Goal: Contribute content: Contribute content

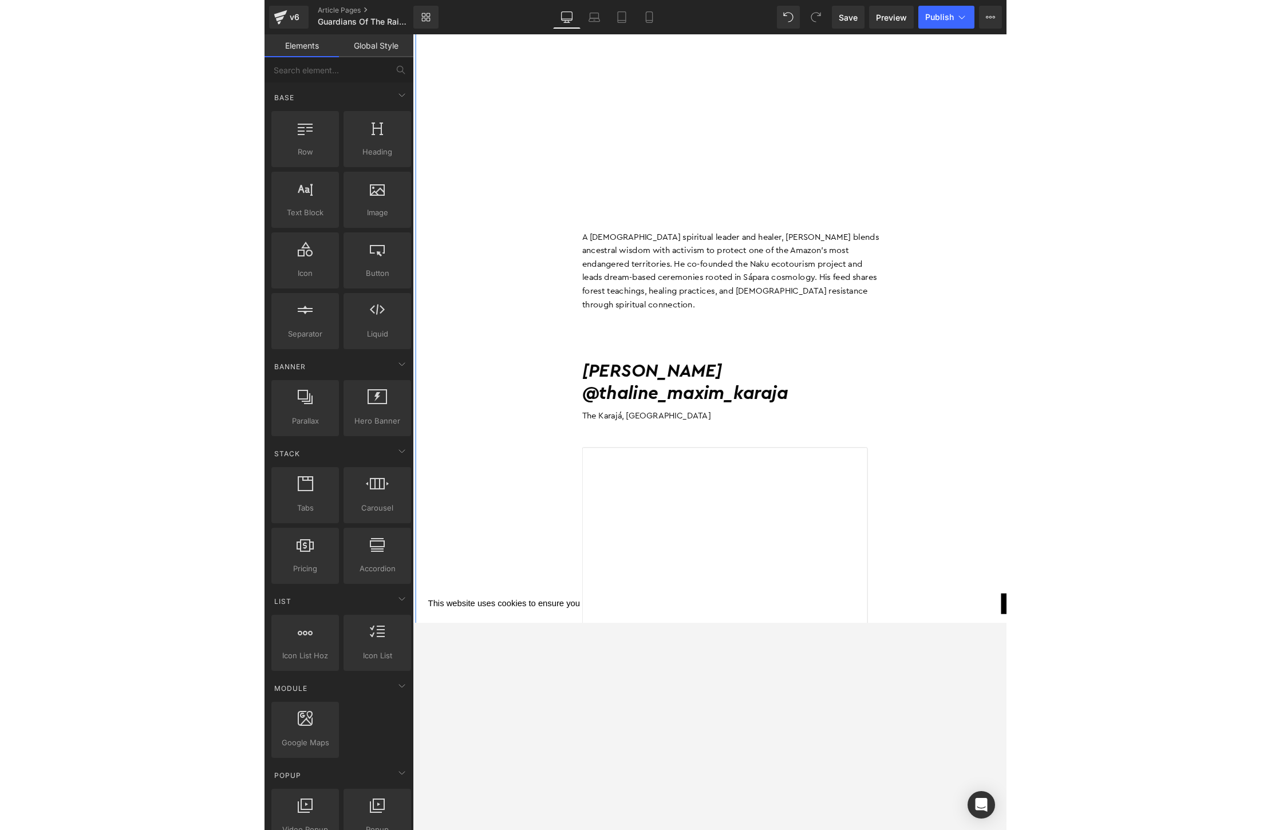
scroll to position [4044, 0]
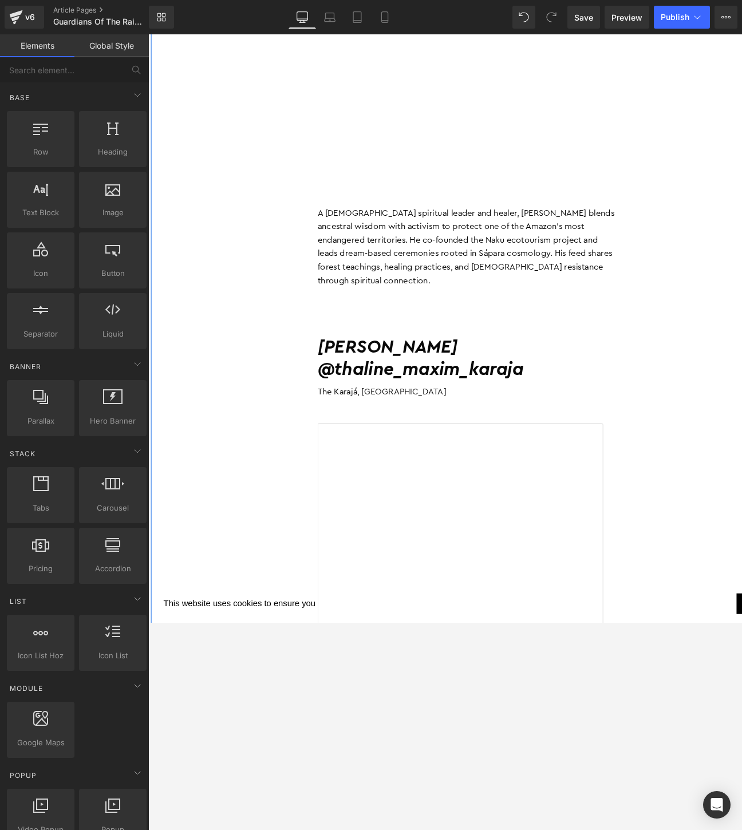
click at [532, 361] on h2 "[PERSON_NAME]" at bounding box center [495, 373] width 326 height 25
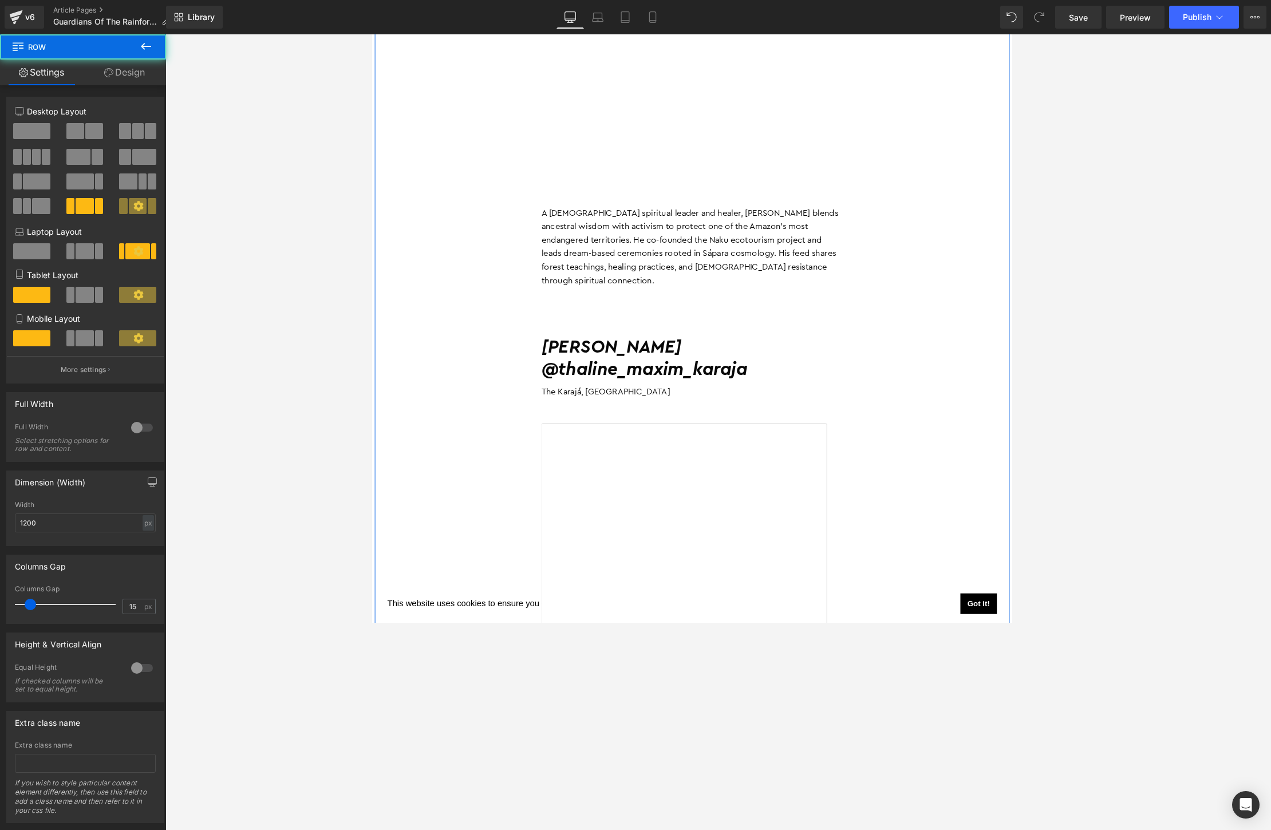
click at [742, 393] on icon at bounding box center [745, 396] width 6 height 7
click at [742, 393] on icon at bounding box center [751, 396] width 6 height 6
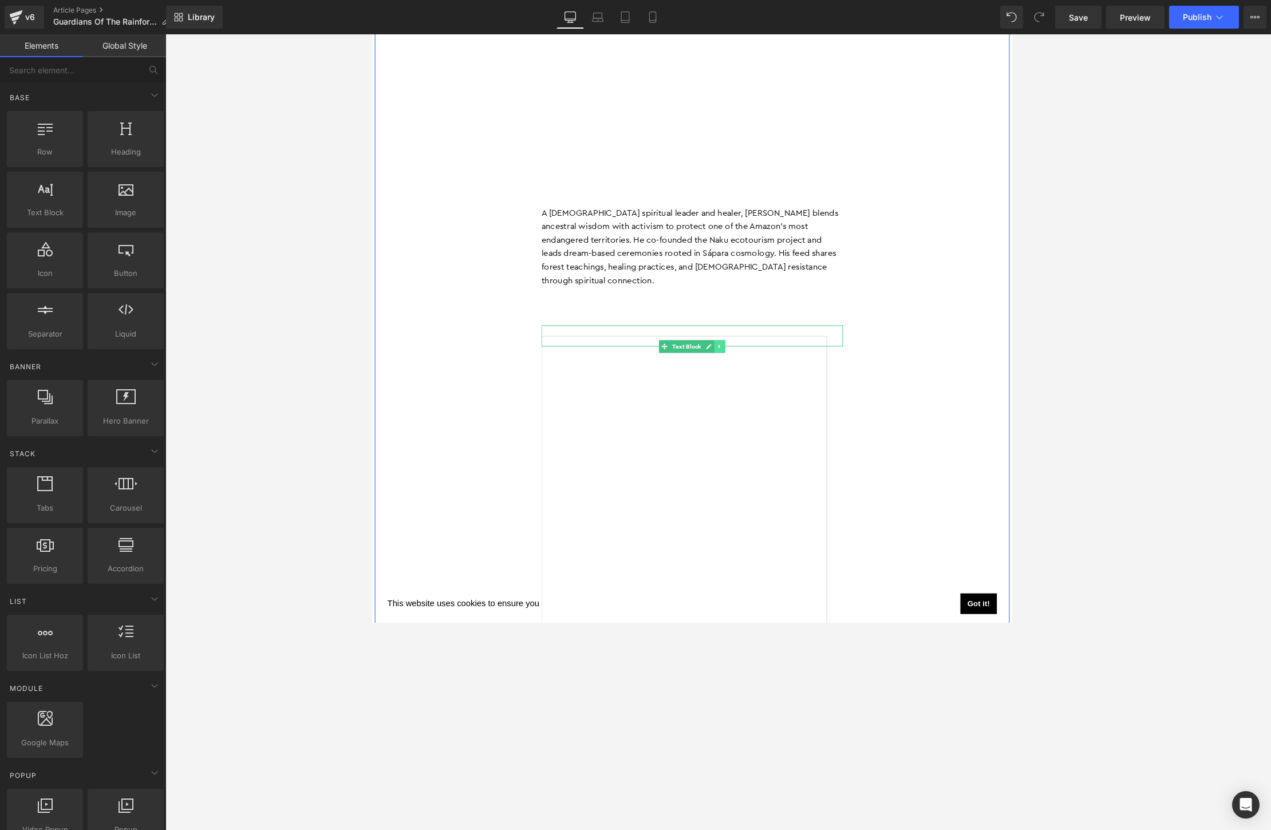
click at [742, 369] on icon at bounding box center [748, 372] width 6 height 7
click at [742, 369] on icon at bounding box center [754, 372] width 6 height 6
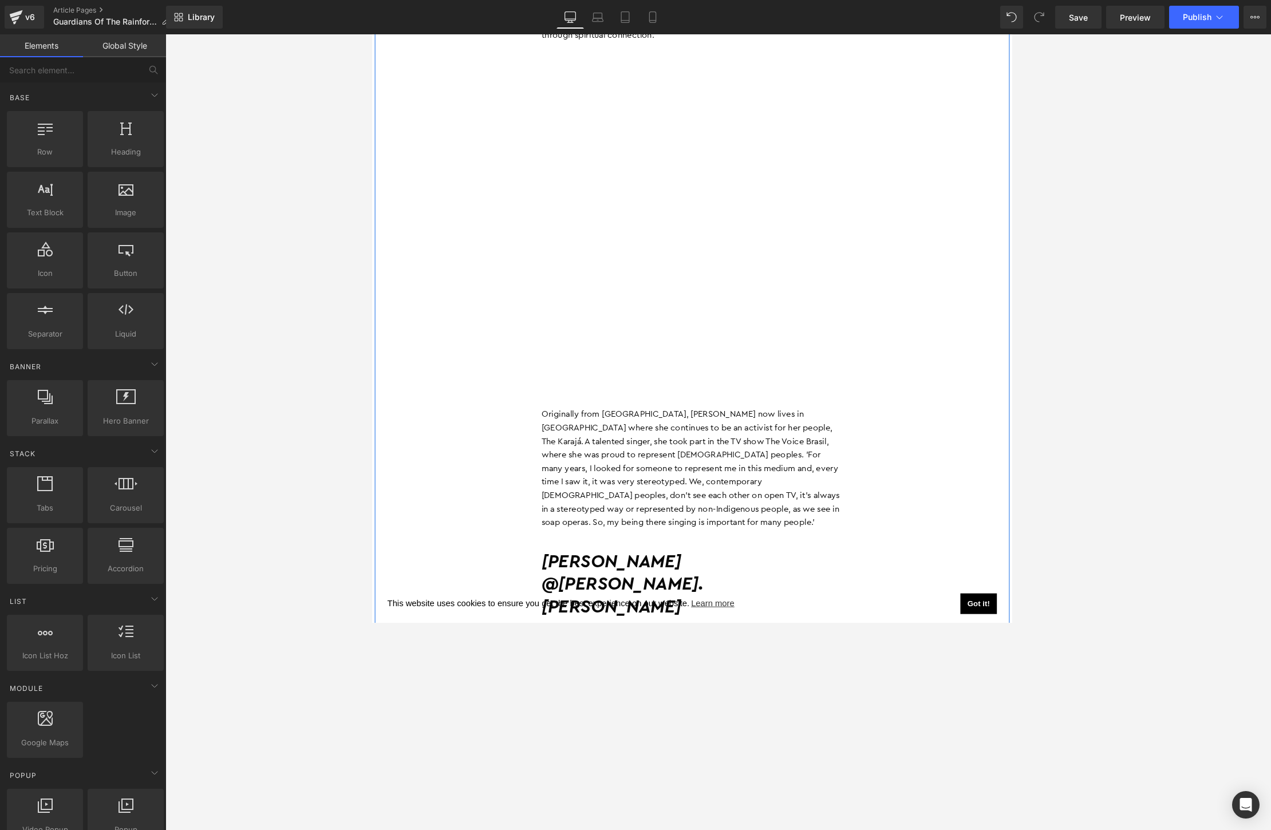
scroll to position [4409, 0]
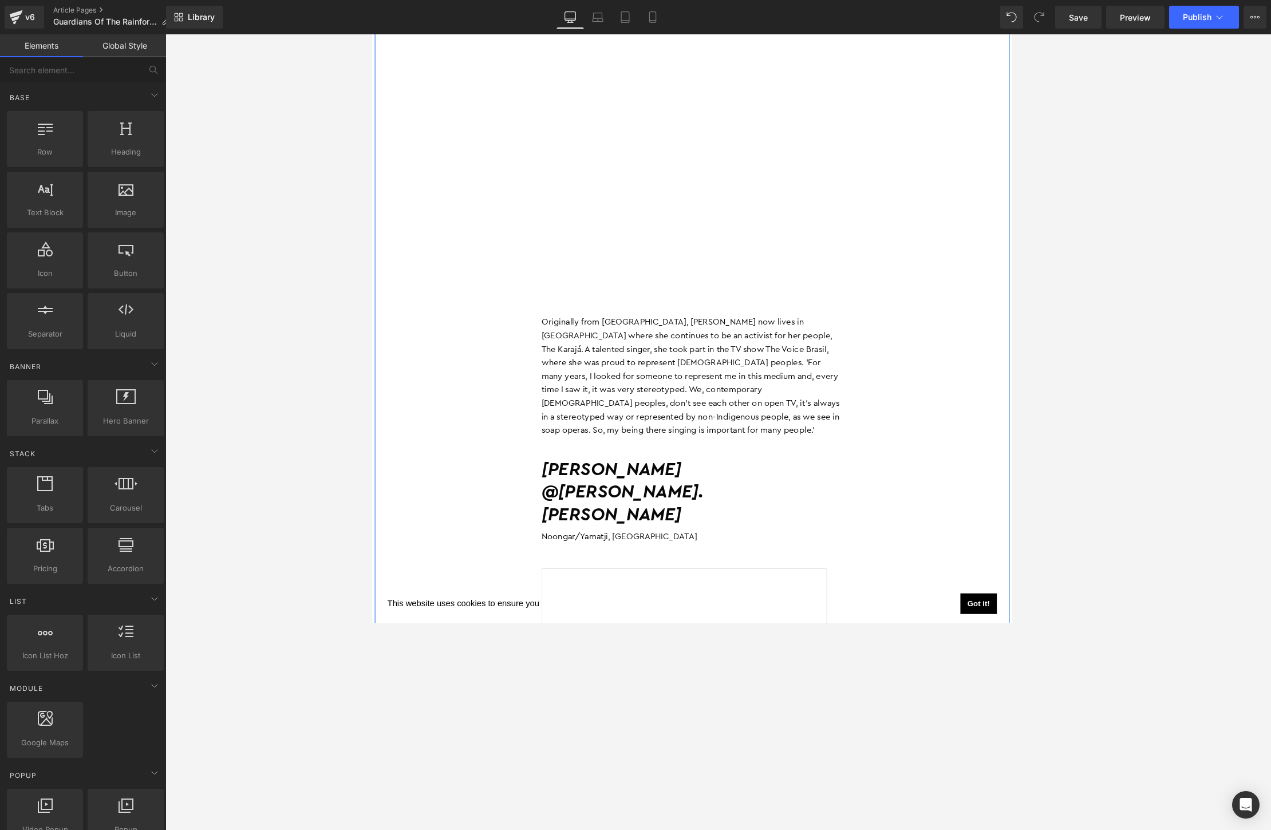
click at [738, 339] on p "Originally from [GEOGRAPHIC_DATA], [PERSON_NAME] now lives in [GEOGRAPHIC_DATA]…" at bounding box center [718, 405] width 326 height 132
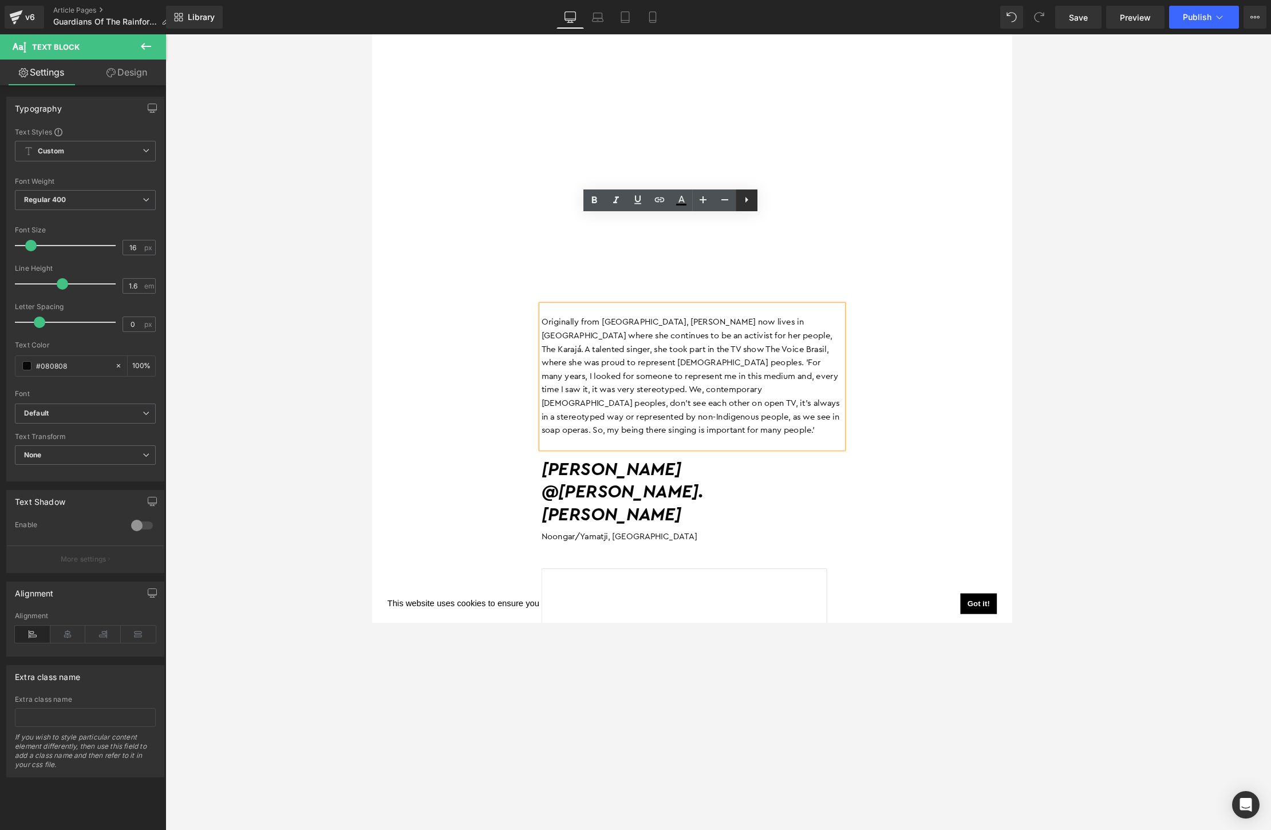
click at [0, 0] on icon at bounding box center [0, 0] width 0 height 0
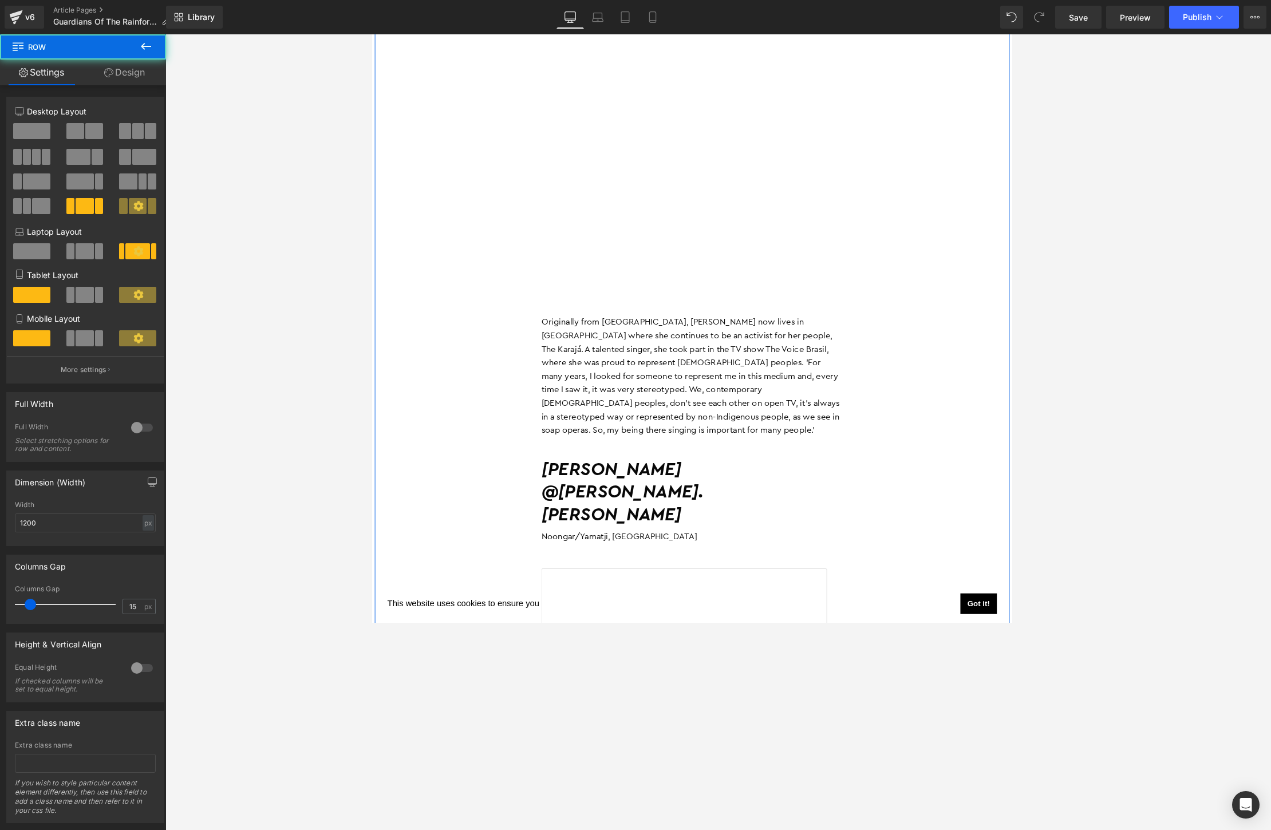
click at [742, 339] on p "Originally from [GEOGRAPHIC_DATA], [PERSON_NAME] now lives in [GEOGRAPHIC_DATA]…" at bounding box center [718, 405] width 326 height 132
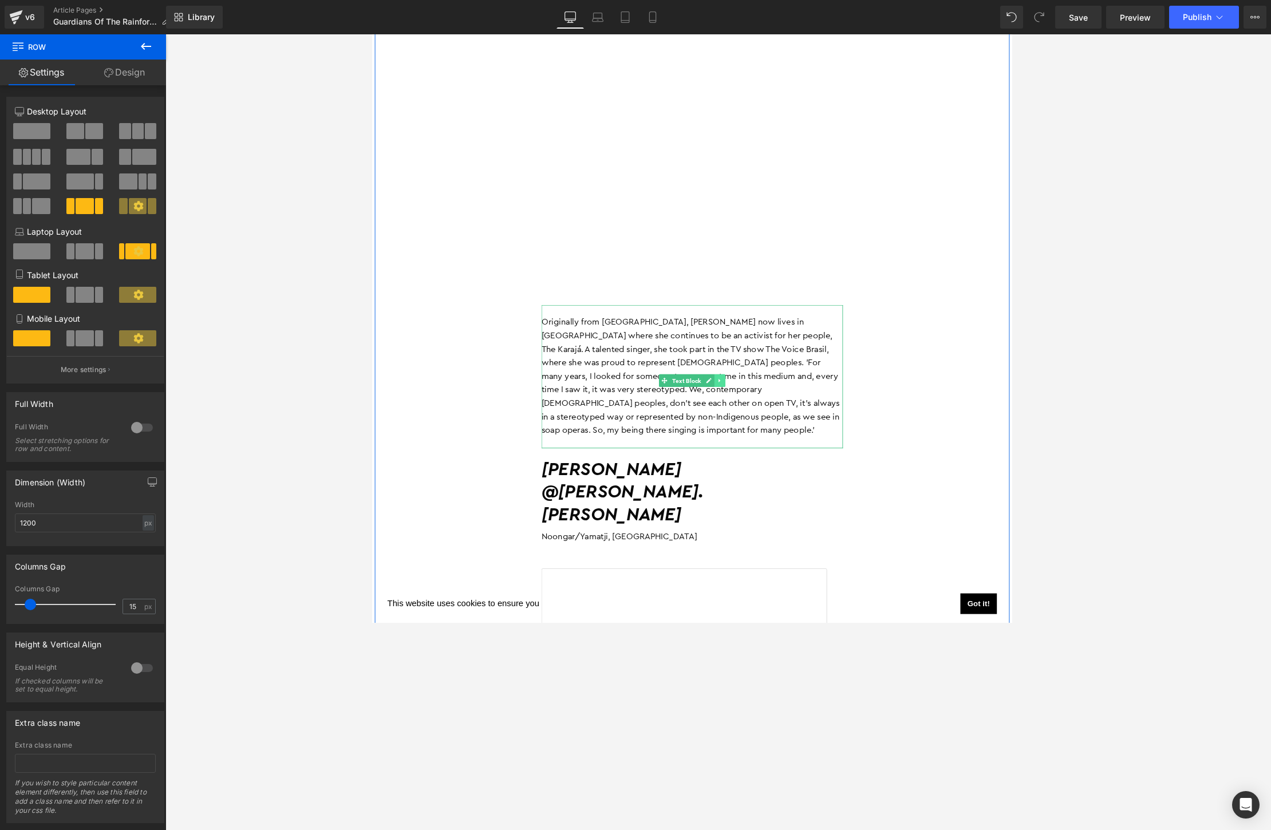
click at [742, 406] on icon at bounding box center [748, 409] width 6 height 7
click at [742, 406] on icon at bounding box center [754, 409] width 6 height 6
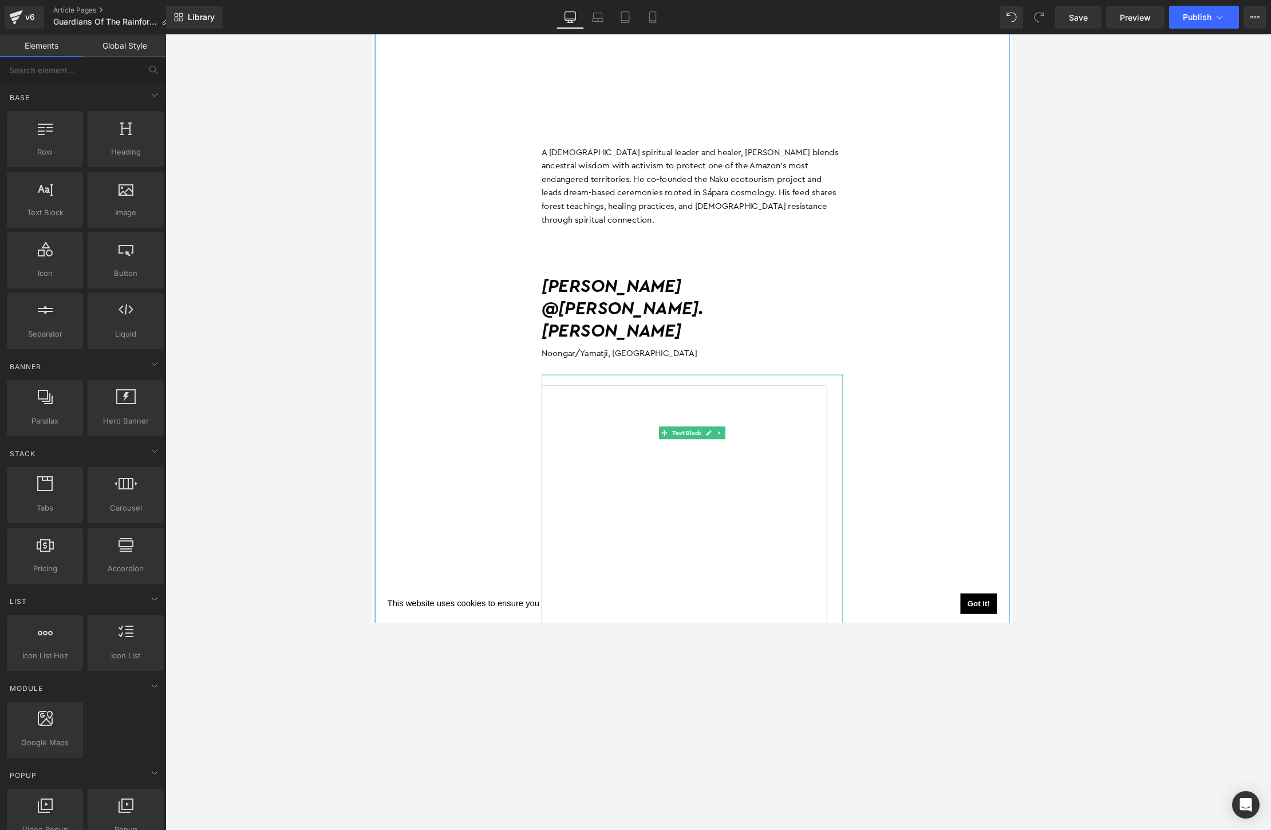
scroll to position [4110, 0]
click at [742, 339] on icon at bounding box center [745, 342] width 6 height 7
click at [742, 339] on icon at bounding box center [751, 342] width 6 height 7
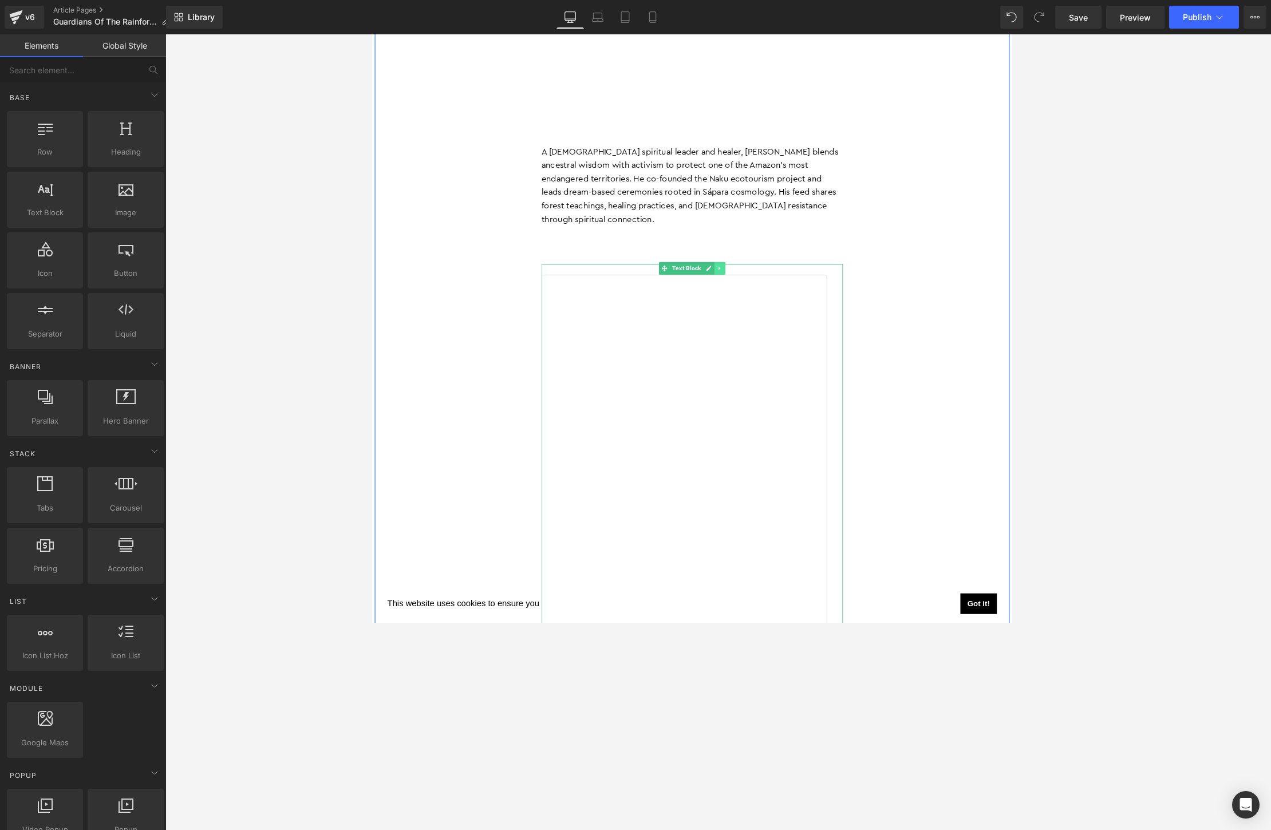
click at [742, 284] on icon at bounding box center [748, 287] width 6 height 7
click at [742, 281] on link at bounding box center [754, 288] width 12 height 14
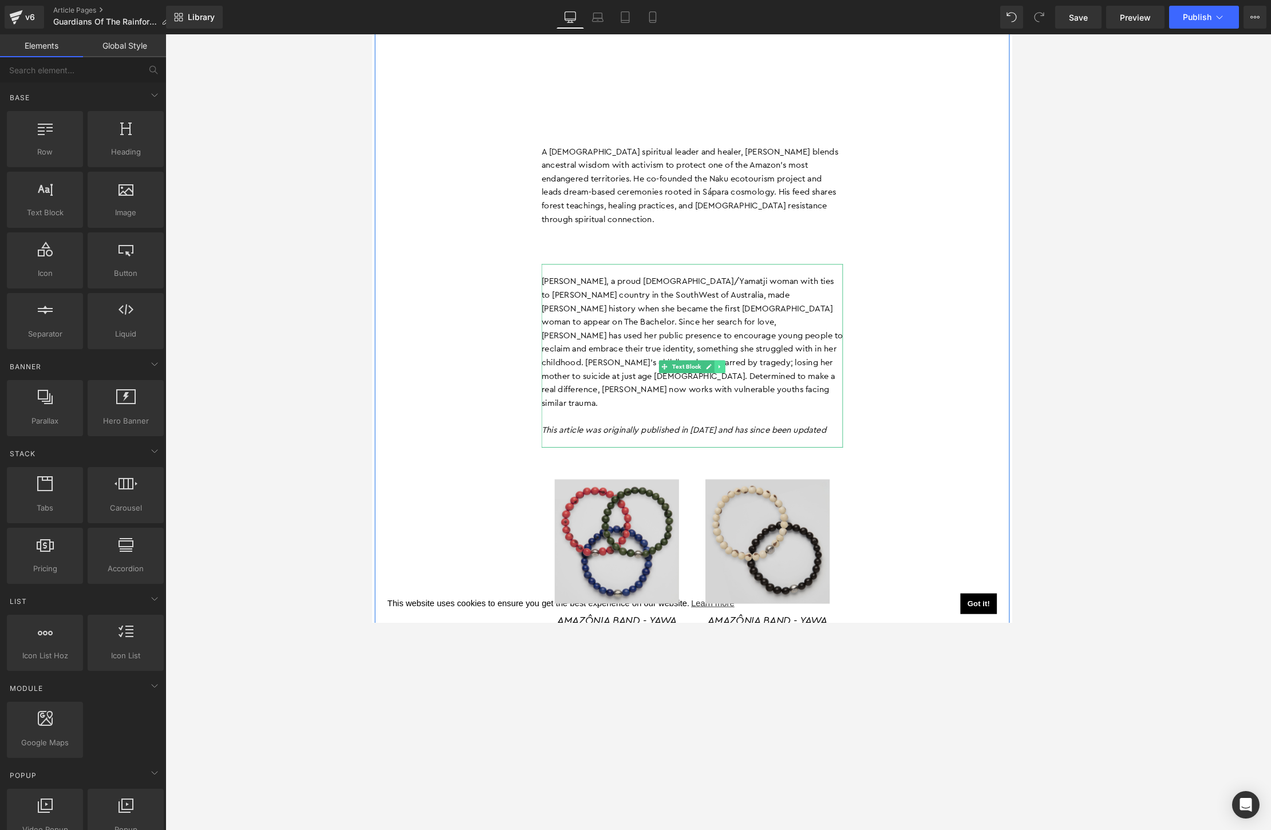
click at [742, 391] on icon at bounding box center [748, 394] width 6 height 7
click at [742, 391] on icon at bounding box center [754, 394] width 6 height 6
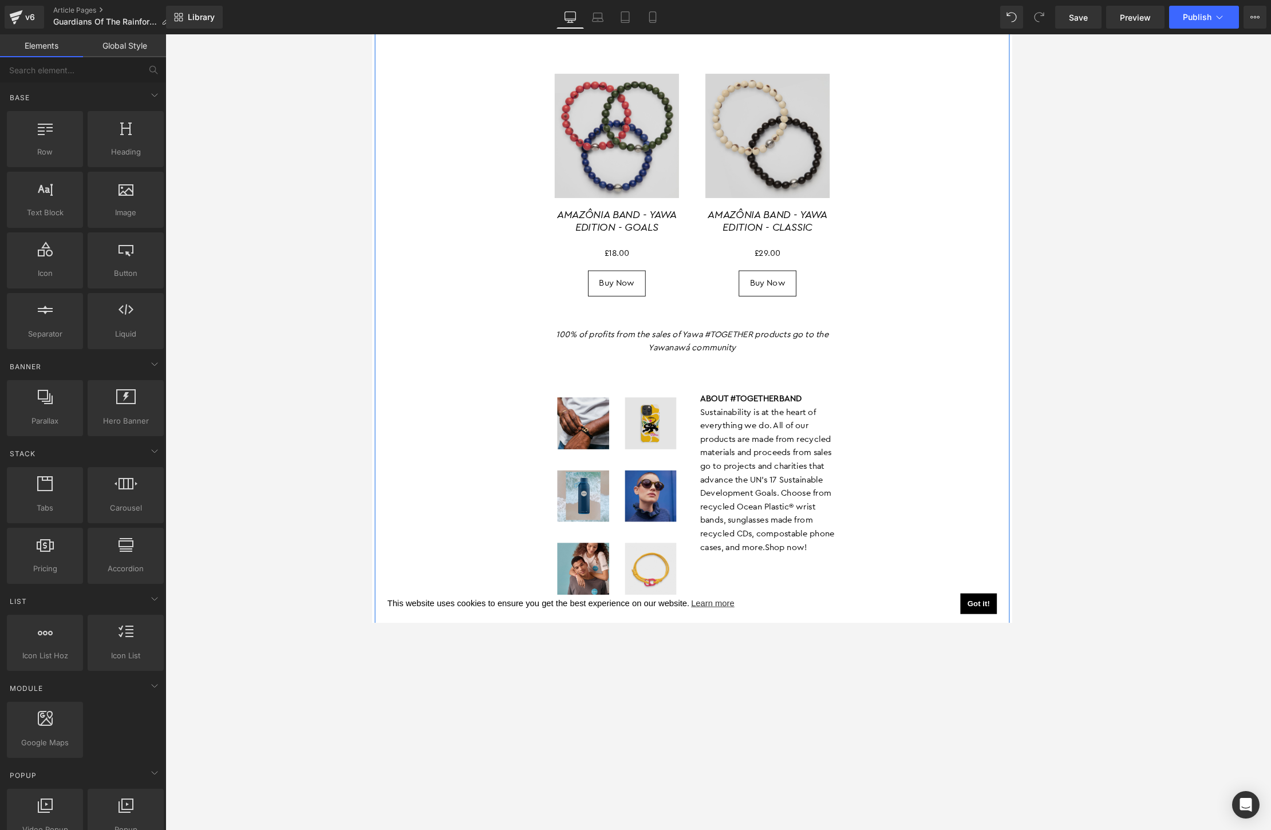
scroll to position [4355, 0]
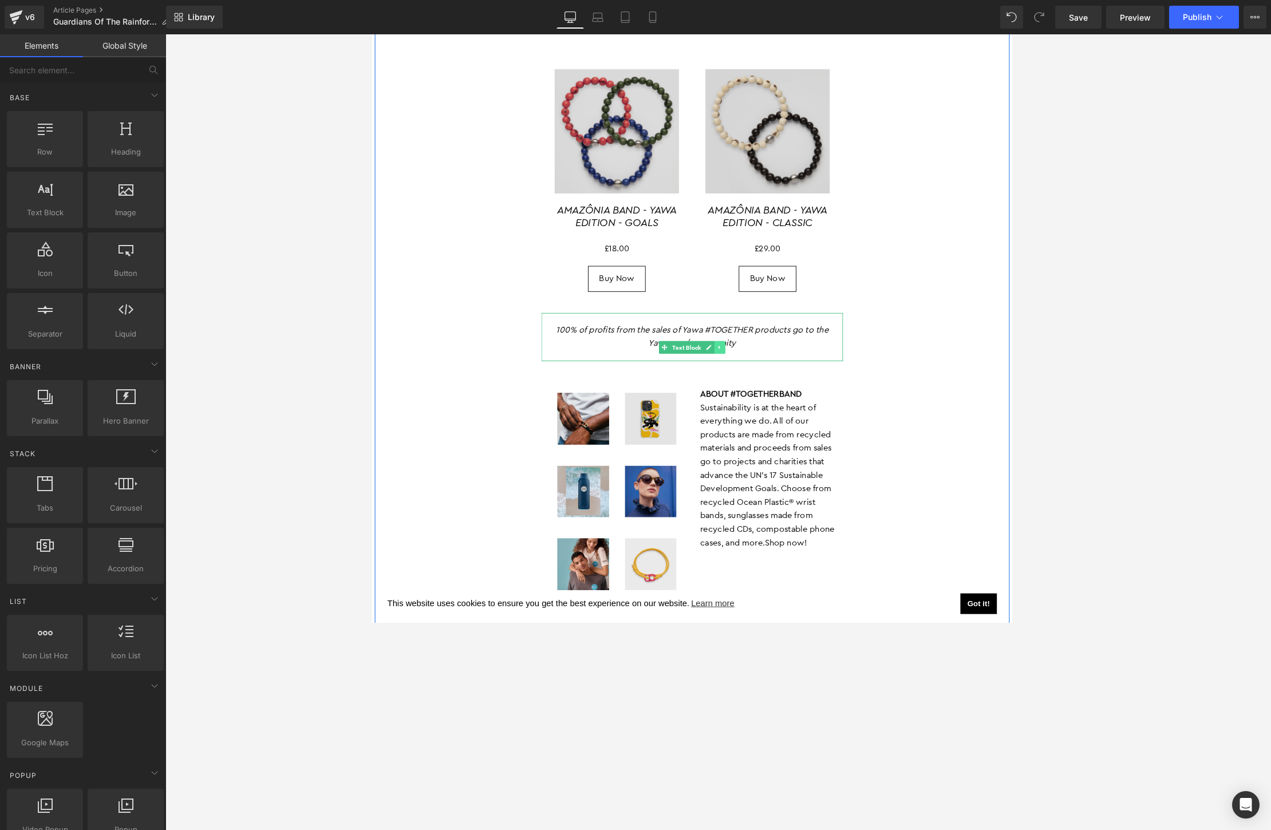
click at [742, 372] on icon at bounding box center [748, 374] width 2 height 4
click at [742, 370] on icon at bounding box center [754, 373] width 6 height 7
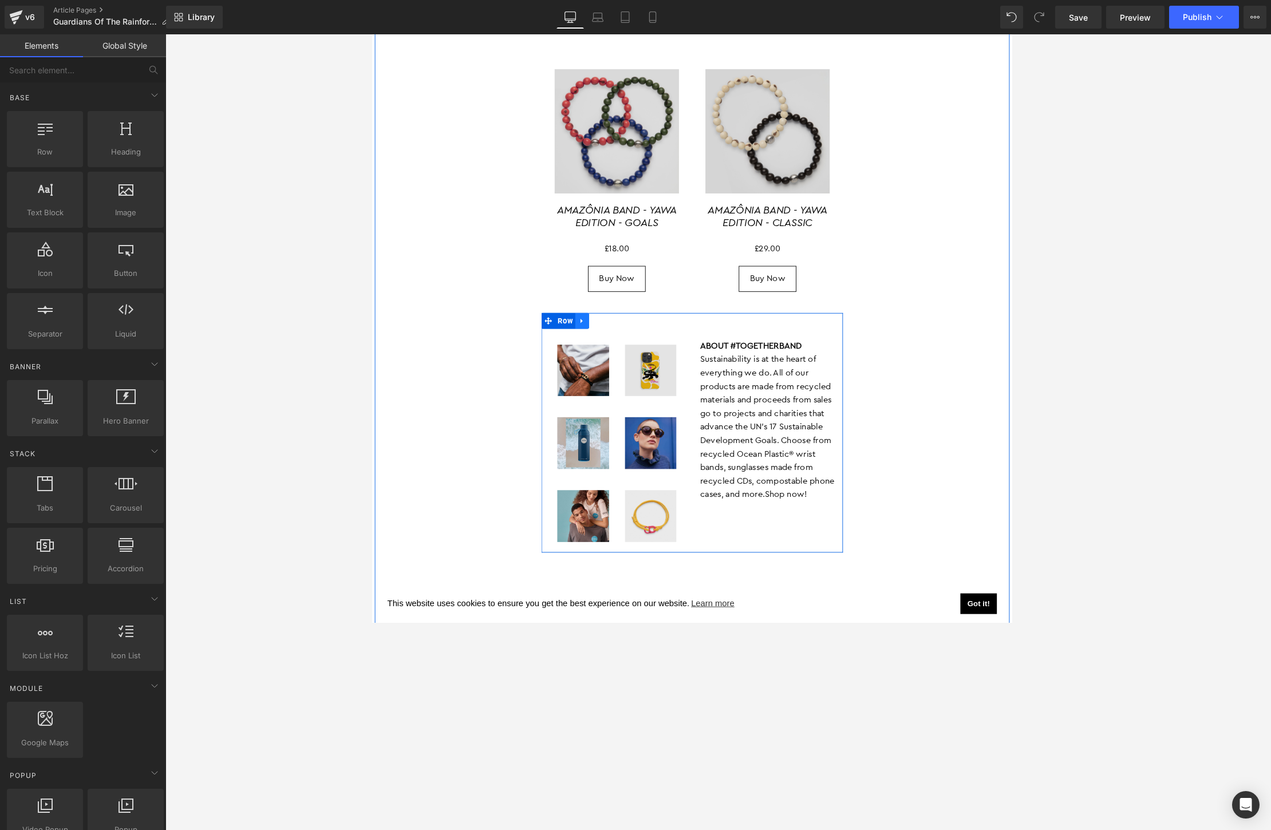
click at [602, 340] on icon at bounding box center [599, 344] width 8 height 9
click at [631, 340] on icon at bounding box center [629, 344] width 8 height 9
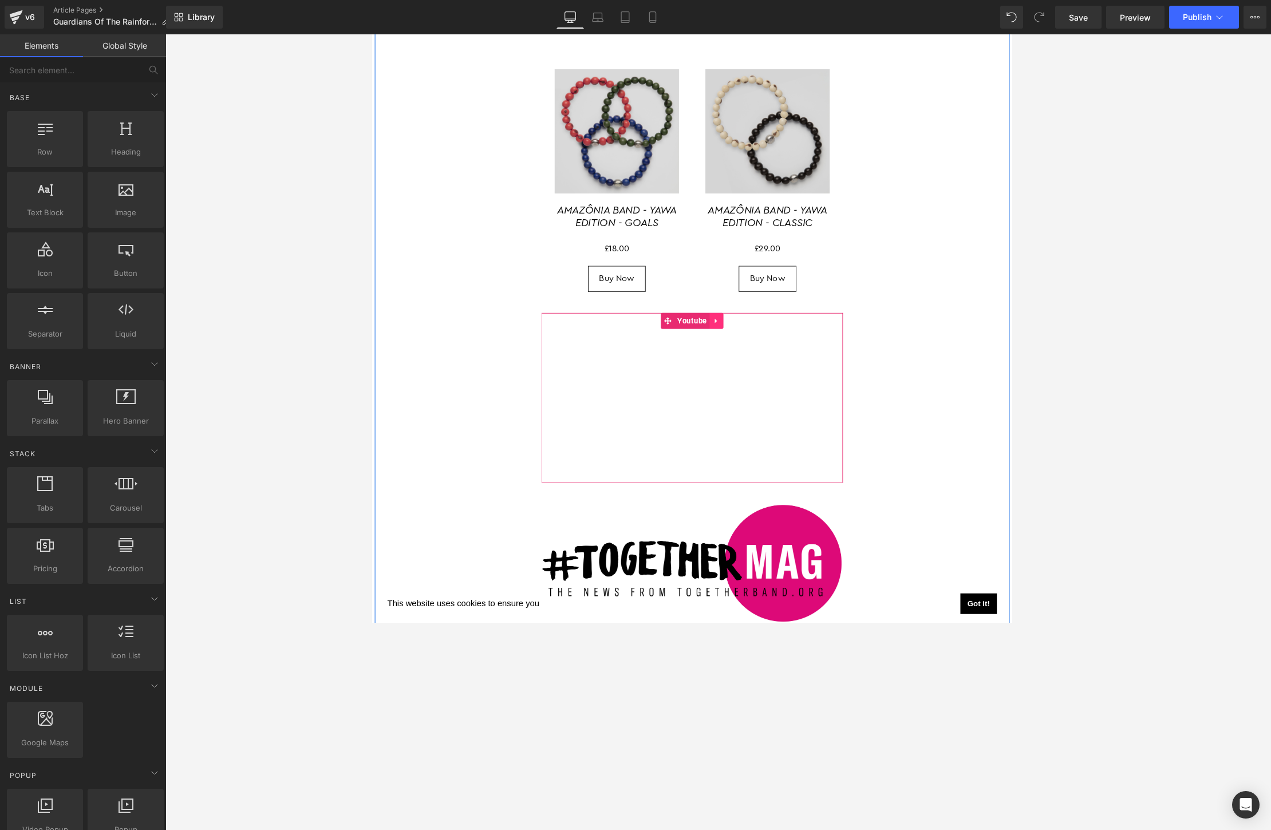
click at [742, 340] on icon at bounding box center [745, 344] width 8 height 9
click at [742, 341] on icon at bounding box center [752, 345] width 8 height 8
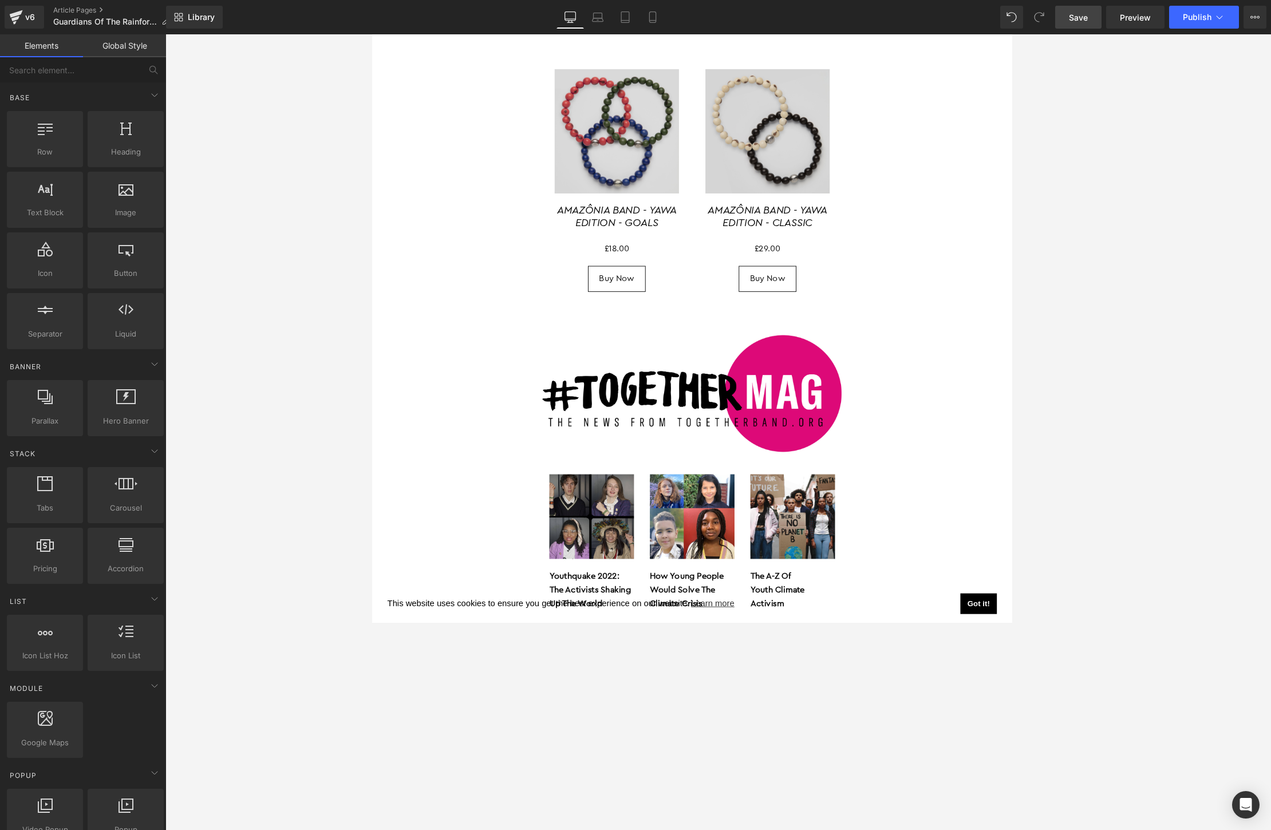
click at [742, 22] on span "Save" at bounding box center [1078, 17] width 19 height 12
click at [742, 18] on span "Preview" at bounding box center [1135, 17] width 31 height 12
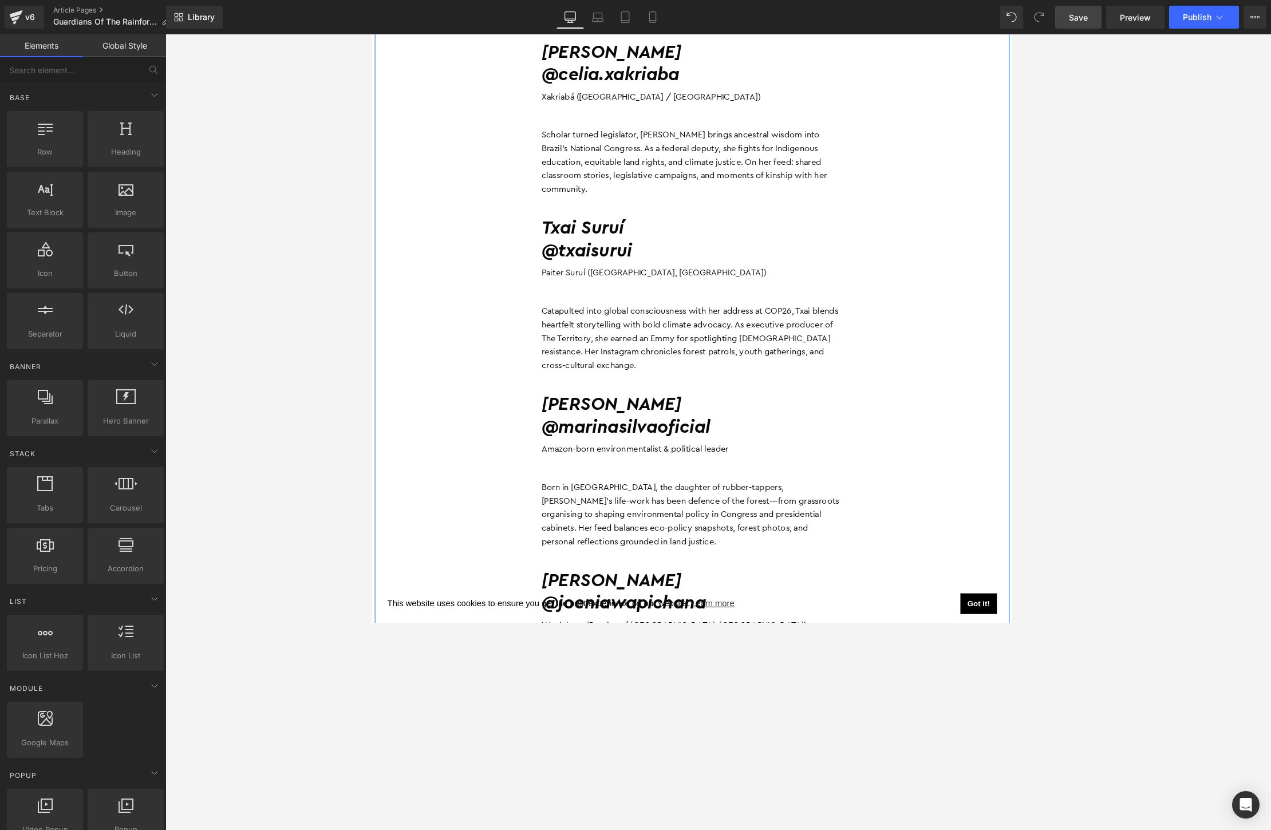
scroll to position [1621, 0]
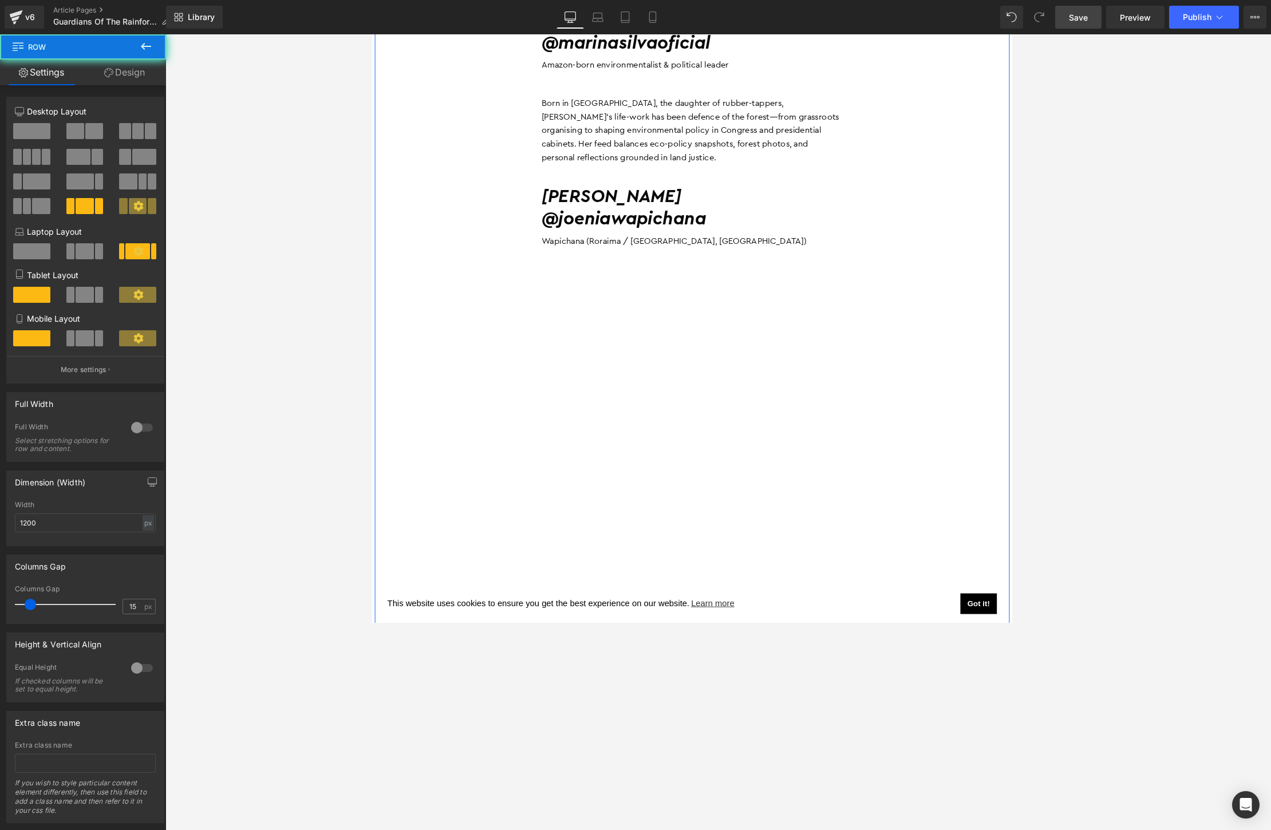
drag, startPoint x: 563, startPoint y: 275, endPoint x: 715, endPoint y: 462, distance: 241.4
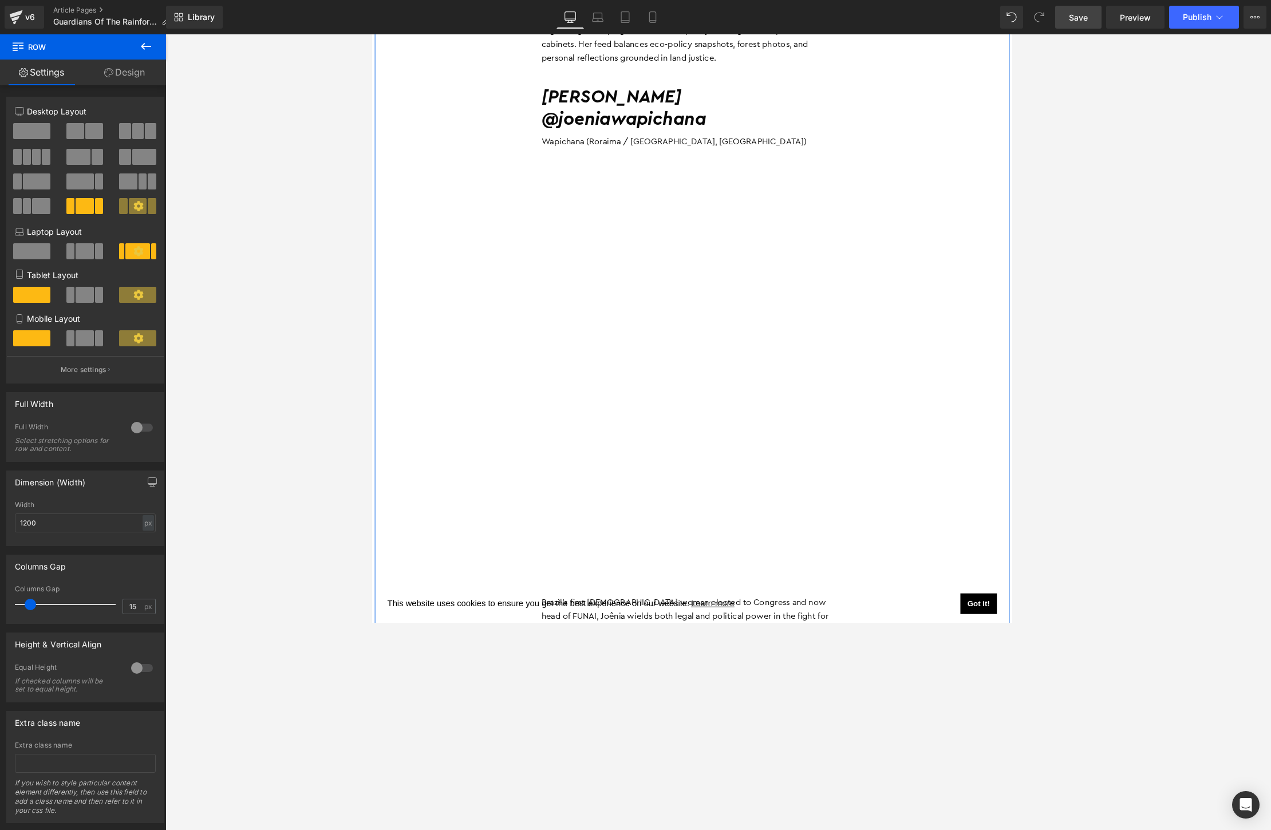
scroll to position [1727, 0]
click at [557, 80] on div "[PERSON_NAME] @joeniawapichana Wapichana ([GEOGRAPHIC_DATA] / [GEOGRAPHIC_DATA]…" at bounding box center [718, 127] width 326 height 95
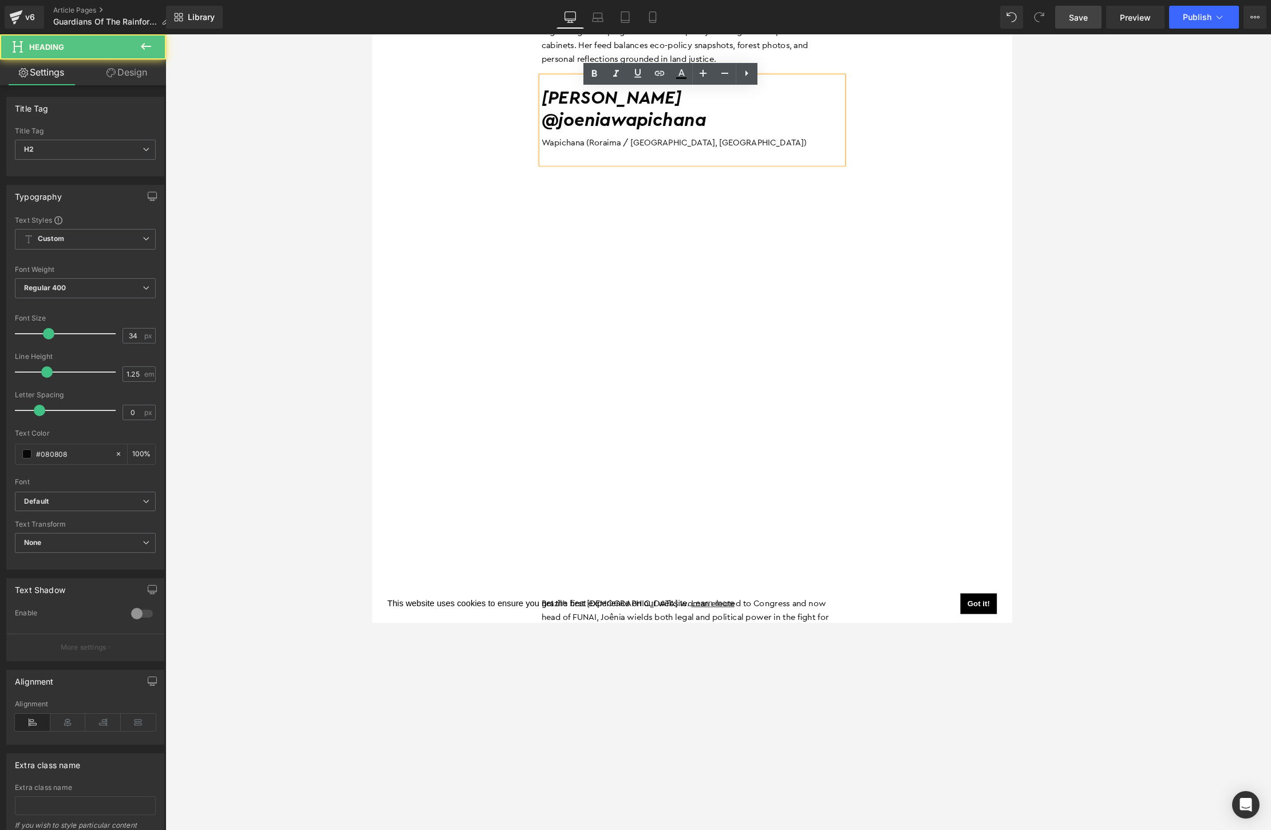
click at [560, 92] on h2 "[PERSON_NAME]" at bounding box center [718, 104] width 326 height 25
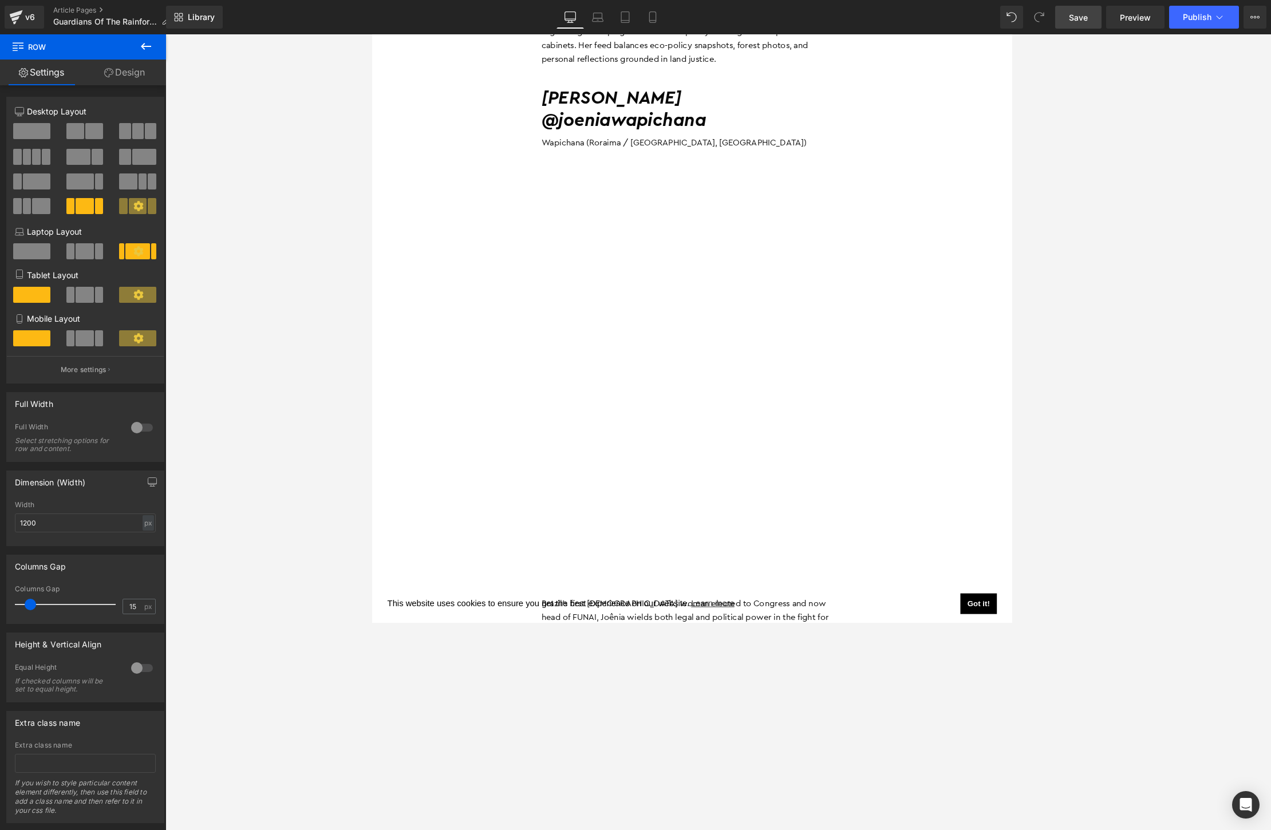
click at [682, 644] on p "Brazil’s first [DEMOGRAPHIC_DATA] woman elected to Congress and now head of FUN…" at bounding box center [718, 673] width 326 height 58
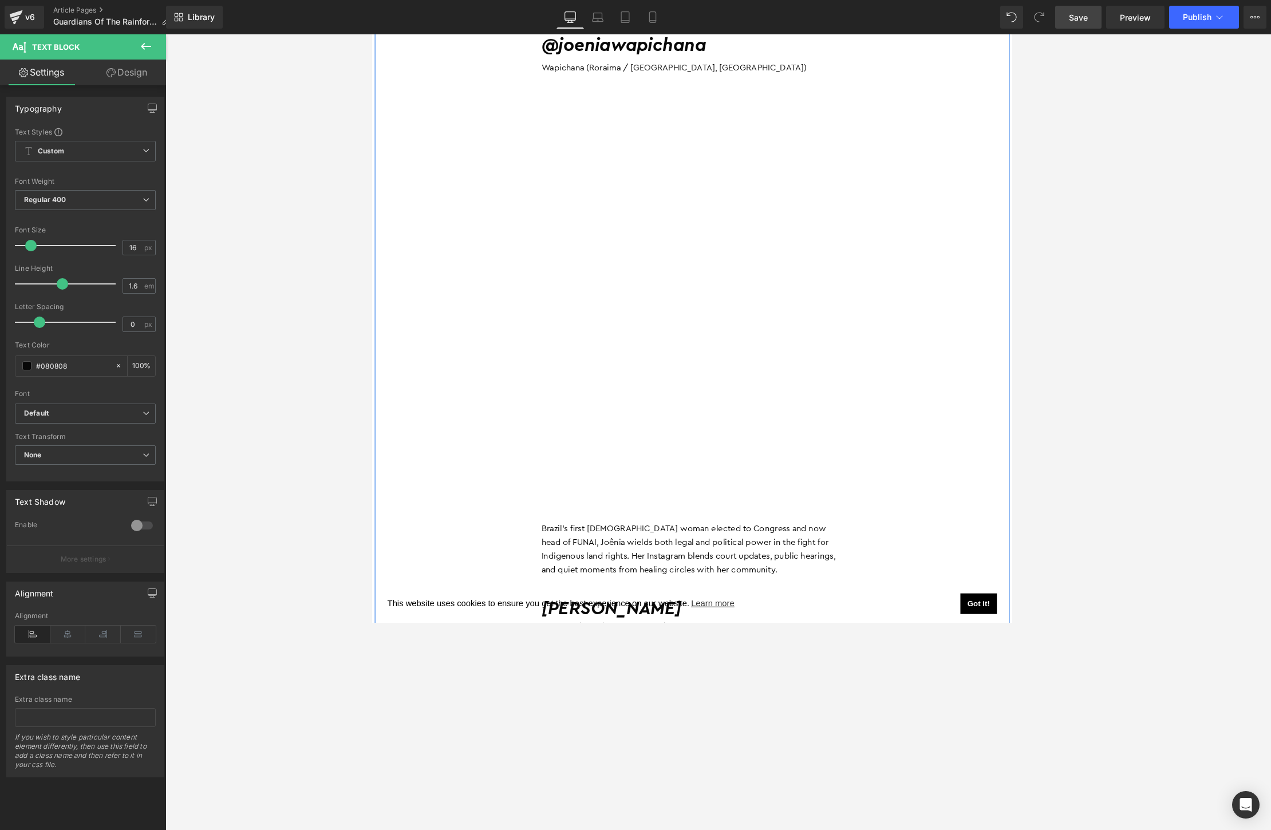
scroll to position [1801, 0]
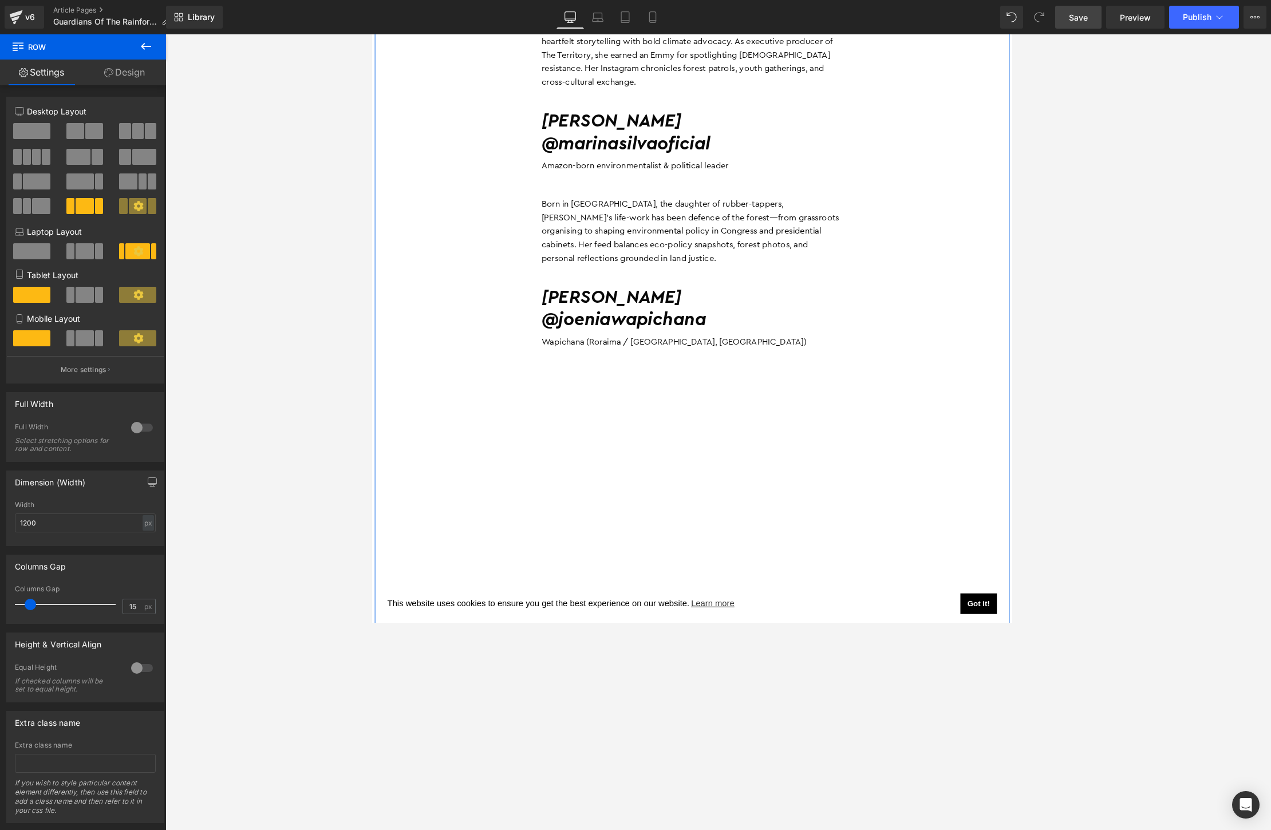
scroll to position [1521, 0]
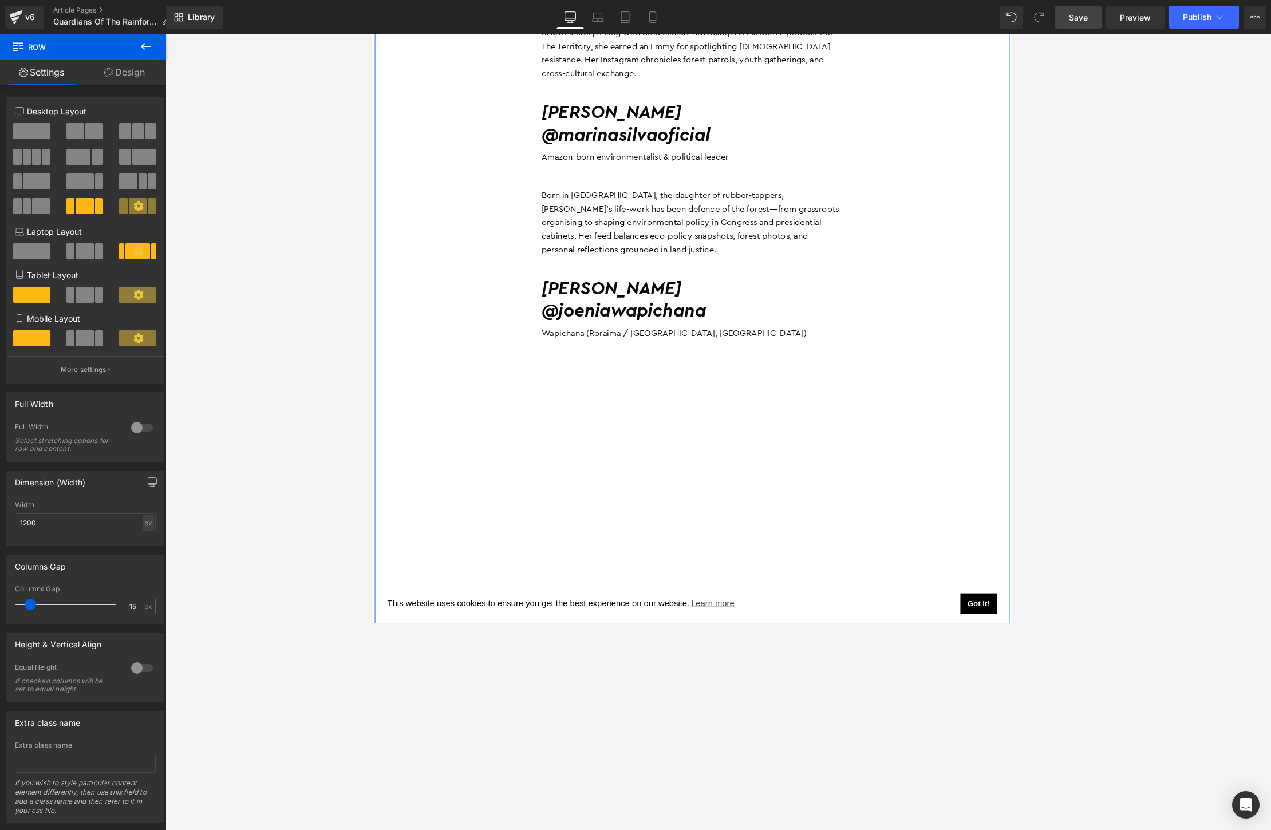
click at [653, 322] on h2 "@joeniawapichana" at bounding box center [718, 334] width 326 height 25
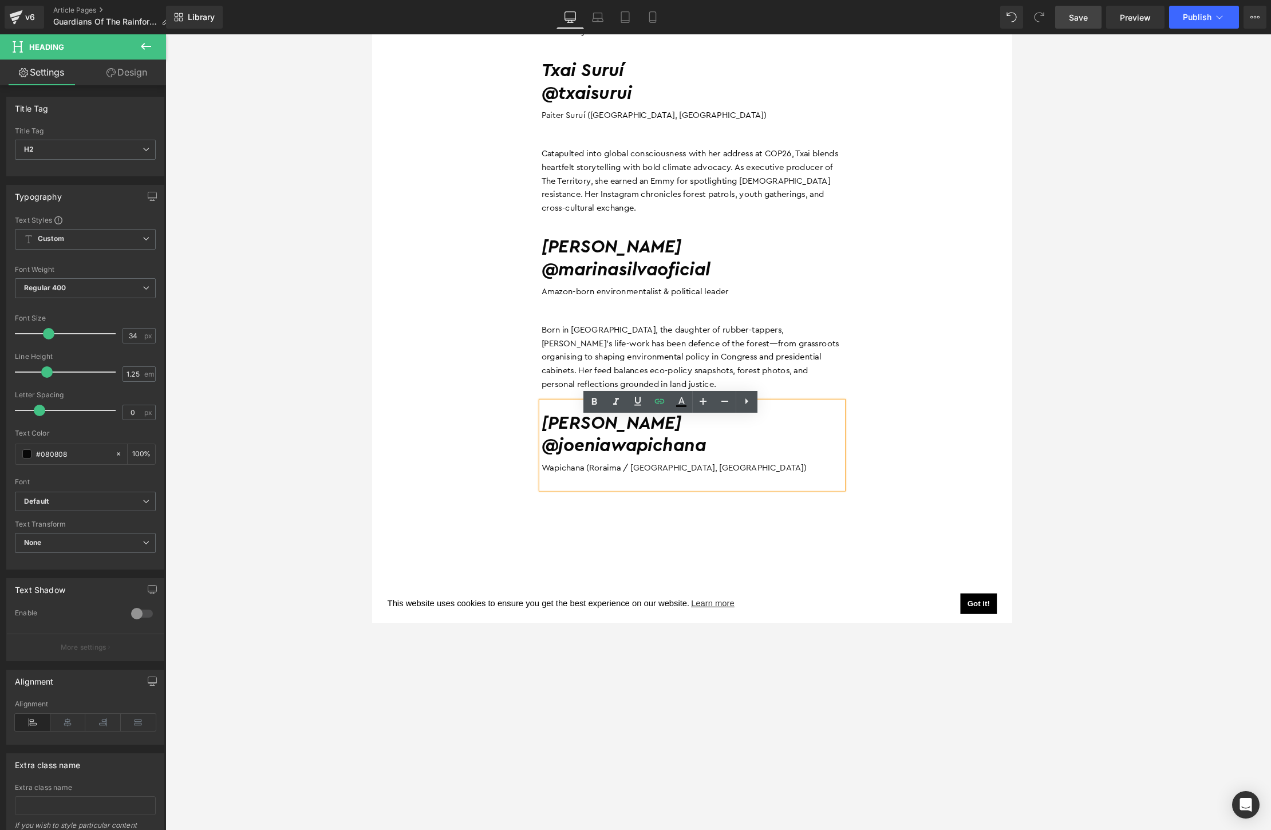
scroll to position [1514, 0]
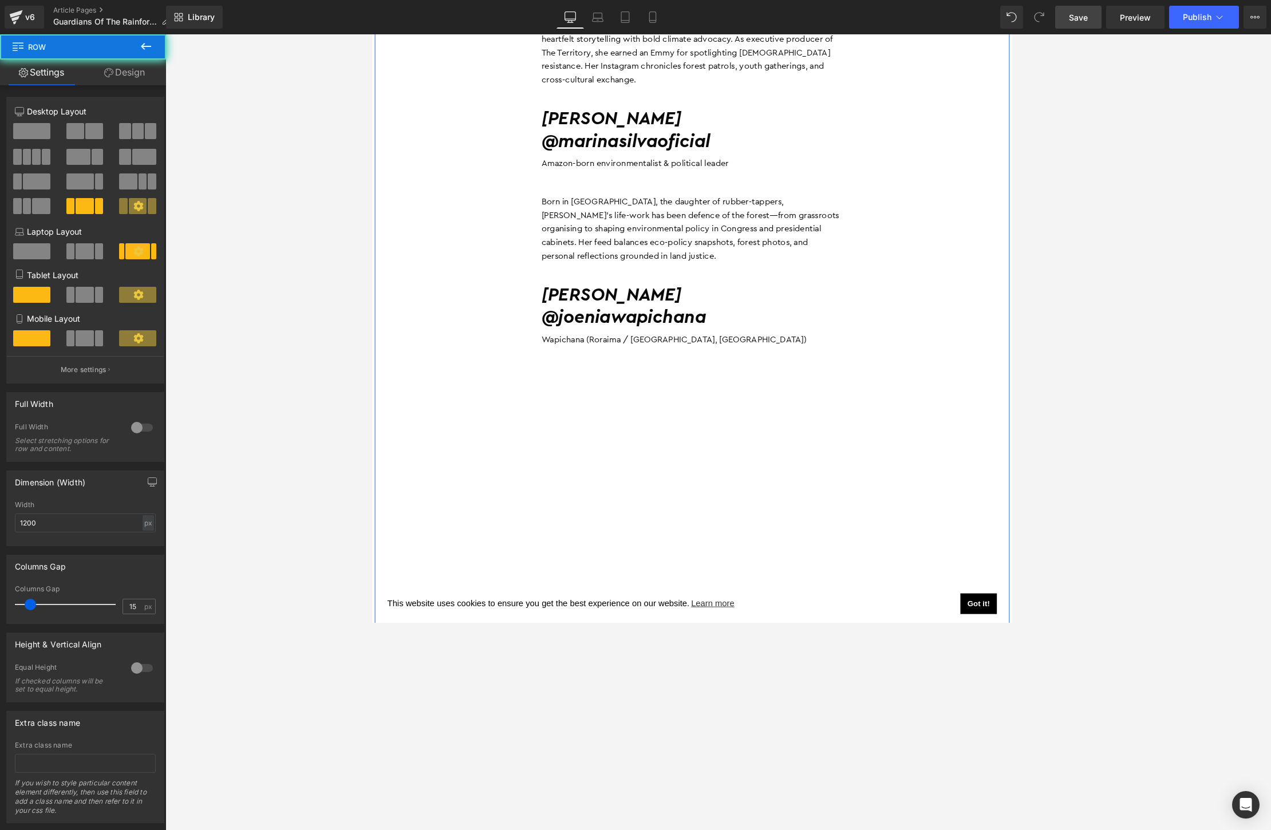
click at [742, 329] on h2 "@joeniawapichana" at bounding box center [718, 341] width 326 height 25
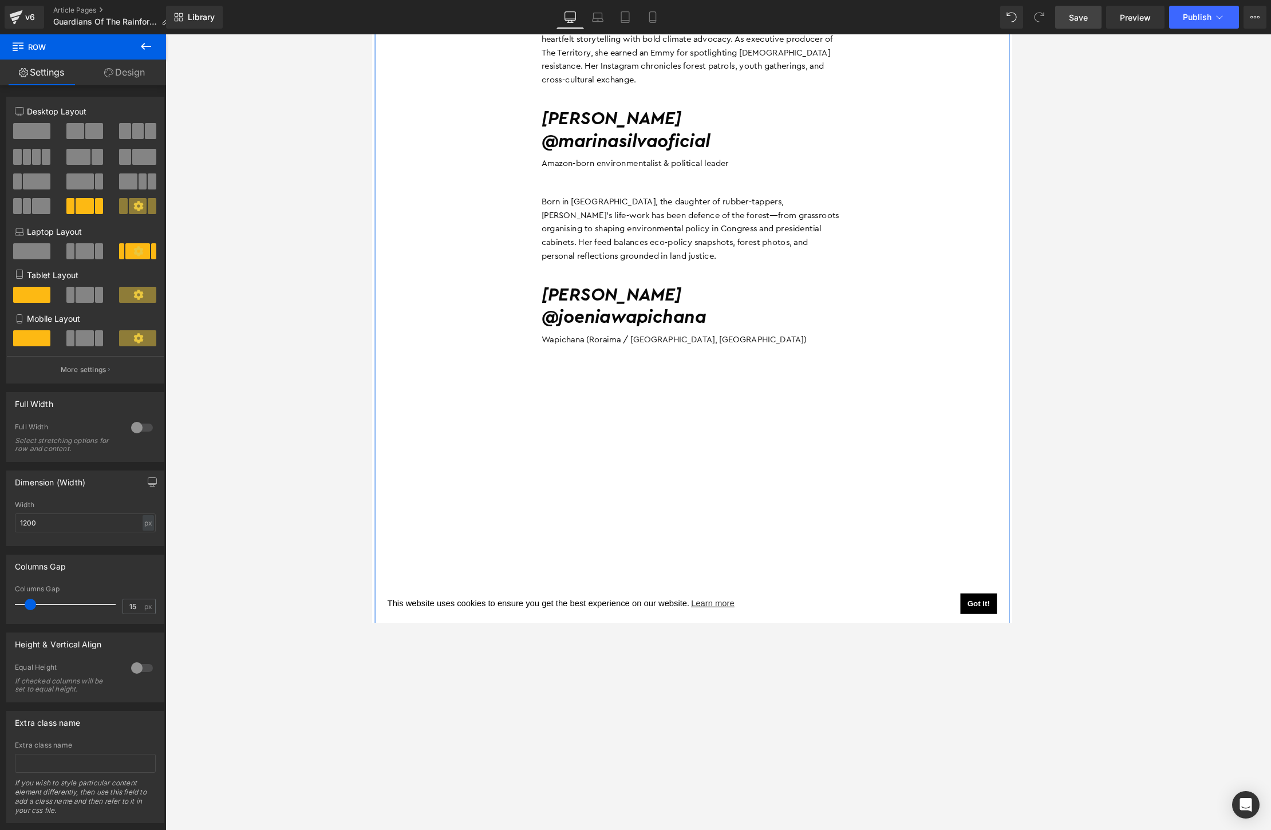
click at [616, 171] on div "[PERSON_NAME] @marinasilvaoficial [DEMOGRAPHIC_DATA] environmentalist & politic…" at bounding box center [718, 150] width 326 height 95
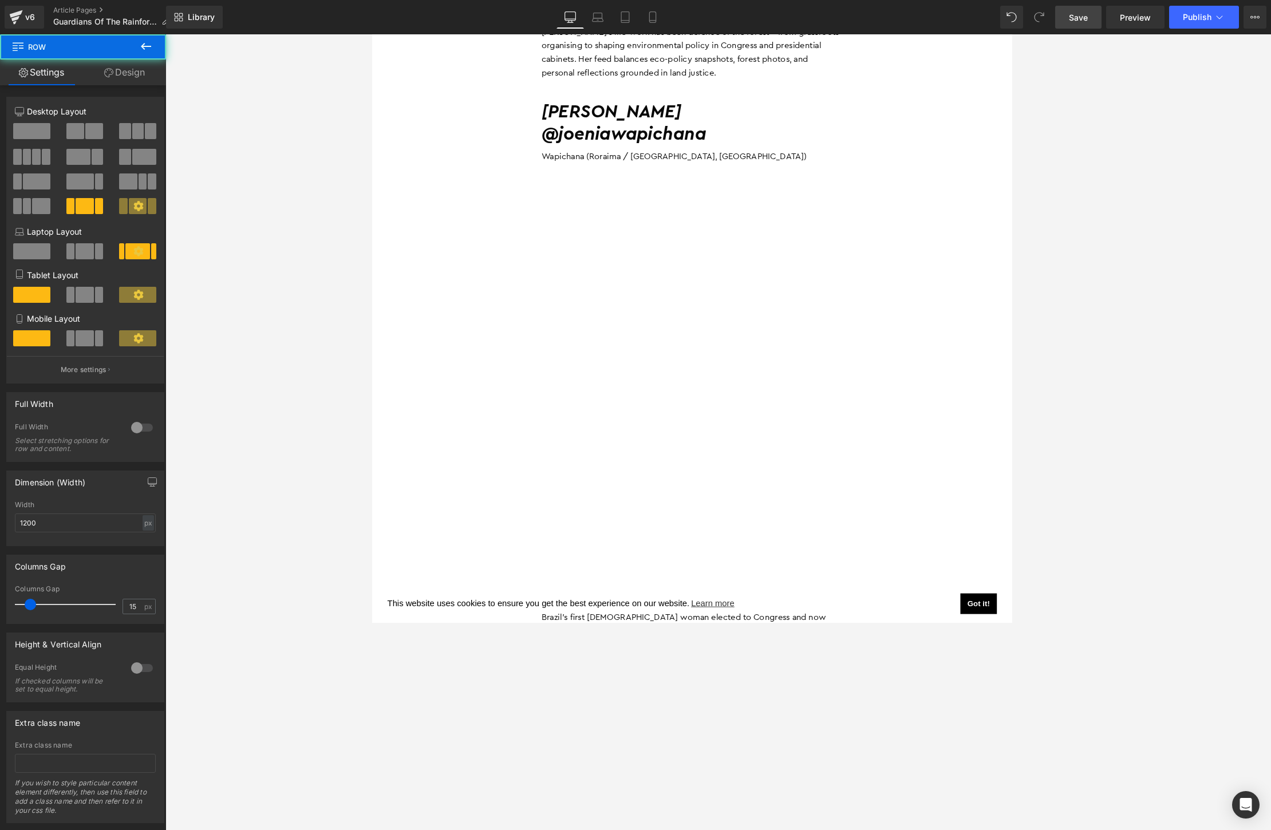
scroll to position [1775, 0]
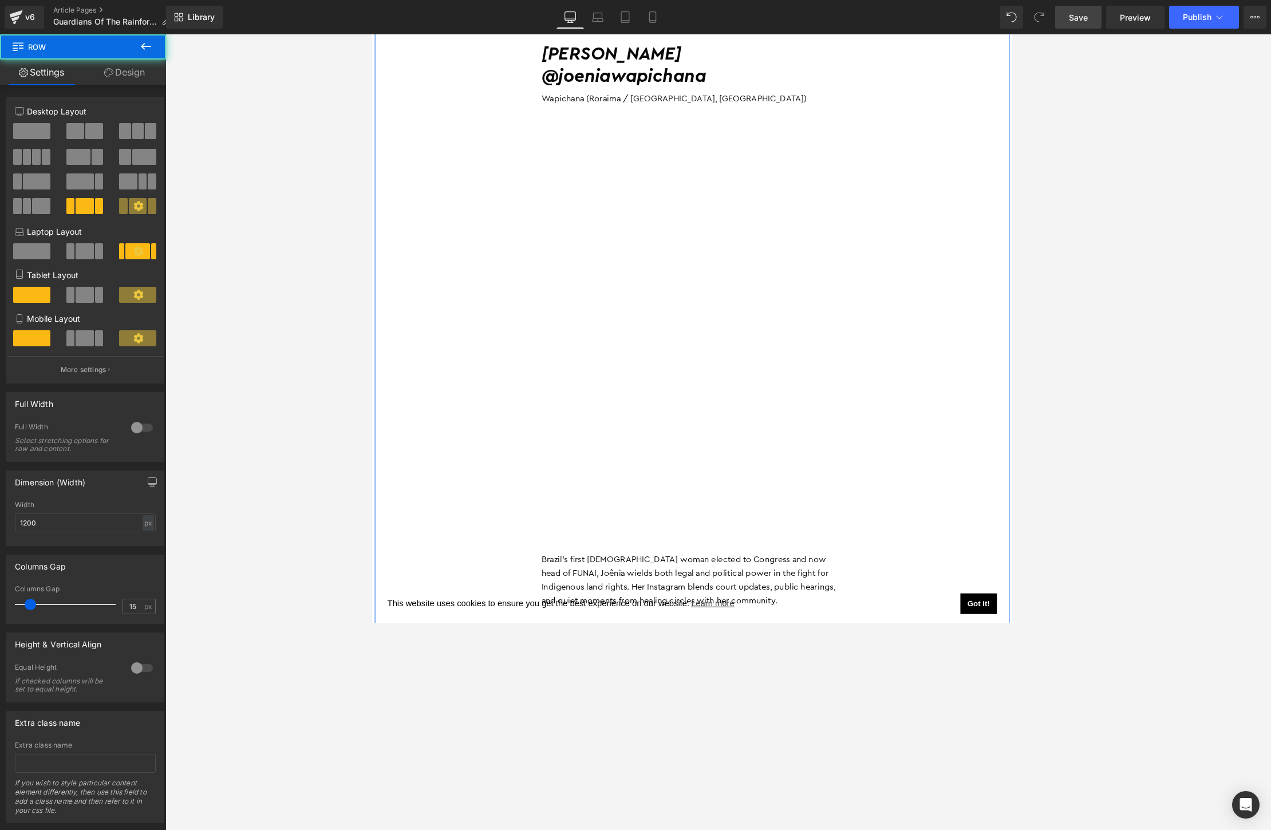
drag, startPoint x: 675, startPoint y: 519, endPoint x: 685, endPoint y: 249, distance: 269.9
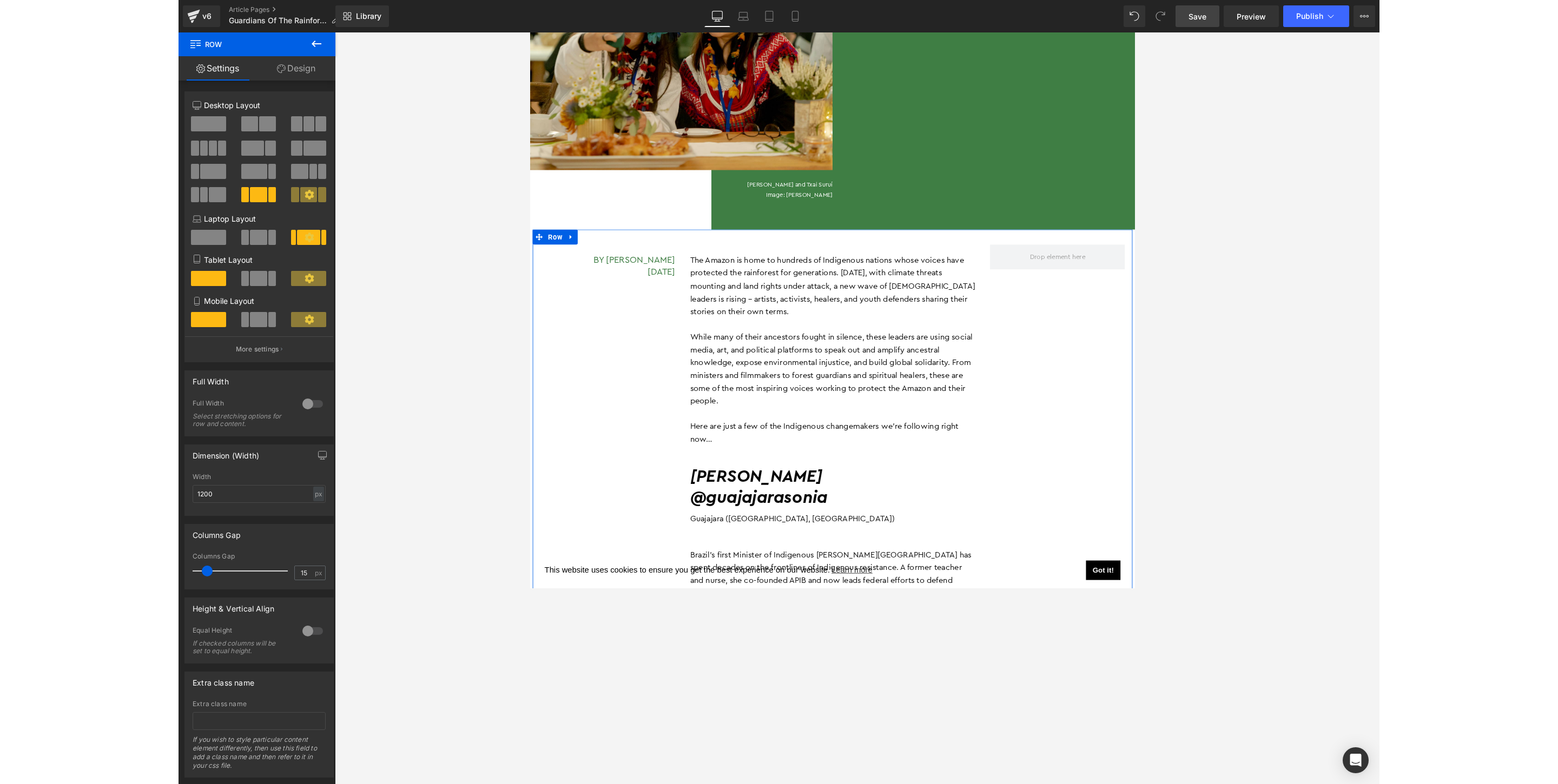
scroll to position [0, 0]
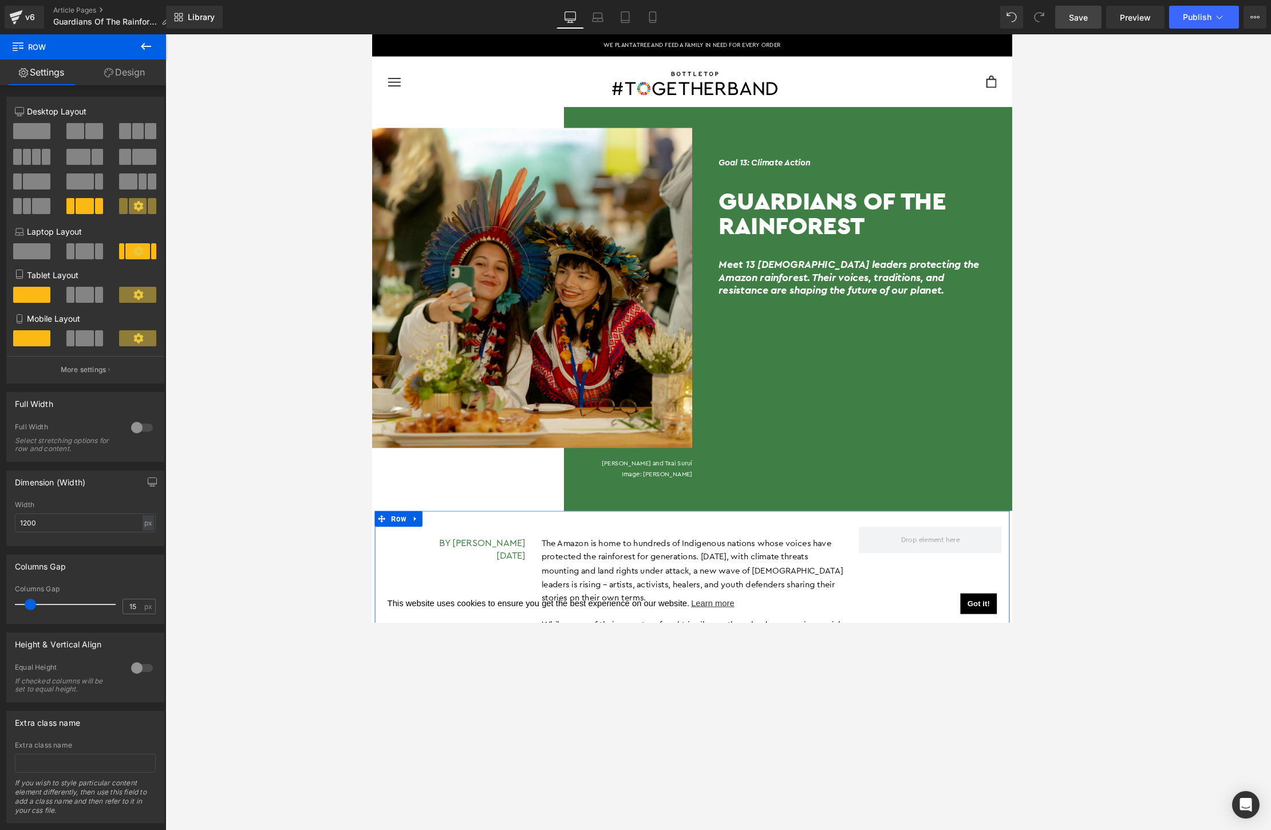
click at [137, 74] on link "Design" at bounding box center [124, 73] width 83 height 26
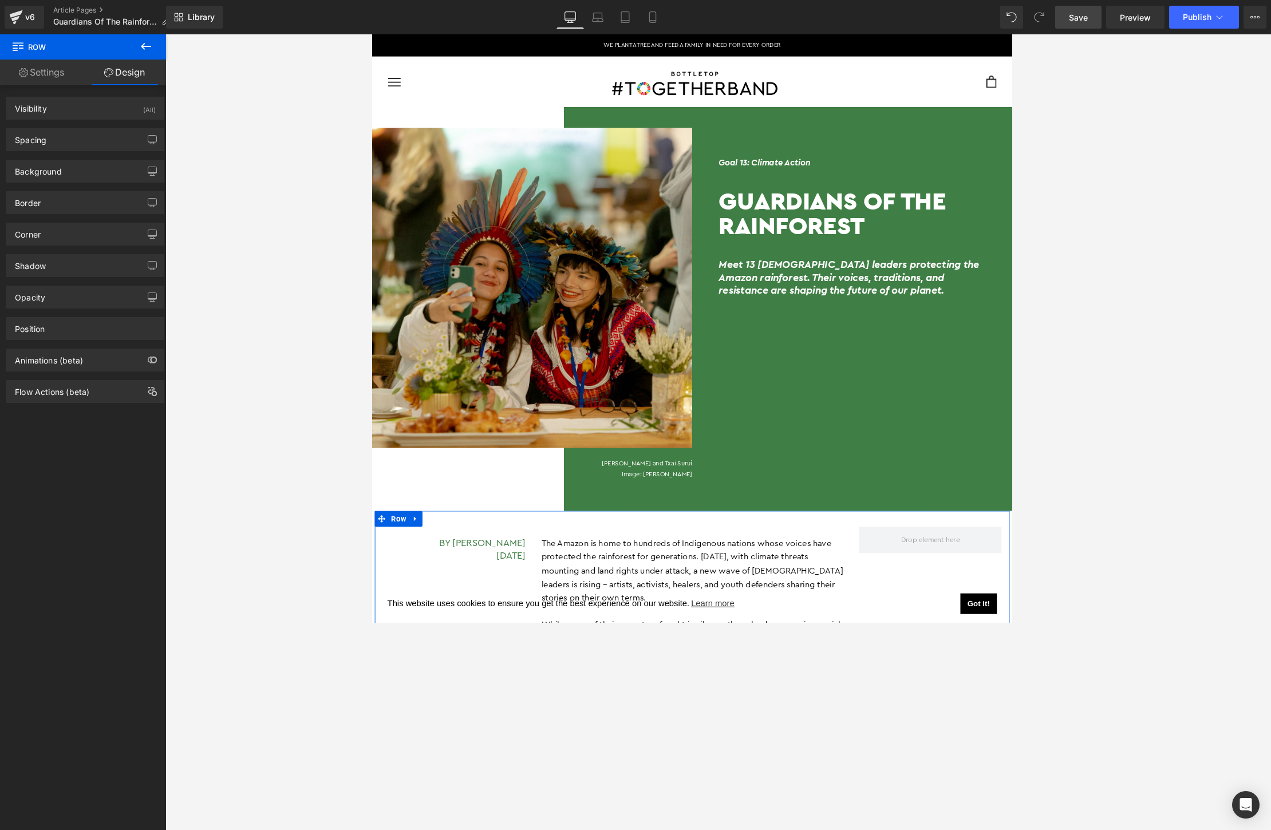
click at [62, 77] on link "Settings" at bounding box center [41, 73] width 83 height 26
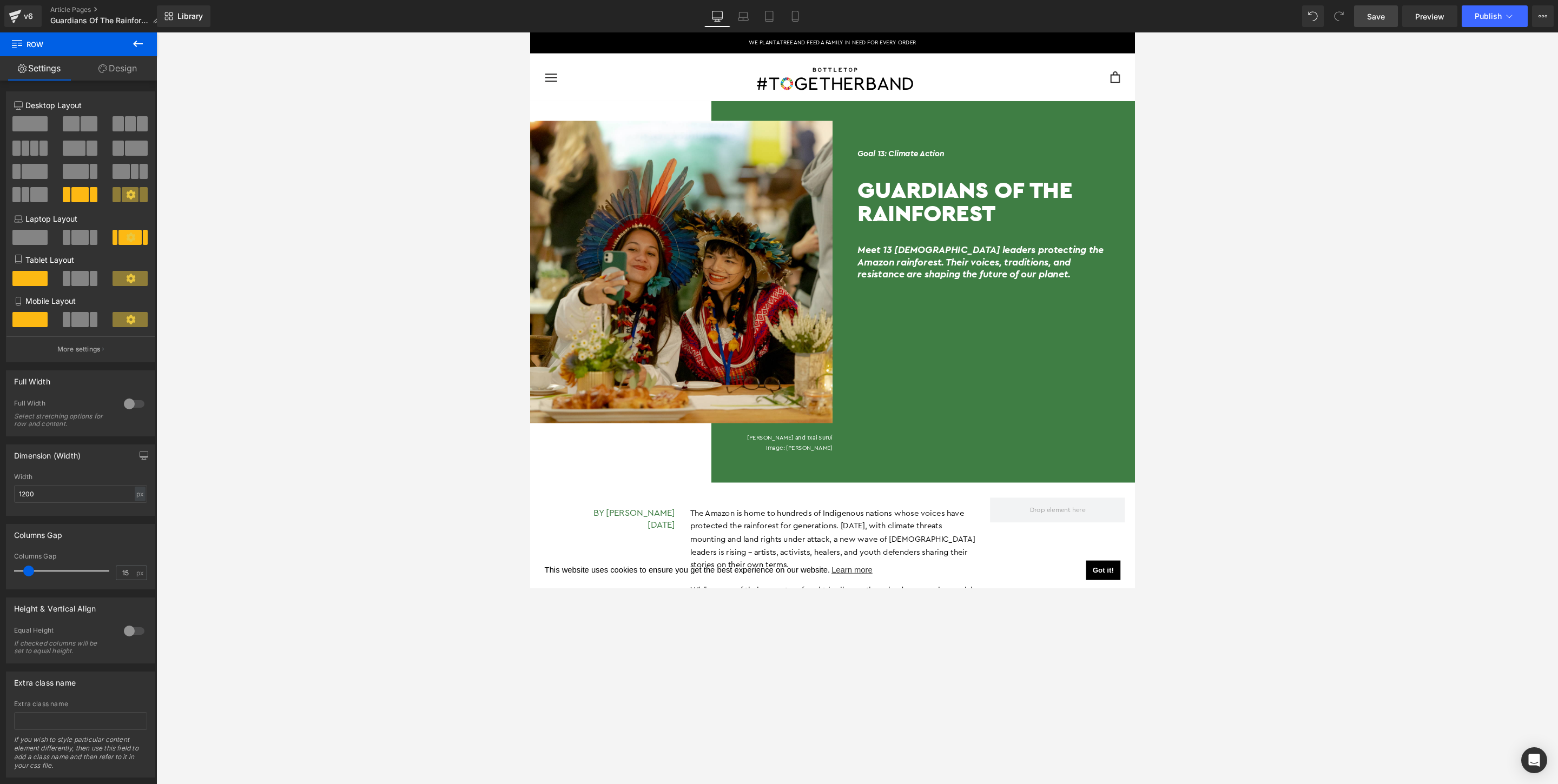
click at [701, 17] on span "Save" at bounding box center [1376, 16] width 18 height 11
click at [138, 49] on icon at bounding box center [138, 44] width 13 height 13
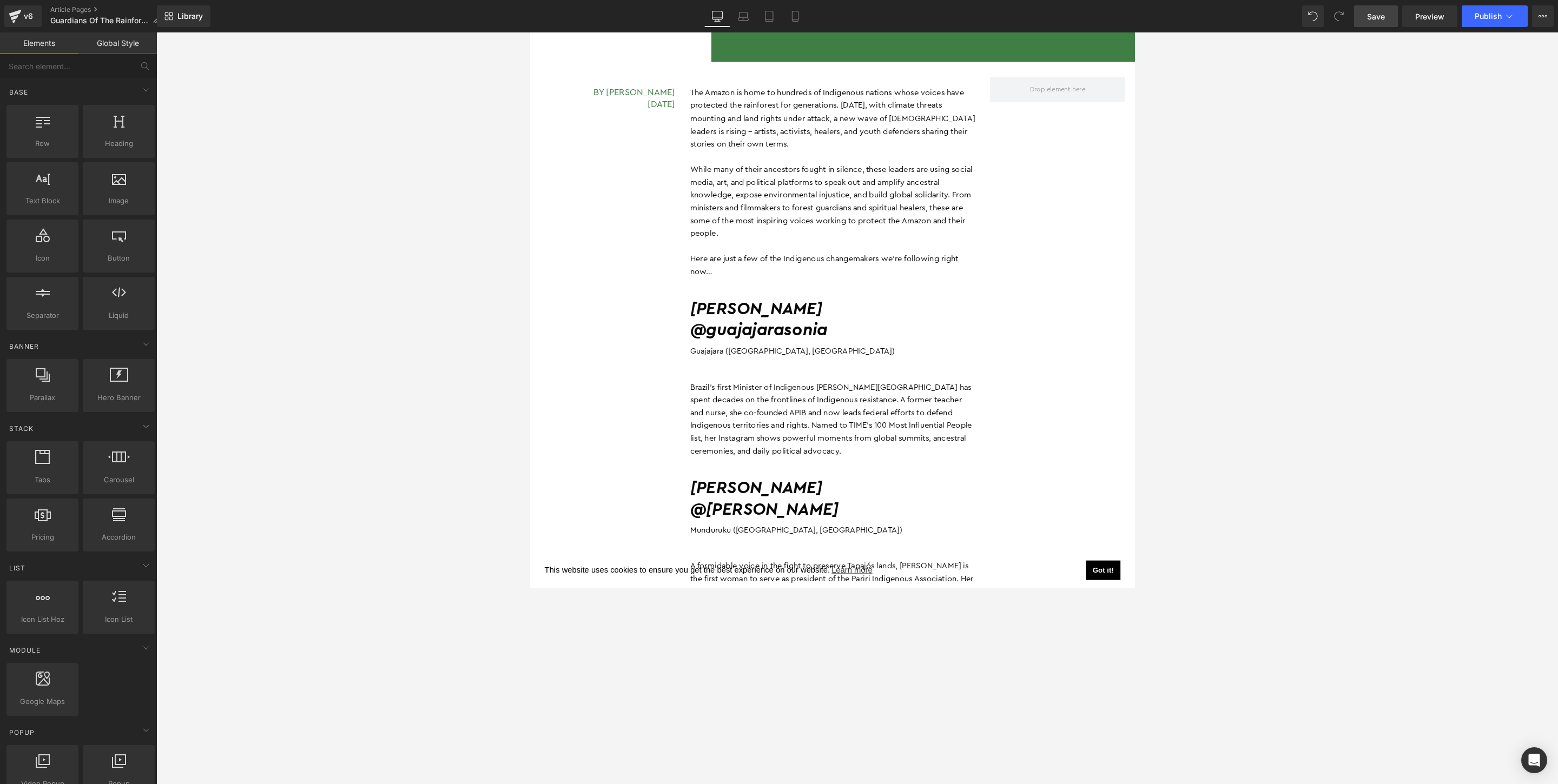
scroll to position [458, 0]
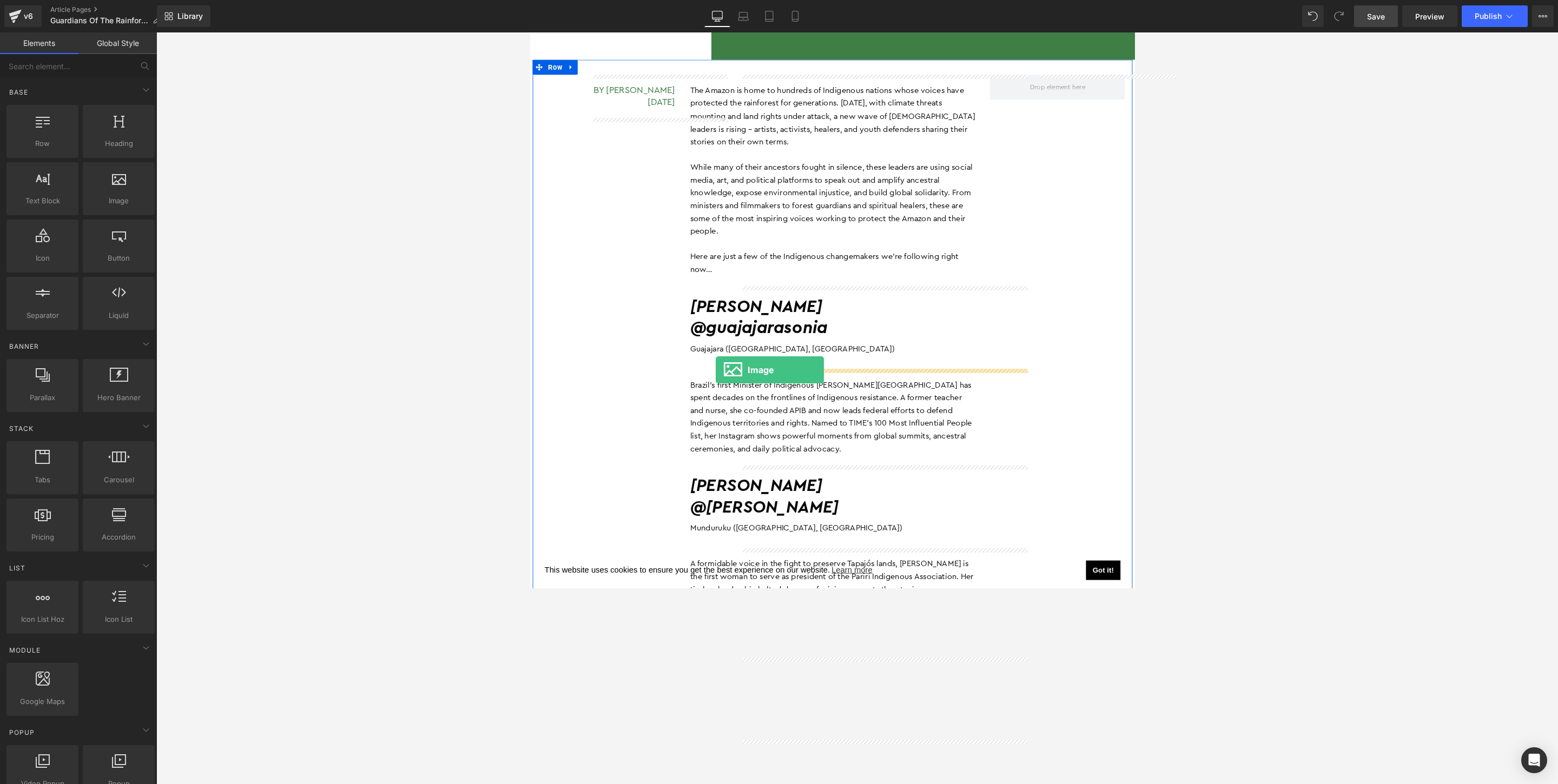
drag, startPoint x: 637, startPoint y: 226, endPoint x: 731, endPoint y: 398, distance: 196.0
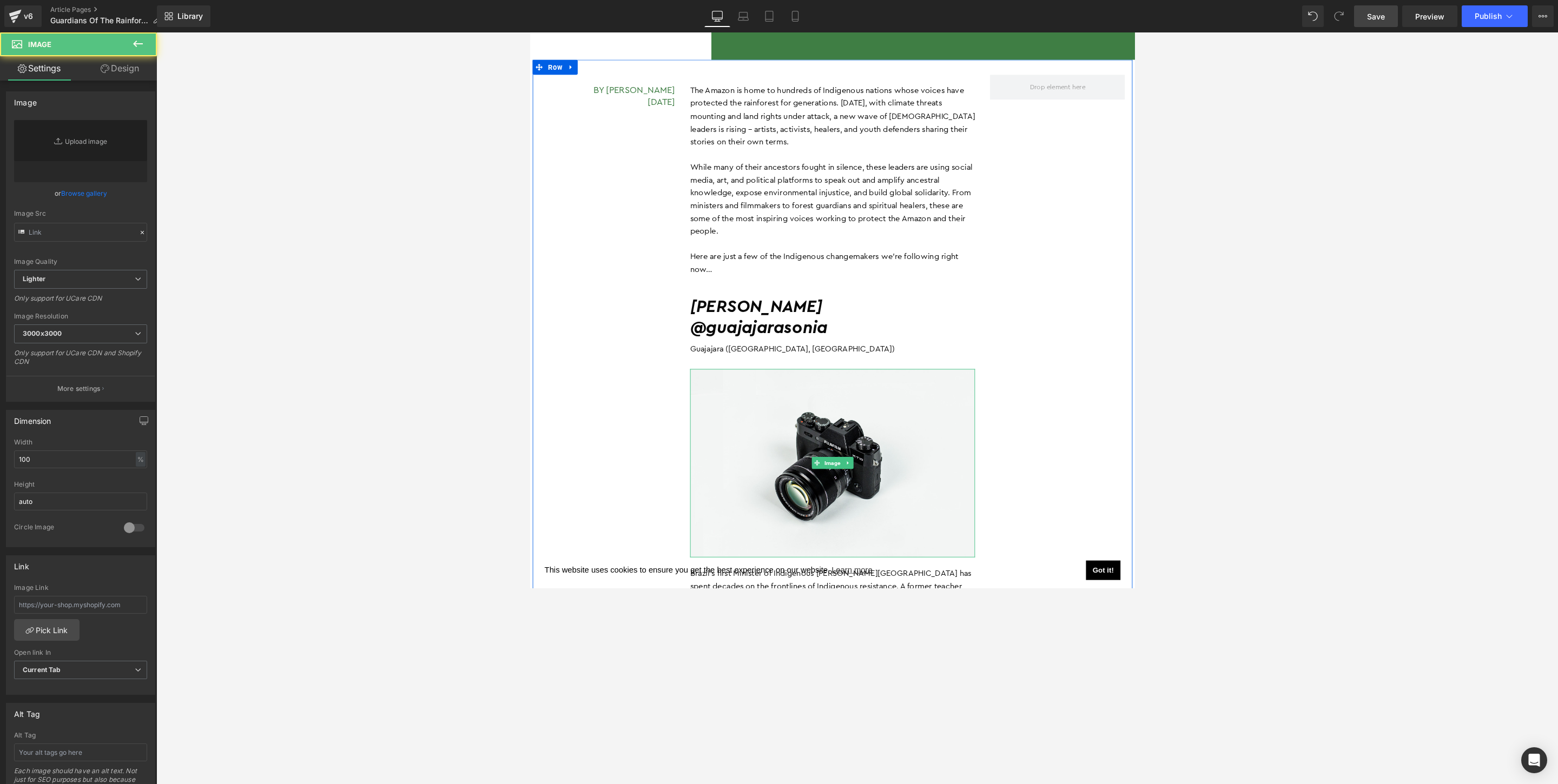
type input "//[DOMAIN_NAME][URL]"
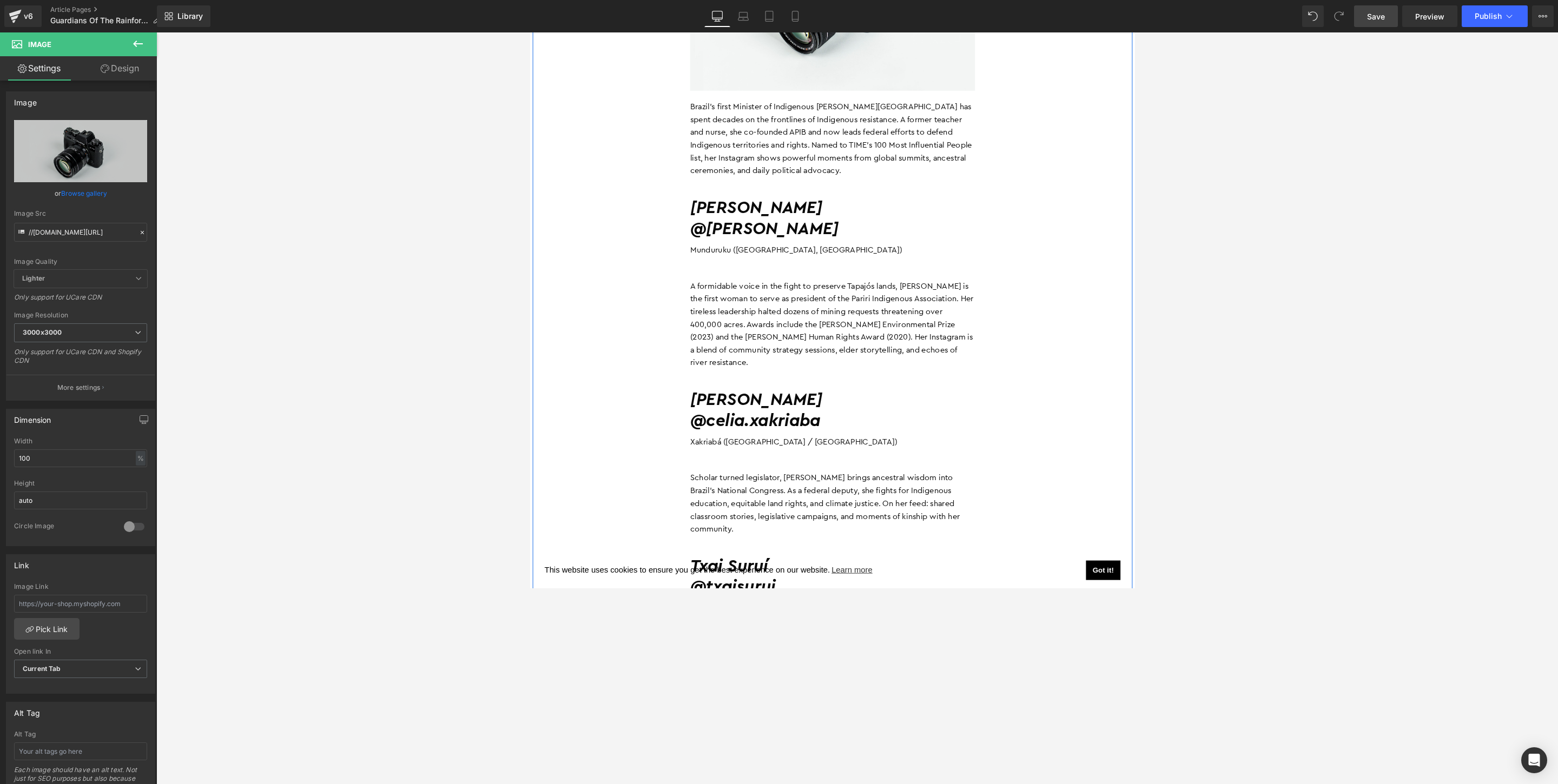
scroll to position [969, 0]
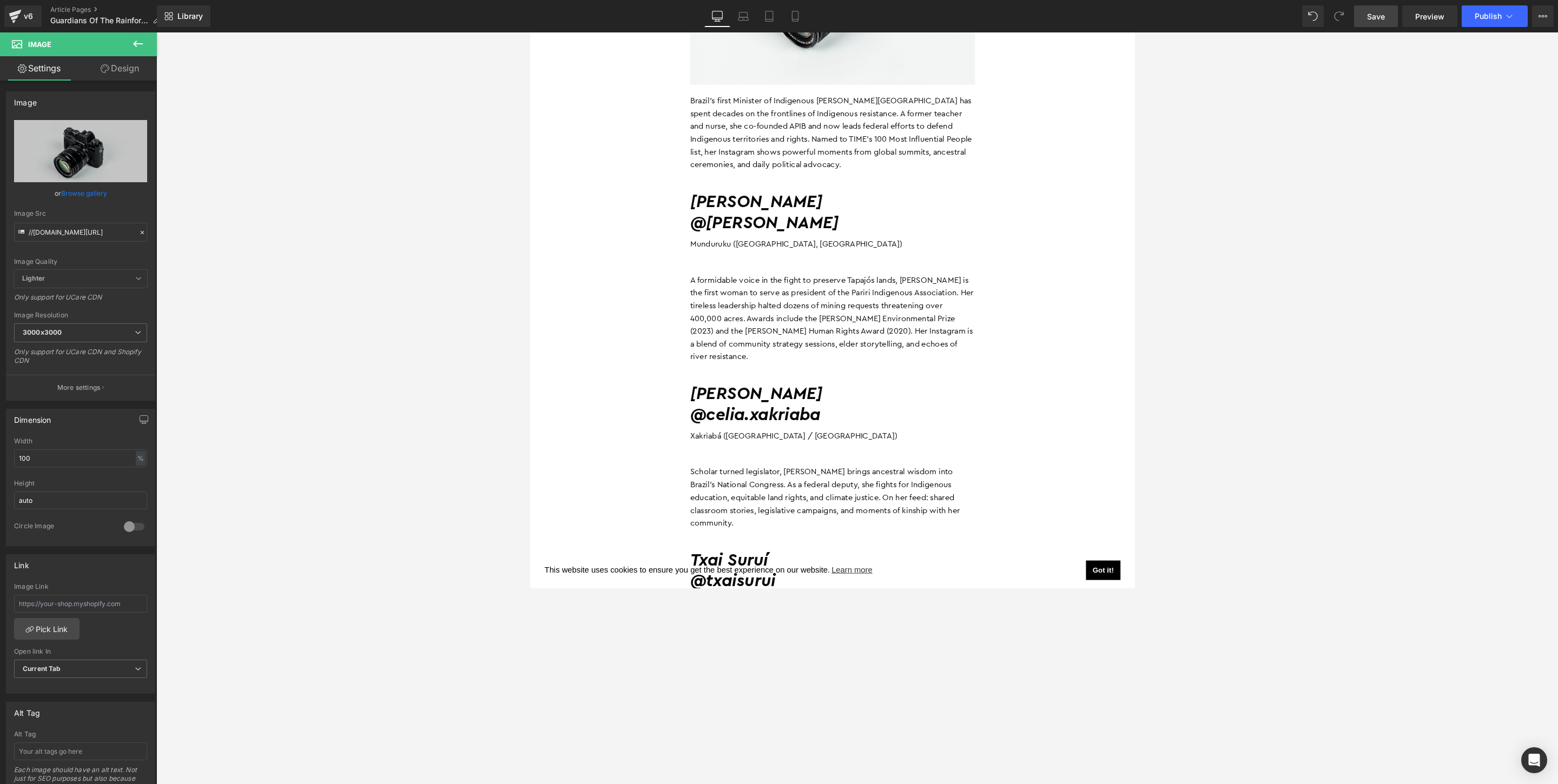
click at [137, 43] on icon at bounding box center [138, 44] width 13 height 13
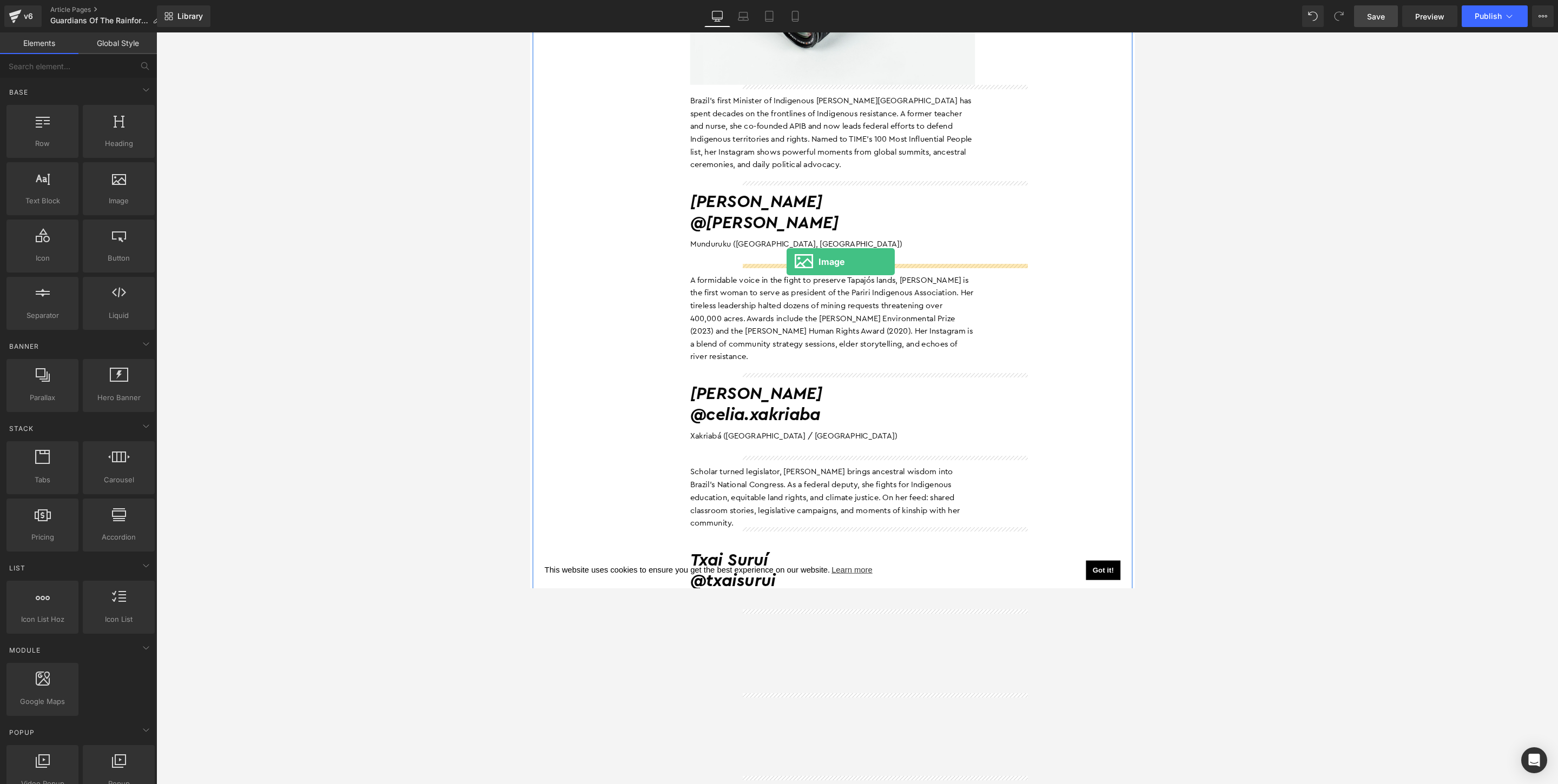
drag, startPoint x: 658, startPoint y: 232, endPoint x: 808, endPoint y: 280, distance: 157.5
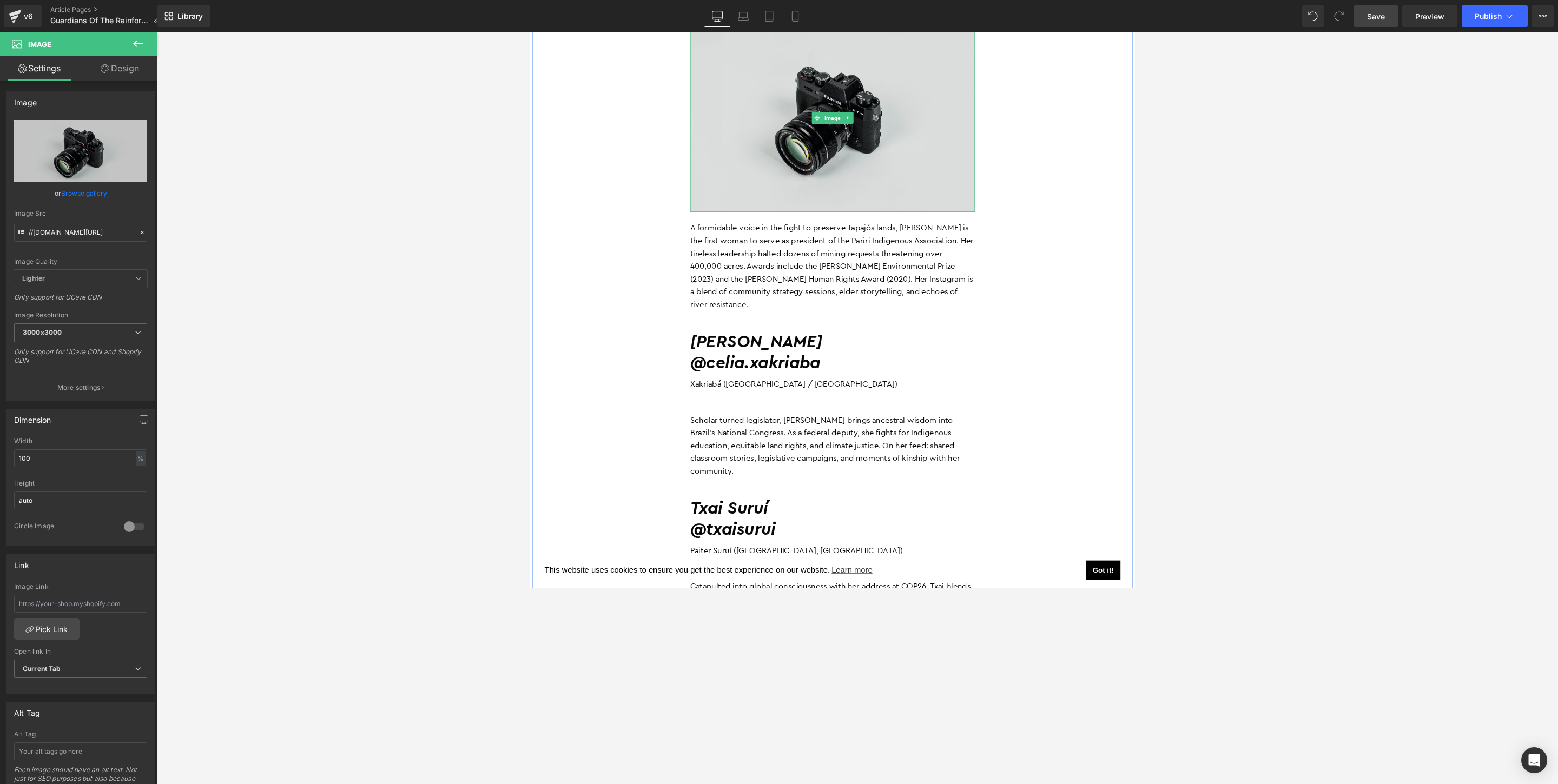
scroll to position [1262, 0]
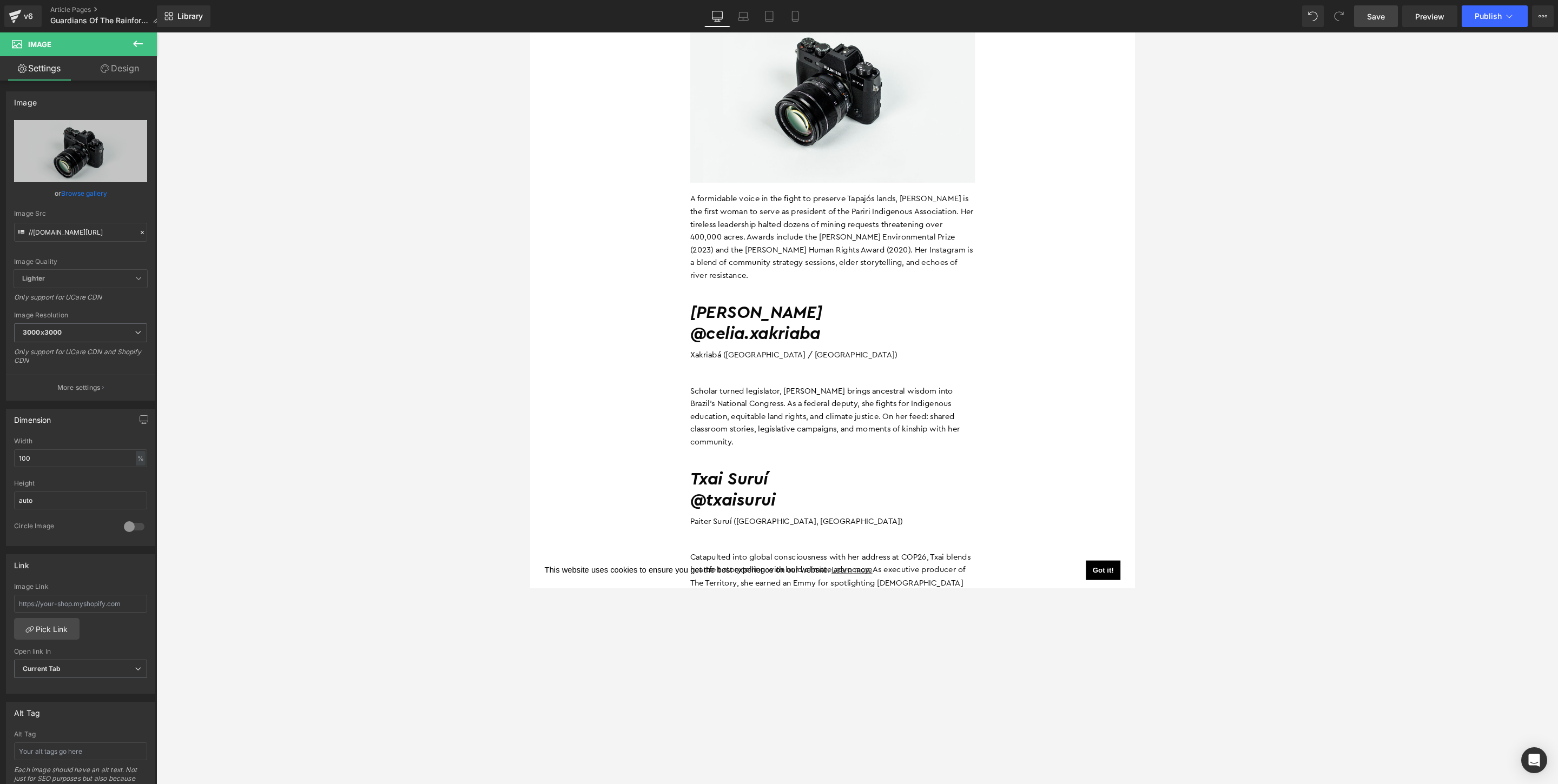
click at [135, 44] on icon at bounding box center [138, 44] width 13 height 13
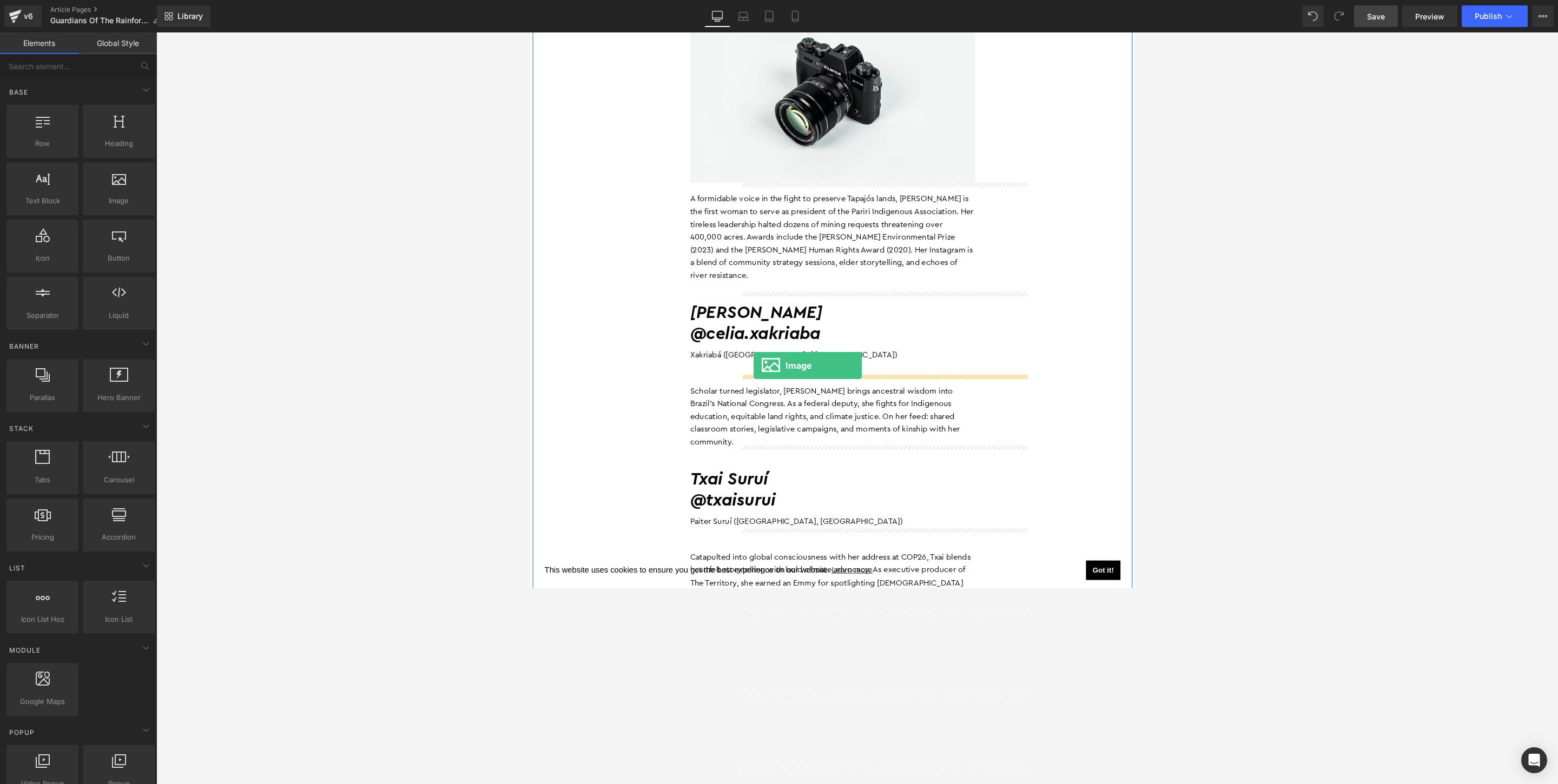
drag, startPoint x: 706, startPoint y: 241, endPoint x: 772, endPoint y: 393, distance: 165.7
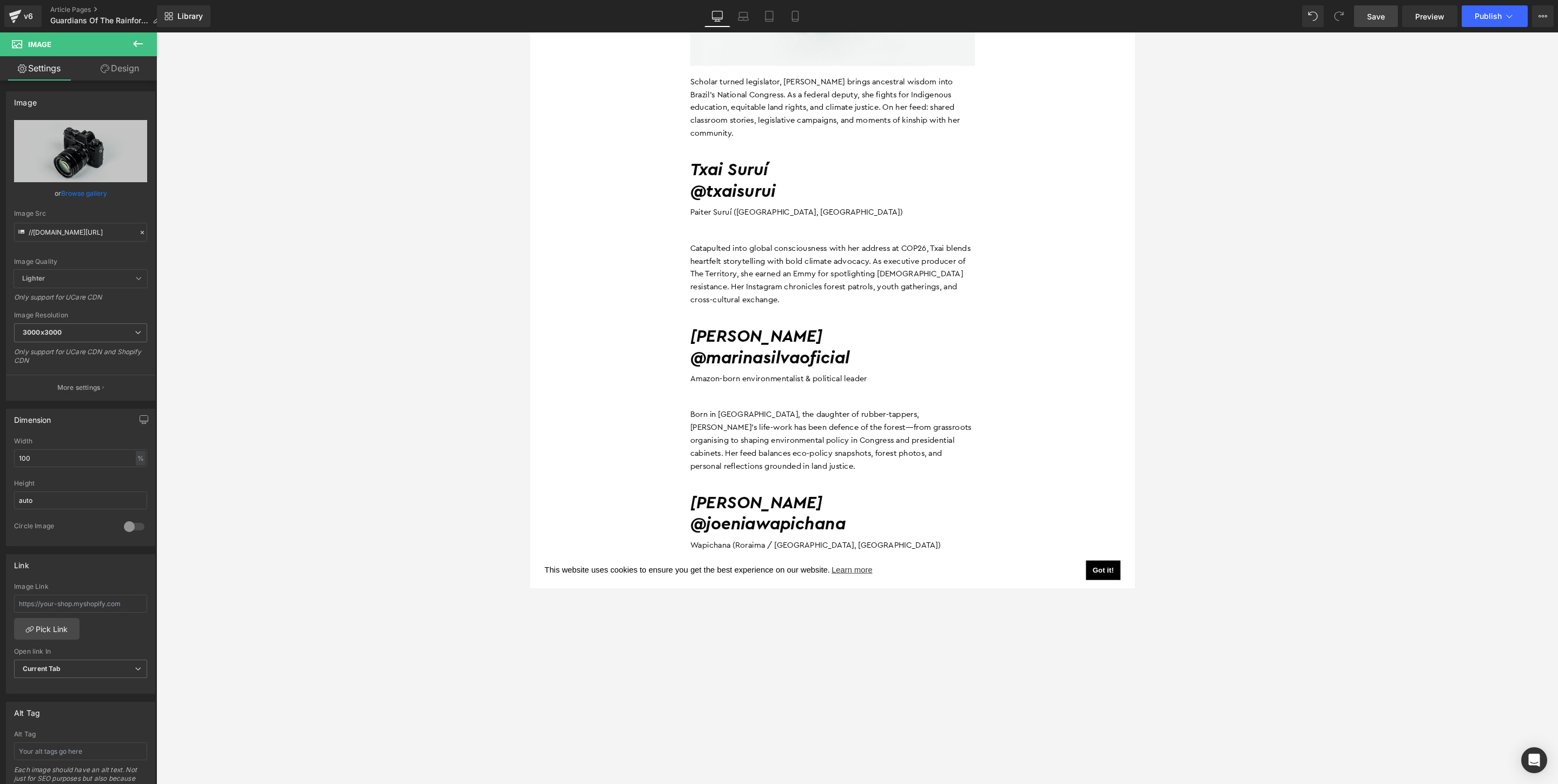
scroll to position [1808, 0]
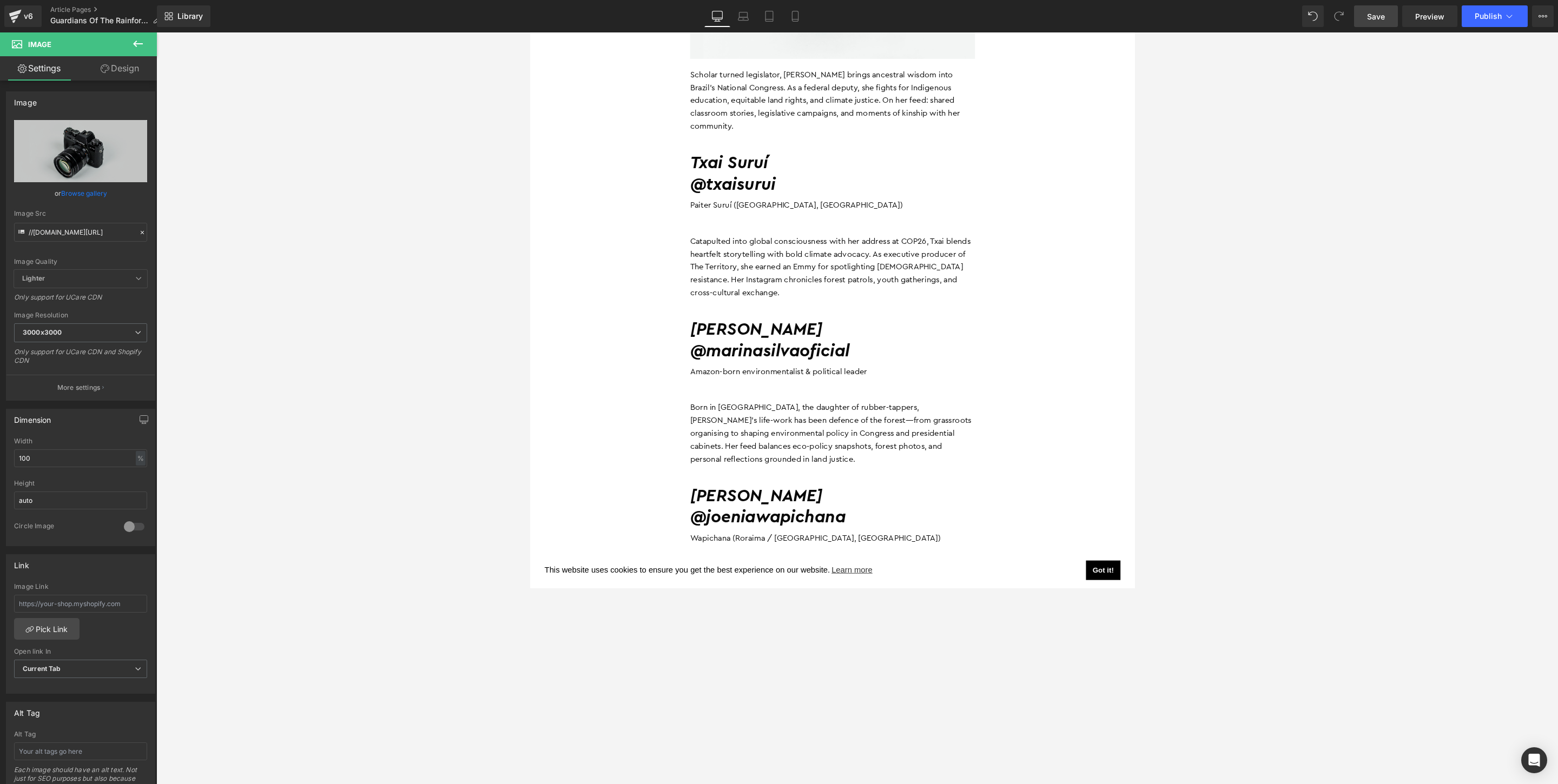
click at [138, 40] on icon at bounding box center [138, 44] width 13 height 13
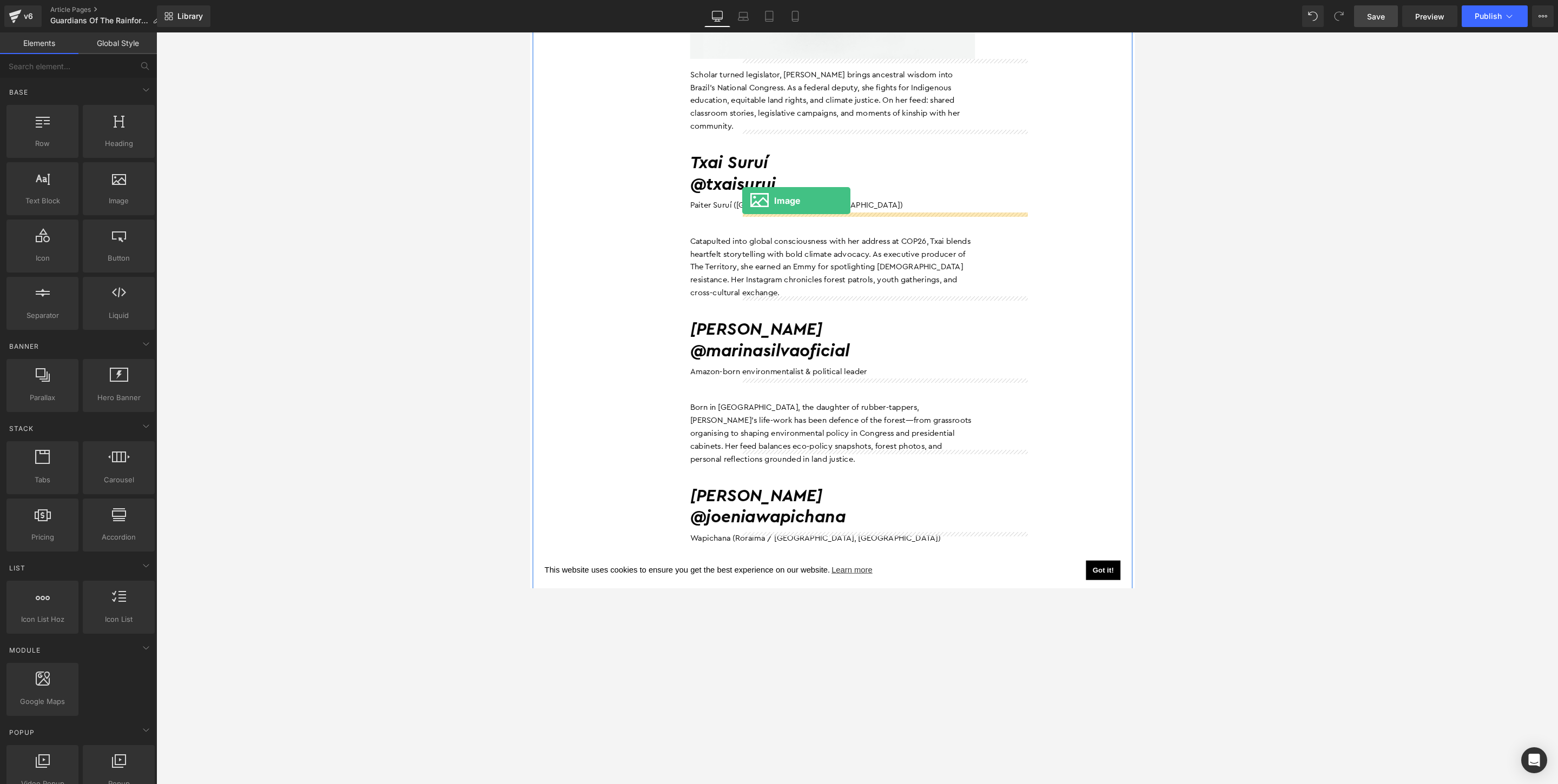
drag, startPoint x: 645, startPoint y: 228, endPoint x: 760, endPoint y: 214, distance: 115.8
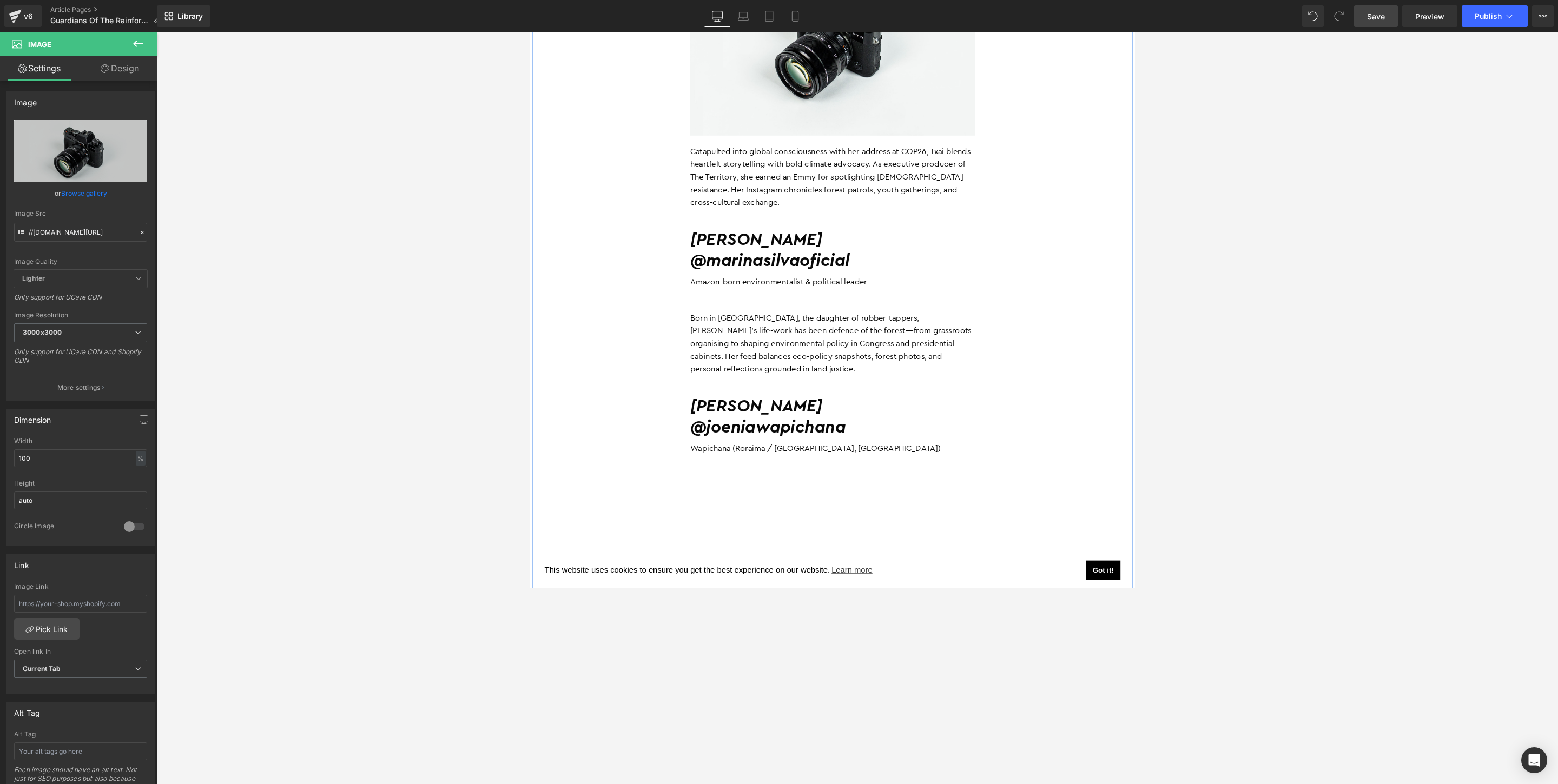
scroll to position [2113, 0]
click at [136, 43] on icon at bounding box center [138, 43] width 9 height 7
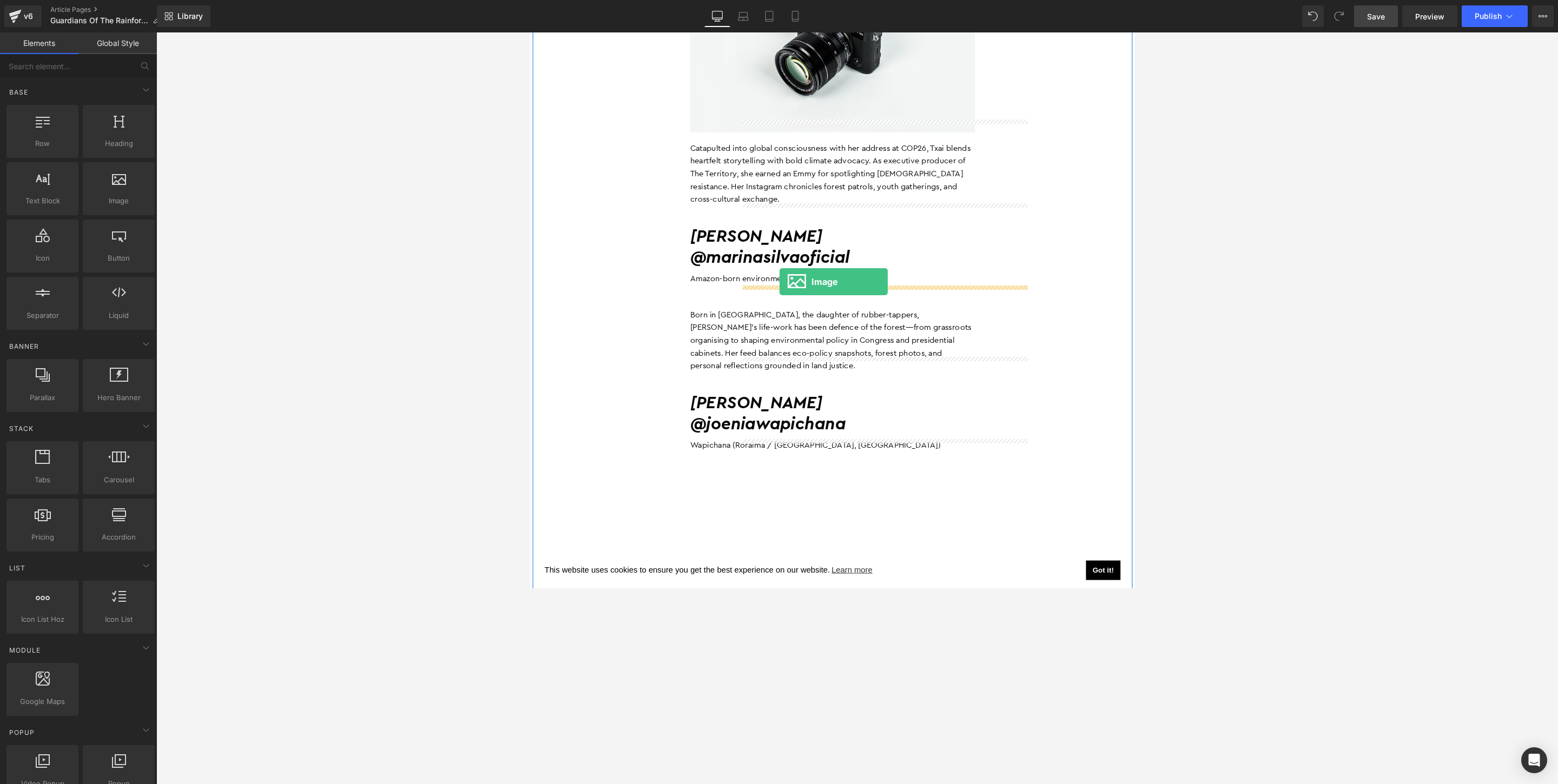
drag, startPoint x: 656, startPoint y: 221, endPoint x: 800, endPoint y: 302, distance: 165.2
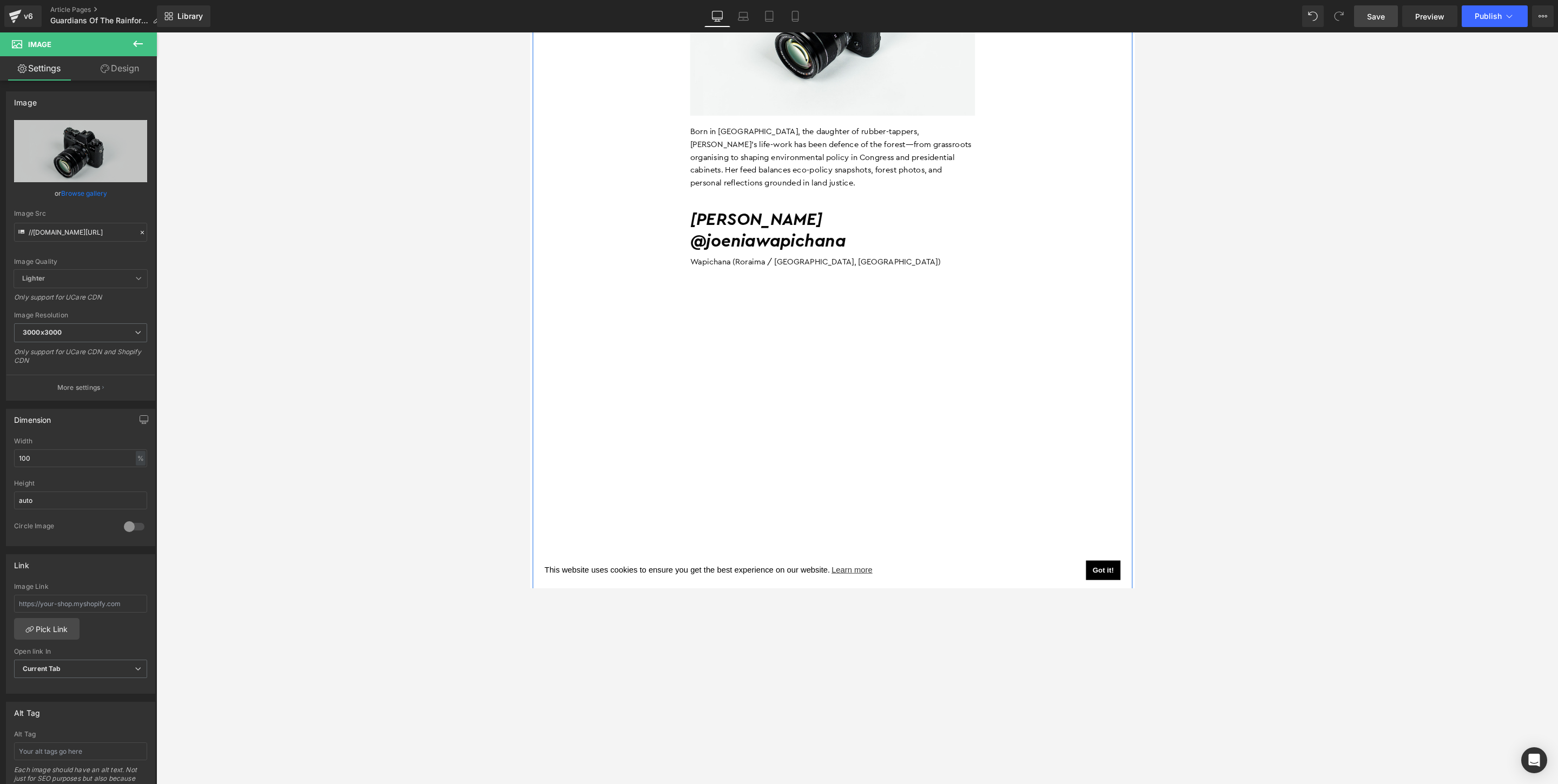
scroll to position [2519, 0]
click at [146, 42] on button at bounding box center [138, 43] width 38 height 24
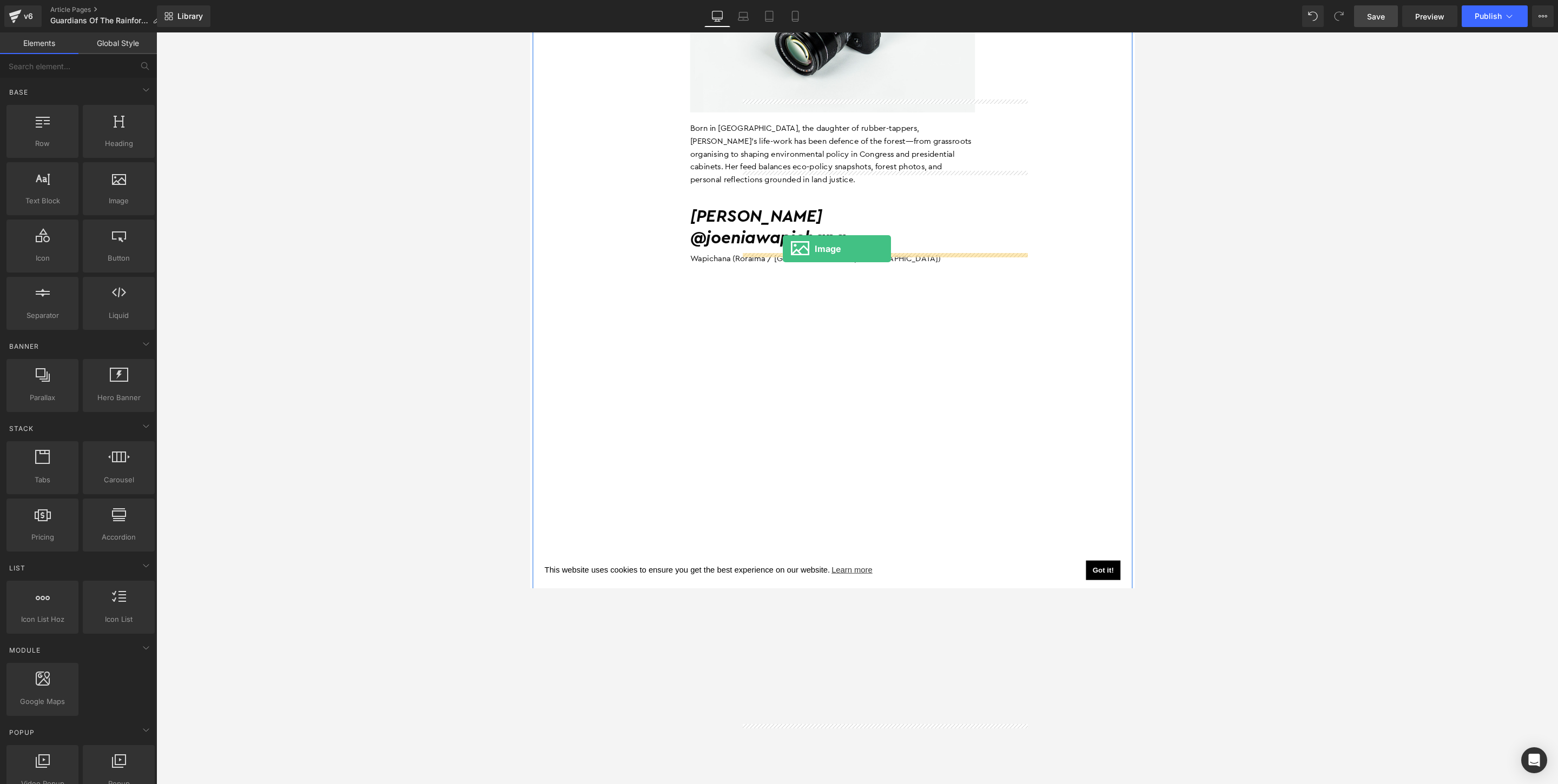
drag, startPoint x: 675, startPoint y: 218, endPoint x: 804, endPoint y: 266, distance: 137.6
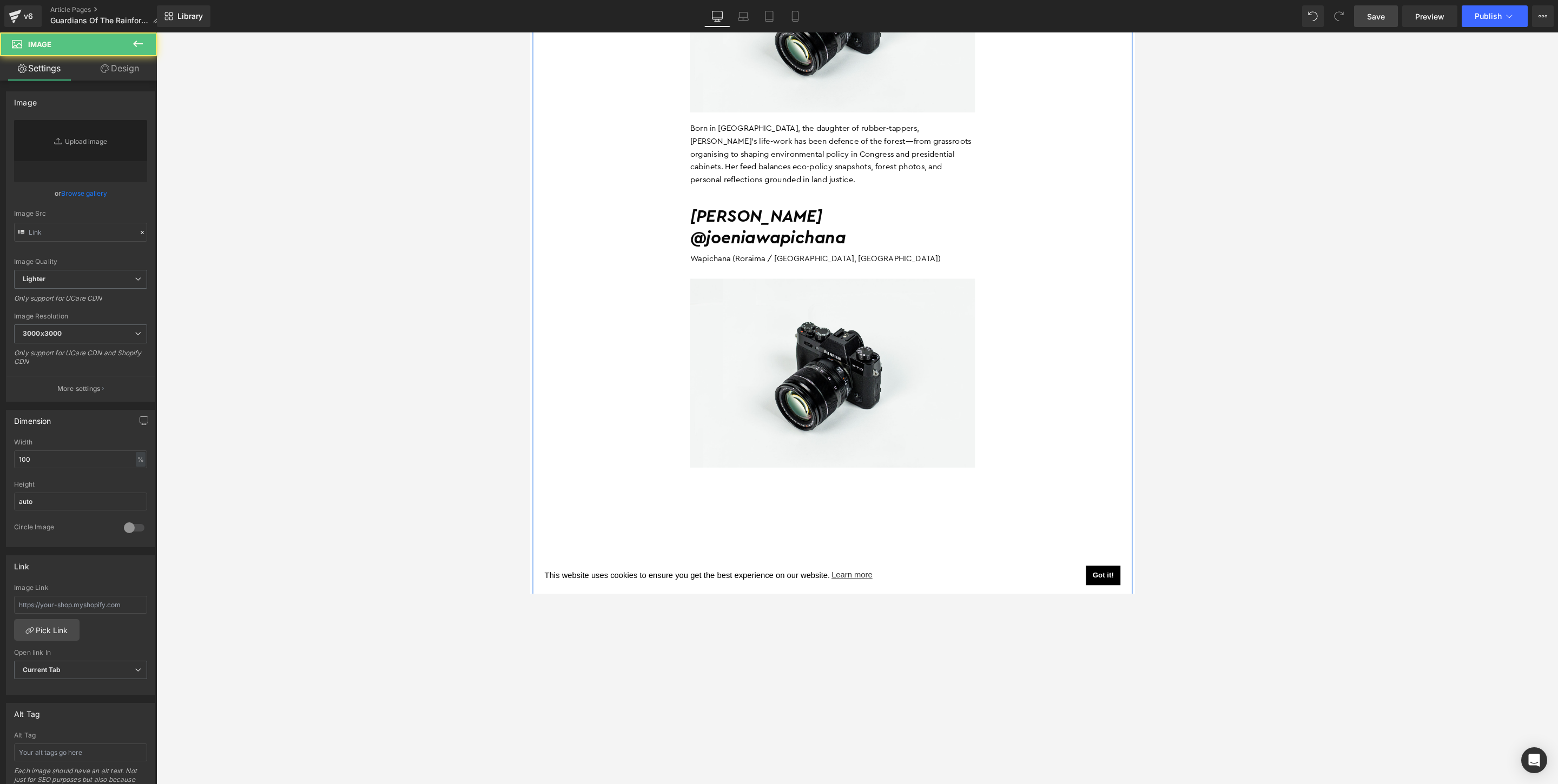
type input "//[DOMAIN_NAME][URL]"
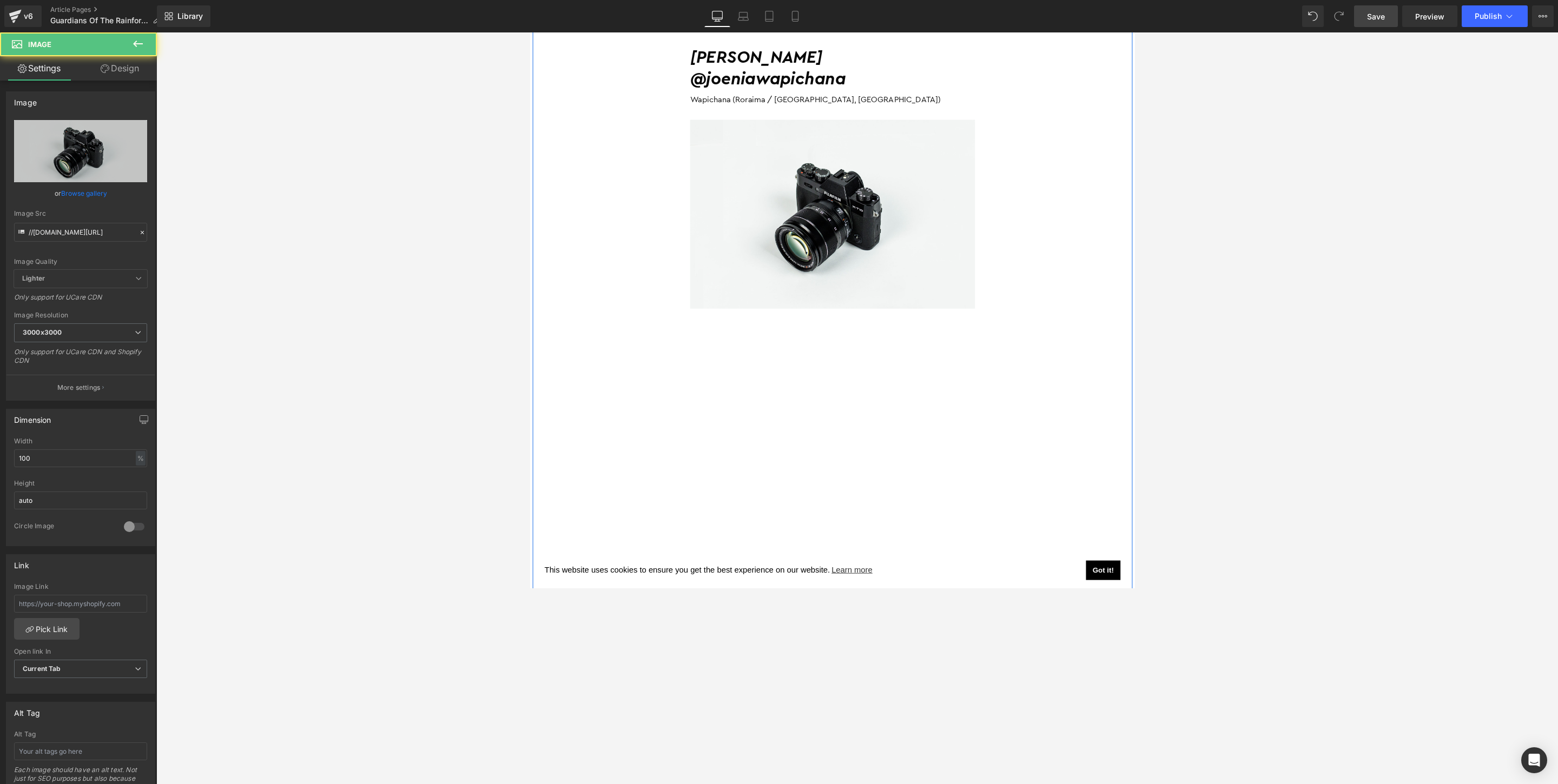
scroll to position [2730, 0]
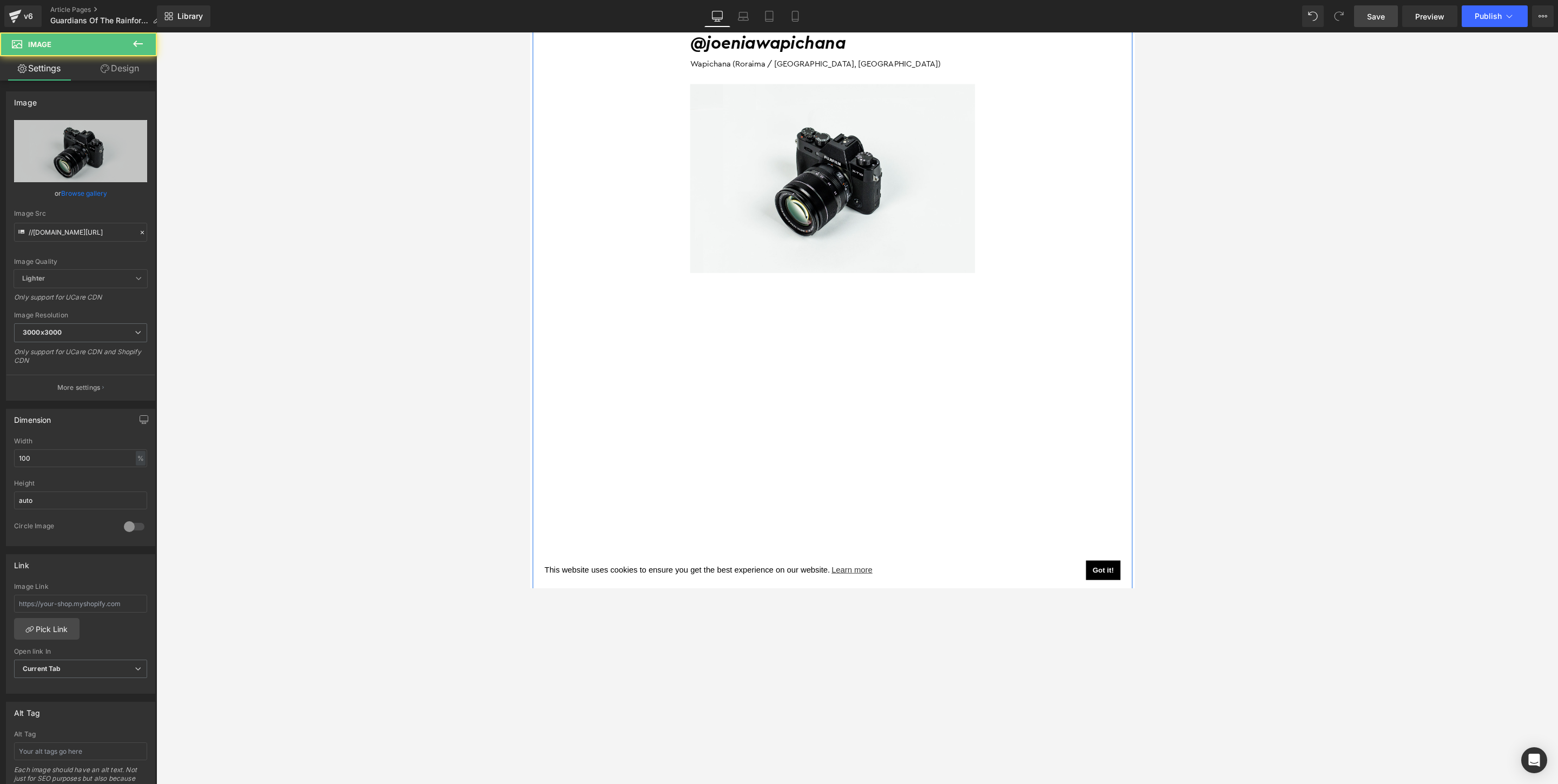
click at [701, 300] on div "The Amazon is home to hundreds of Indigenous nations whose voices have protecte…" at bounding box center [857, 547] width 325 height 5480
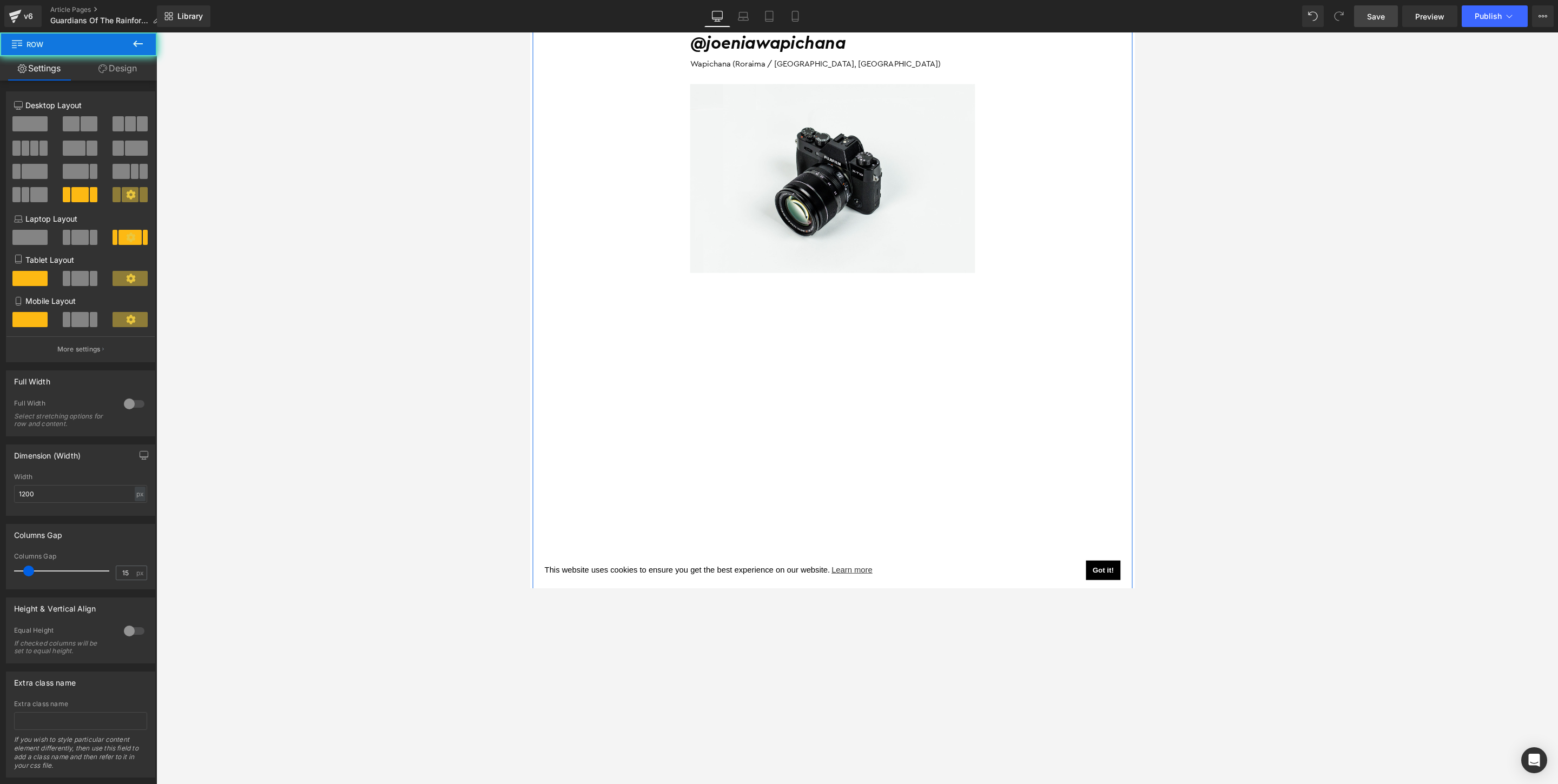
click at [701, 333] on div "The Amazon is home to hundreds of Indigenous nations whose voices have protecte…" at bounding box center [857, 547] width 325 height 5480
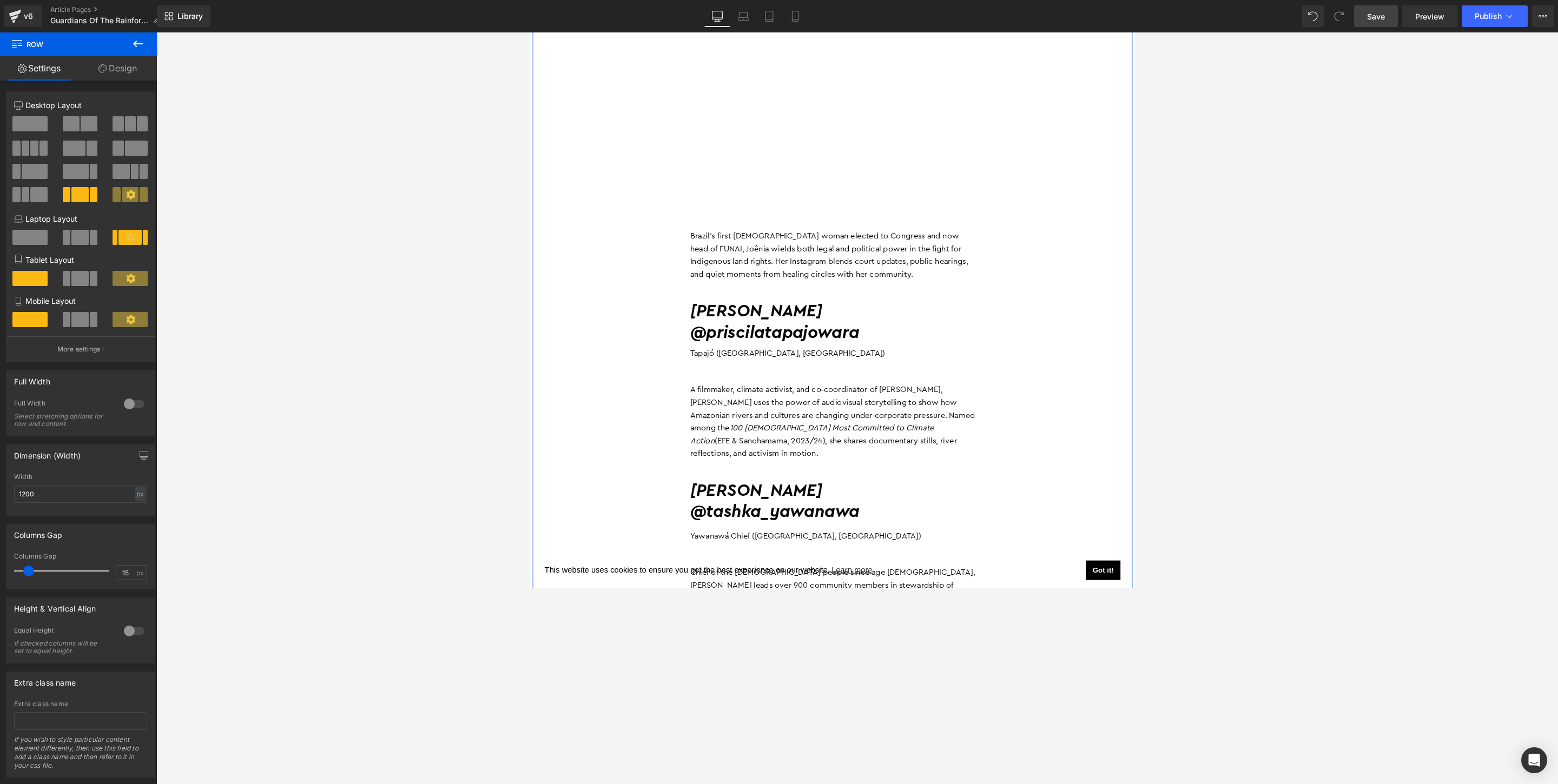
scroll to position [3218, 0]
click at [143, 46] on icon at bounding box center [138, 44] width 13 height 13
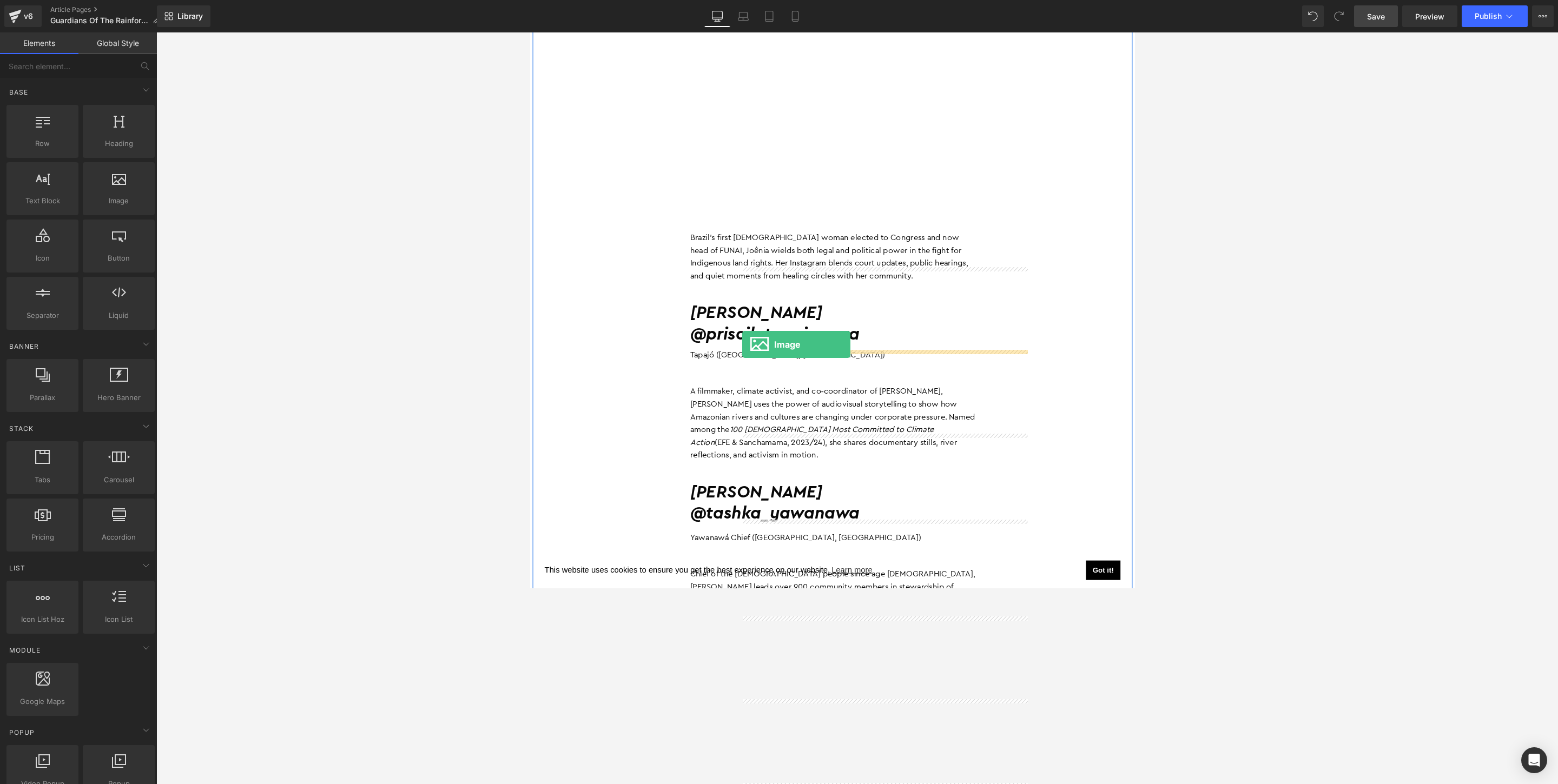
drag, startPoint x: 650, startPoint y: 231, endPoint x: 760, endPoint y: 370, distance: 177.3
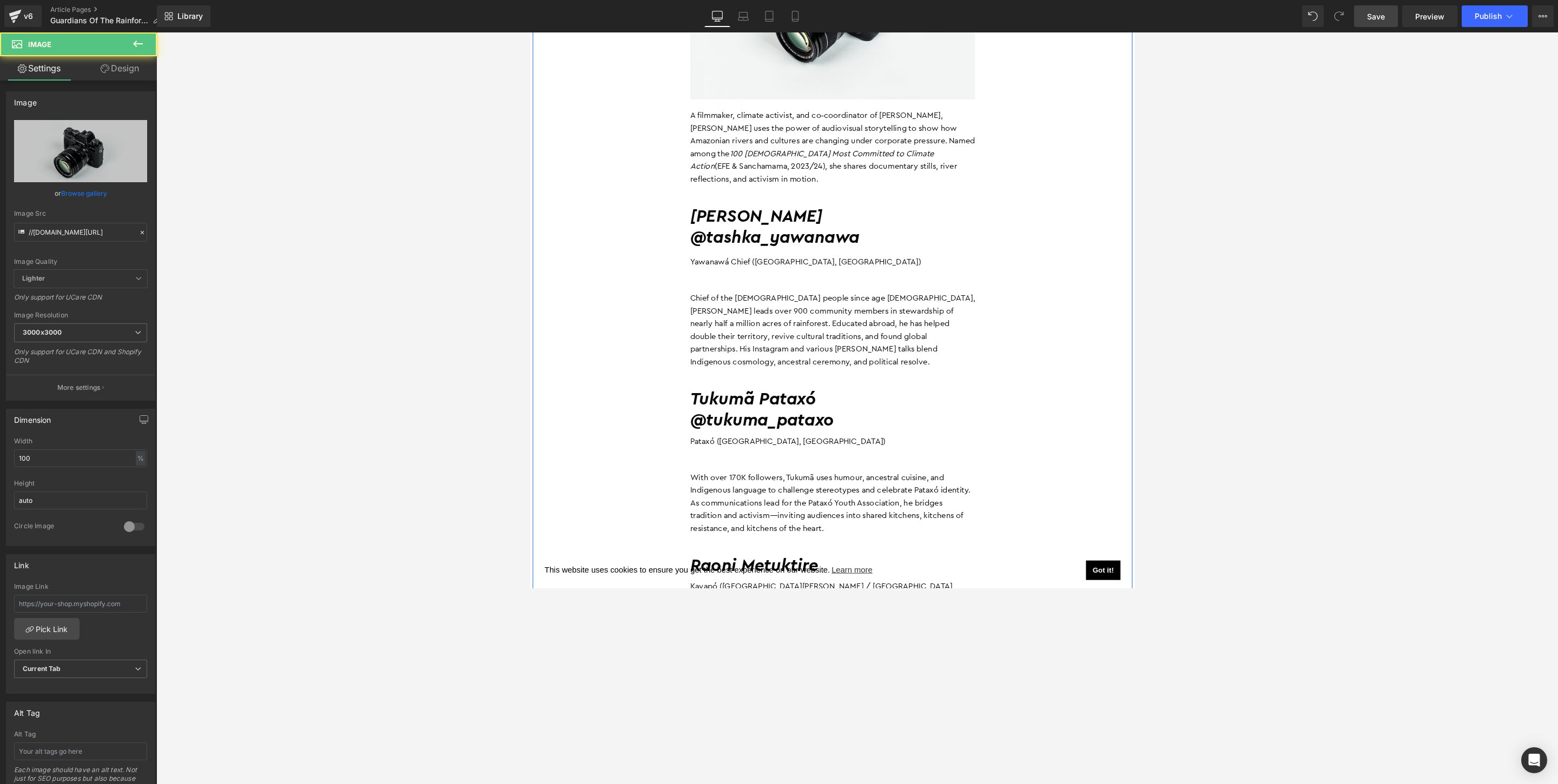
scroll to position [3740, 0]
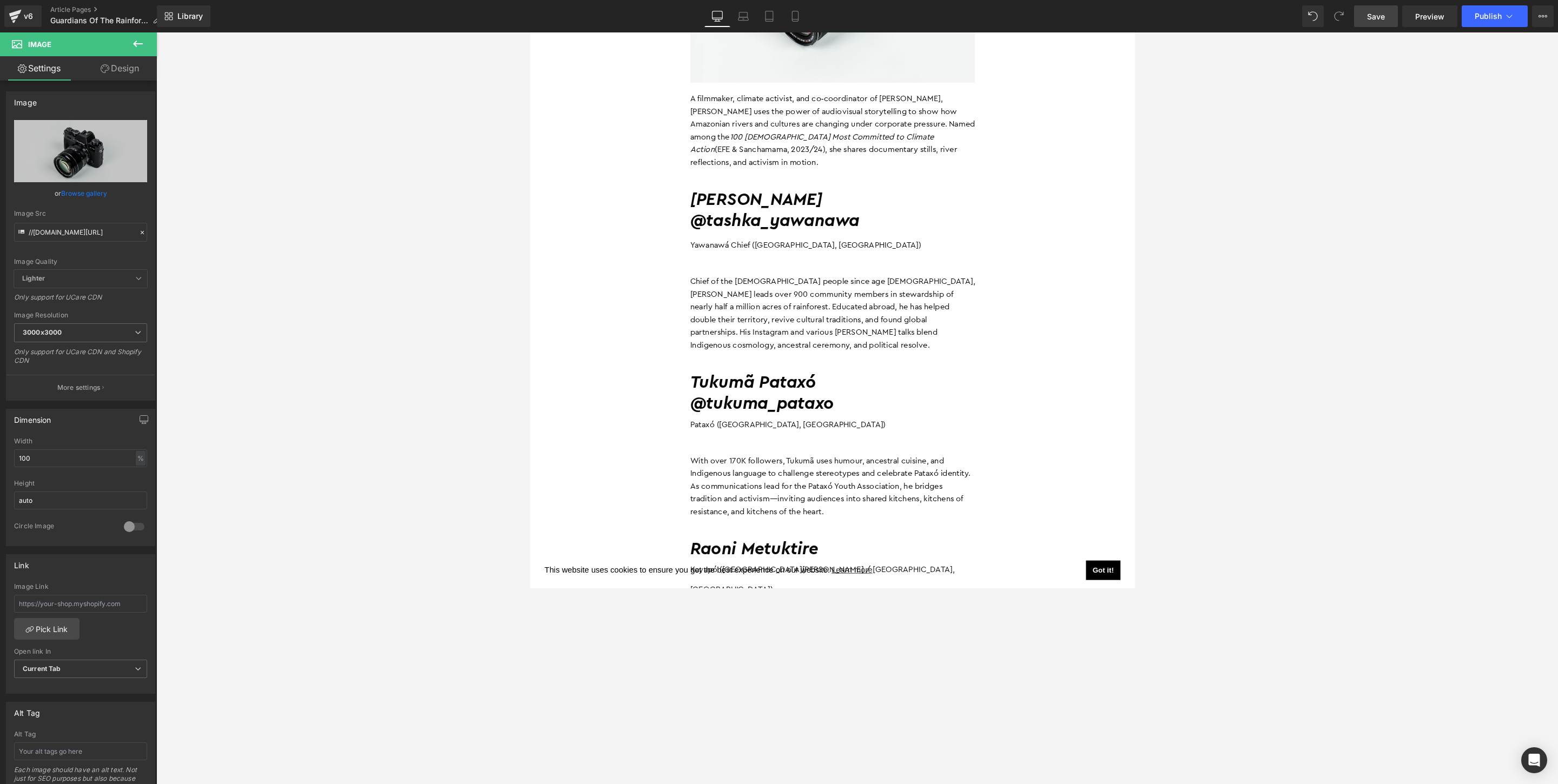
click at [140, 47] on icon at bounding box center [138, 44] width 13 height 13
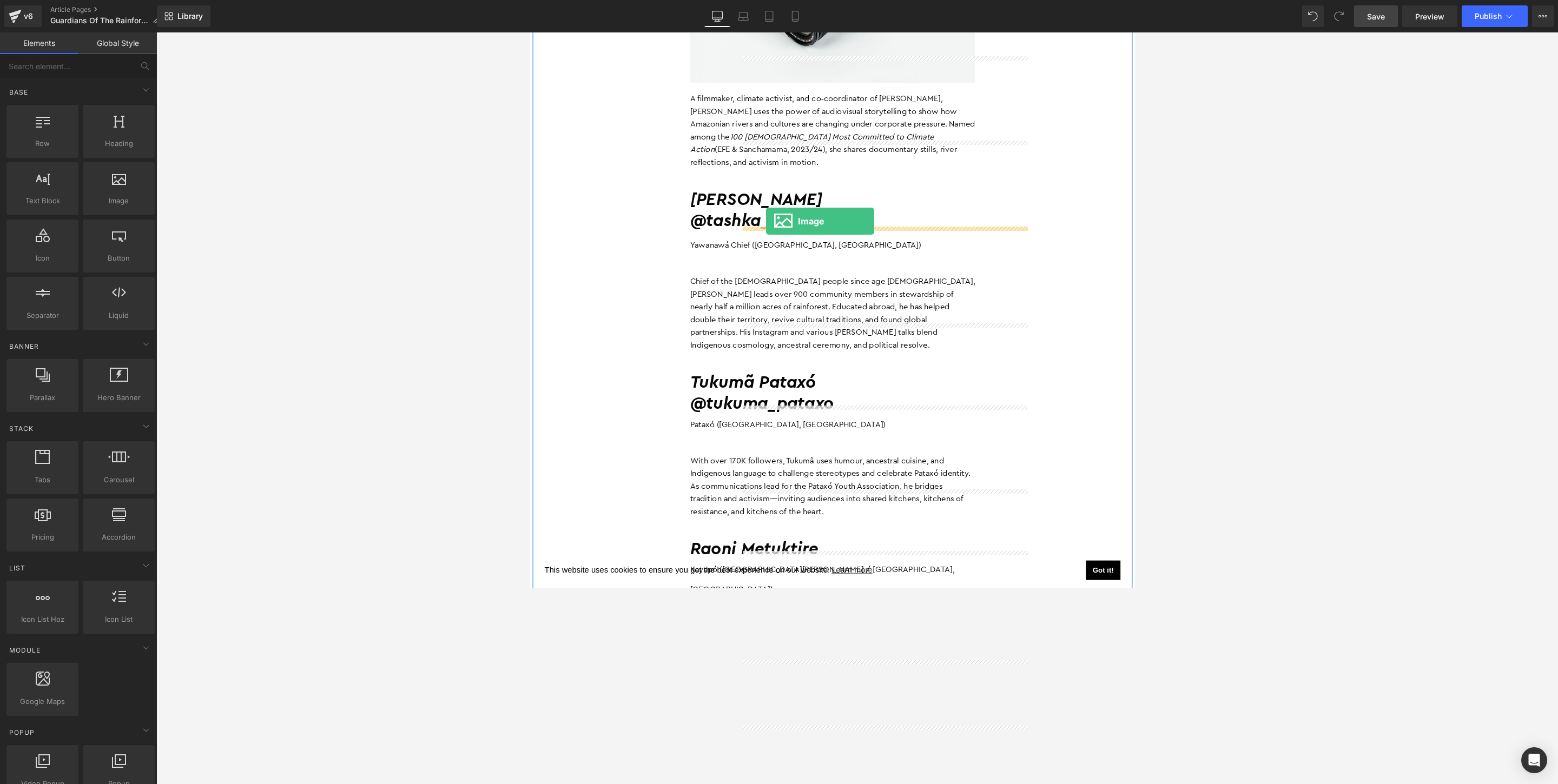
drag, startPoint x: 654, startPoint y: 219, endPoint x: 785, endPoint y: 236, distance: 132.1
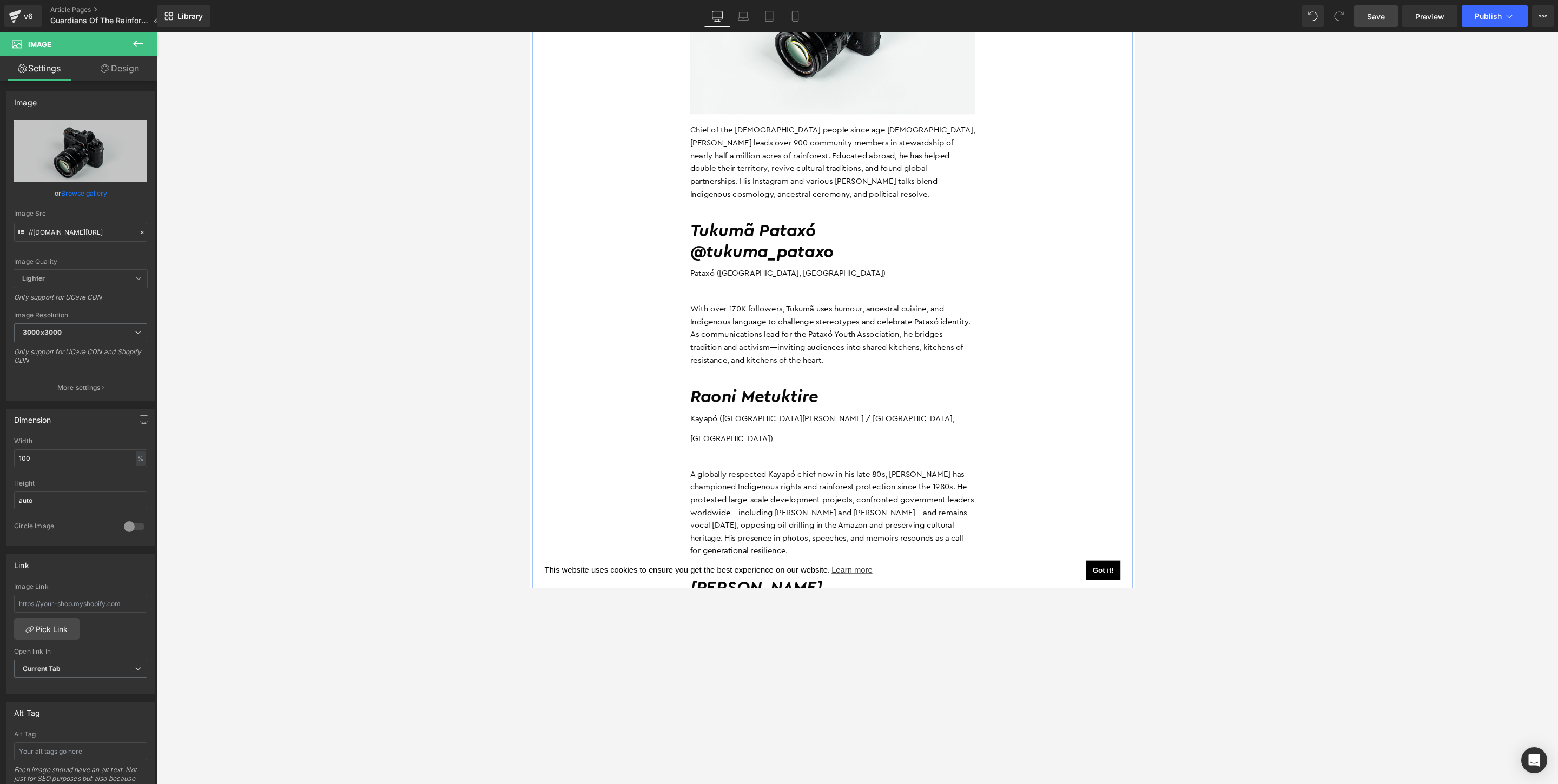
scroll to position [4155, 0]
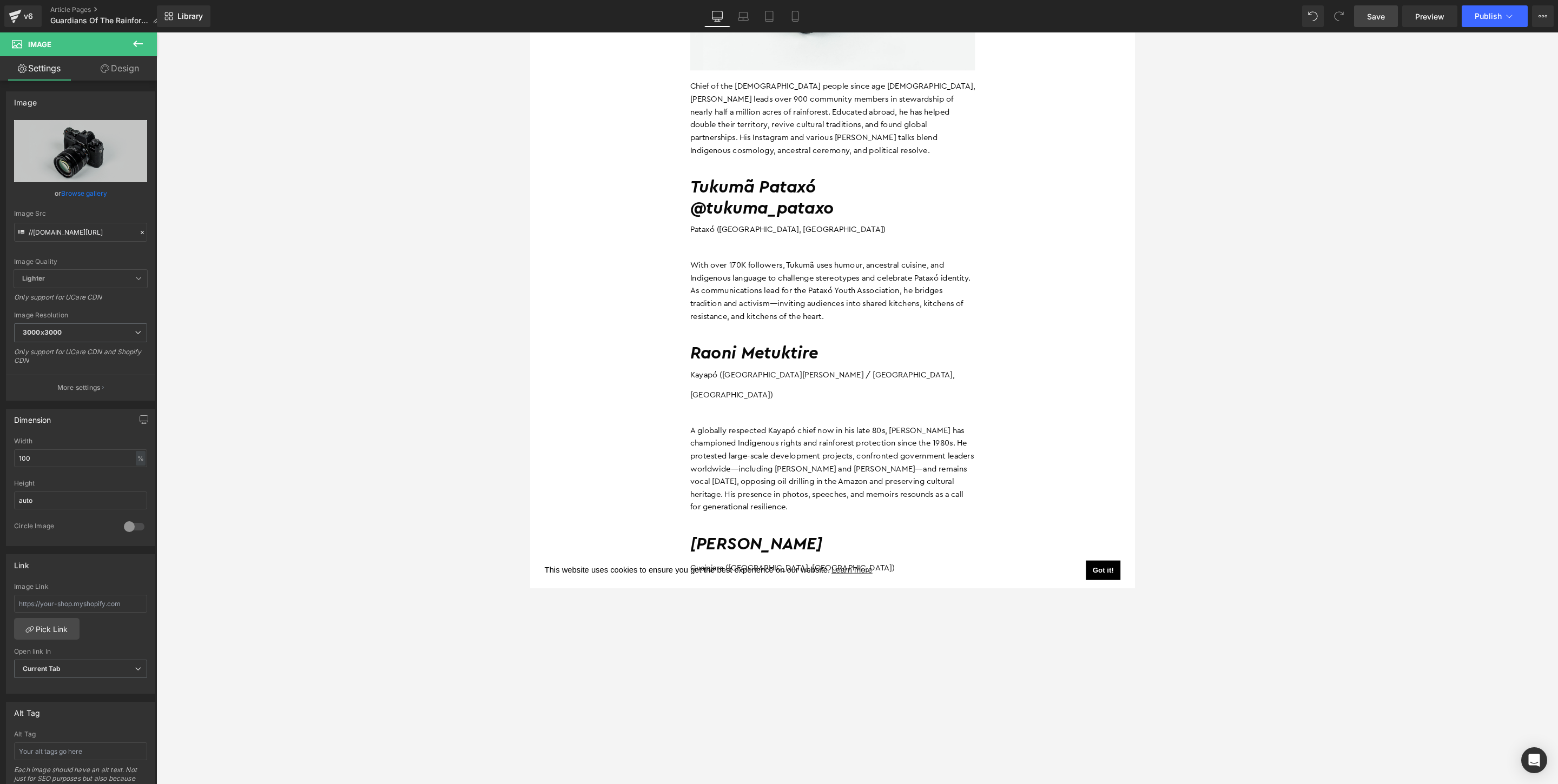
click at [140, 40] on icon at bounding box center [138, 44] width 13 height 13
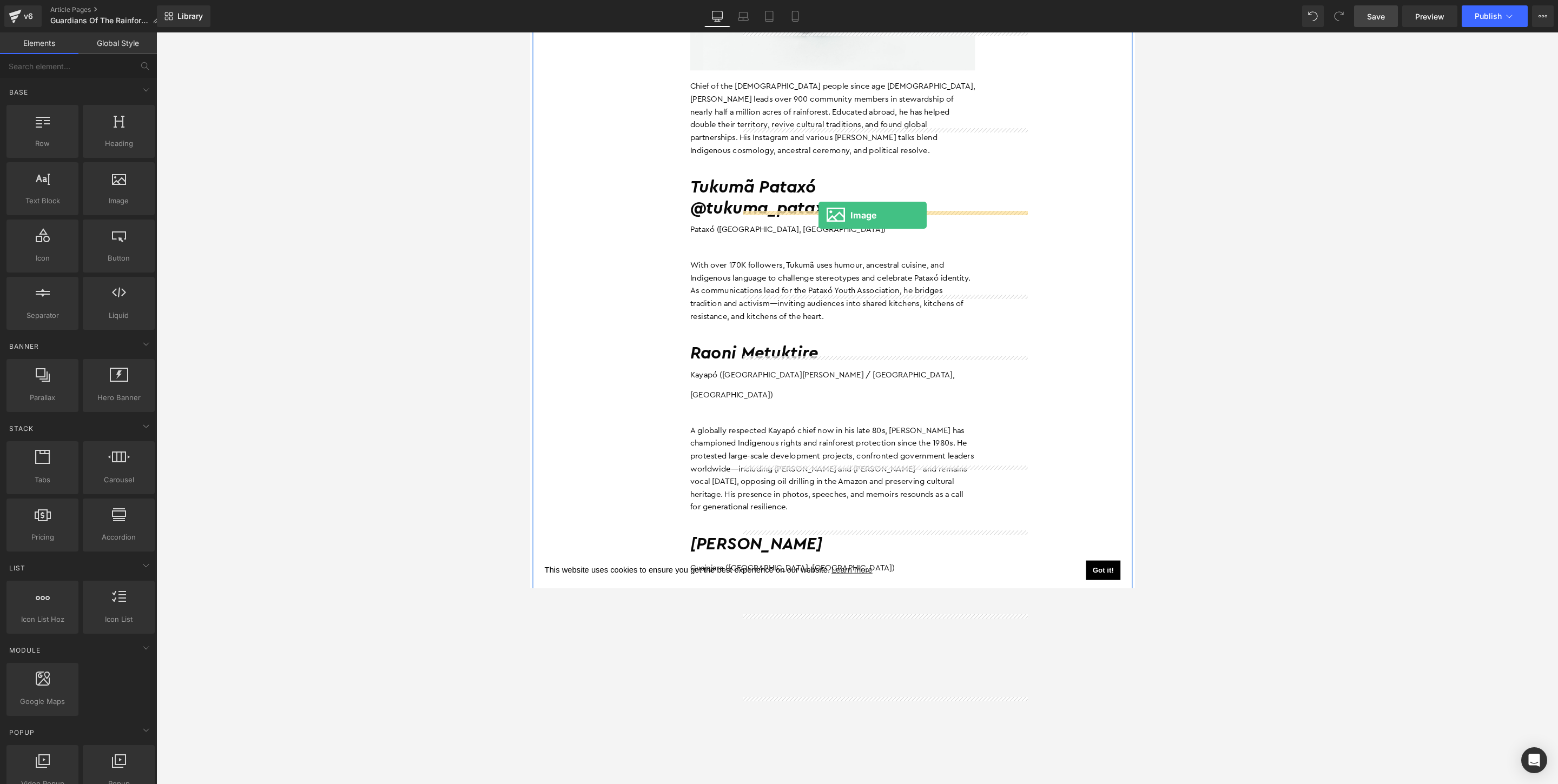
drag, startPoint x: 644, startPoint y: 237, endPoint x: 842, endPoint y: 230, distance: 198.1
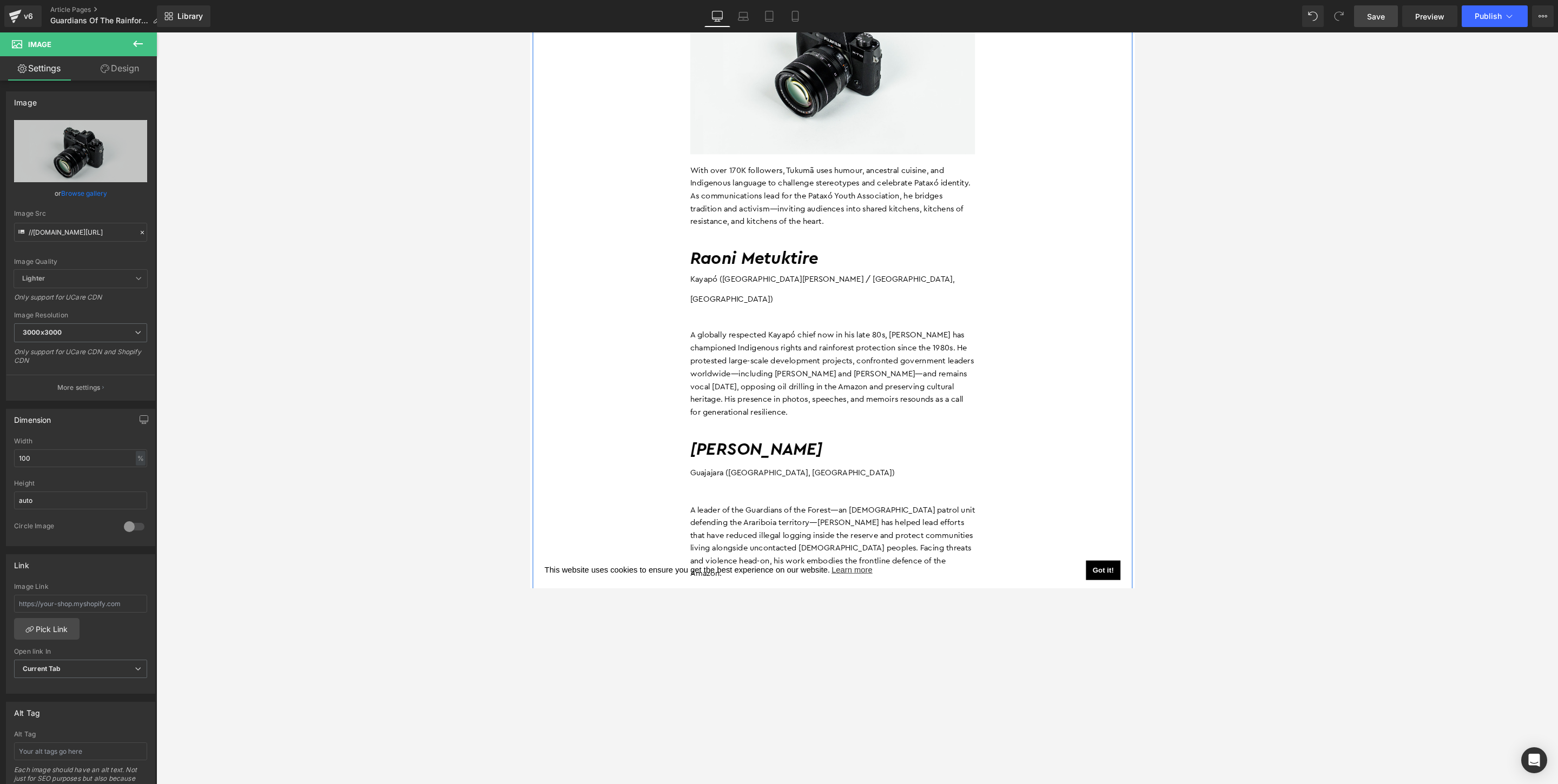
scroll to position [4464, 0]
click at [140, 40] on icon at bounding box center [138, 44] width 13 height 13
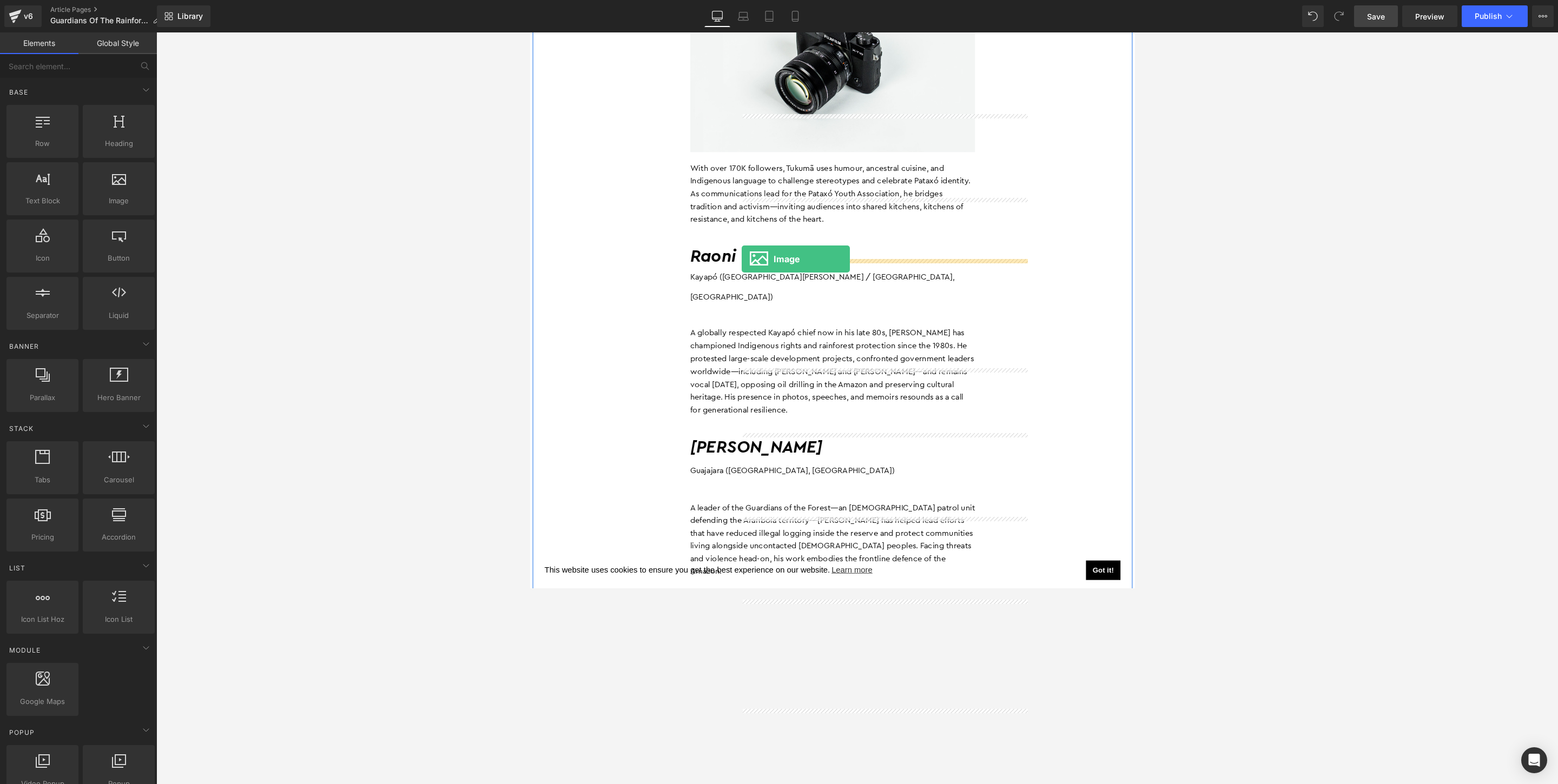
drag, startPoint x: 655, startPoint y: 226, endPoint x: 760, endPoint y: 278, distance: 117.2
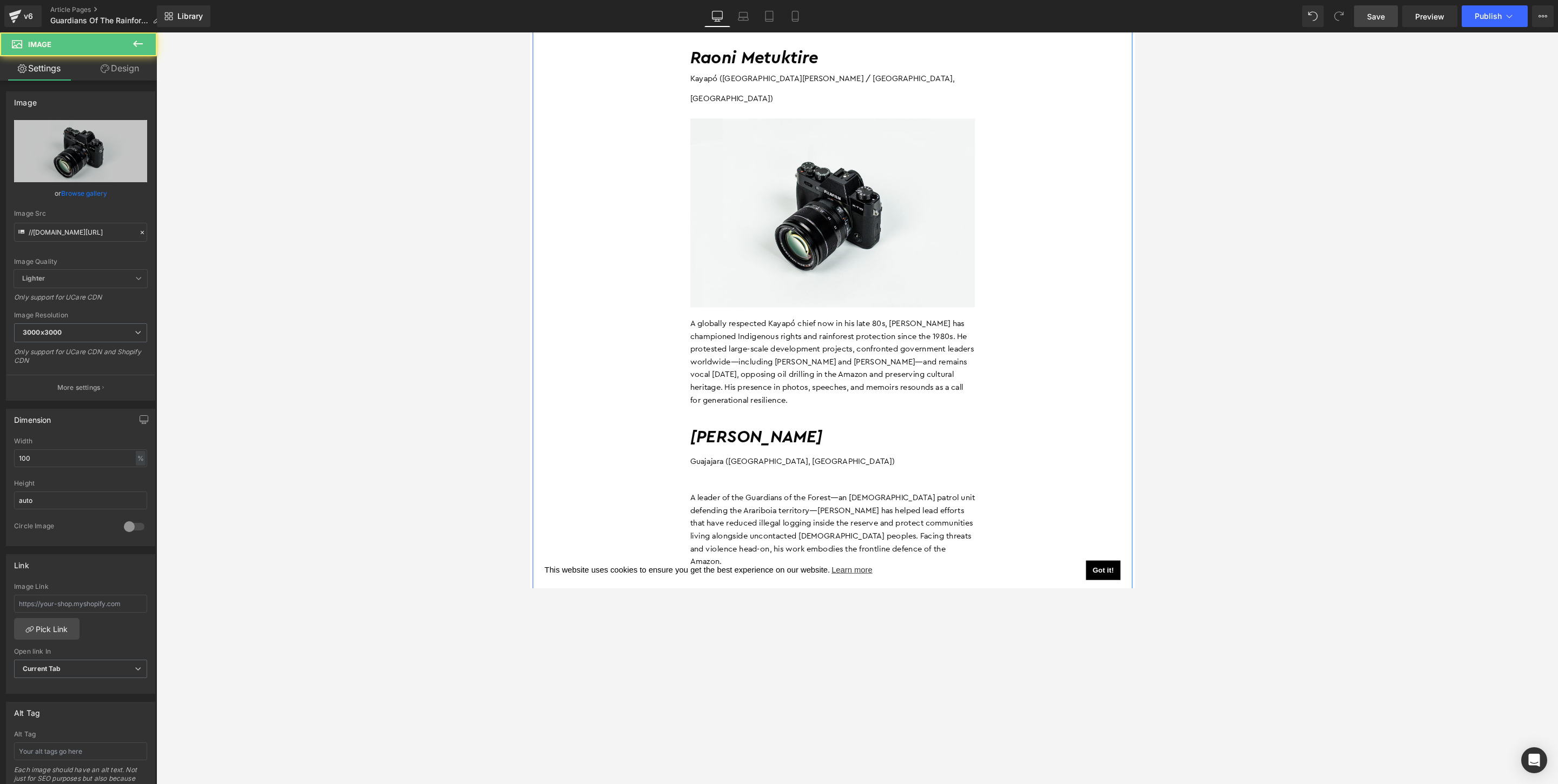
scroll to position [4824, 0]
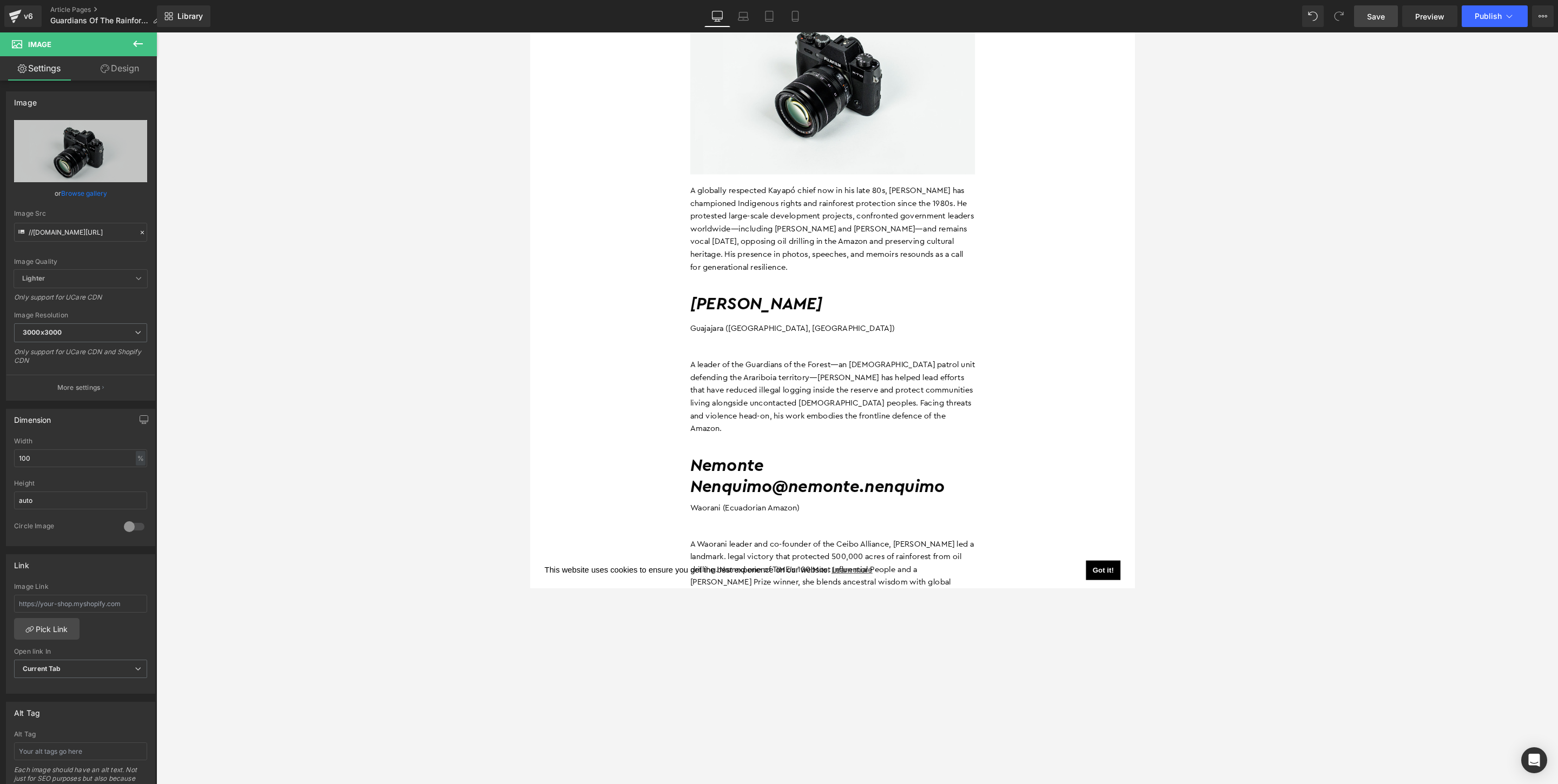
click at [139, 39] on icon at bounding box center [138, 44] width 13 height 13
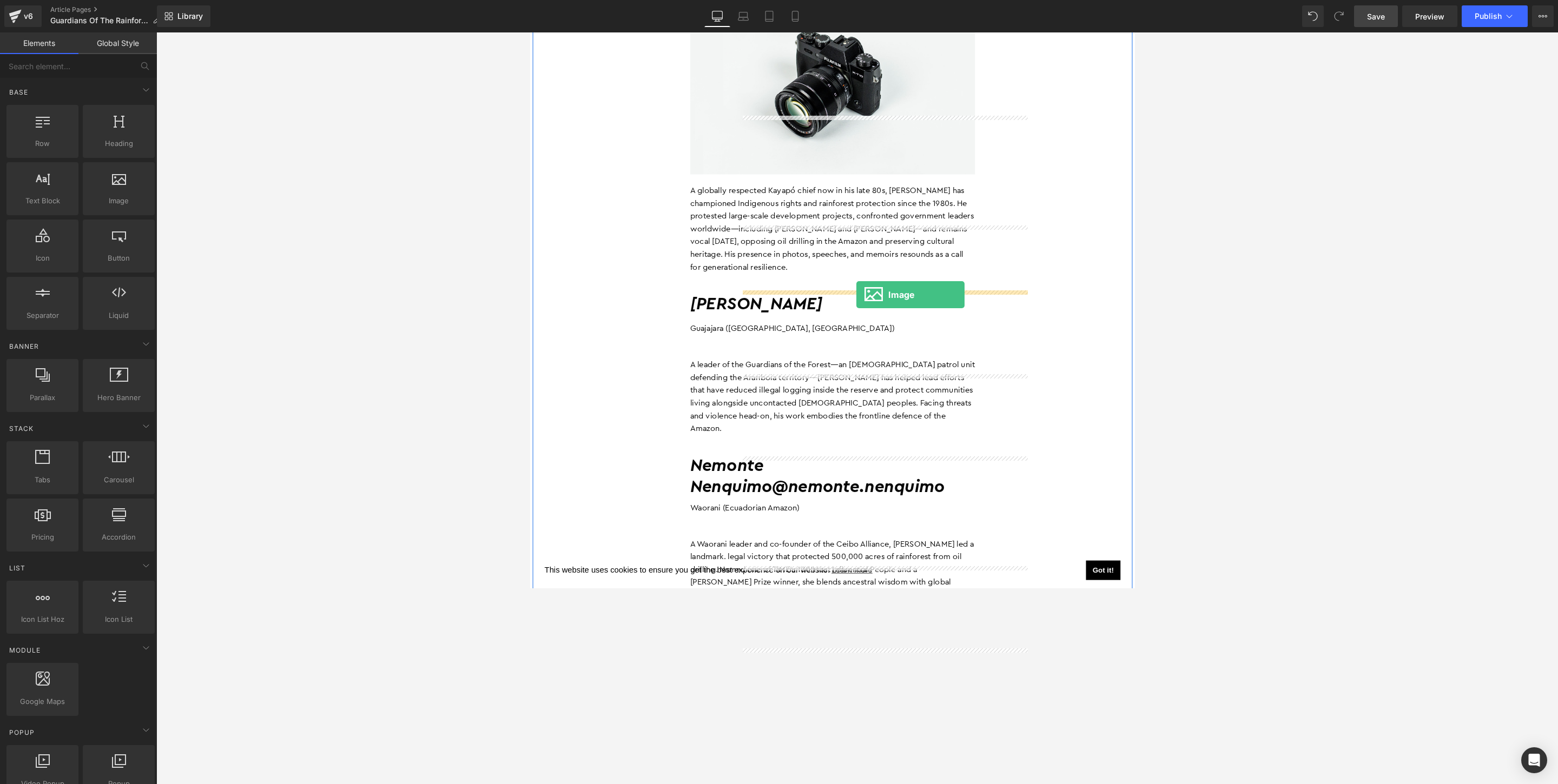
drag, startPoint x: 651, startPoint y: 228, endPoint x: 883, endPoint y: 316, distance: 248.1
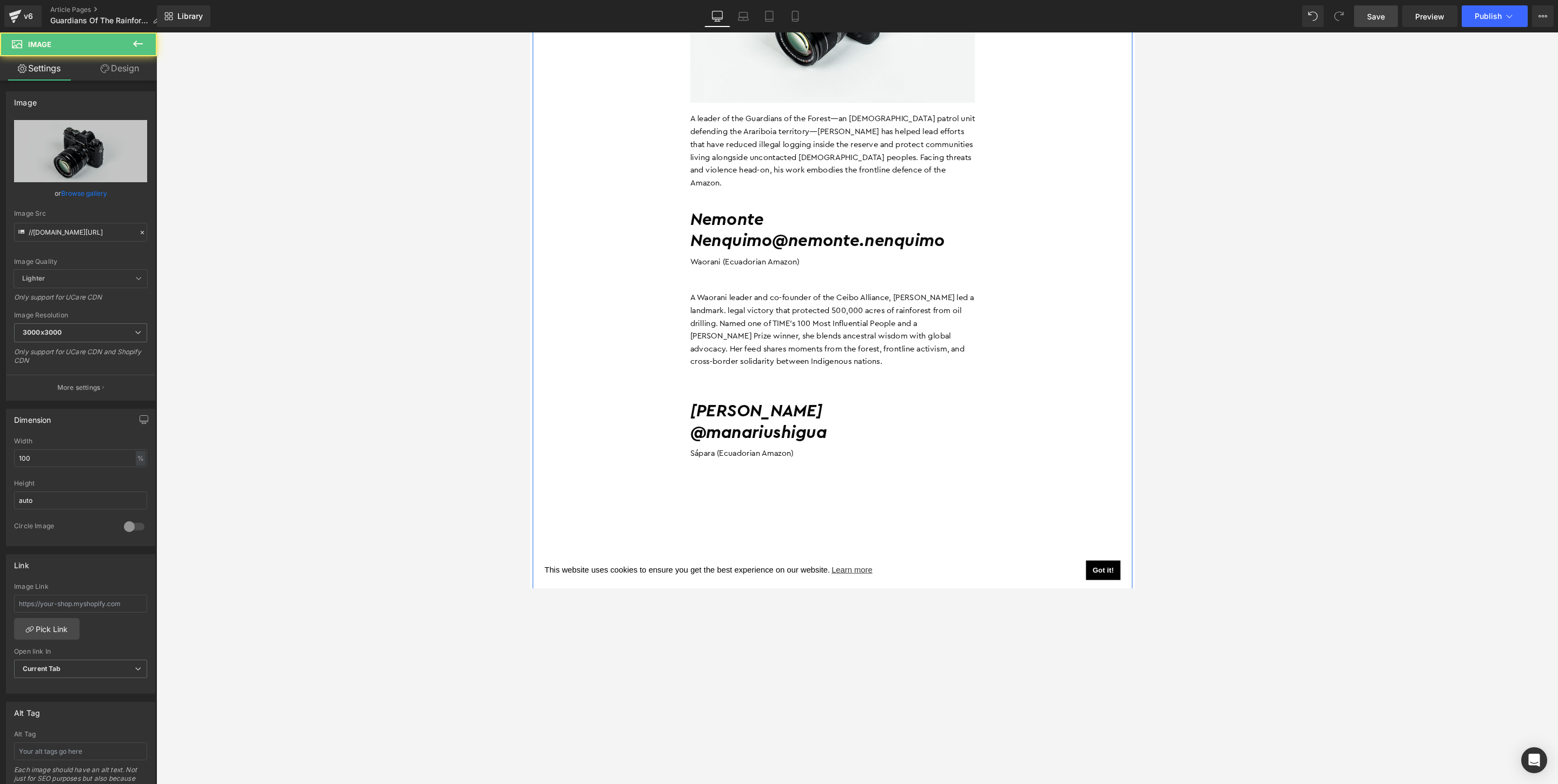
scroll to position [5316, 0]
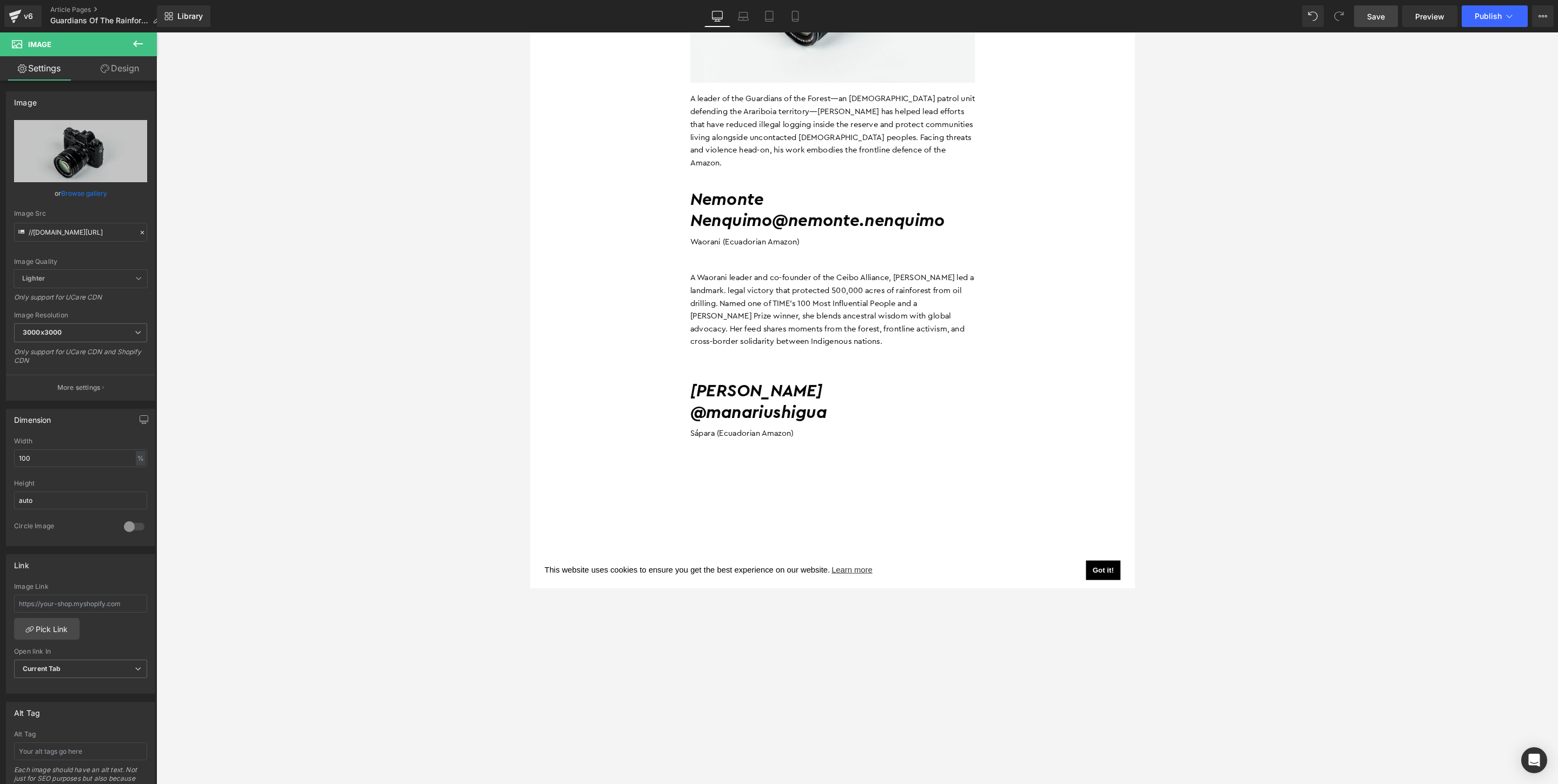
click at [143, 39] on icon at bounding box center [138, 44] width 13 height 13
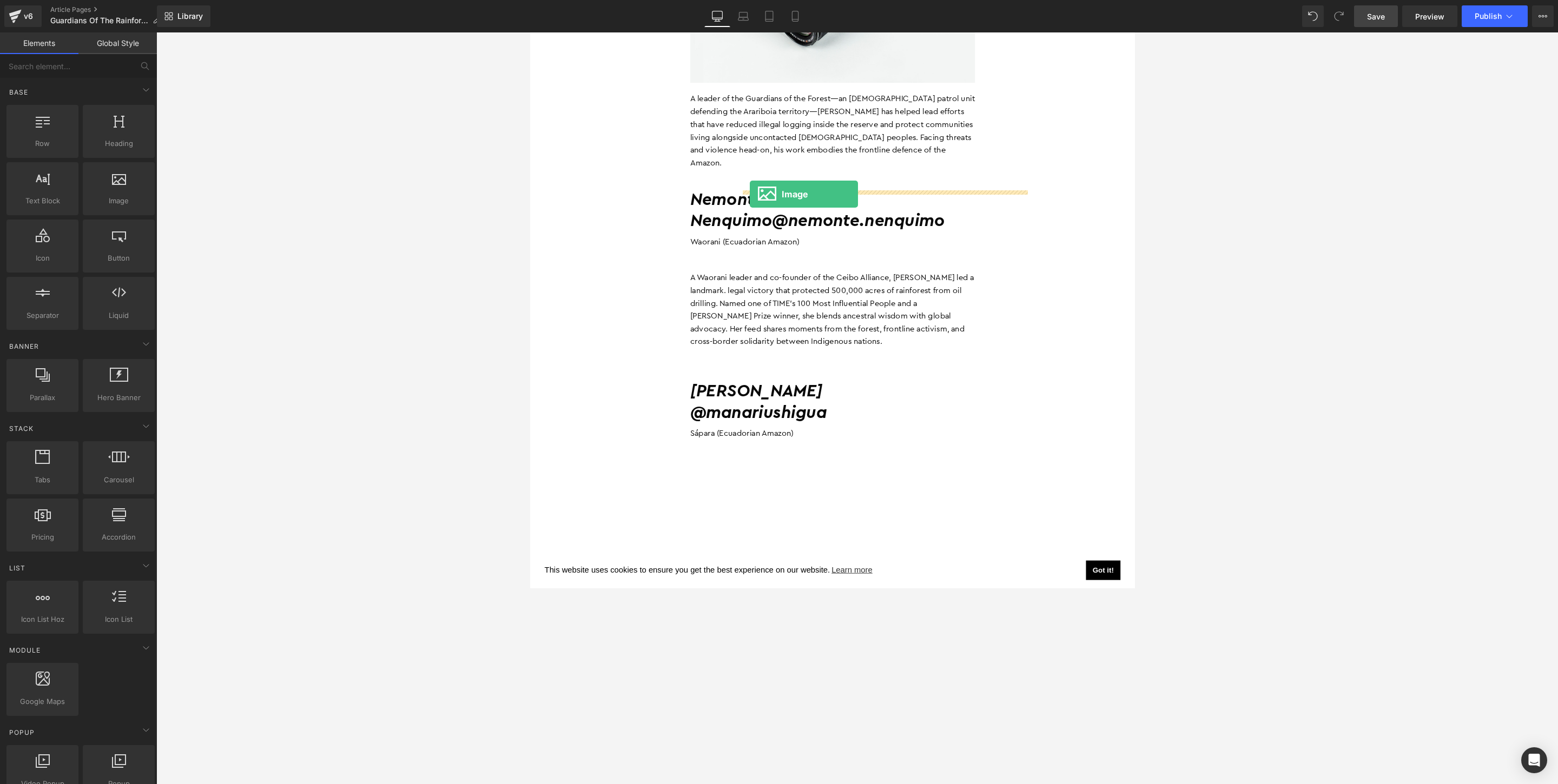
drag, startPoint x: 659, startPoint y: 218, endPoint x: 768, endPoint y: 208, distance: 109.5
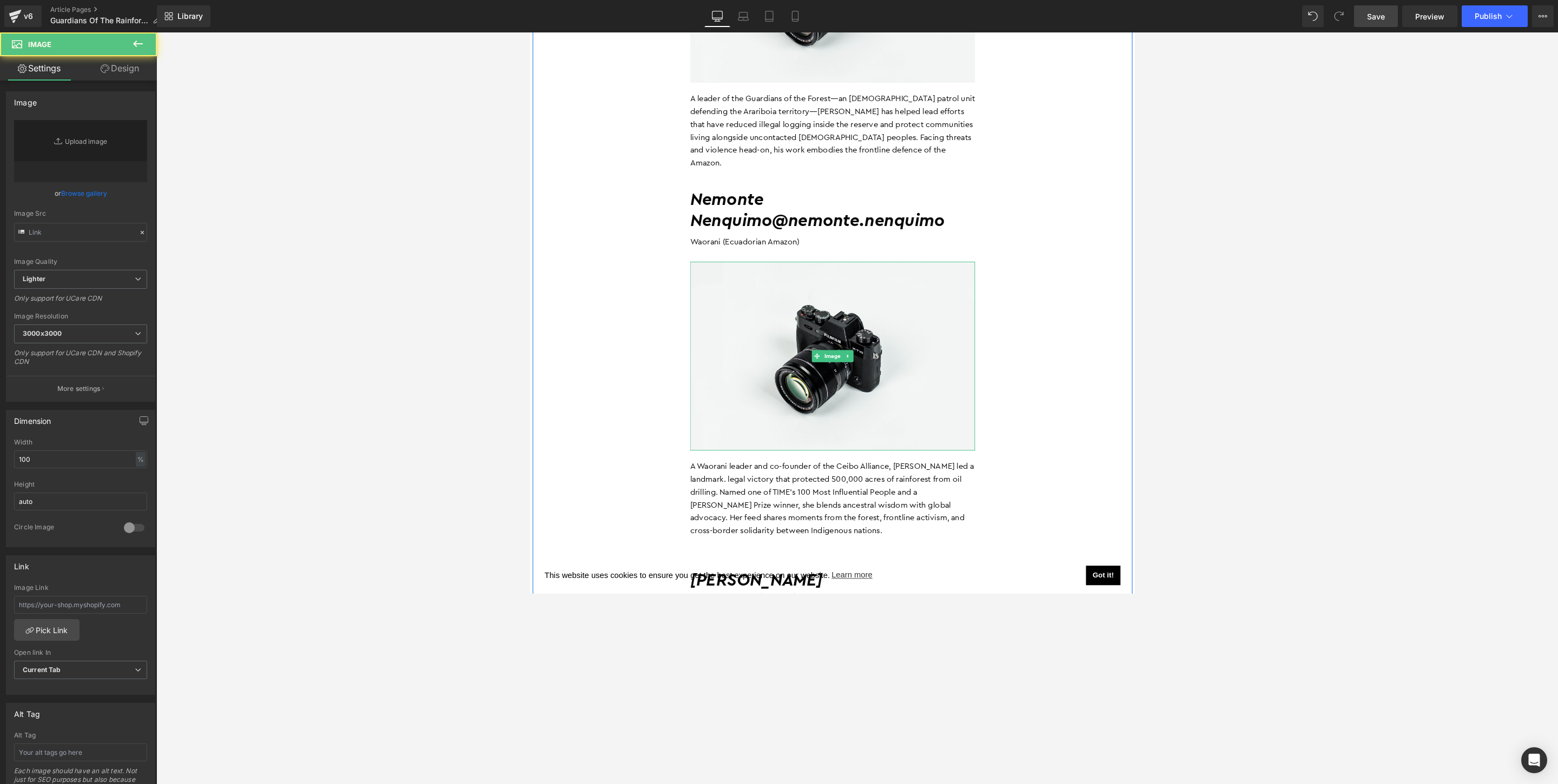
type input "//[DOMAIN_NAME][URL]"
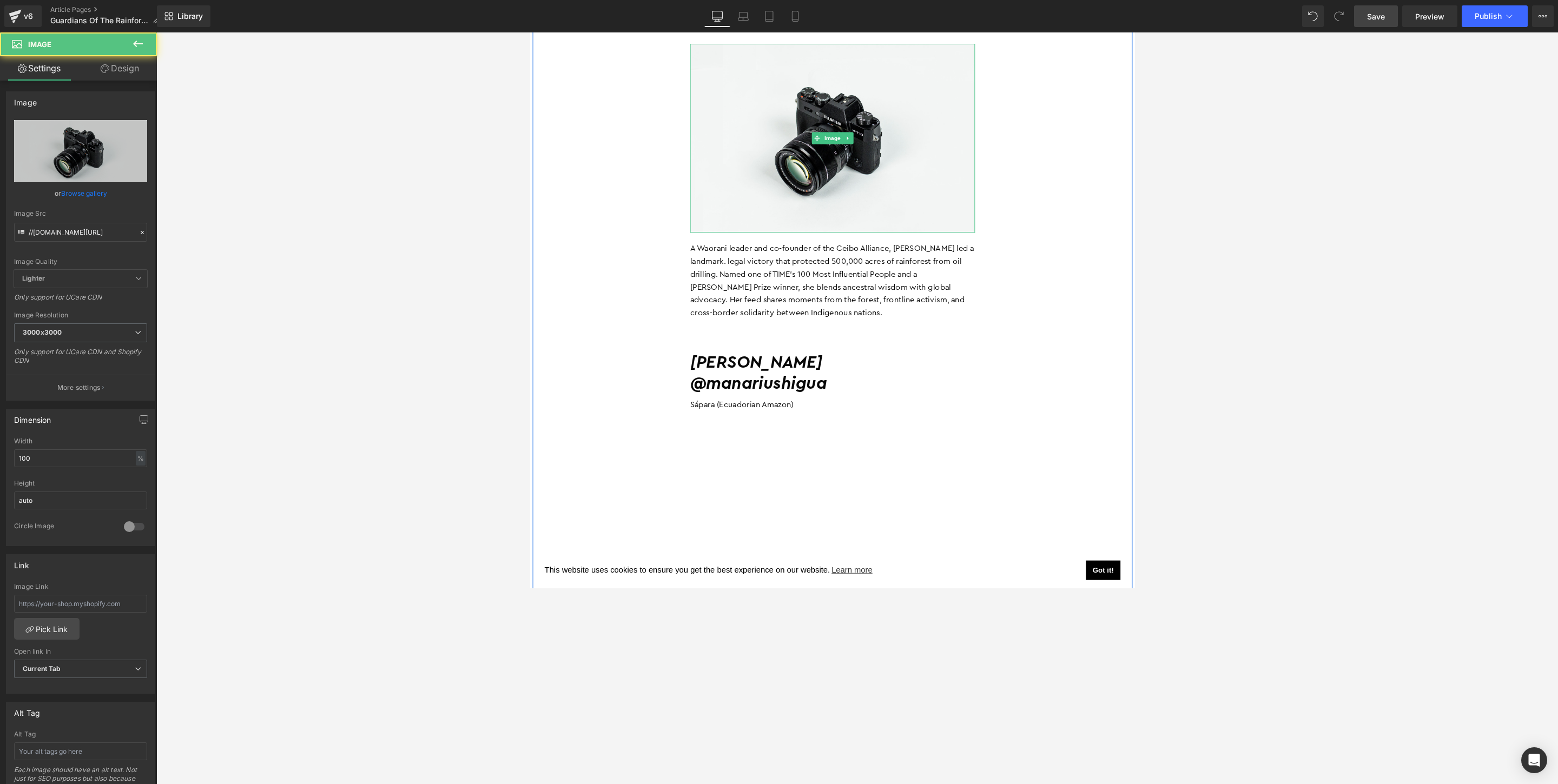
scroll to position [5580, 0]
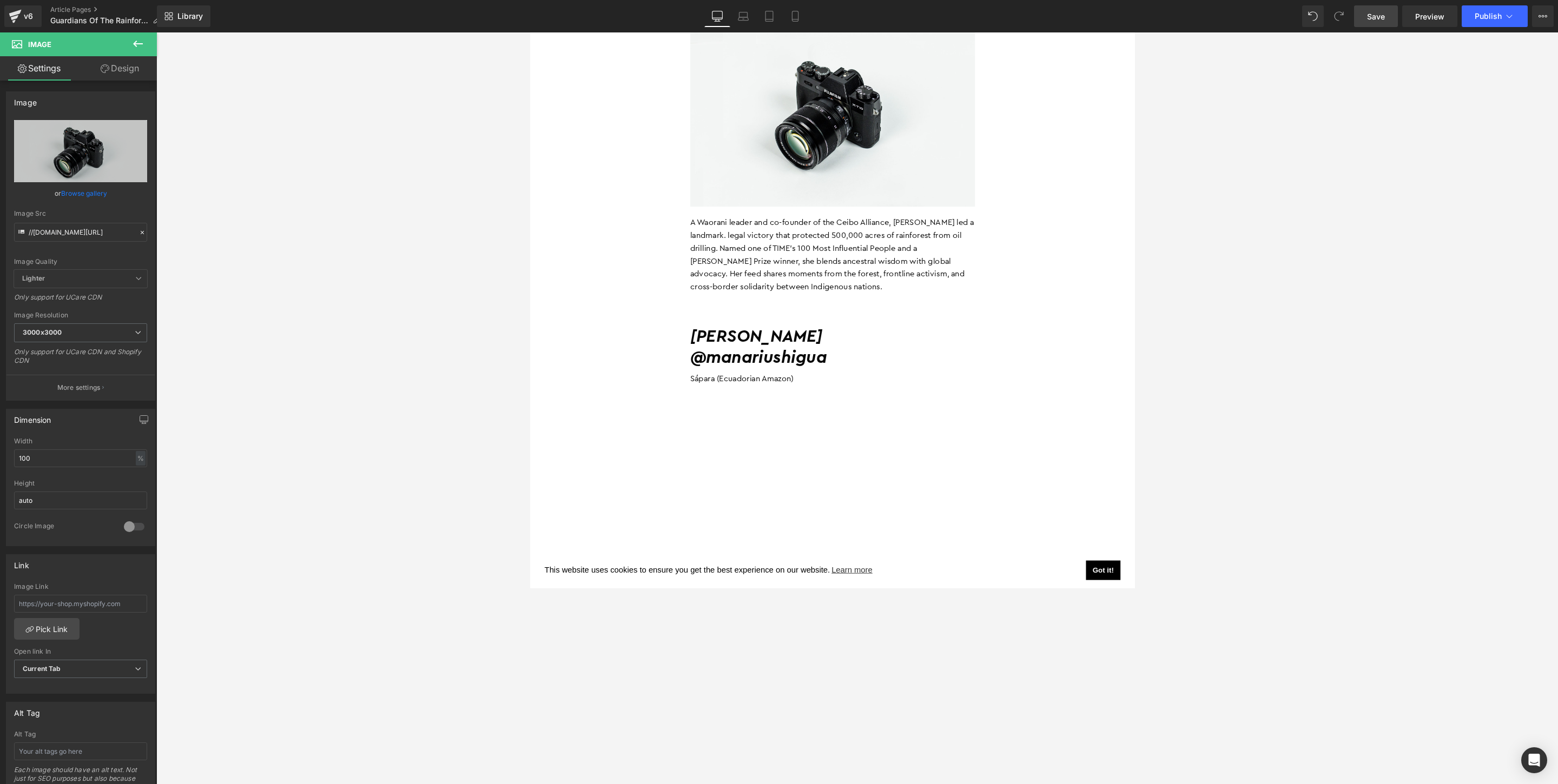
click at [144, 42] on icon at bounding box center [138, 44] width 13 height 13
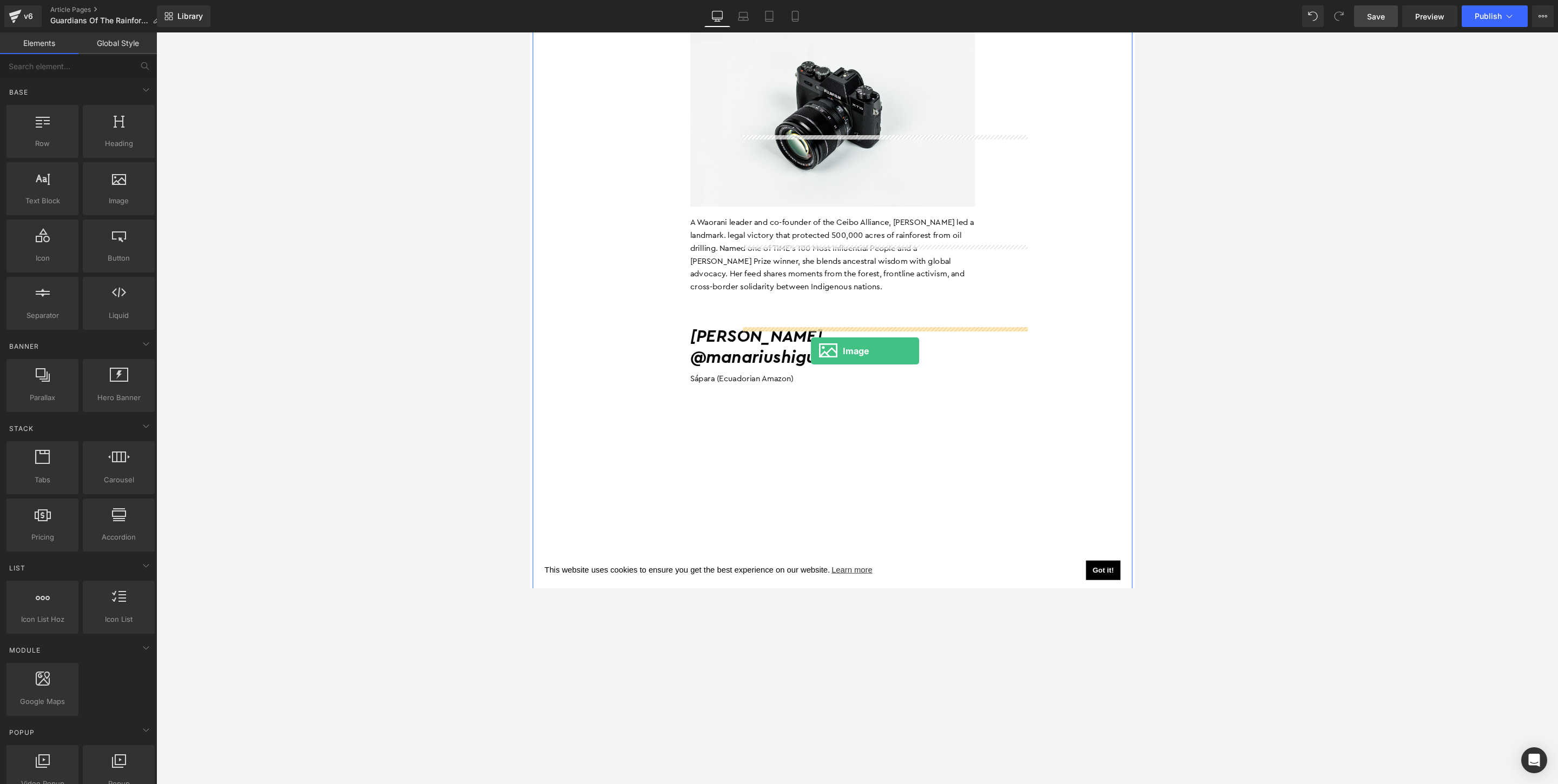
drag, startPoint x: 652, startPoint y: 216, endPoint x: 832, endPoint y: 375, distance: 240.2
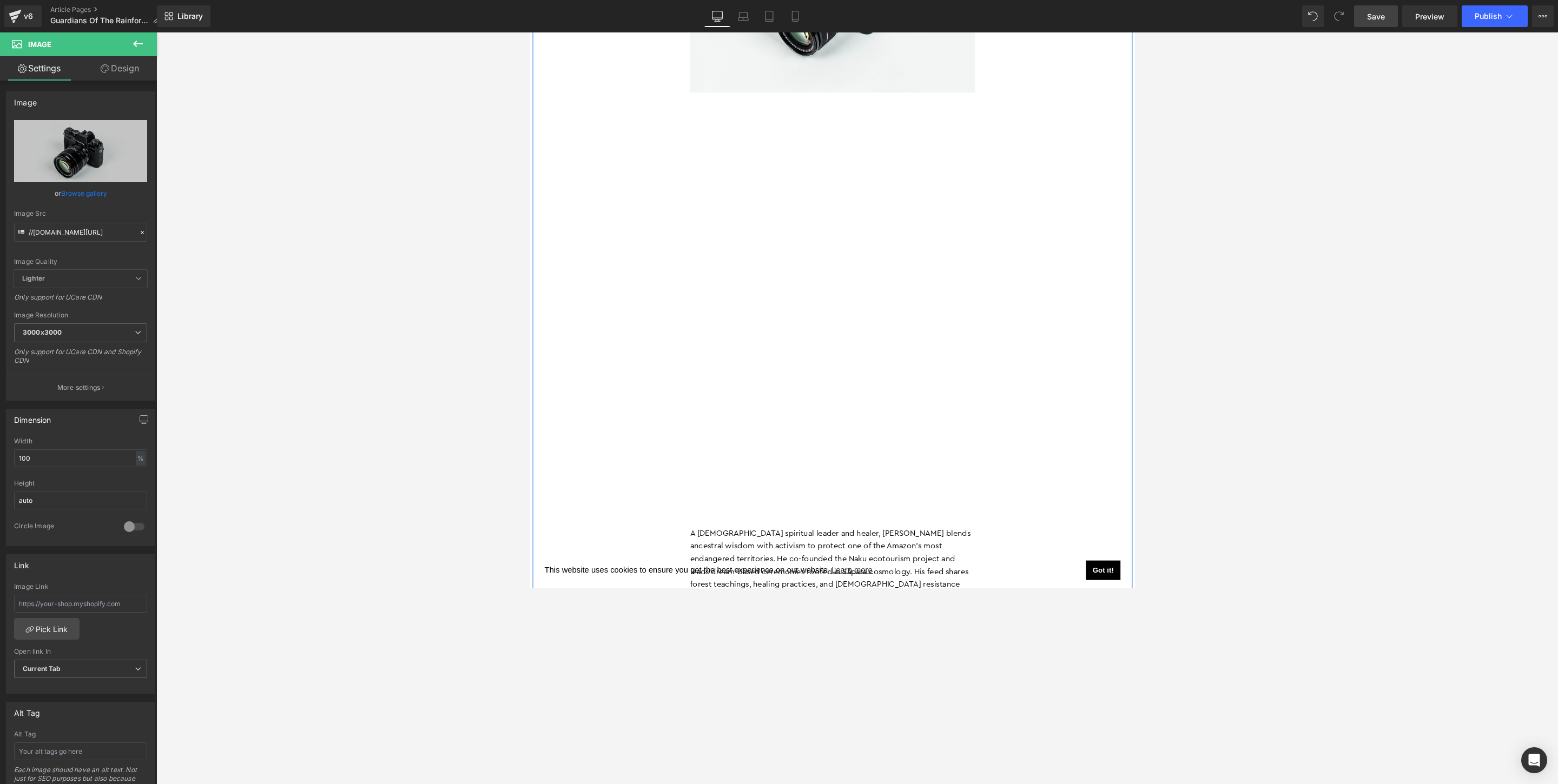
scroll to position [6117, 0]
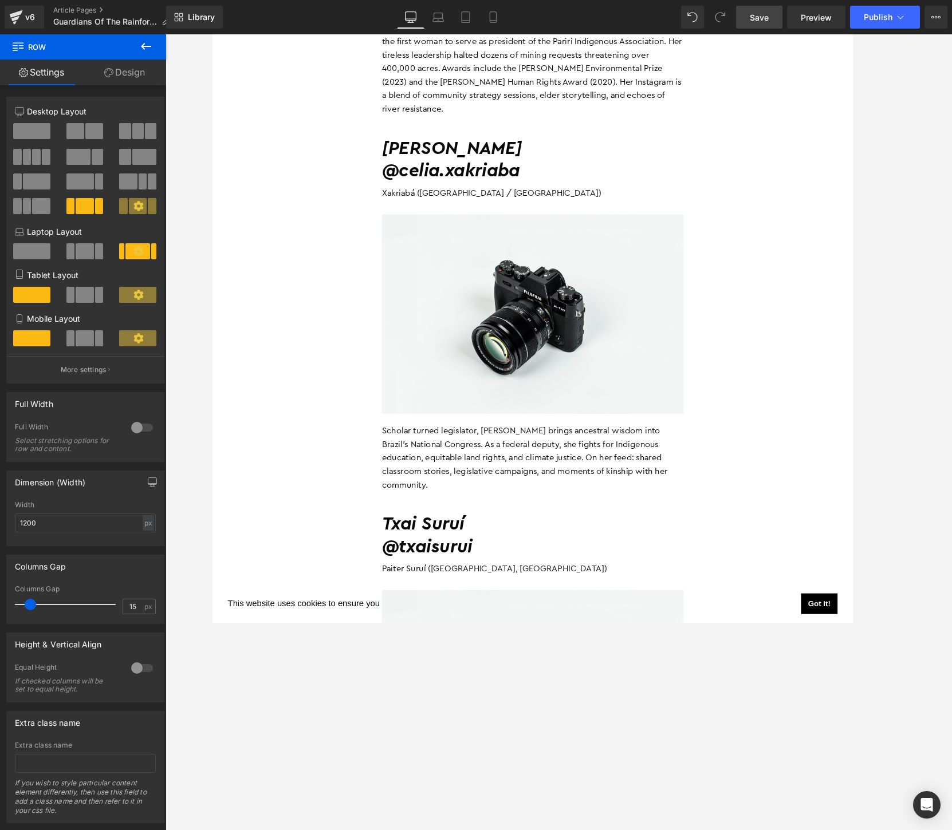
scroll to position [1531, 0]
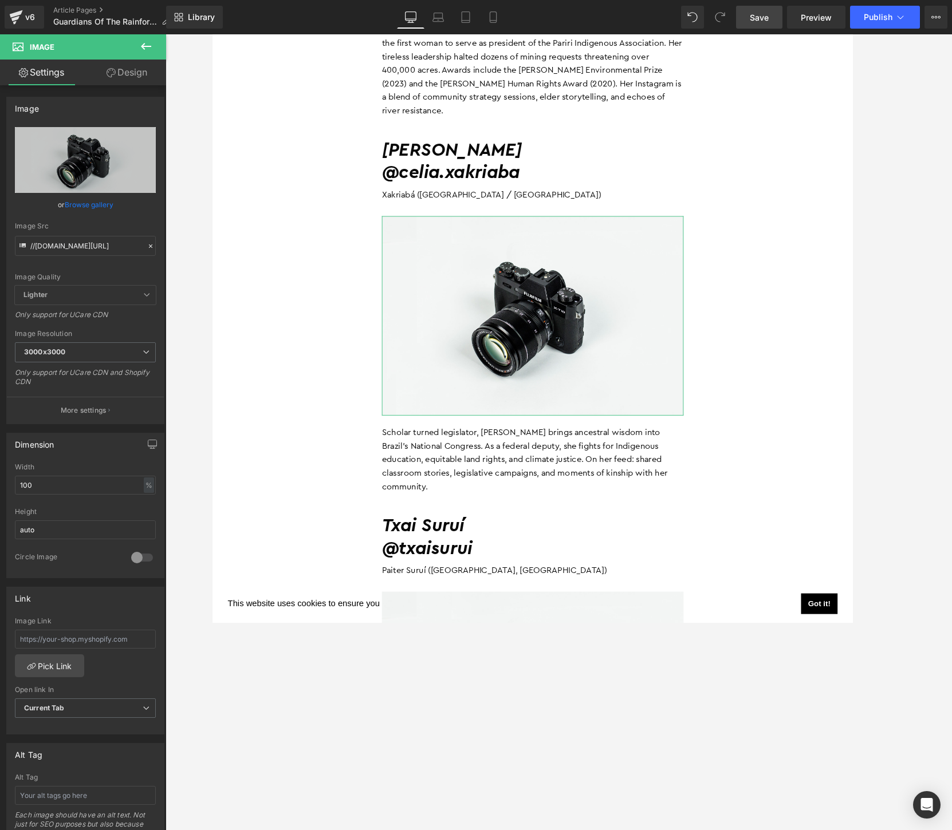
click at [88, 204] on link "Browse gallery" at bounding box center [89, 205] width 49 height 20
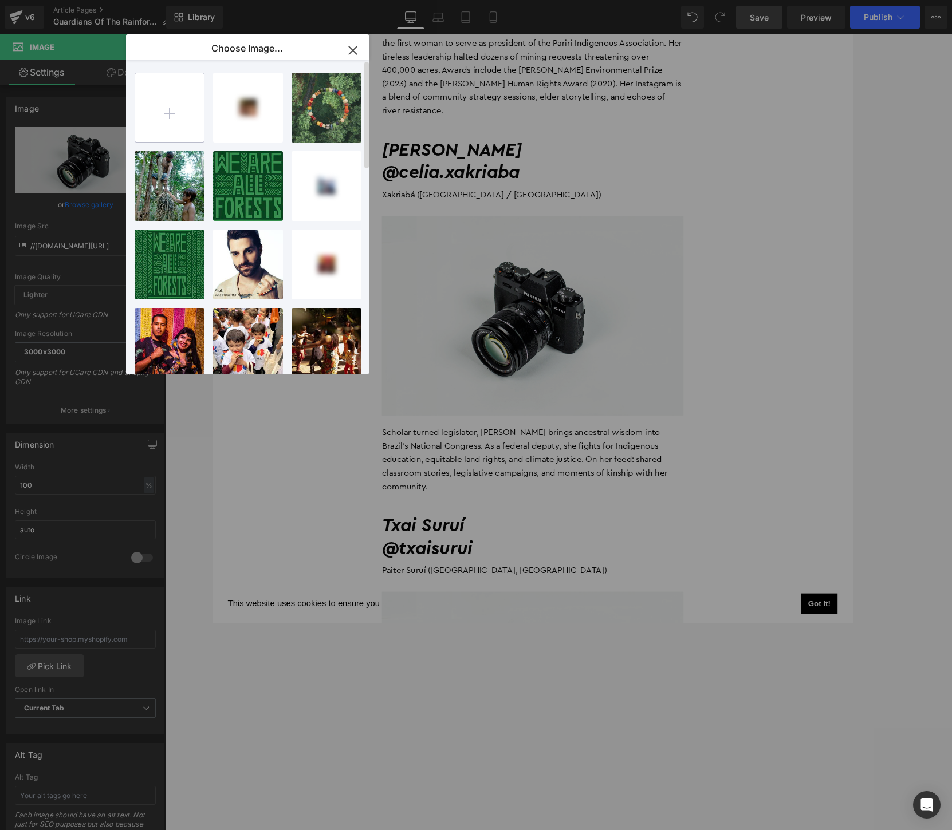
click at [172, 108] on input "file" at bounding box center [169, 107] width 69 height 69
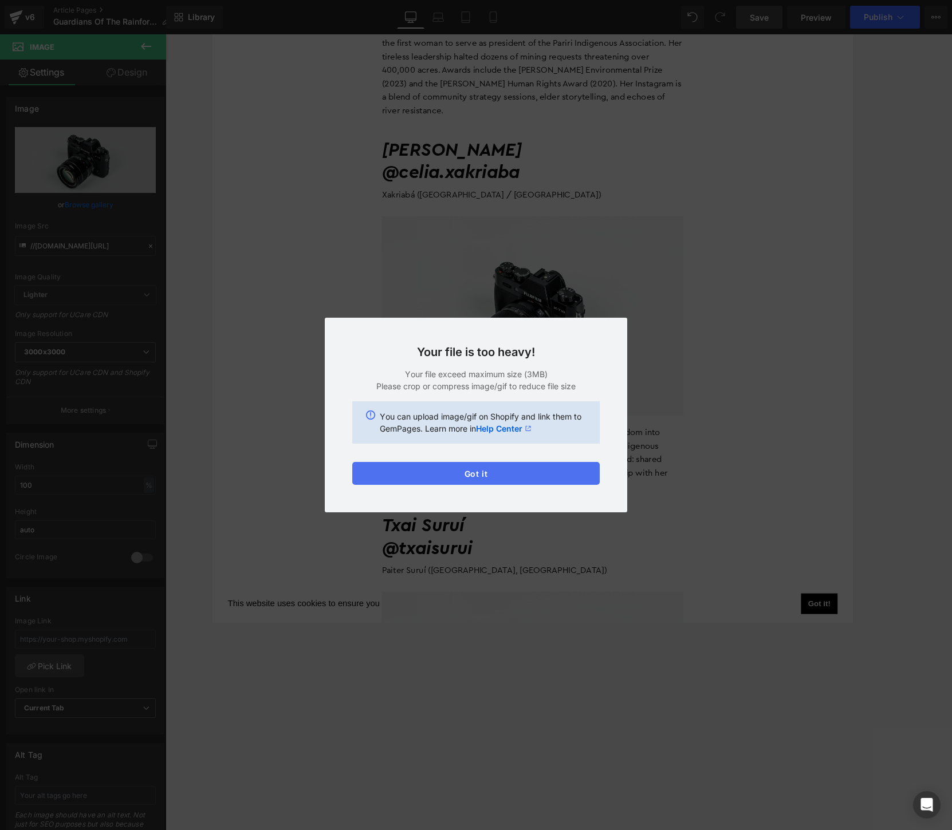
click at [471, 463] on button "Got it" at bounding box center [475, 473] width 247 height 23
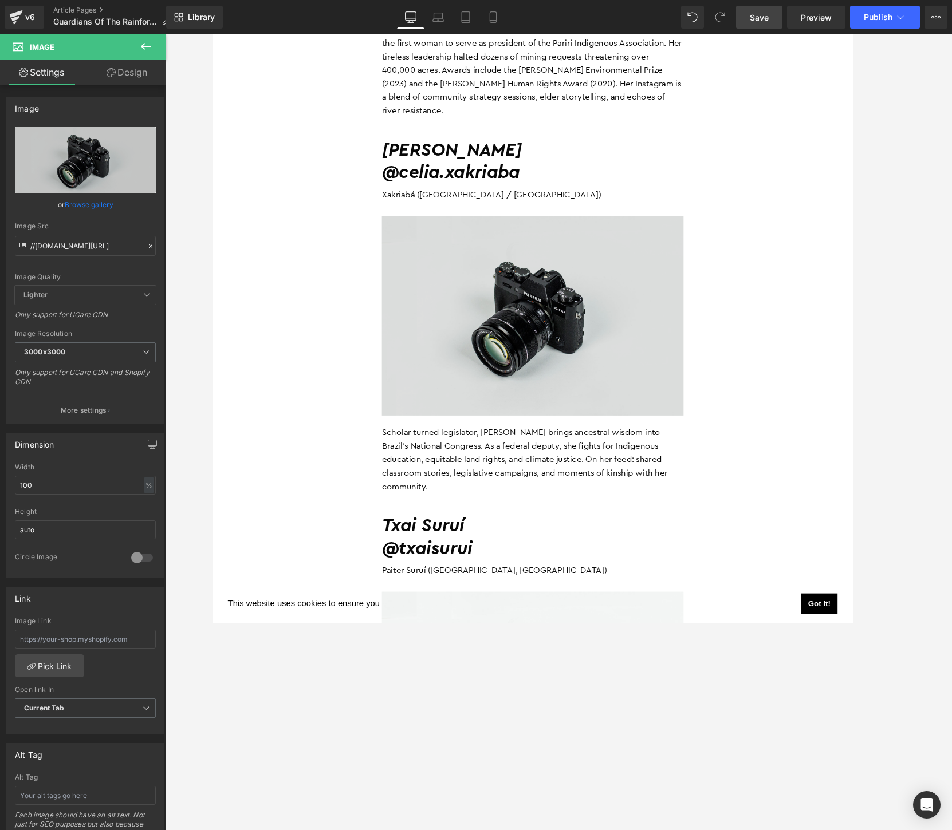
click at [533, 351] on img at bounding box center [558, 339] width 326 height 216
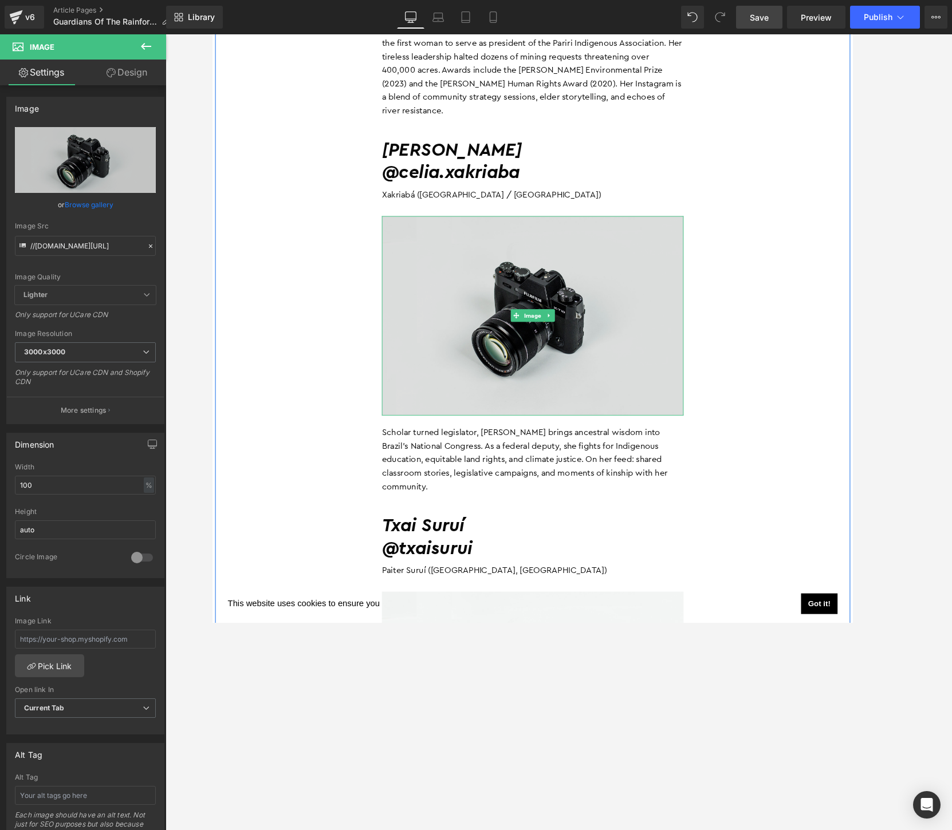
click at [569, 331] on img at bounding box center [558, 339] width 326 height 216
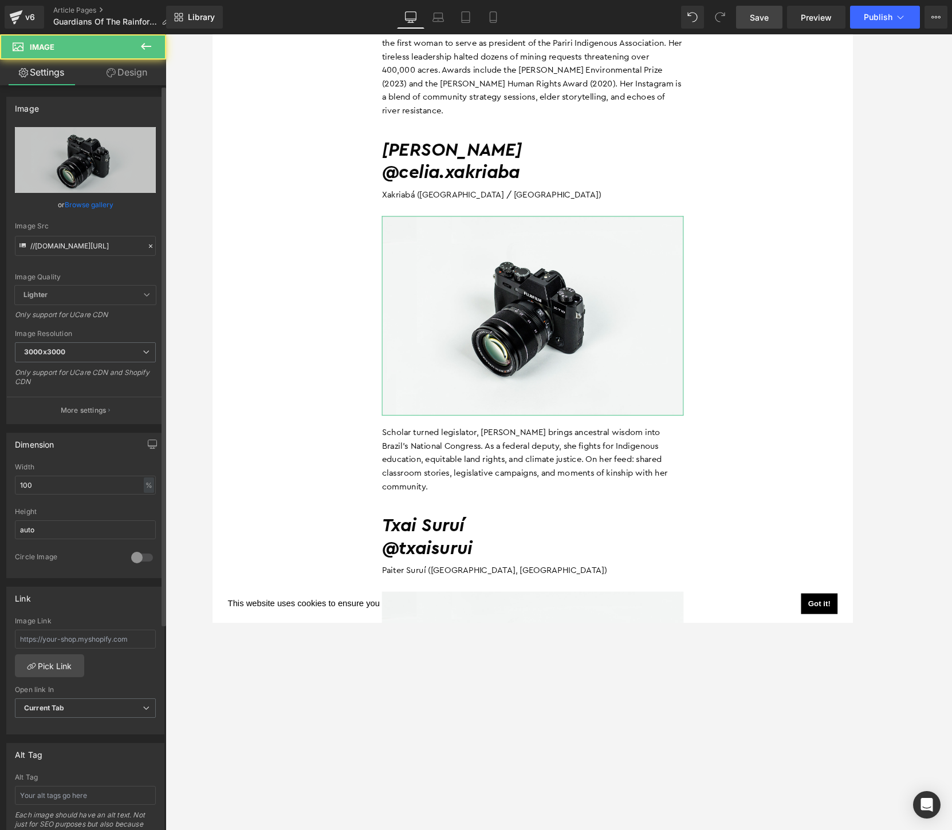
click at [68, 200] on link "Browse gallery" at bounding box center [89, 205] width 49 height 20
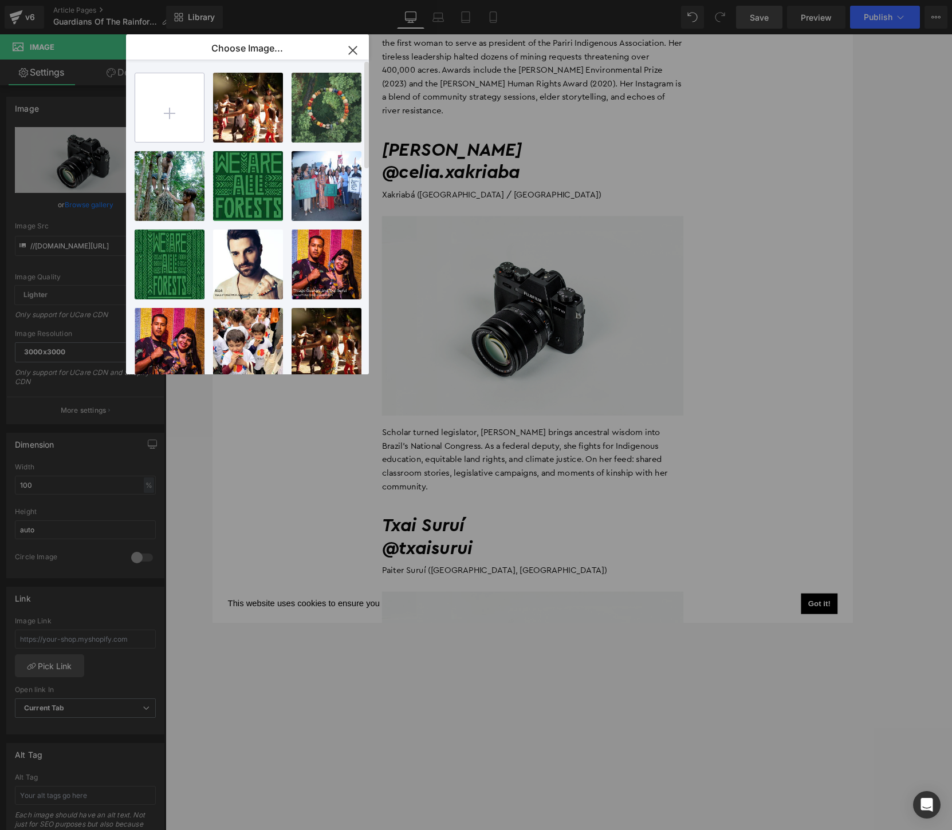
click at [167, 107] on input "file" at bounding box center [169, 107] width 69 height 69
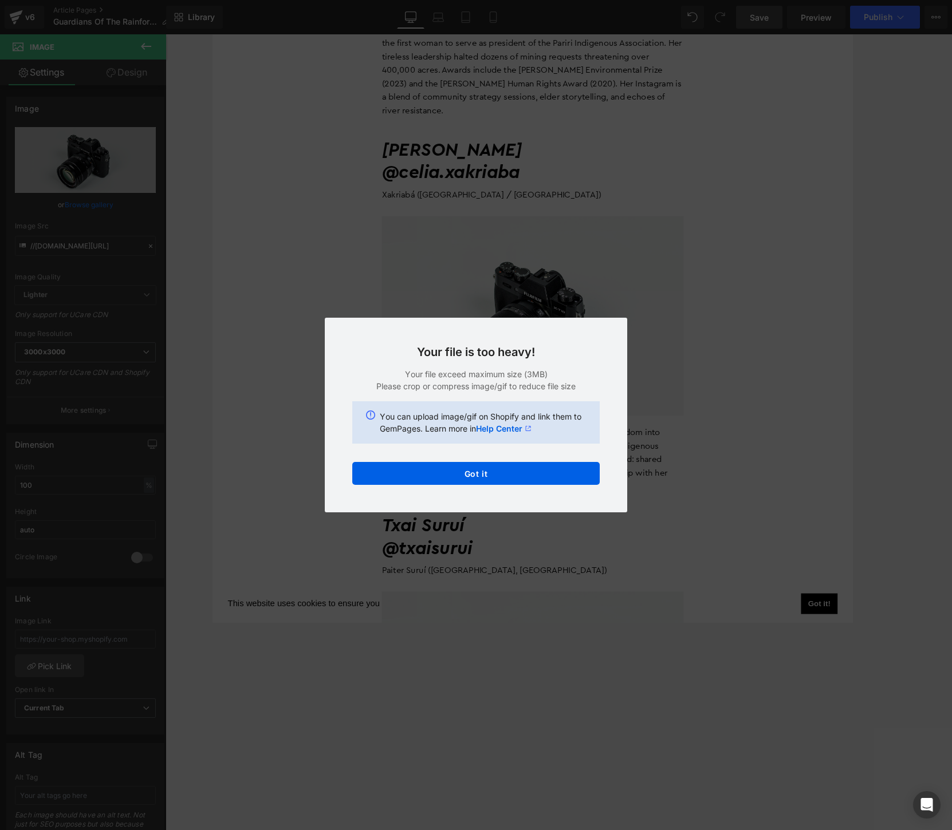
click at [462, 466] on button "Got it" at bounding box center [475, 473] width 247 height 23
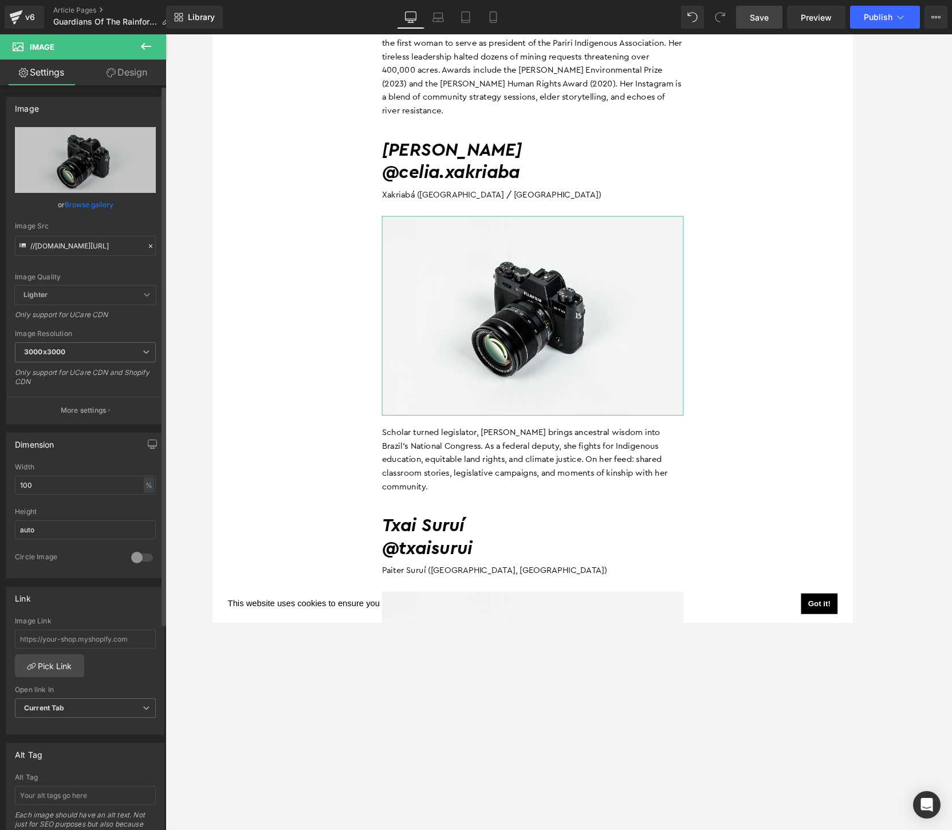
click at [93, 204] on link "Browse gallery" at bounding box center [89, 205] width 49 height 20
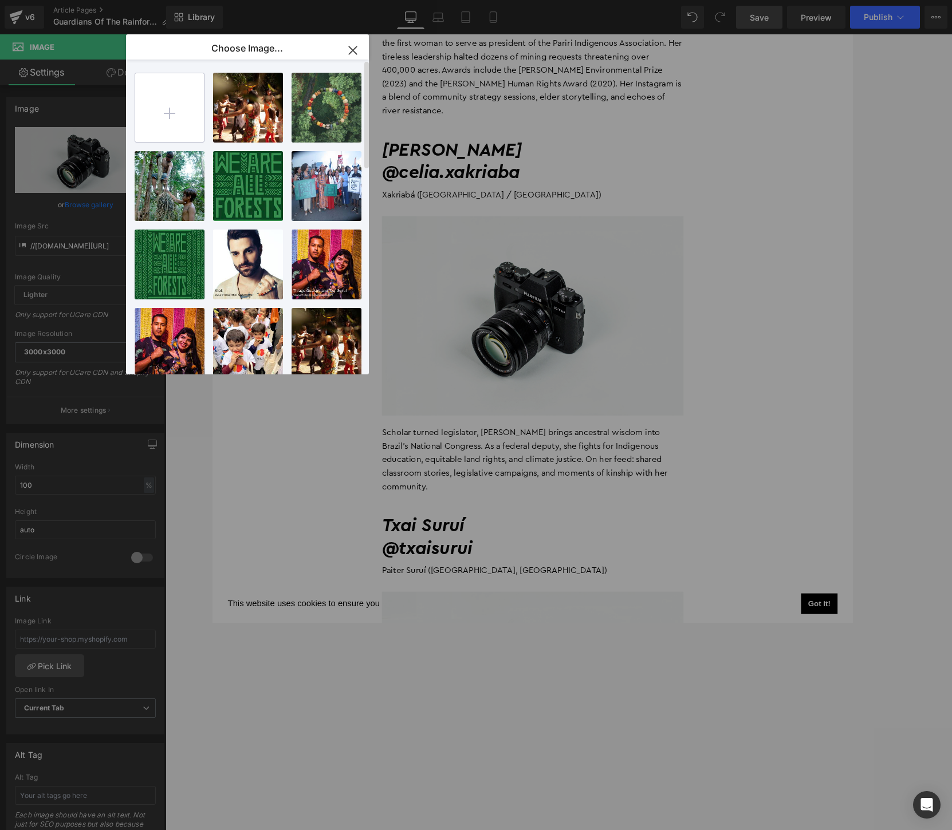
click at [177, 113] on input "file" at bounding box center [169, 107] width 69 height 69
type input "C:\fakepath\IMG_1380-min.jpg"
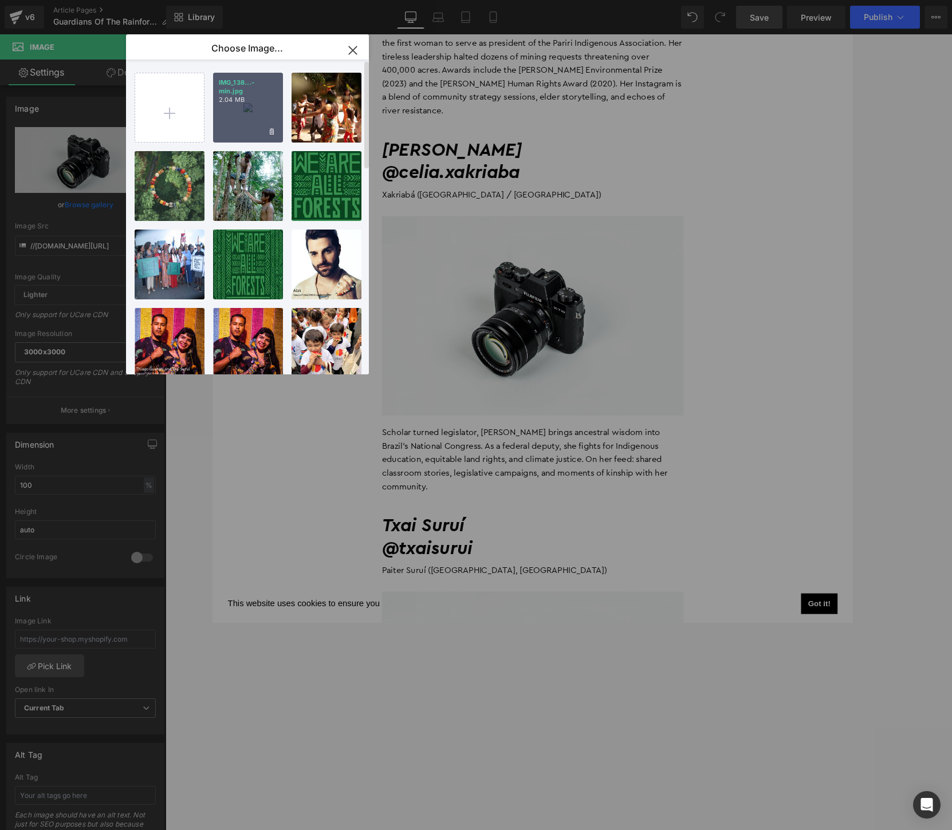
click at [245, 103] on p "2.04 MB" at bounding box center [248, 100] width 58 height 9
type input "[URL][DOMAIN_NAME]"
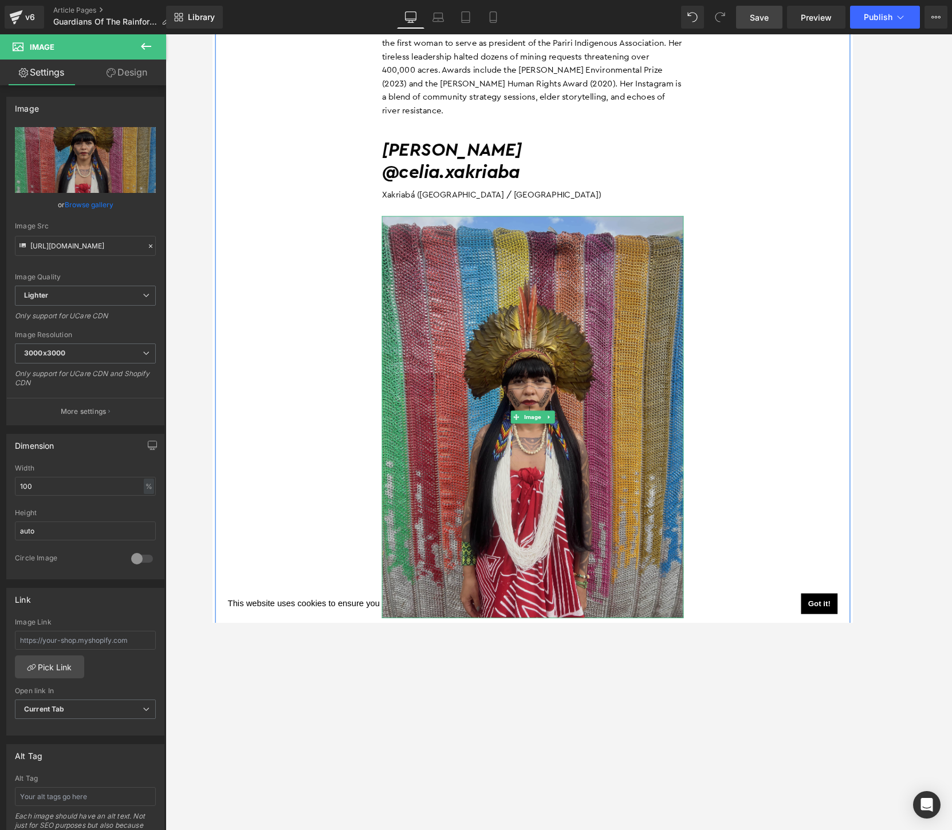
click at [573, 389] on img at bounding box center [558, 448] width 326 height 435
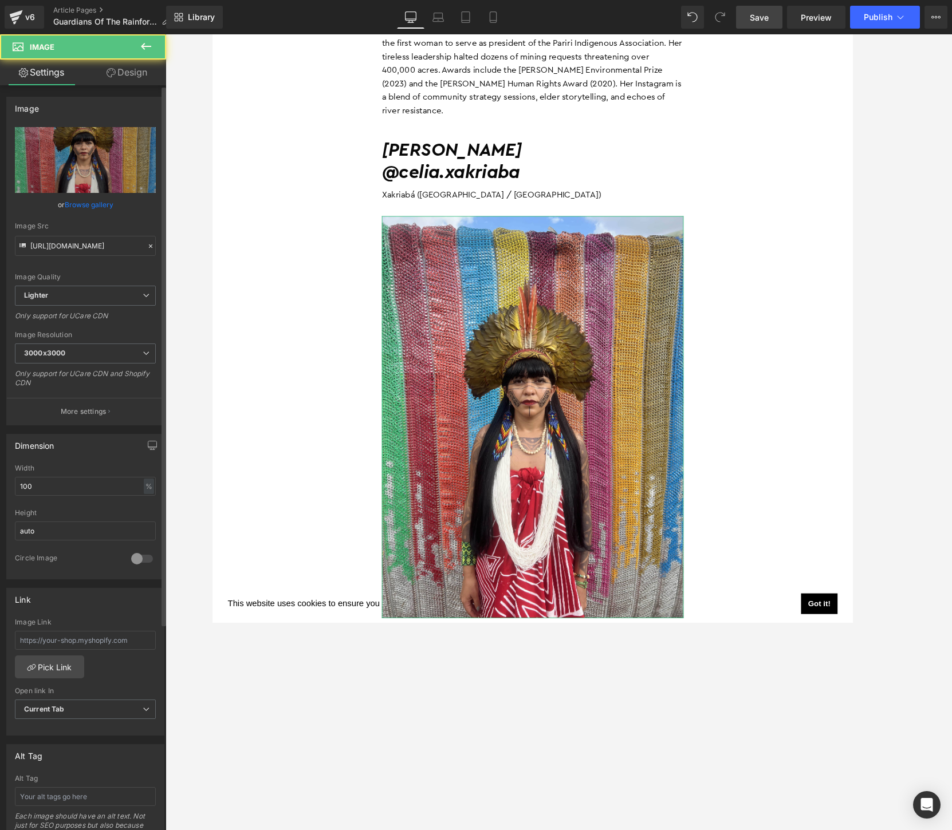
click at [107, 203] on link "Browse gallery" at bounding box center [89, 205] width 49 height 20
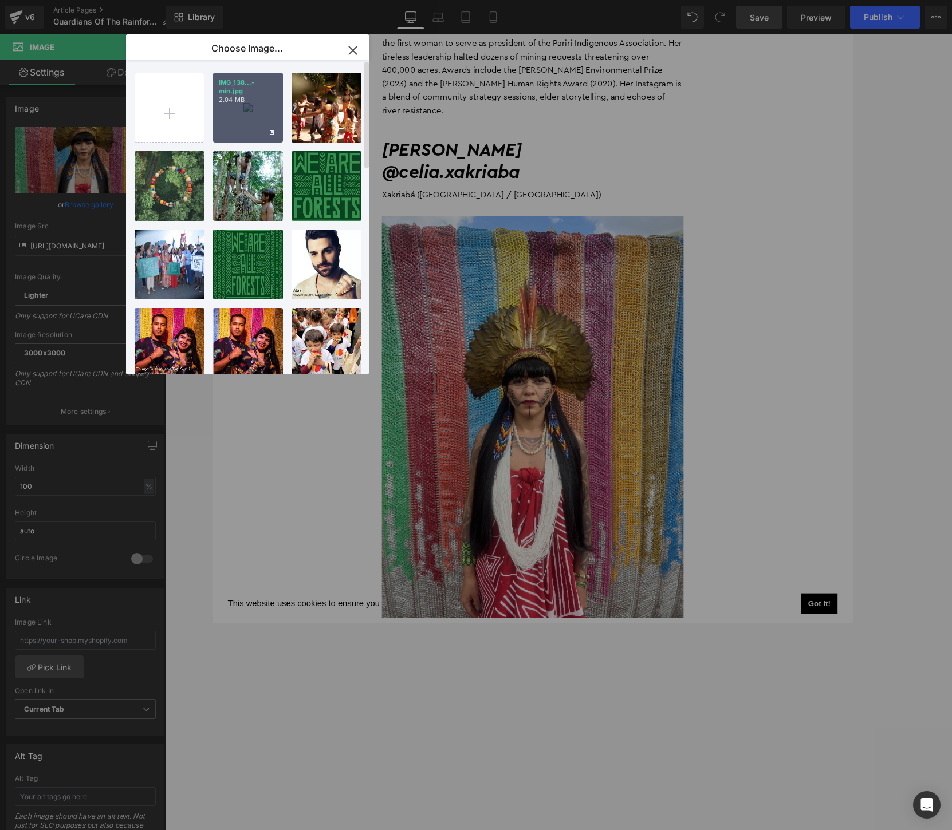
click at [228, 99] on p "2.04 MB" at bounding box center [248, 100] width 58 height 9
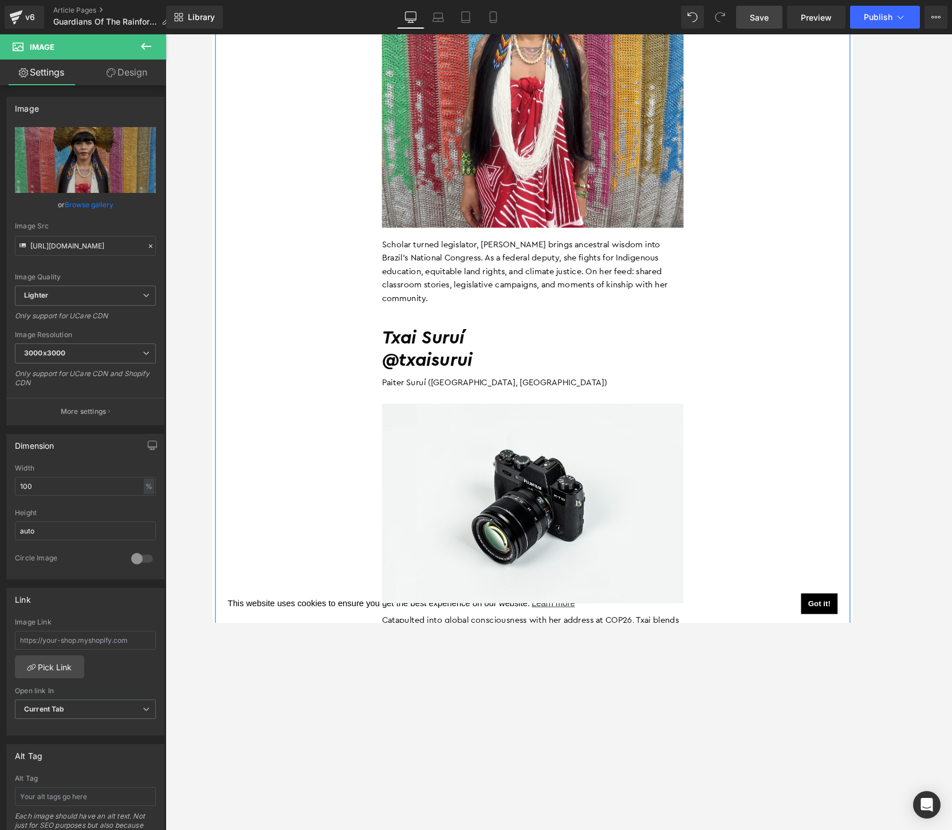
scroll to position [1964, 0]
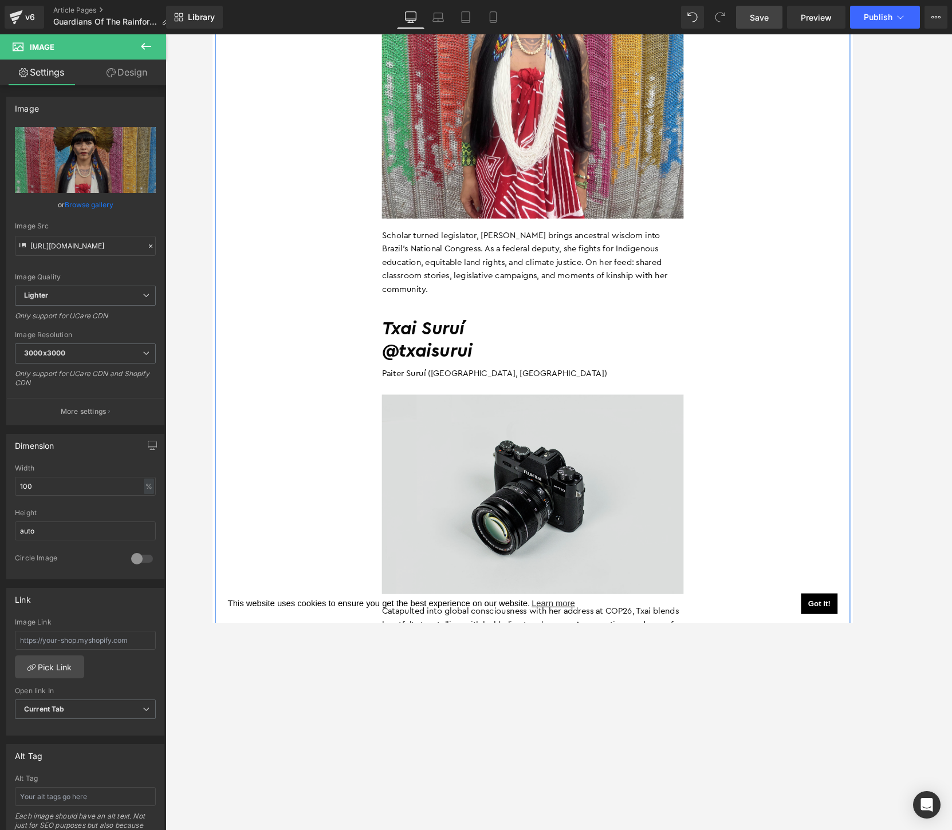
click at [548, 473] on img at bounding box center [558, 532] width 326 height 216
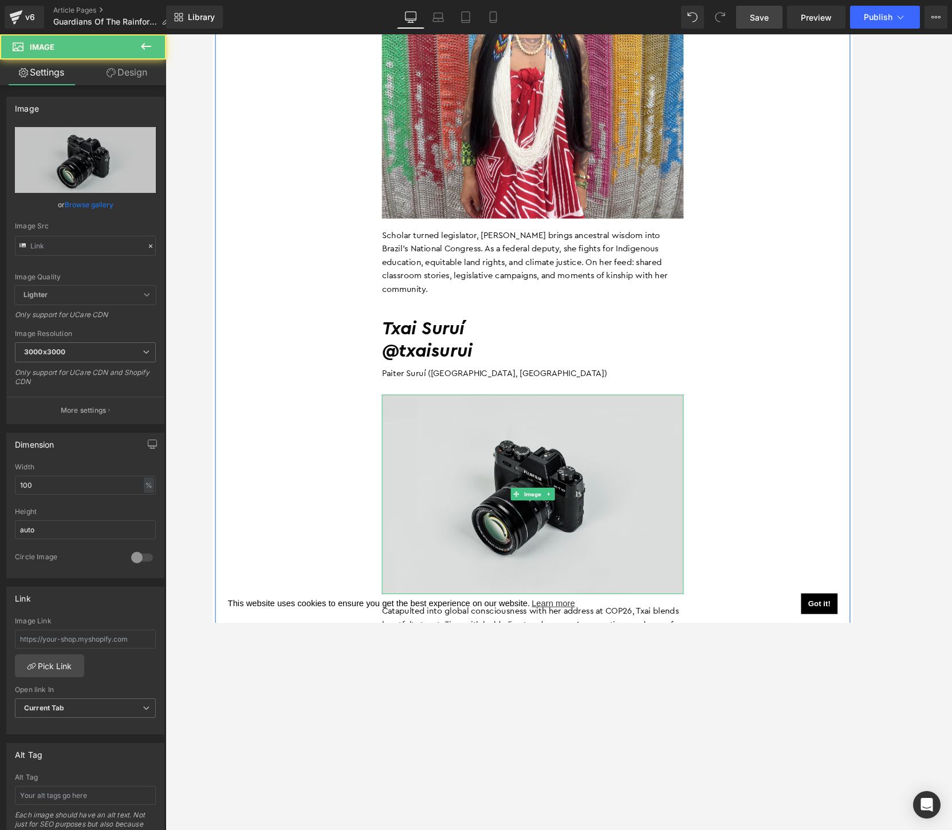
type input "//[DOMAIN_NAME][URL]"
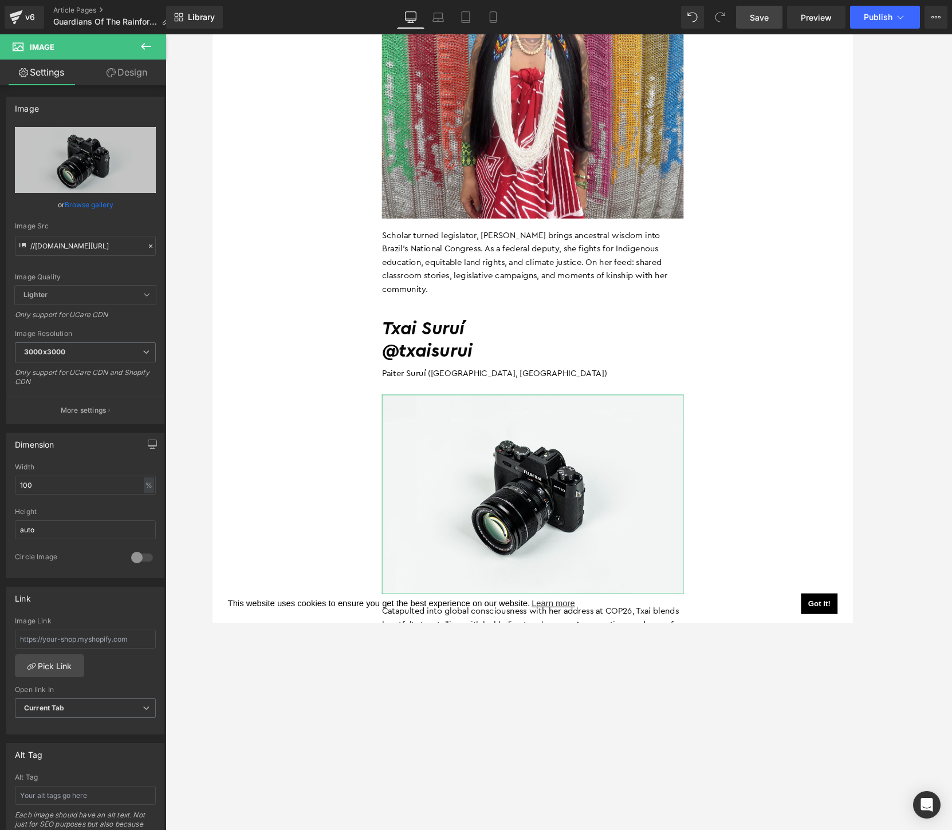
click at [85, 204] on link "Browse gallery" at bounding box center [89, 205] width 49 height 20
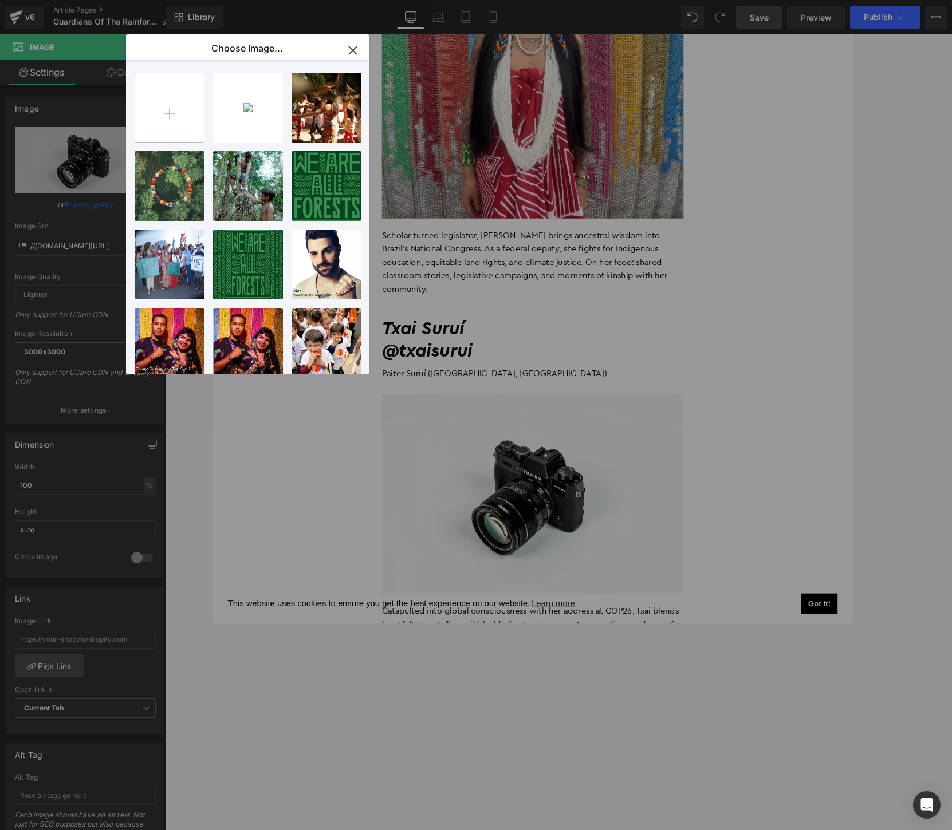
click at [186, 117] on input "file" at bounding box center [169, 107] width 69 height 69
type input "C:\fakepath\Txai Suri 3.JPG"
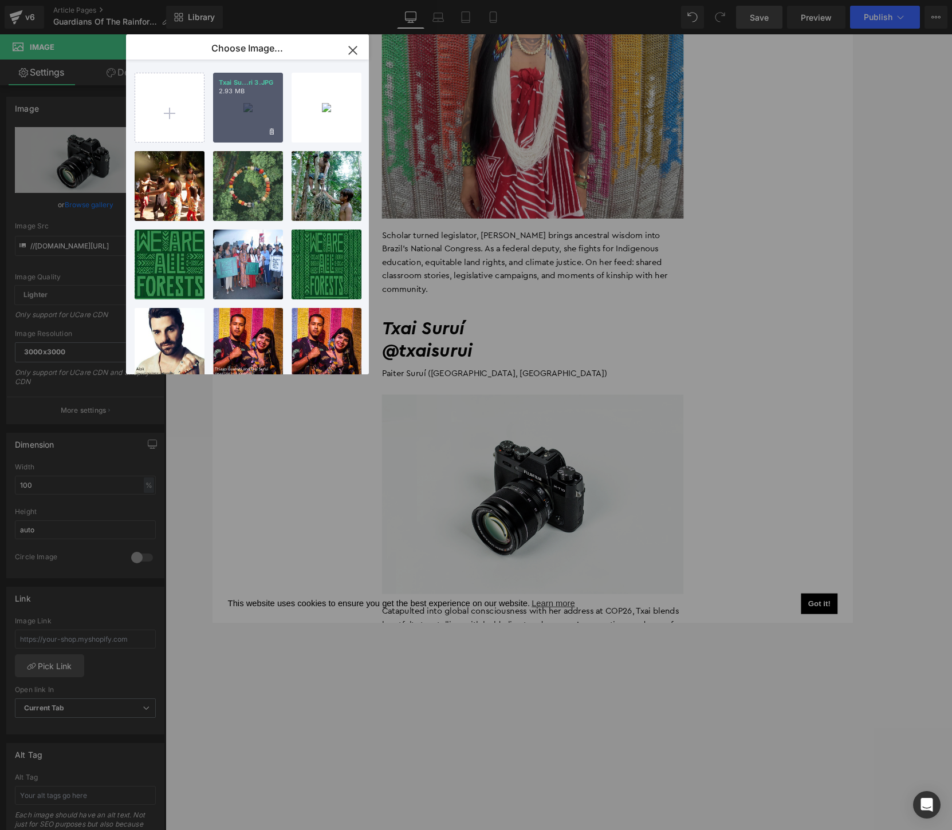
click at [247, 109] on div "Txai Su...ri 3.JPG 2.93 MB" at bounding box center [248, 108] width 70 height 70
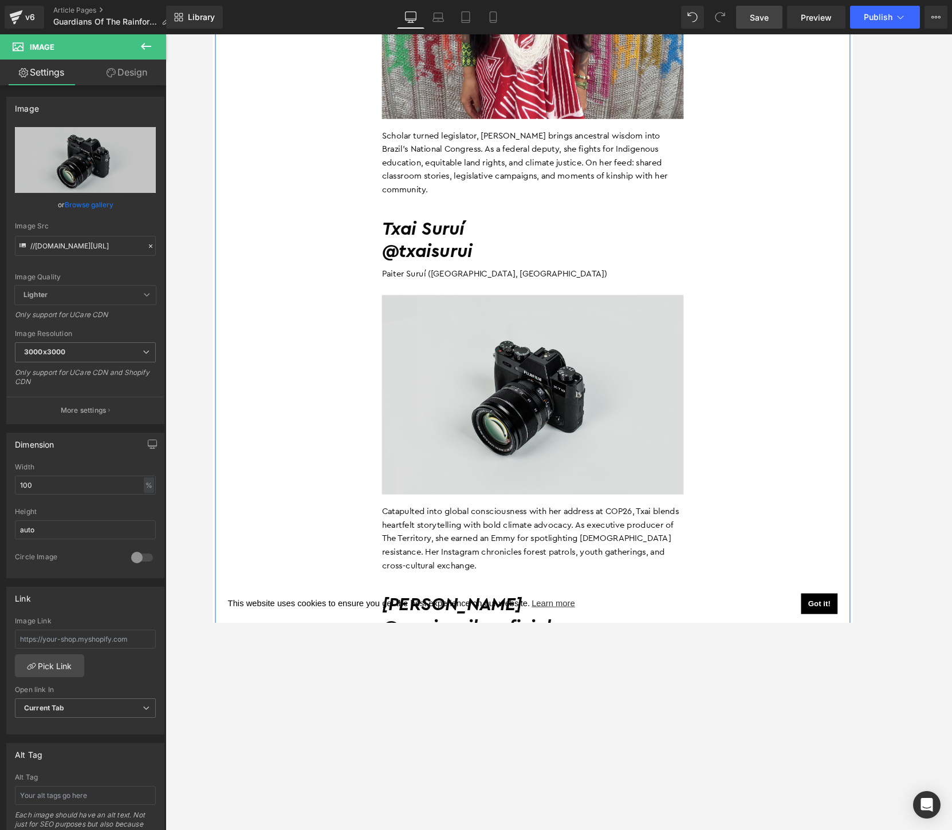
scroll to position [2078, 0]
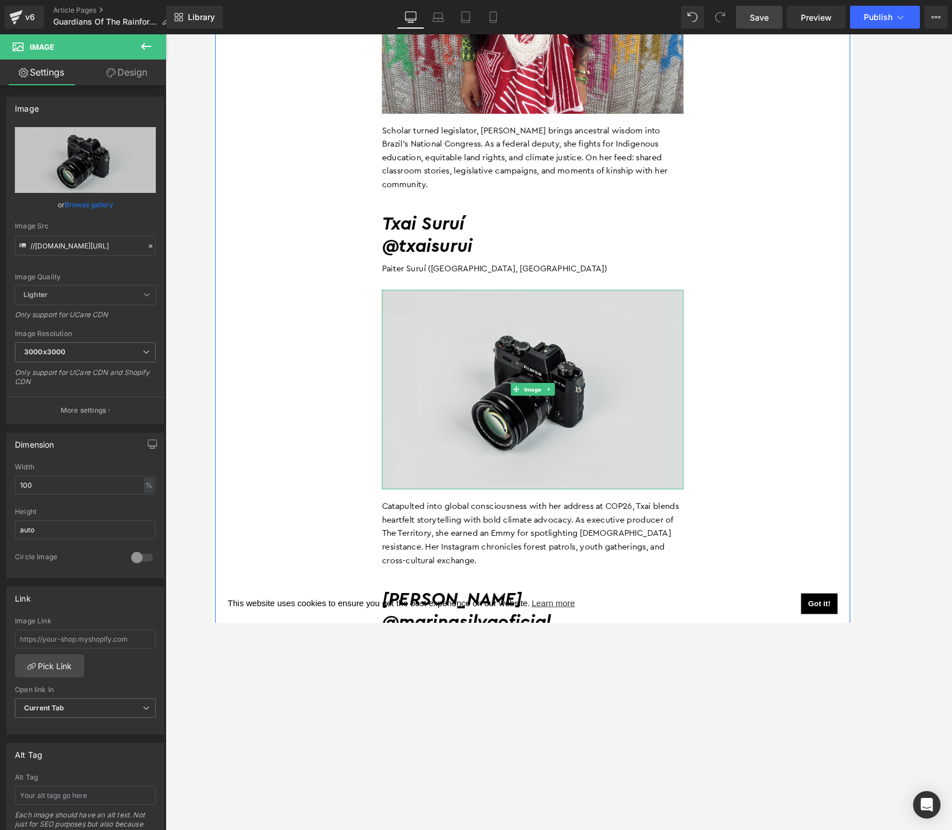
click at [457, 404] on img at bounding box center [558, 419] width 326 height 216
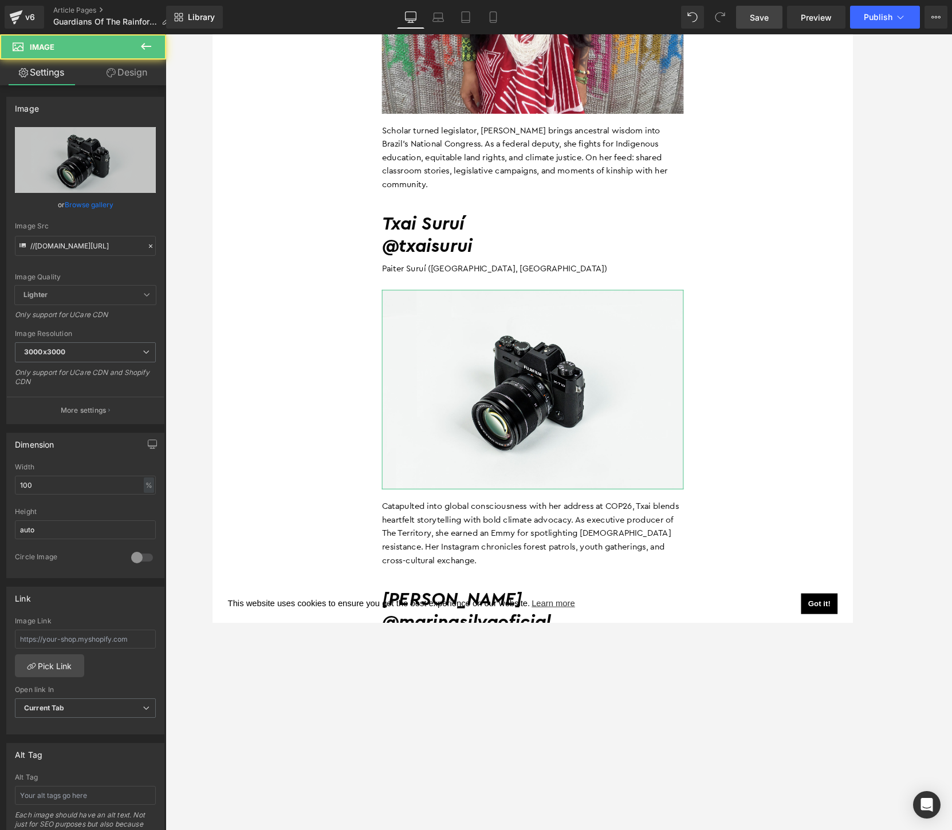
click at [81, 204] on link "Browse gallery" at bounding box center [89, 205] width 49 height 20
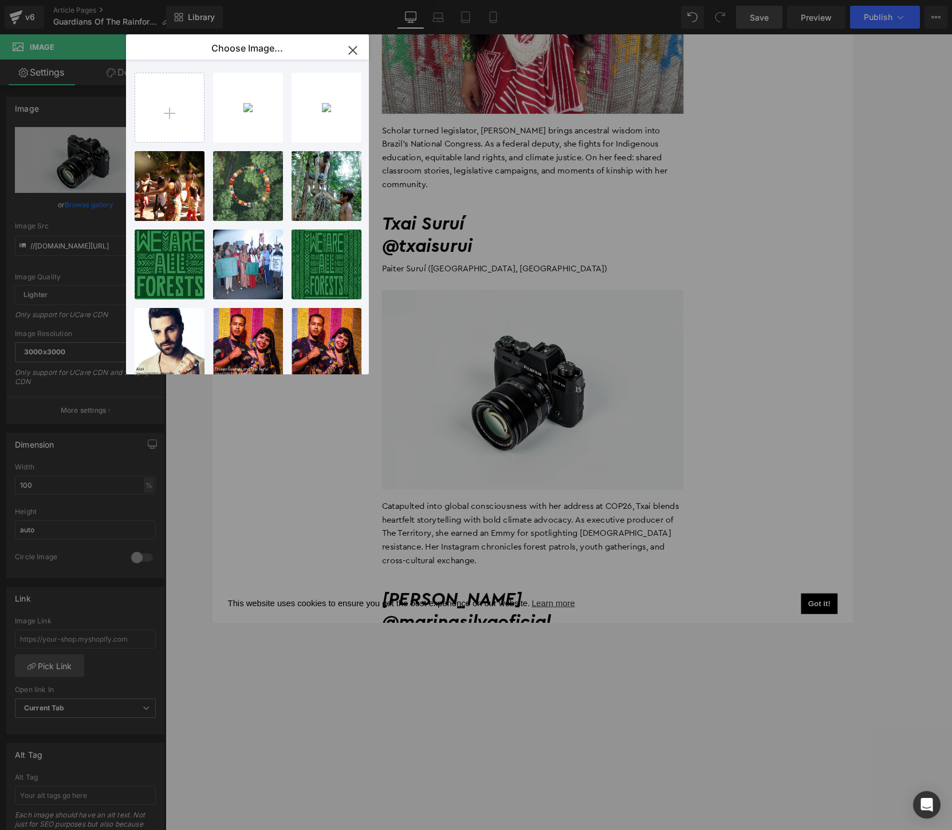
click at [211, 107] on div "Txai Su...ri 3.JPG 2.93 MB Delete image? Yes No IMG_138...-min.jpg 2.04 MB Dele…" at bounding box center [254, 220] width 239 height 320
click at [238, 107] on div "Txai Su...ri 3.JPG 2.93 MB" at bounding box center [248, 108] width 70 height 70
type input "[URL][DOMAIN_NAME]"
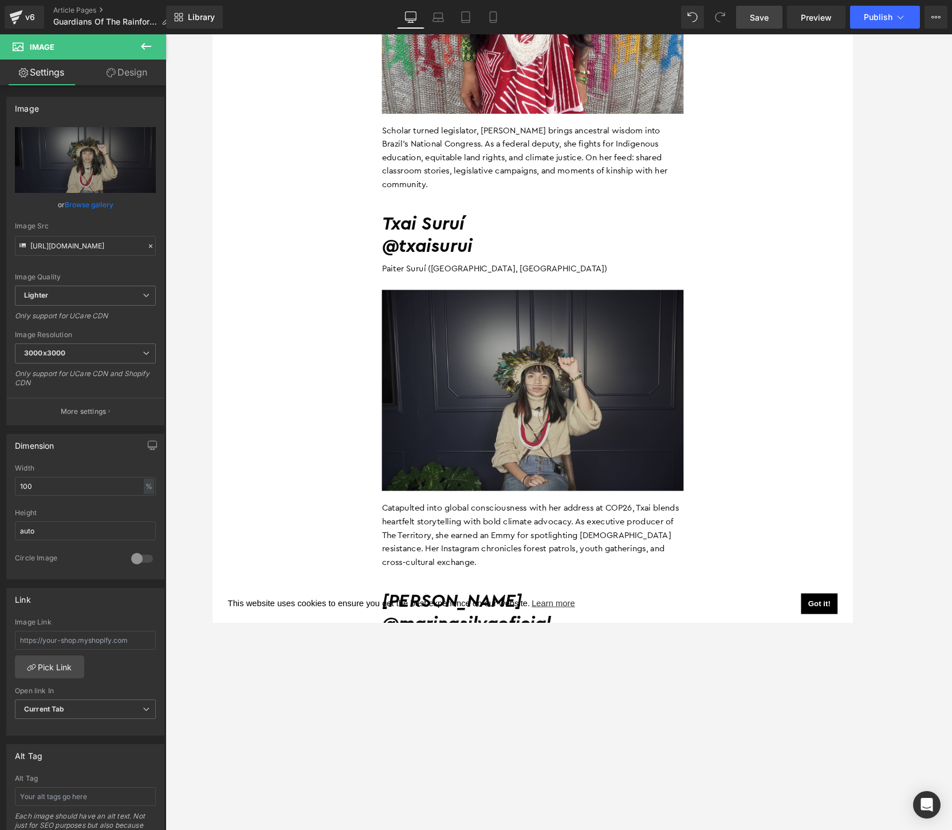
click at [742, 28] on link "Save" at bounding box center [759, 17] width 46 height 23
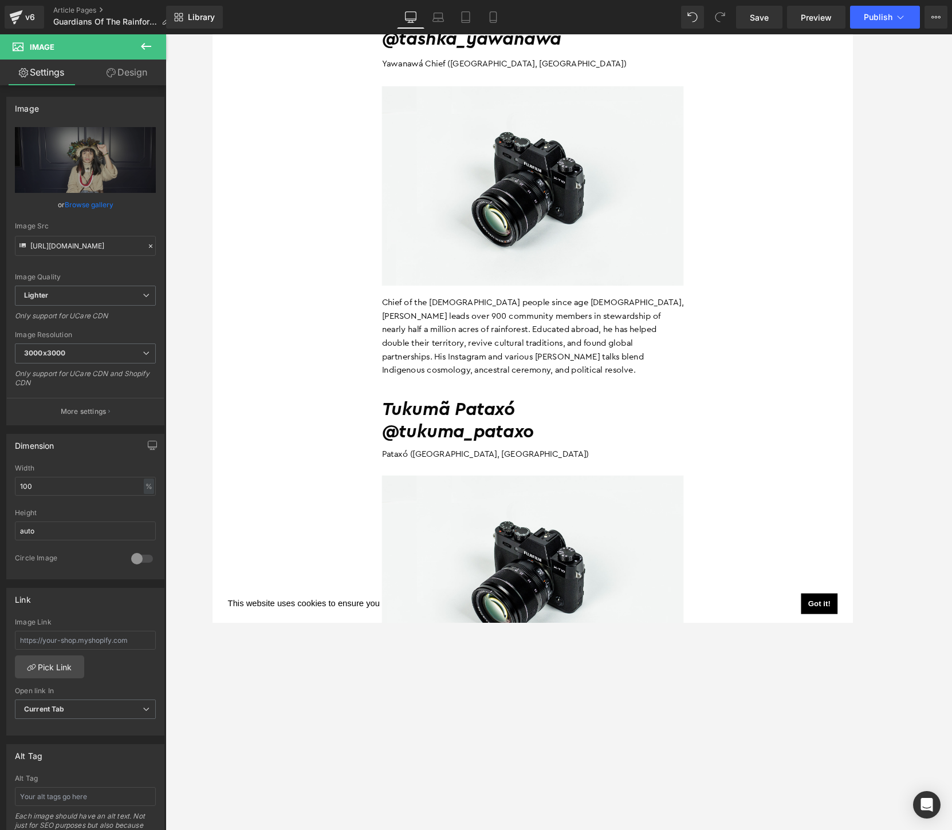
scroll to position [4332, 0]
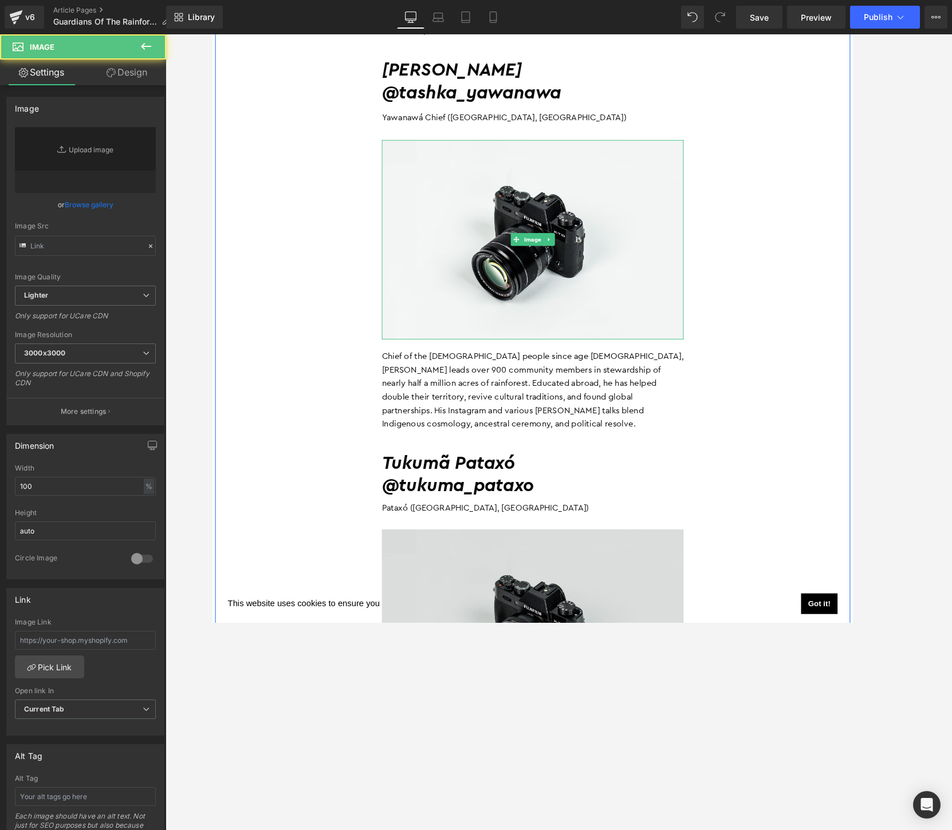
click at [469, 575] on img at bounding box center [558, 678] width 326 height 216
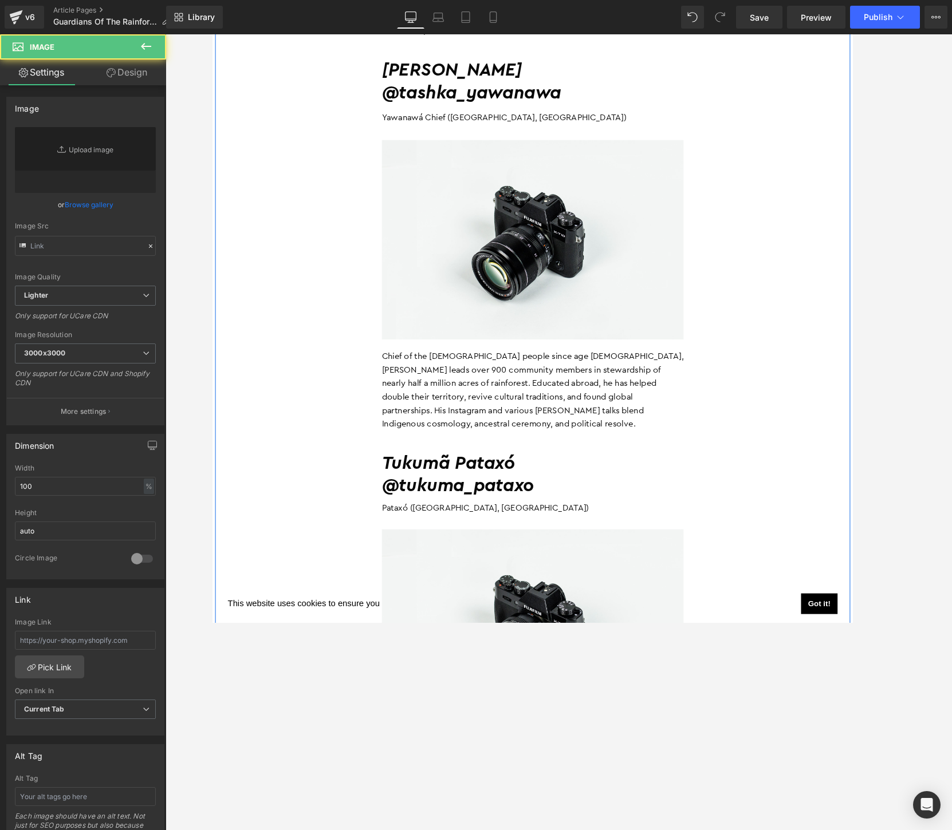
type input "//[DOMAIN_NAME][URL]"
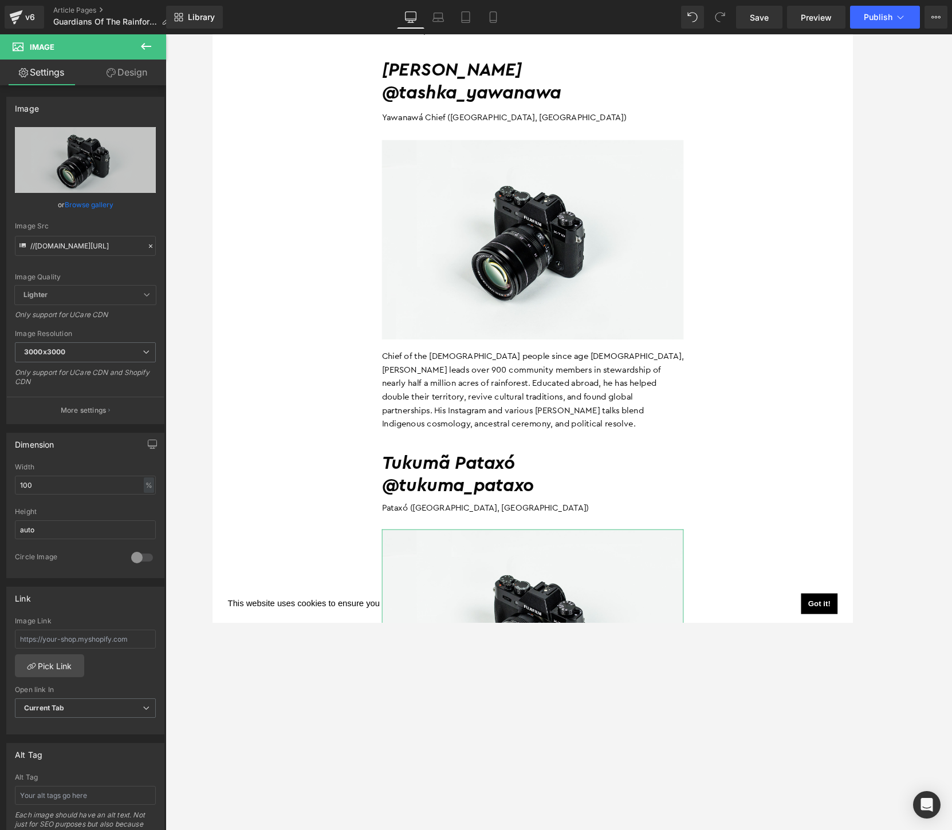
click at [79, 205] on link "Browse gallery" at bounding box center [89, 205] width 49 height 20
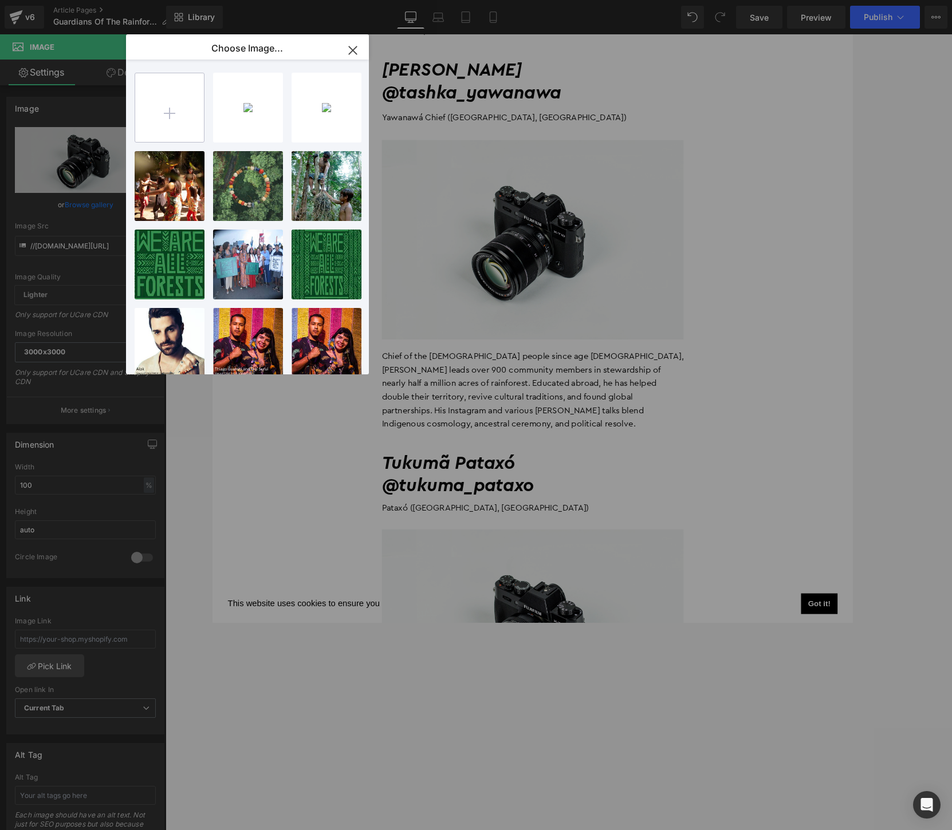
click at [178, 109] on input "file" at bounding box center [169, 107] width 69 height 69
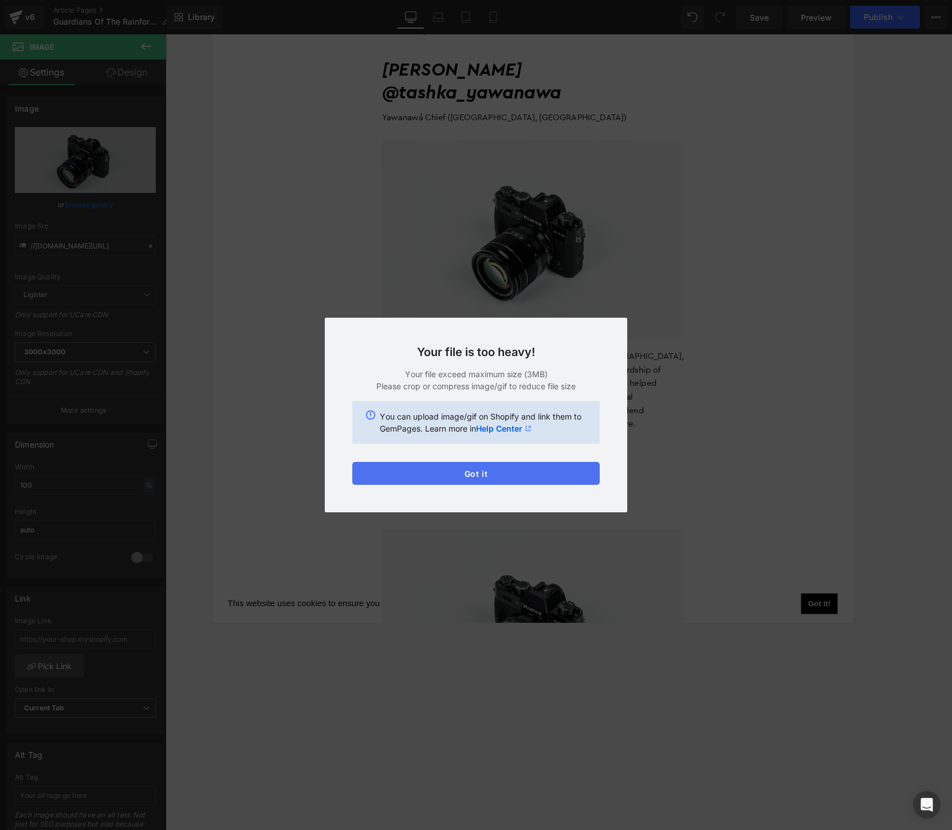
click at [513, 476] on button "Got it" at bounding box center [475, 473] width 247 height 23
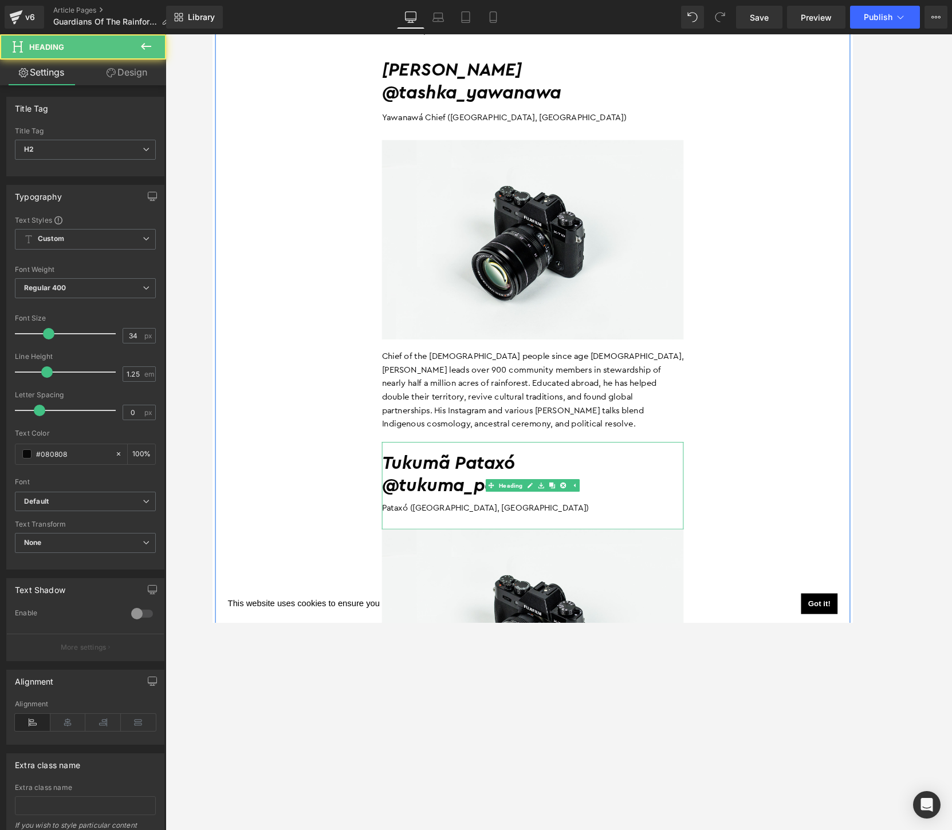
drag, startPoint x: 533, startPoint y: 456, endPoint x: 302, endPoint y: 251, distance: 309.1
click at [533, 487] on h2 "Tukumã Pataxó" at bounding box center [558, 499] width 326 height 25
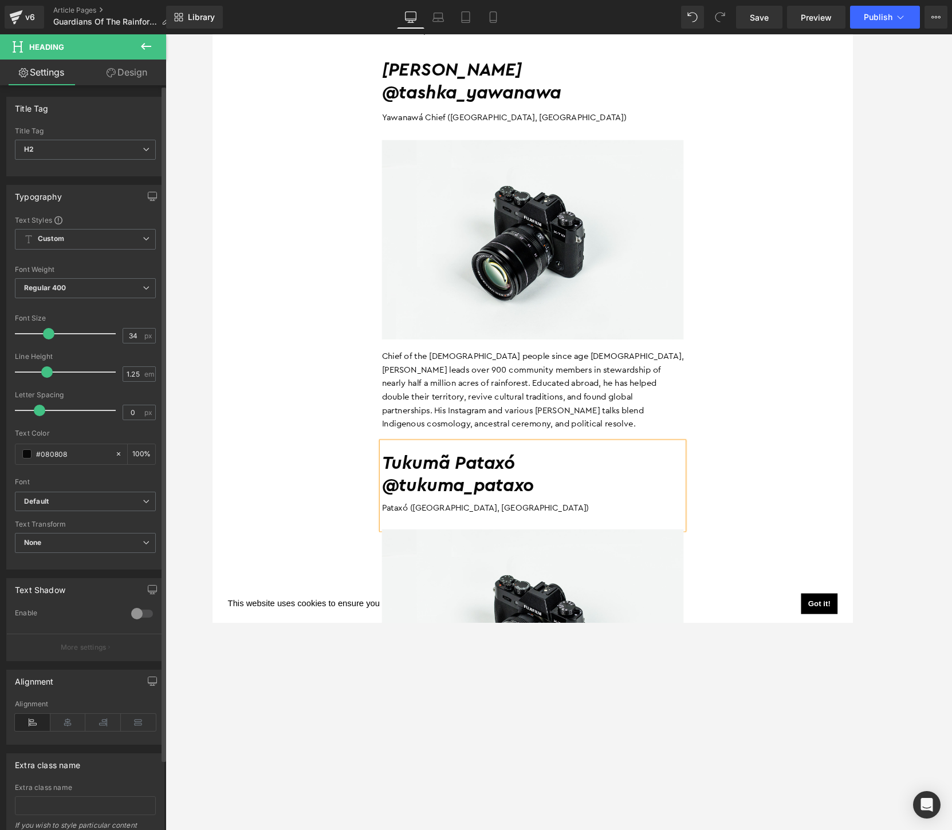
scroll to position [4495, 0]
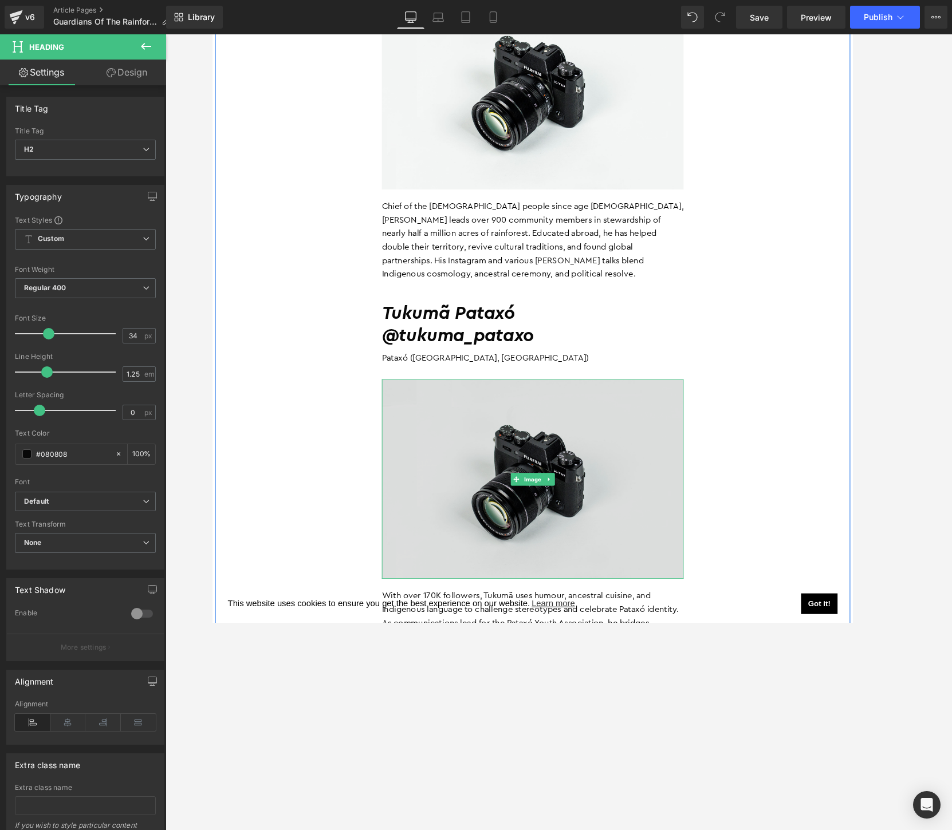
click at [517, 489] on img at bounding box center [558, 516] width 326 height 216
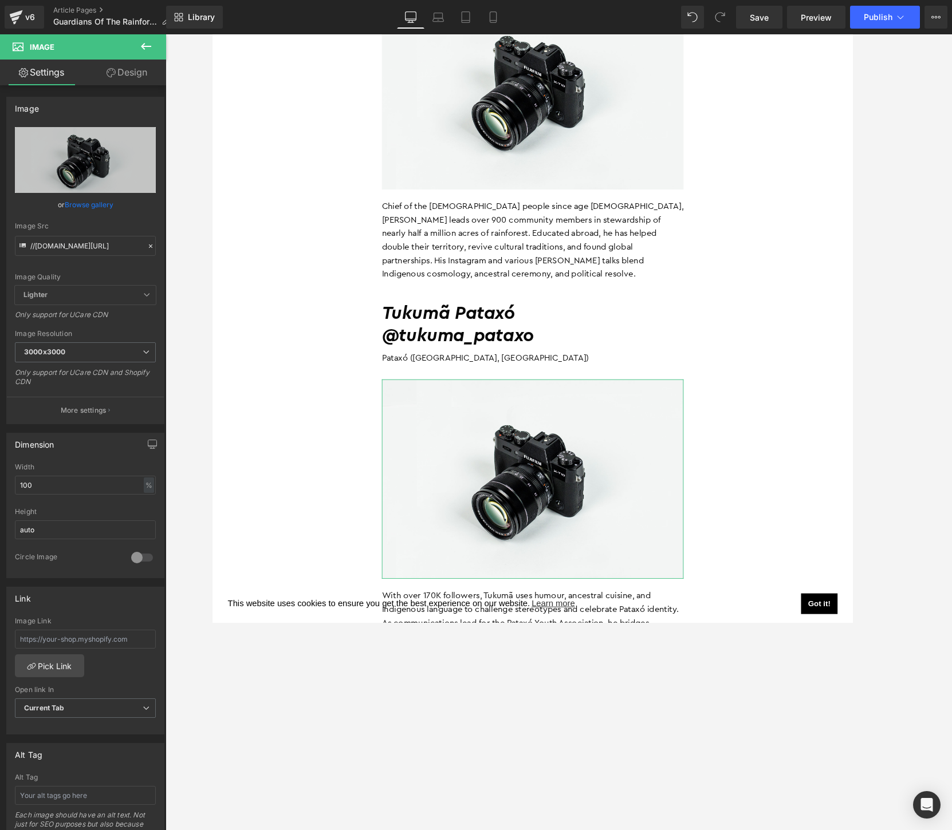
click at [90, 199] on link "Browse gallery" at bounding box center [89, 205] width 49 height 20
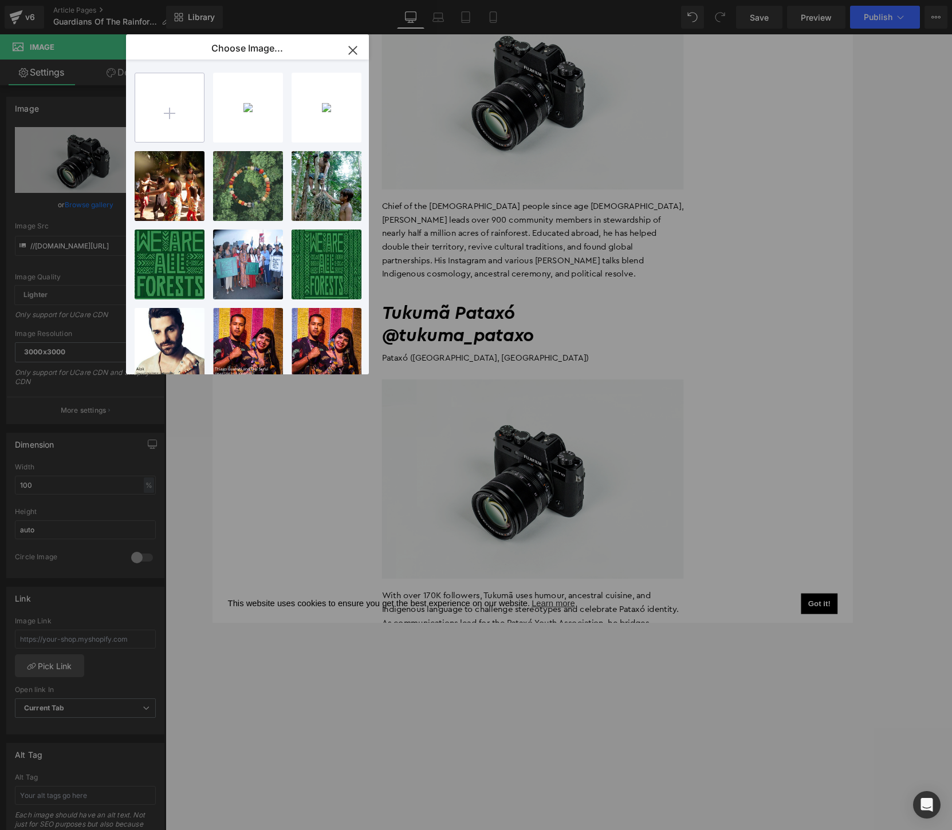
click at [170, 112] on input "file" at bounding box center [169, 107] width 69 height 69
type input "C:\fakepath\DSC01077-min.jpg"
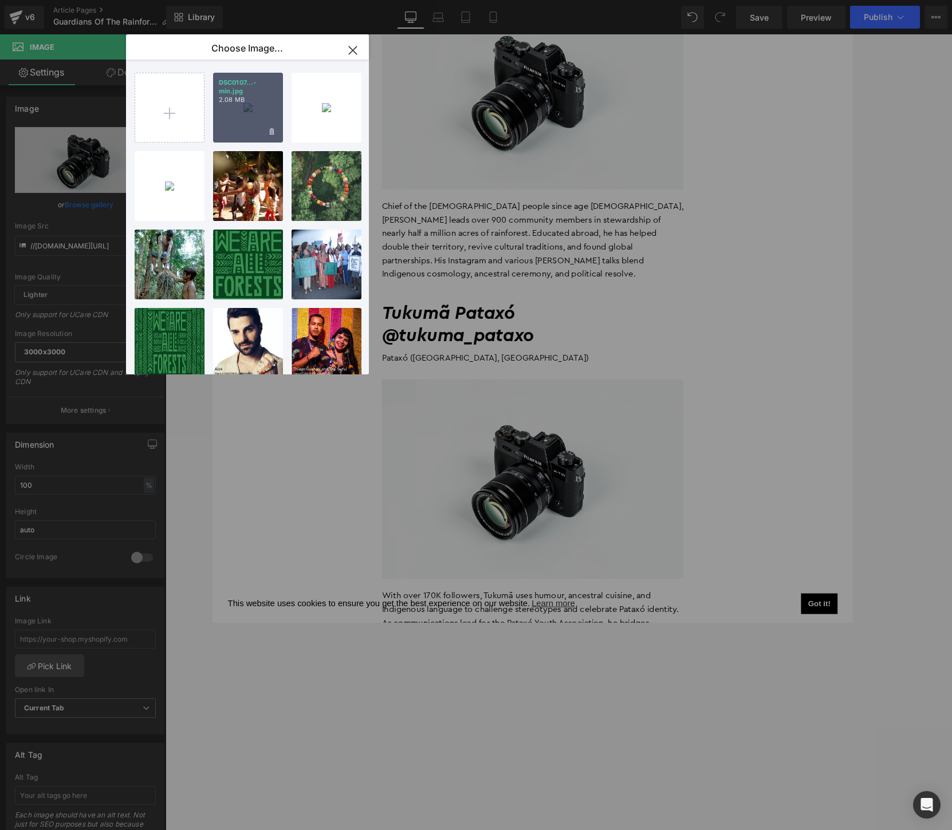
click at [233, 117] on div "DSC0107...-min.jpg 2.08 MB" at bounding box center [248, 108] width 70 height 70
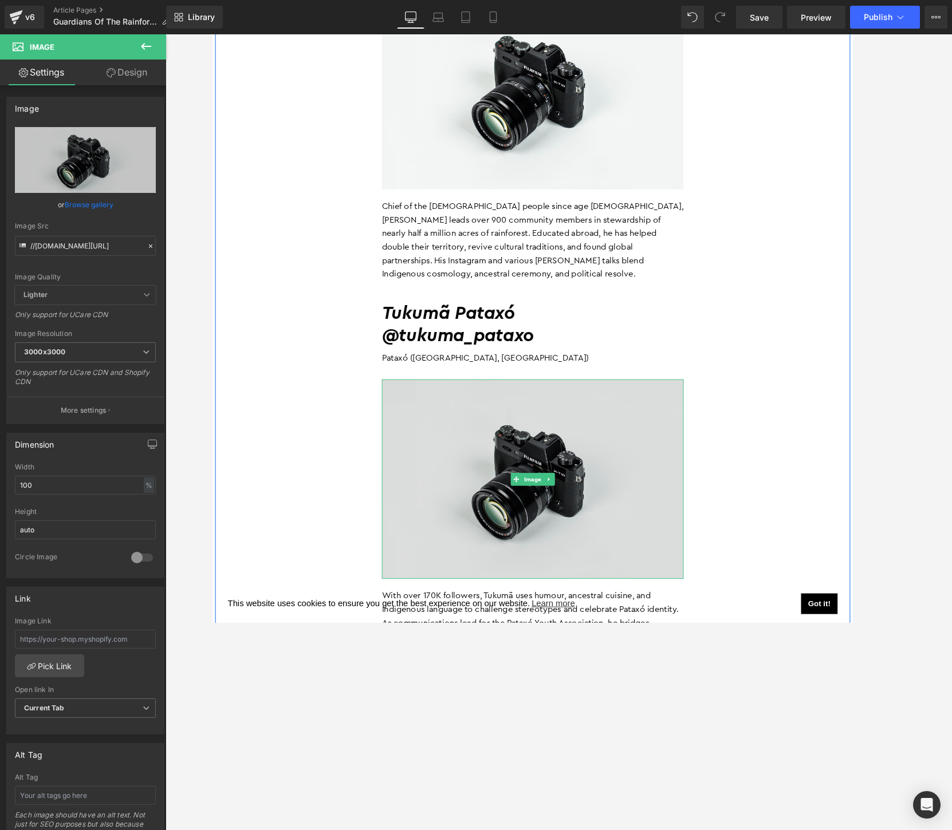
click at [494, 471] on img at bounding box center [558, 516] width 326 height 216
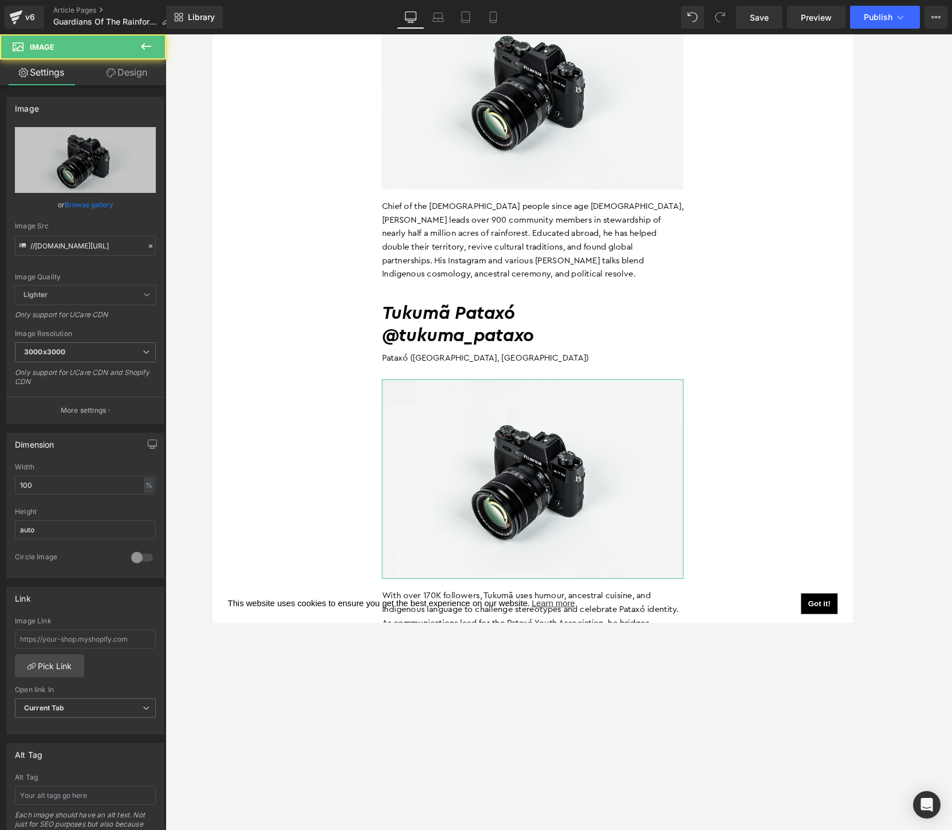
click at [97, 204] on link "Browse gallery" at bounding box center [89, 205] width 49 height 20
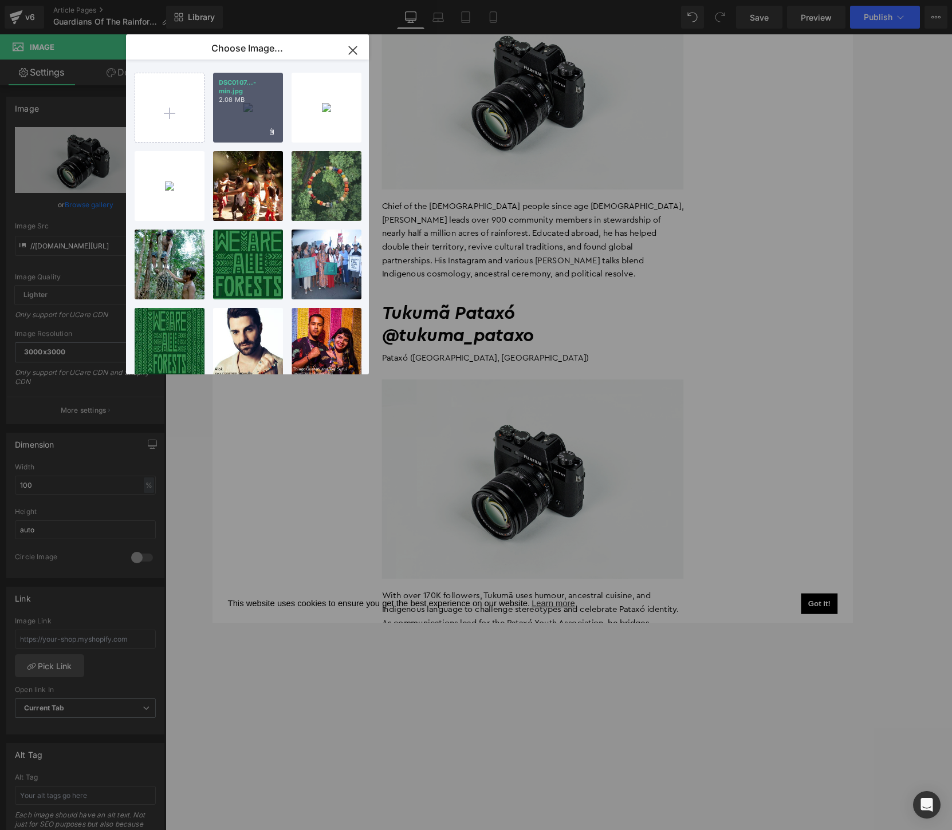
click at [230, 115] on div "DSC0107...-min.jpg 2.08 MB" at bounding box center [248, 108] width 70 height 70
type input "[URL][DOMAIN_NAME]"
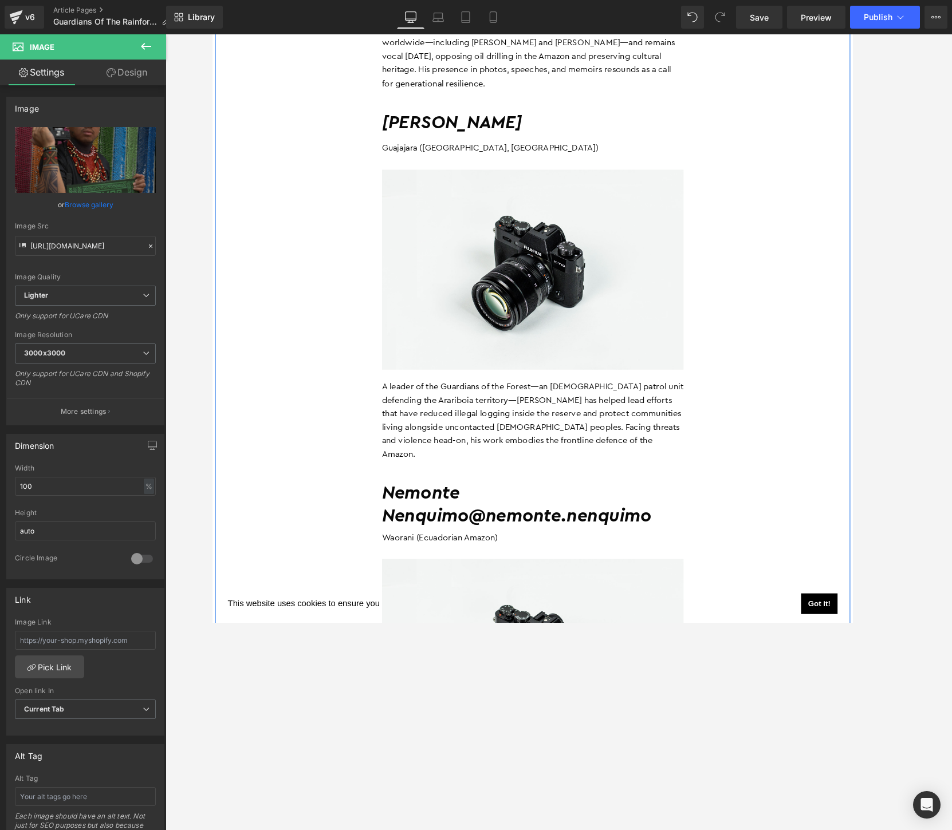
scroll to position [5821, 0]
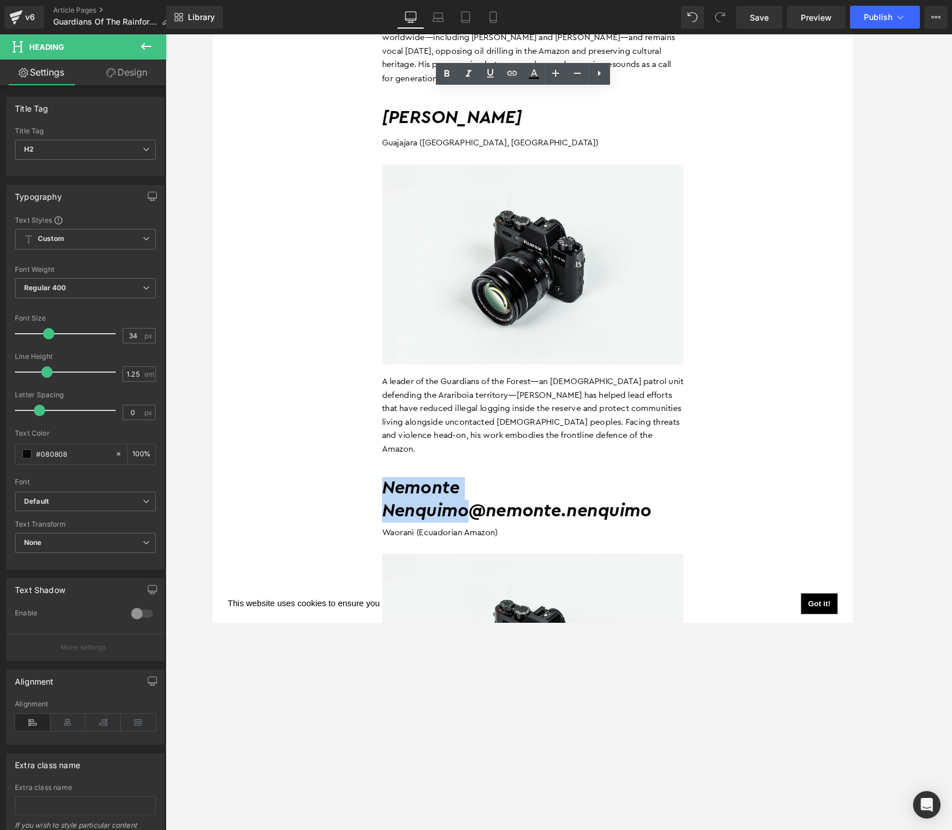
copy h2 "Nemonte Nenquimo"
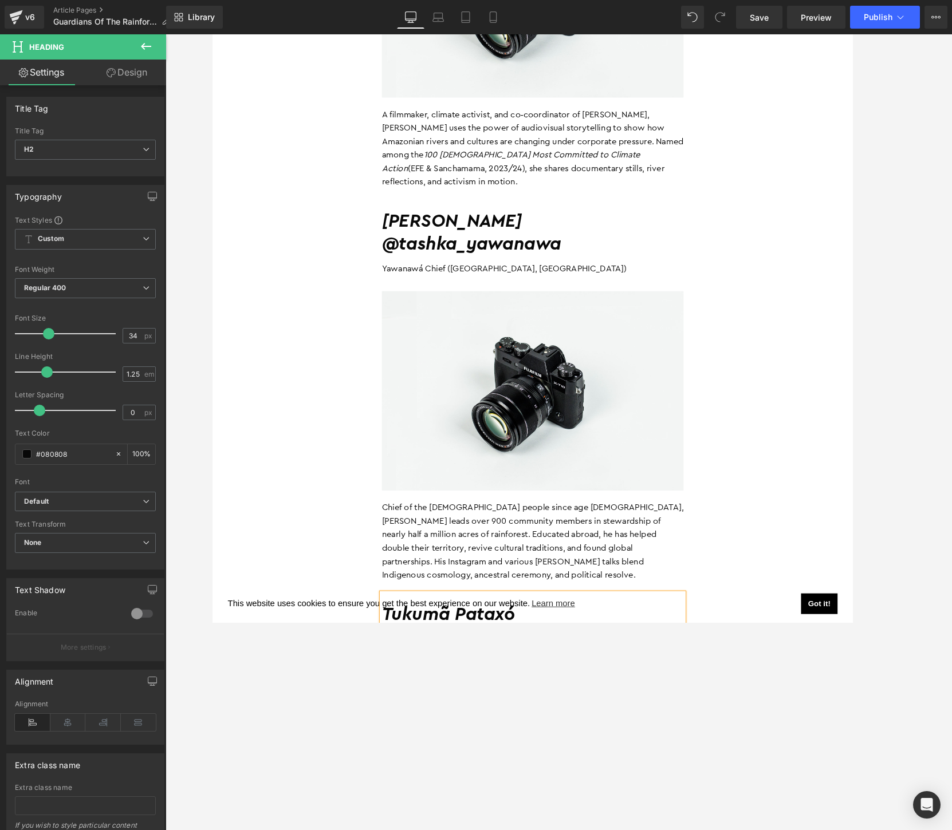
scroll to position [4199, 0]
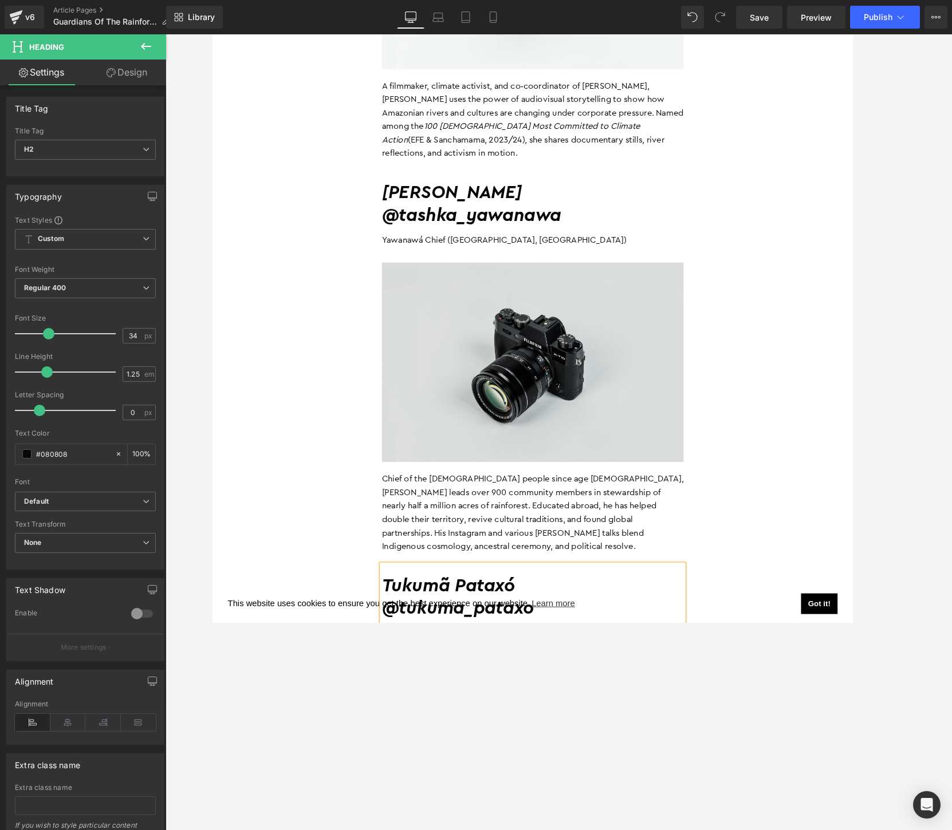
click at [514, 352] on img at bounding box center [558, 390] width 326 height 216
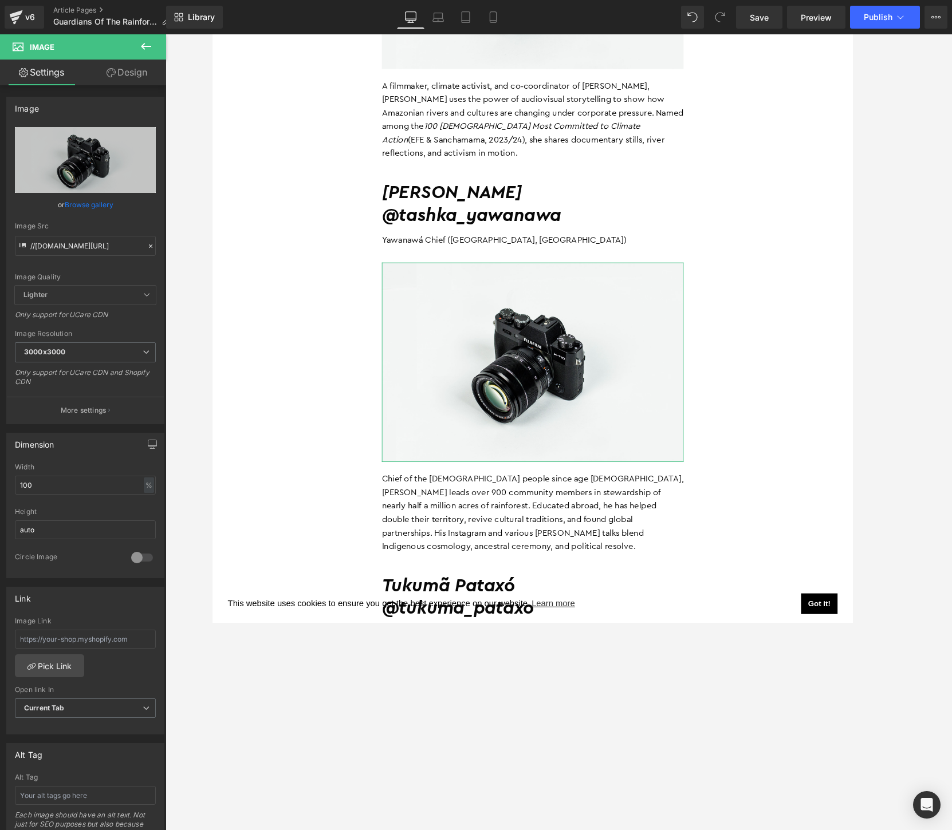
click at [78, 200] on link "Browse gallery" at bounding box center [89, 205] width 49 height 20
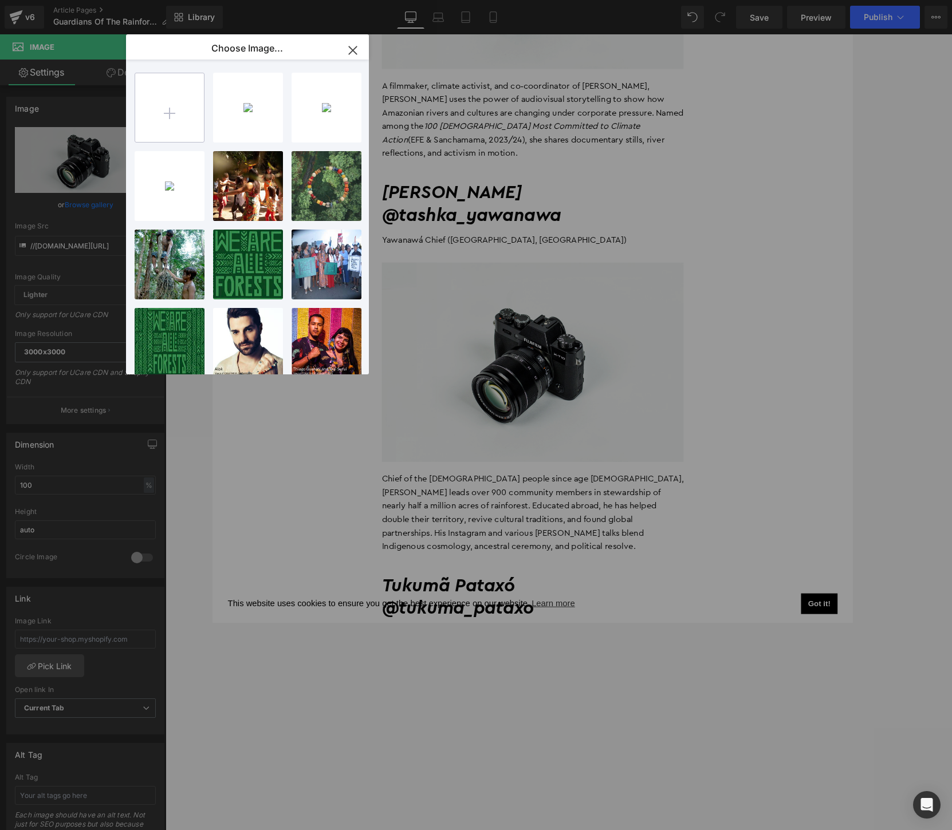
click at [172, 117] on input "file" at bounding box center [169, 107] width 69 height 69
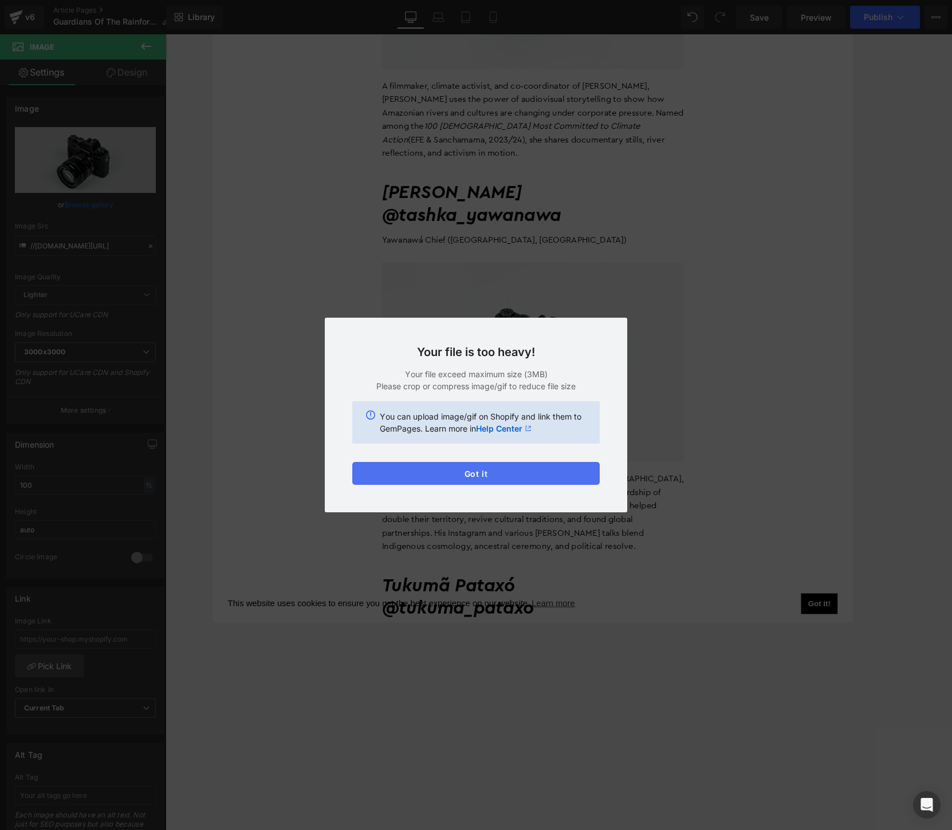
drag, startPoint x: 489, startPoint y: 476, endPoint x: 517, endPoint y: 394, distance: 86.6
click at [489, 476] on button "Got it" at bounding box center [475, 473] width 247 height 23
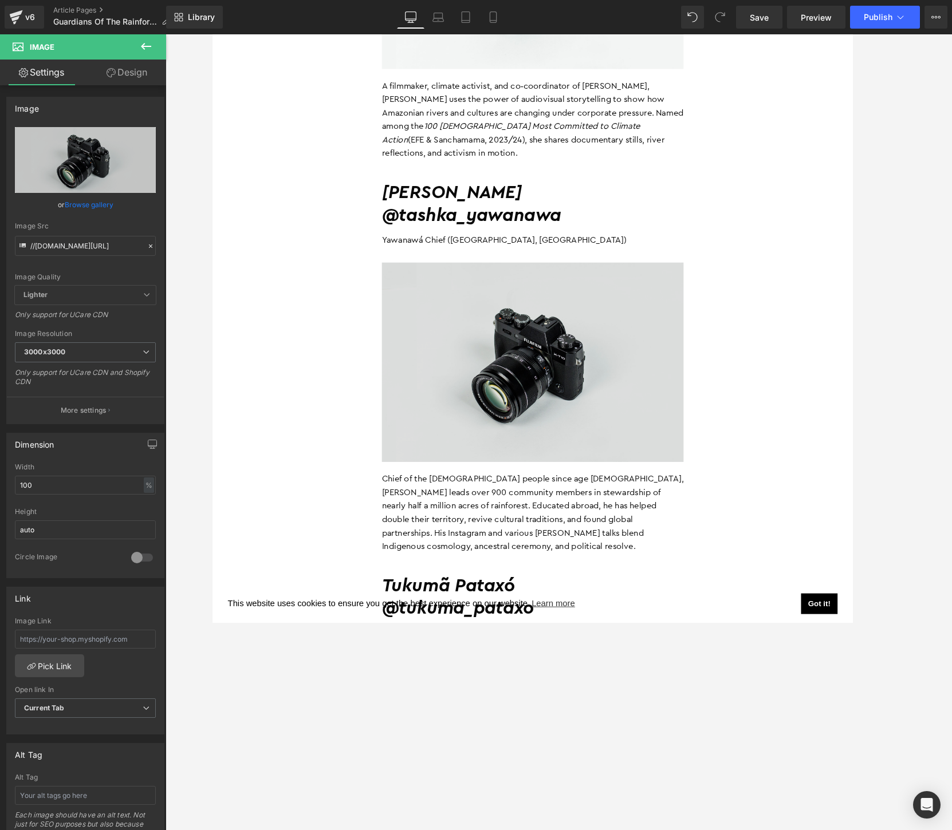
click at [558, 328] on img at bounding box center [558, 390] width 326 height 216
click at [89, 203] on link "Browse gallery" at bounding box center [89, 205] width 49 height 20
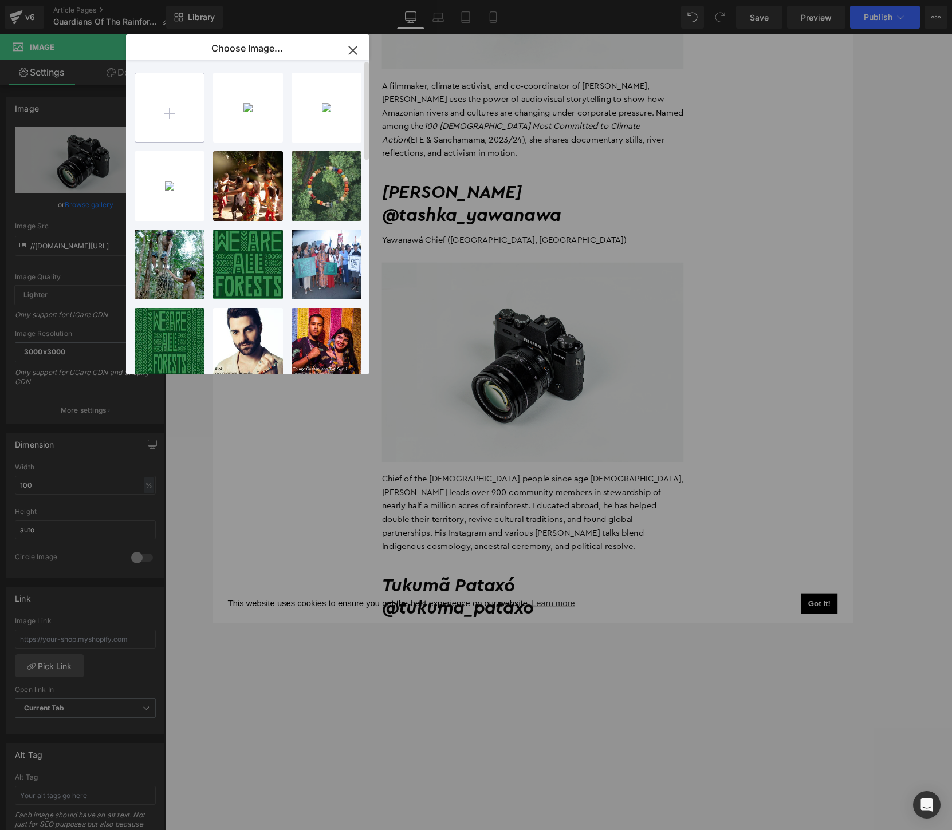
click at [168, 116] on input "file" at bounding box center [169, 107] width 69 height 69
type input "C:\fakepath\[PERSON_NAME] - photo_ @tian_wolf-min.JPG"
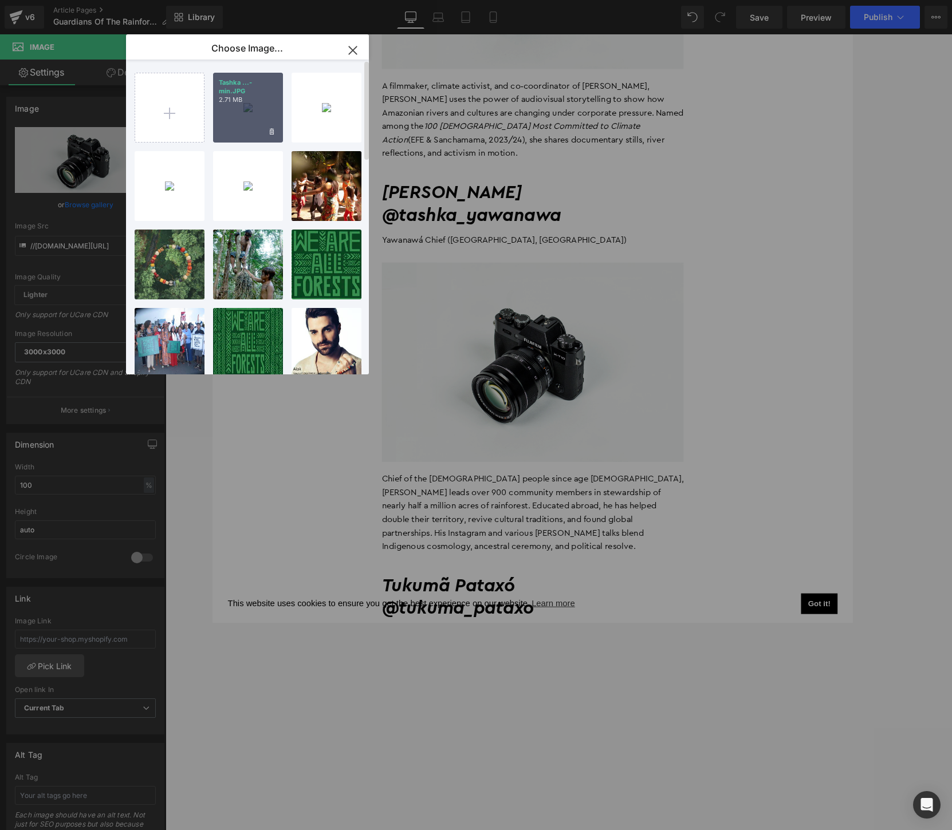
click at [241, 105] on div "Tashka ...-min.JPG 2.71 MB" at bounding box center [248, 108] width 70 height 70
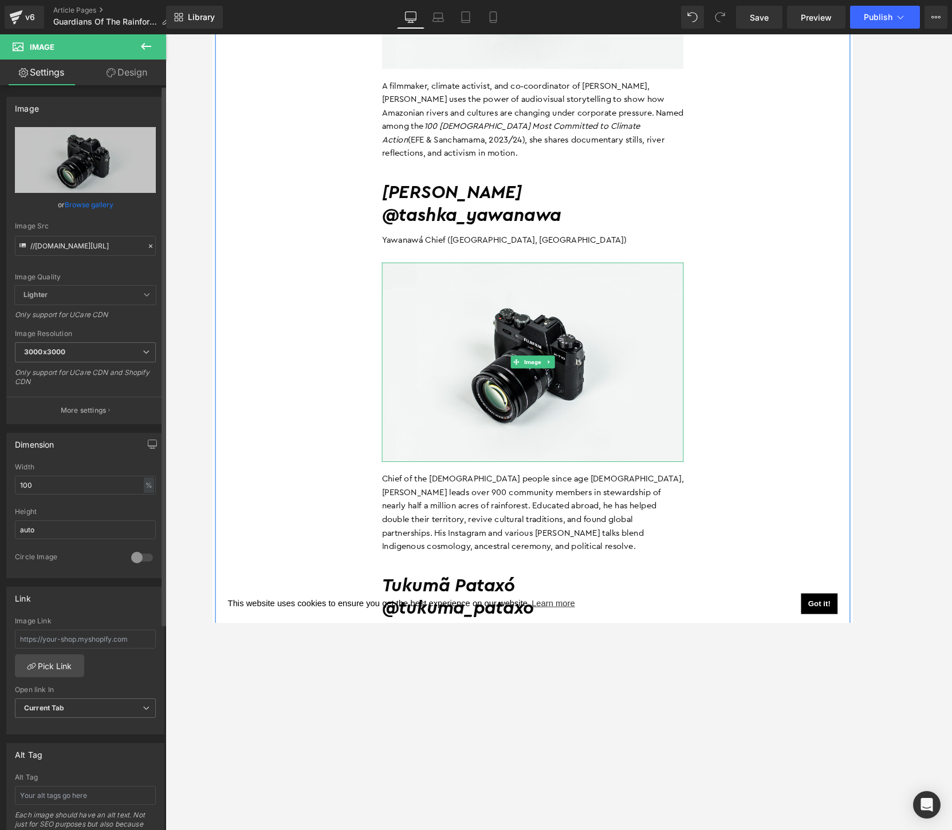
click at [548, 345] on div "Image" at bounding box center [558, 390] width 326 height 216
click at [85, 206] on link "Browse gallery" at bounding box center [89, 205] width 49 height 20
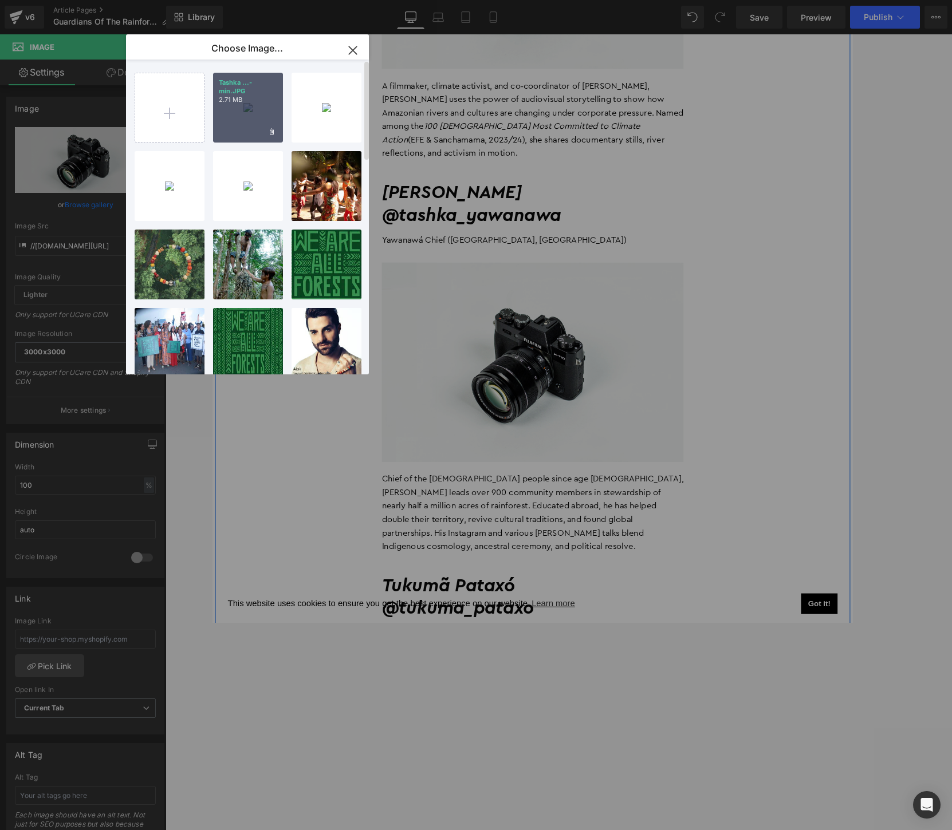
click at [245, 110] on div "Tashka ...-min.JPG 2.71 MB" at bounding box center [248, 108] width 70 height 70
type input "[URL][DOMAIN_NAME]"
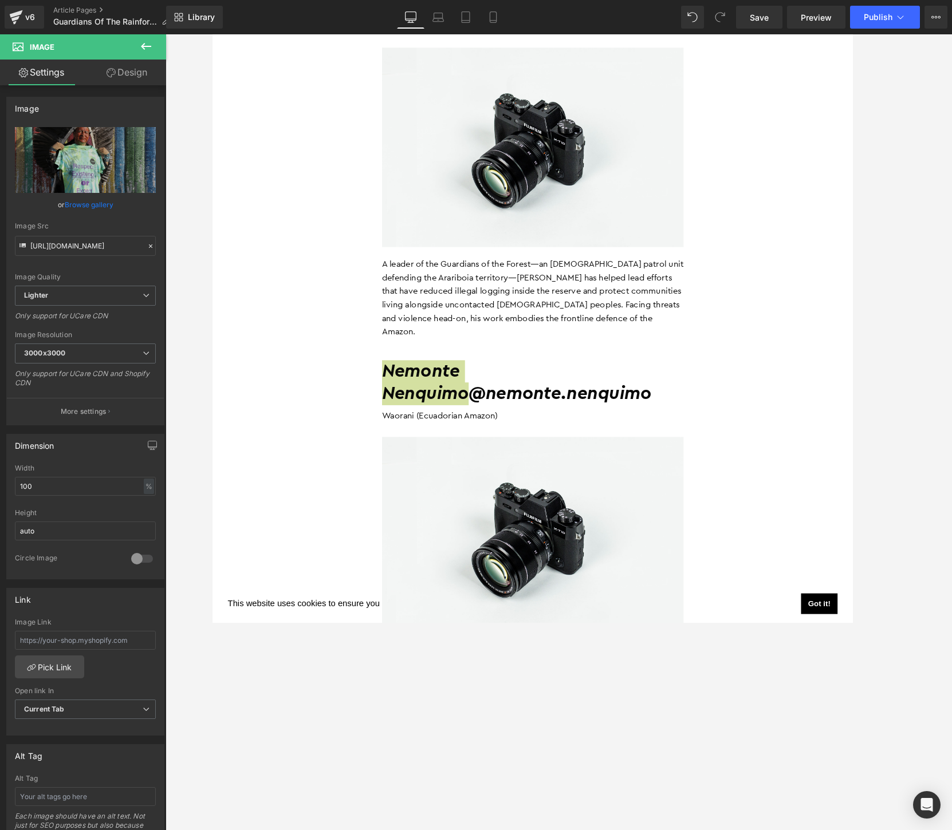
scroll to position [6211, 0]
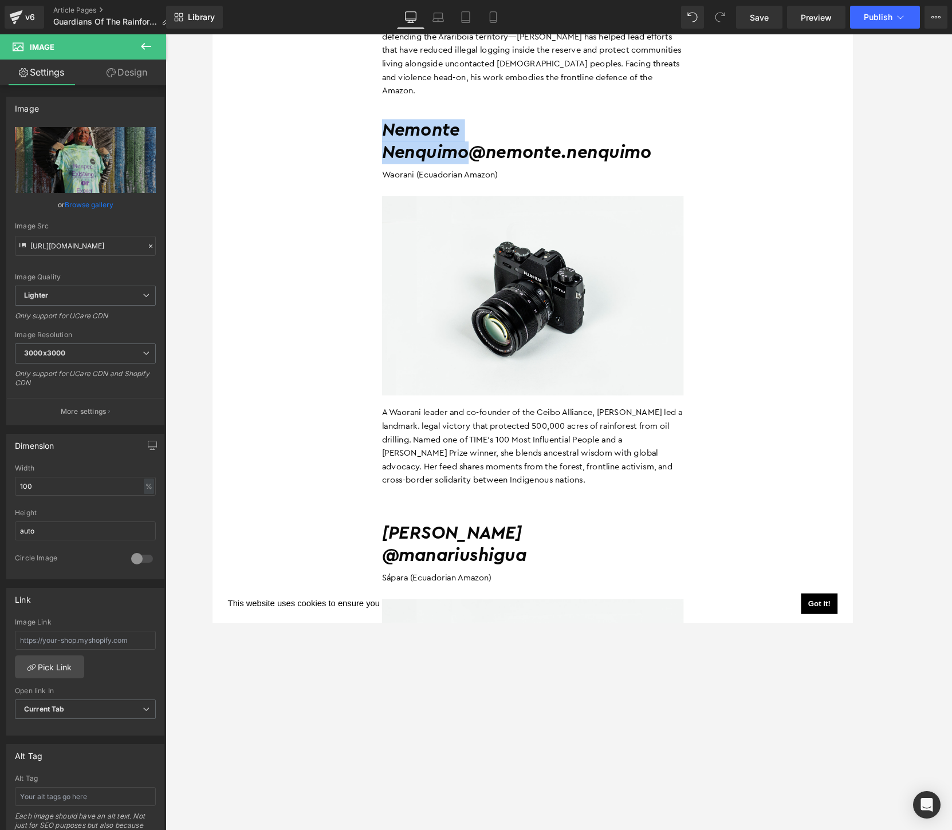
click at [502, 247] on img at bounding box center [558, 317] width 326 height 216
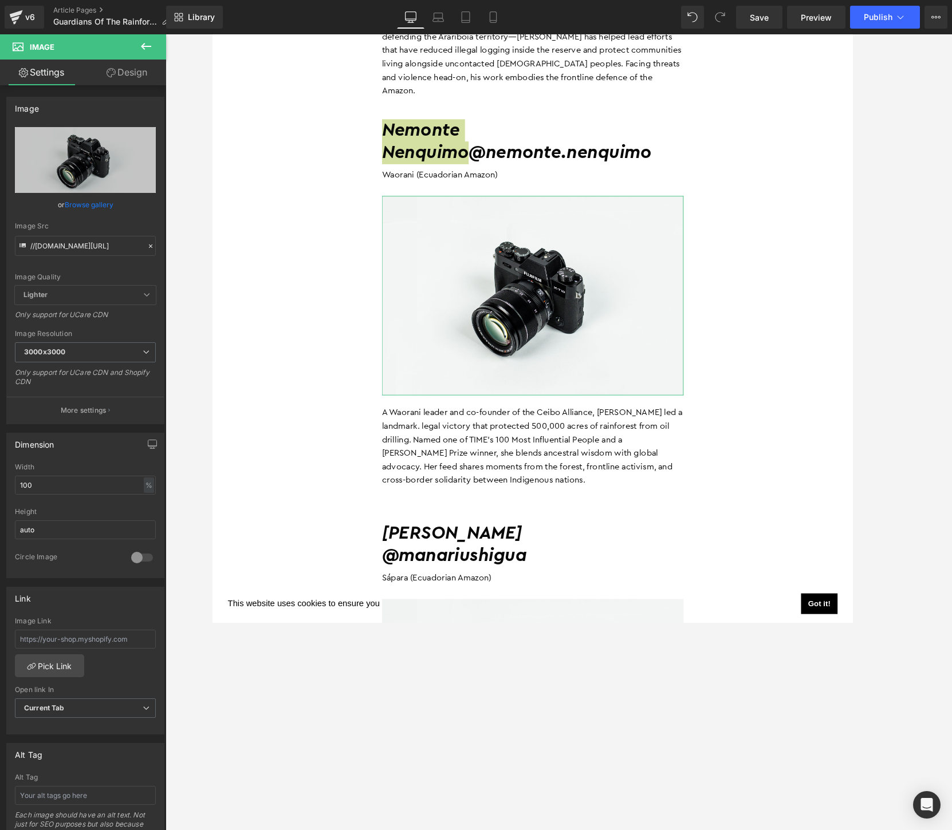
click at [72, 203] on link "Browse gallery" at bounding box center [89, 205] width 49 height 20
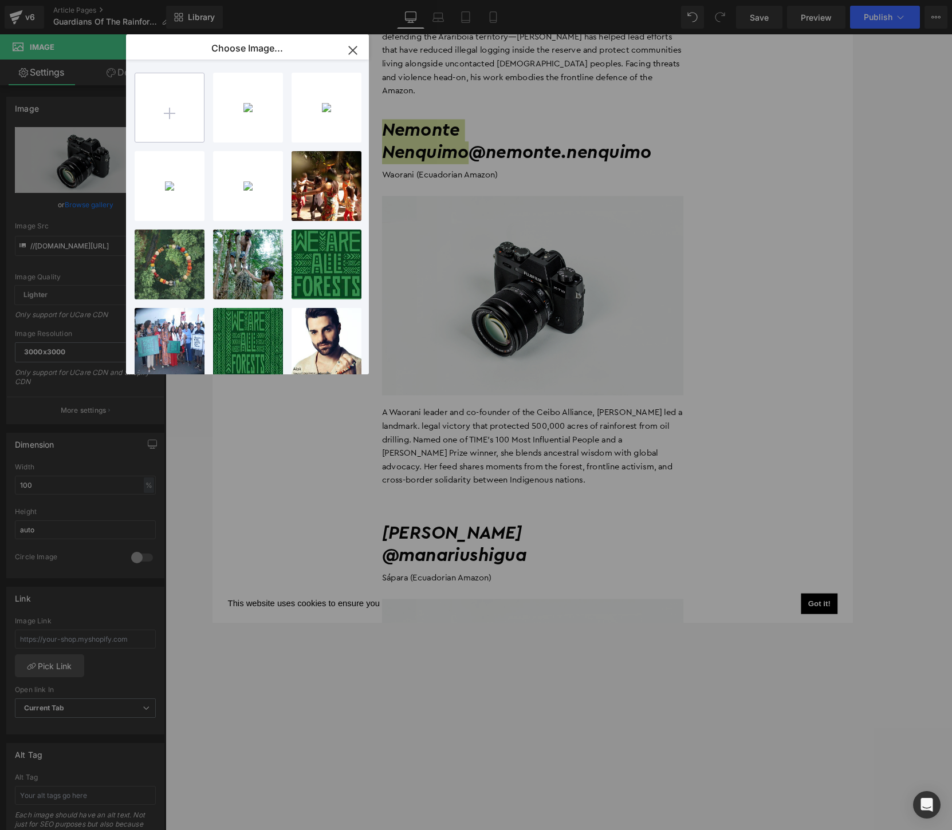
click at [165, 108] on input "file" at bounding box center [169, 107] width 69 height 69
type input "C:\fakepath\[DOMAIN_NAME]_465091680_1231732811426596_4346168127231560638_n.jpg"
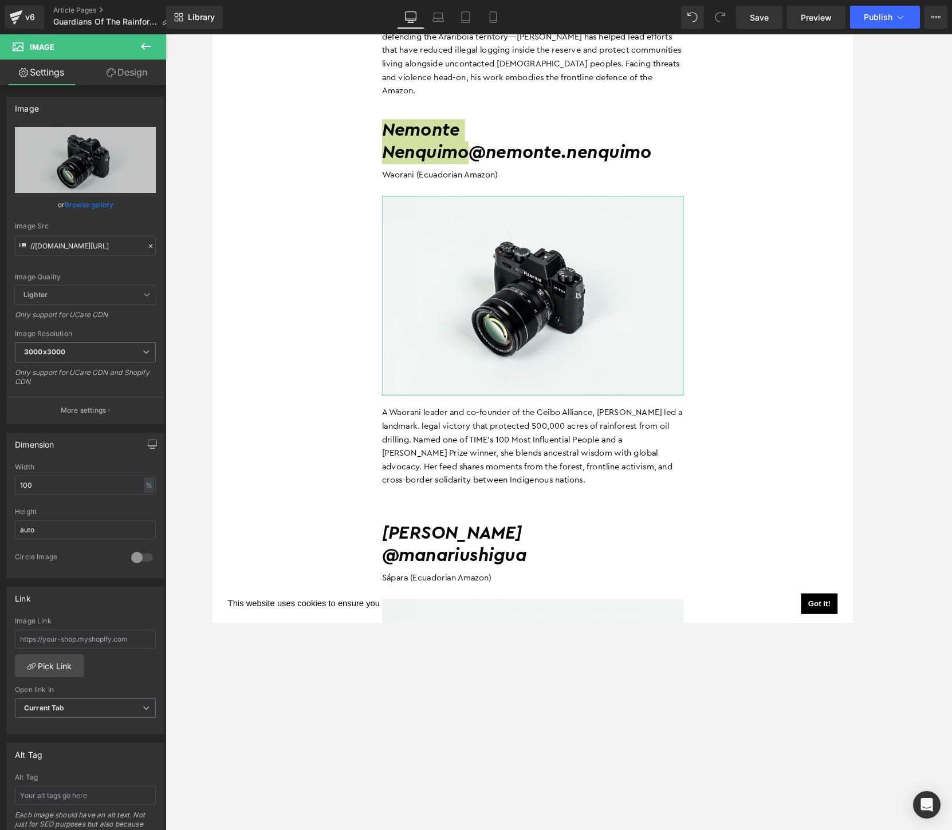
click at [85, 204] on link "Browse gallery" at bounding box center [89, 205] width 49 height 20
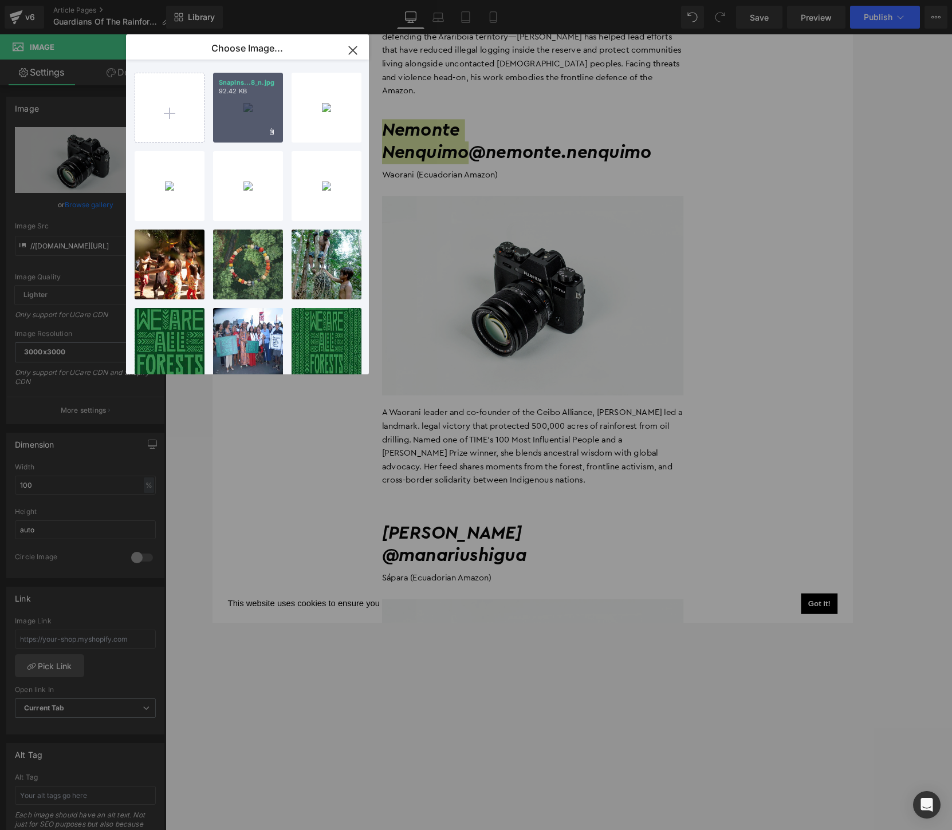
click at [247, 123] on div "SnapIns...8_n.jpg 92.42 KB" at bounding box center [248, 108] width 70 height 70
type input "[URL][DOMAIN_NAME][DOMAIN_NAME]"
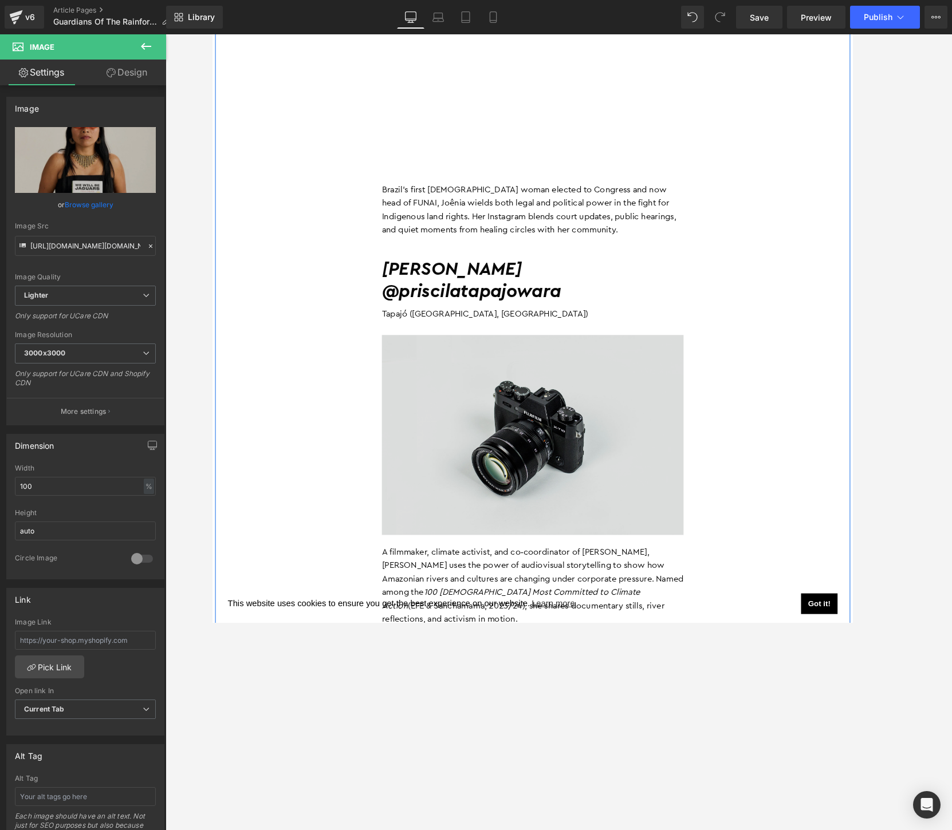
scroll to position [3715, 0]
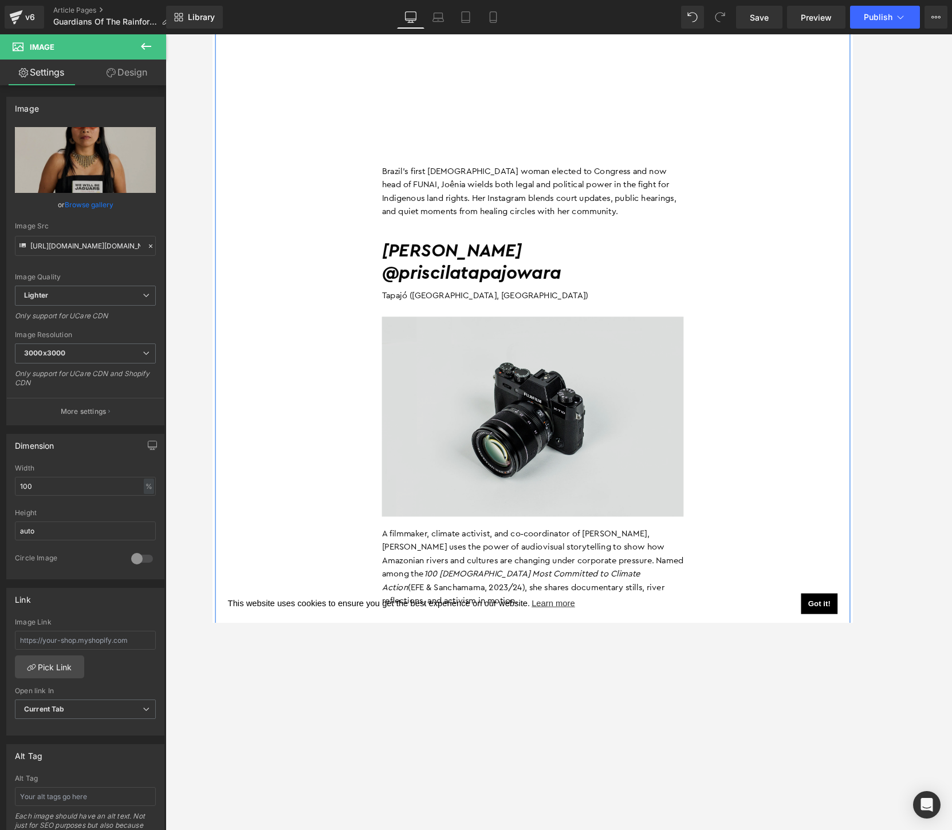
click at [541, 432] on img at bounding box center [558, 448] width 326 height 216
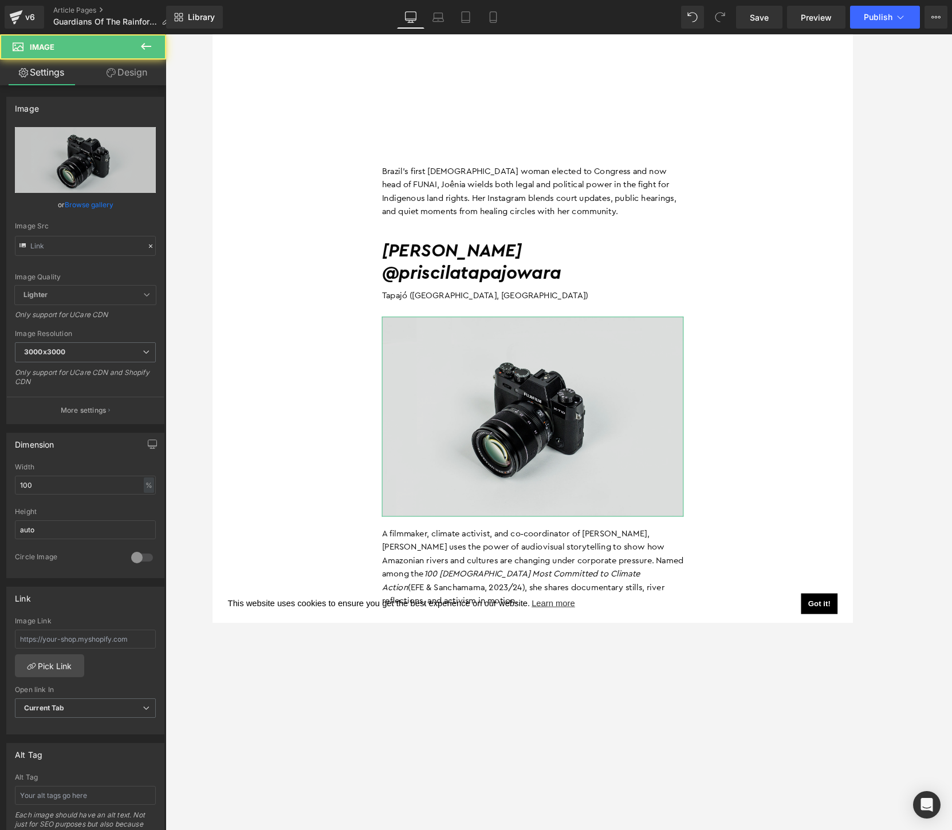
type input "//[DOMAIN_NAME][URL]"
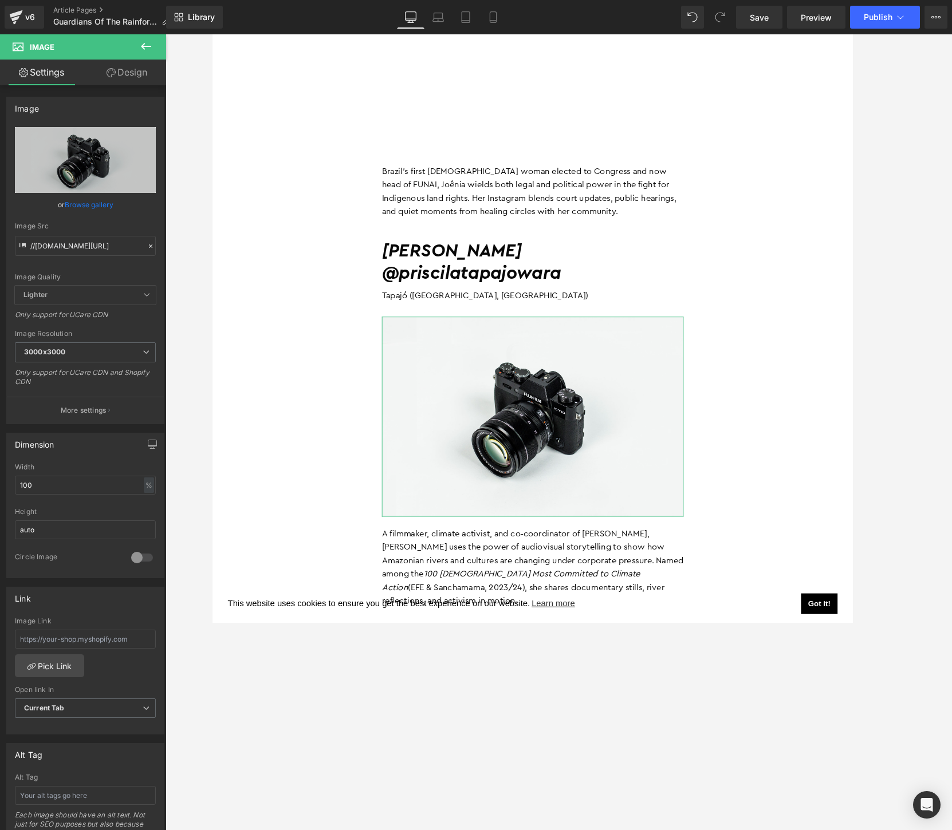
click at [81, 209] on link "Browse gallery" at bounding box center [89, 205] width 49 height 20
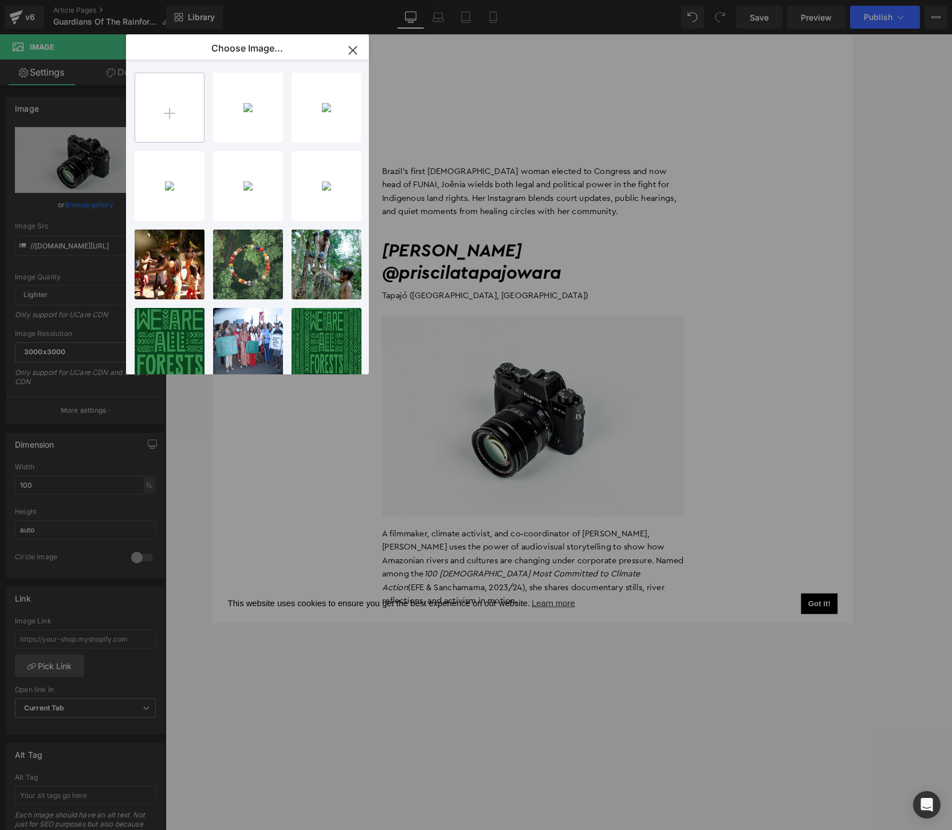
click at [180, 113] on input "file" at bounding box center [169, 107] width 69 height 69
type input "C:\fakepath\[DOMAIN_NAME]_474991054_18509970337055195_4038916318505078769_n.jpg"
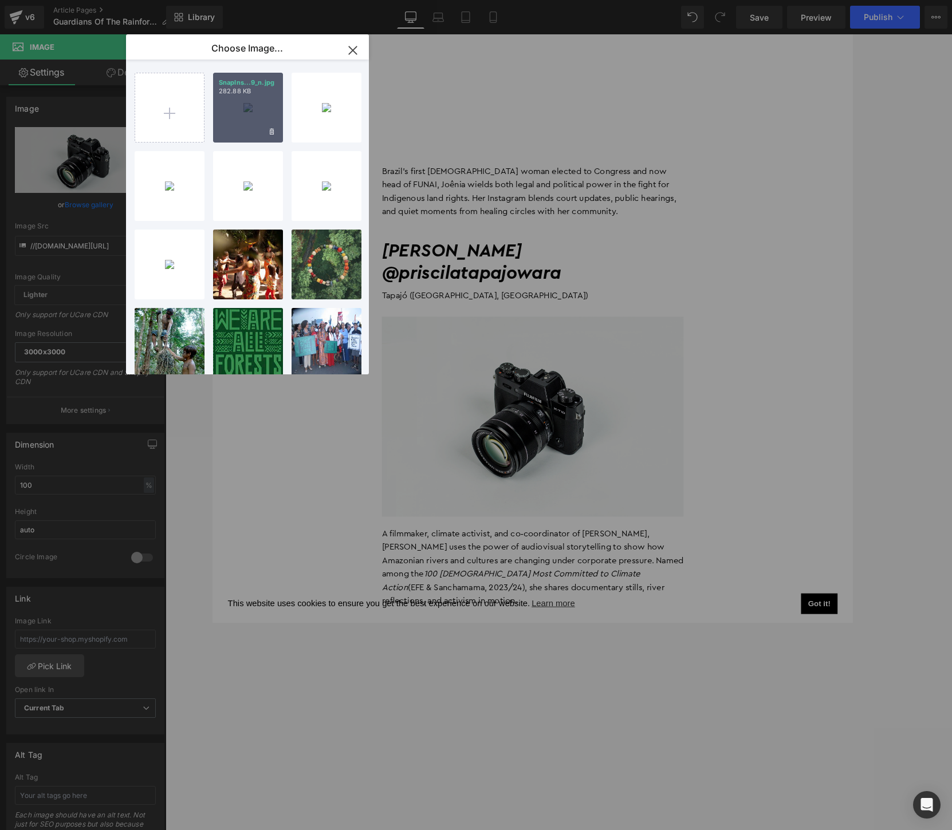
click at [237, 98] on div "SnapIns...9_n.jpg 282.88 KB" at bounding box center [248, 108] width 70 height 70
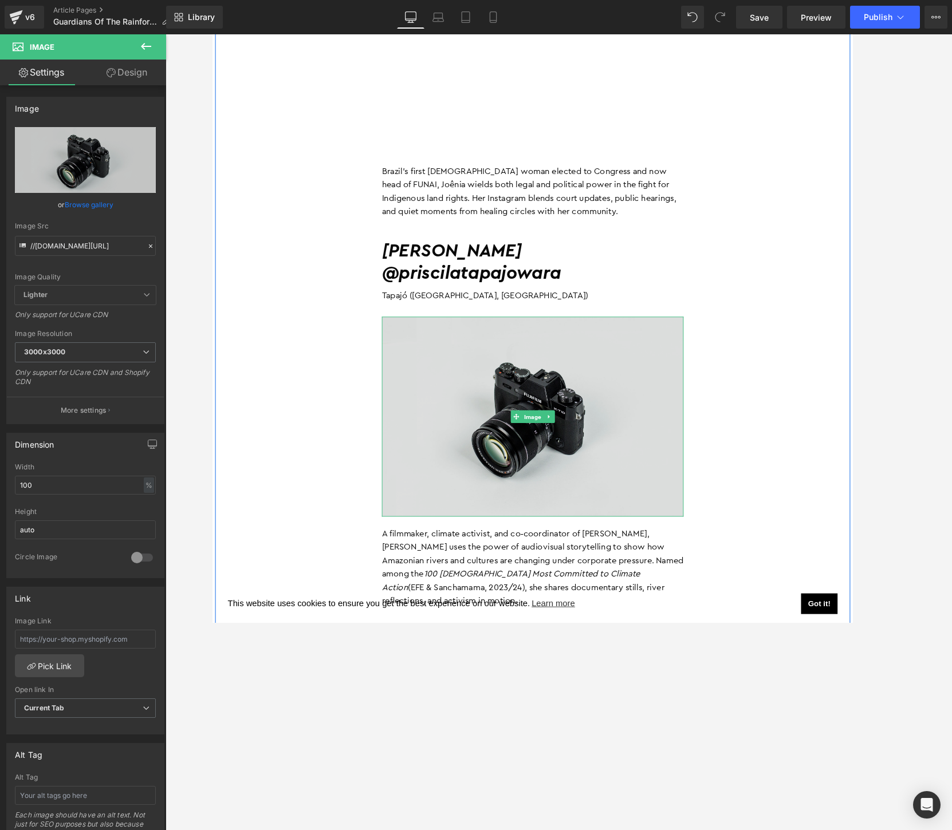
click at [498, 431] on img at bounding box center [558, 448] width 326 height 216
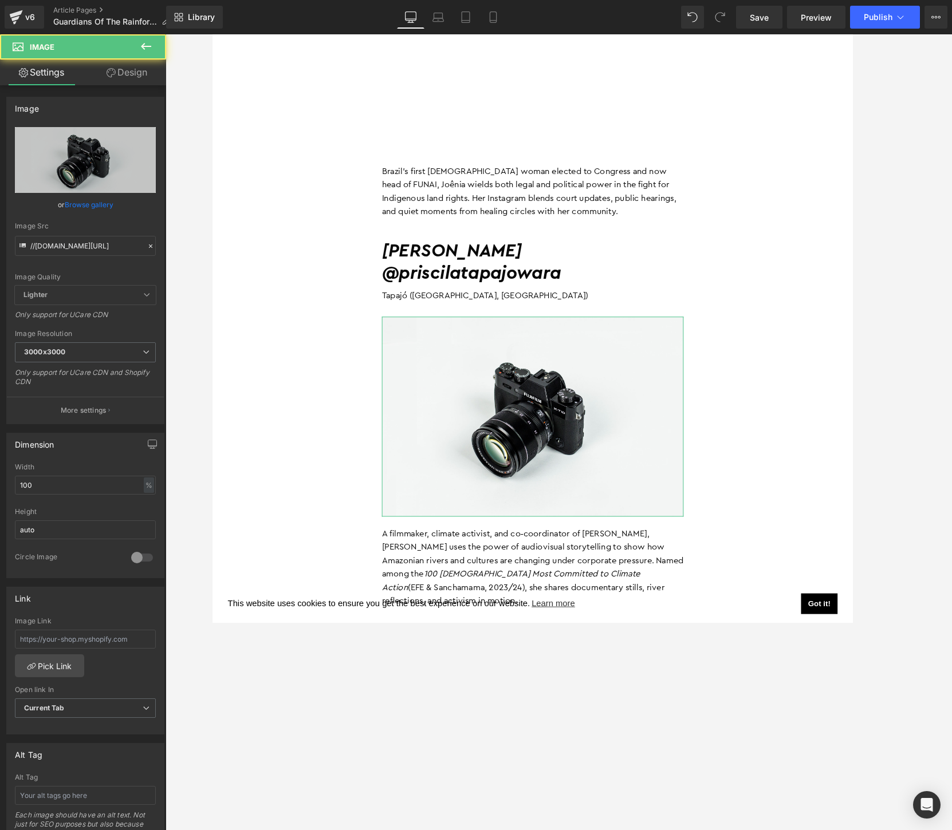
click at [95, 206] on link "Browse gallery" at bounding box center [89, 205] width 49 height 20
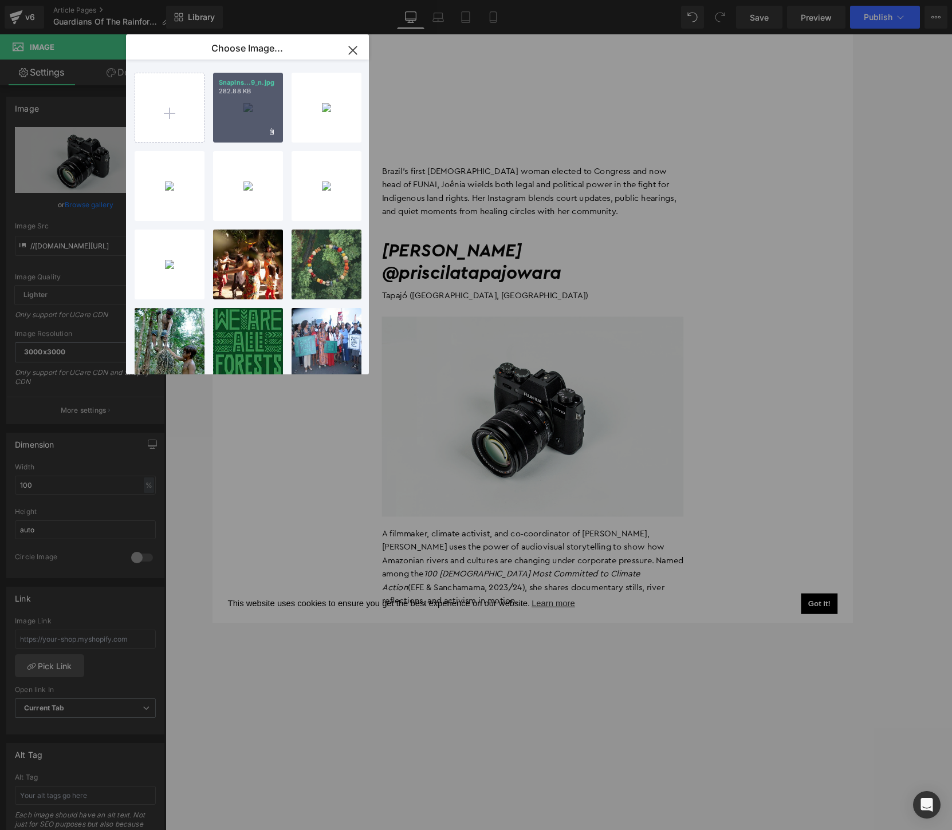
click at [255, 129] on div "SnapIns...9_n.jpg 282.88 KB" at bounding box center [248, 108] width 70 height 70
type input "[URL][DOMAIN_NAME][DOMAIN_NAME]"
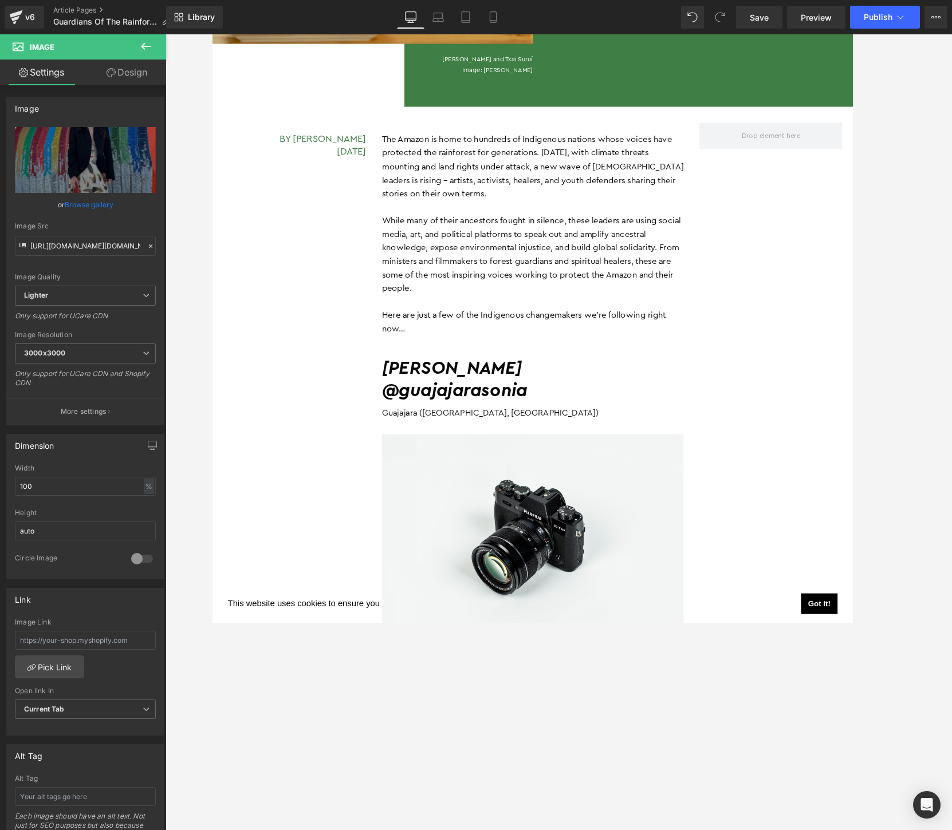
scroll to position [640, 0]
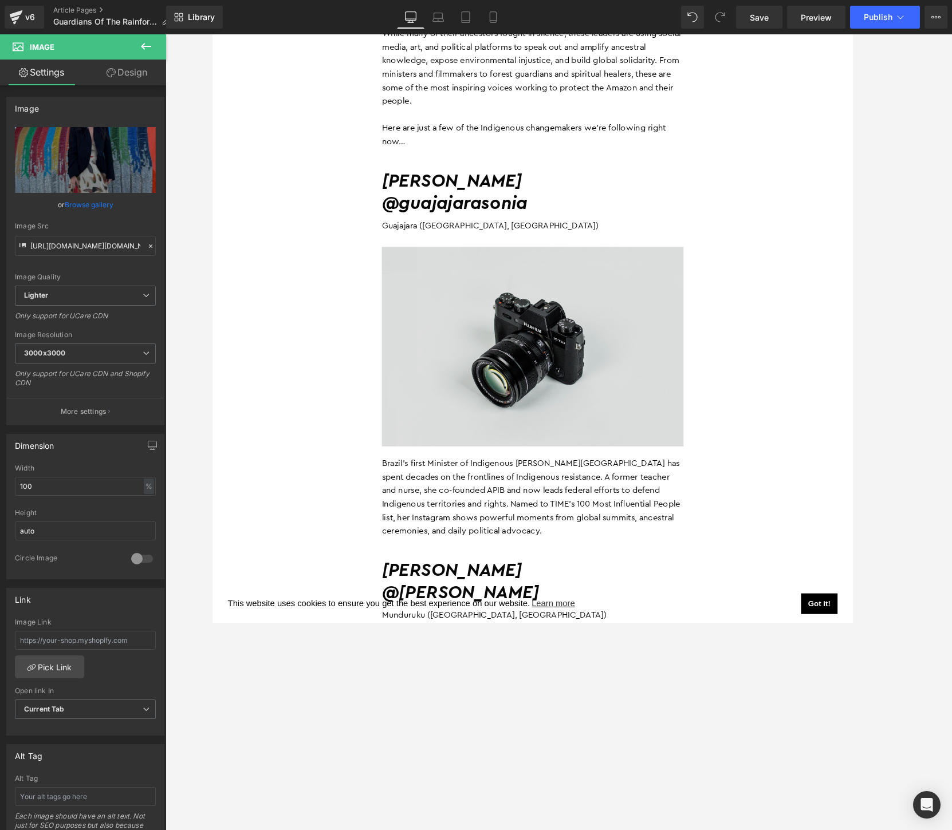
click at [550, 377] on div "Image" at bounding box center [558, 373] width 326 height 216
click at [517, 346] on img at bounding box center [558, 373] width 326 height 216
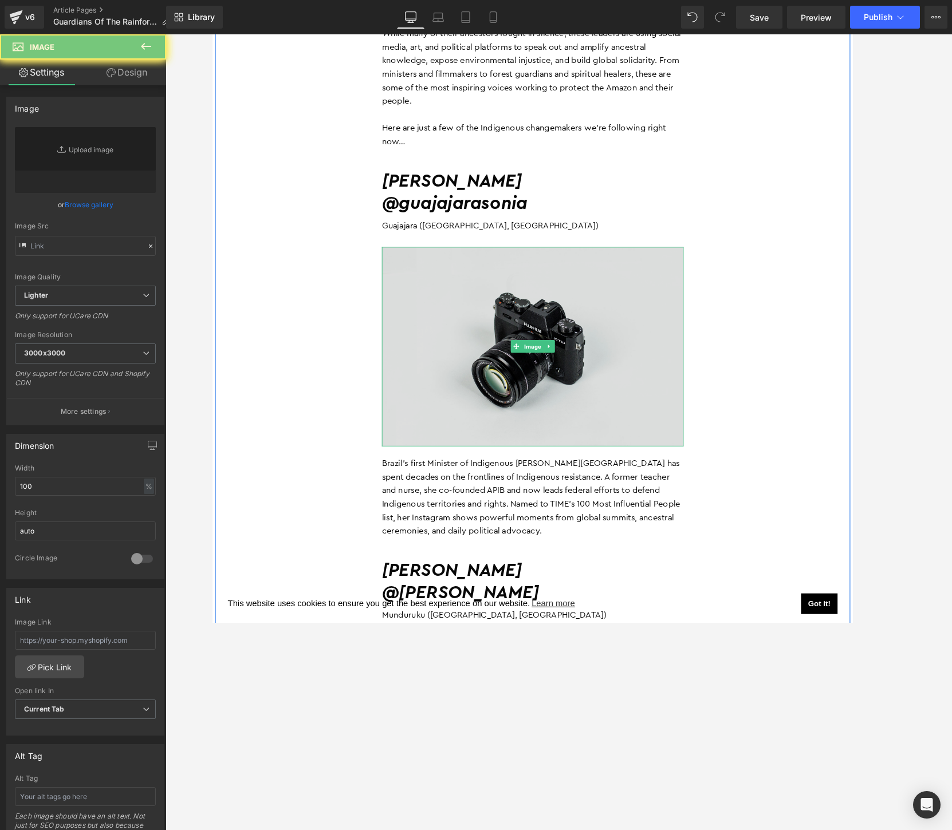
type input "//[DOMAIN_NAME][URL]"
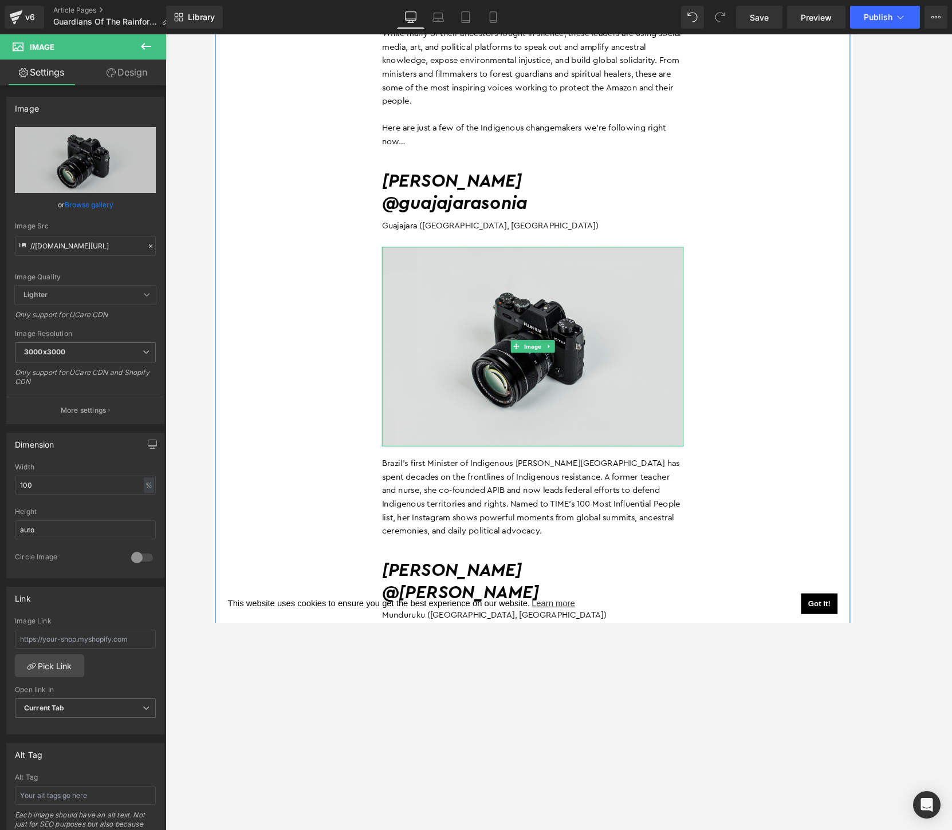
click at [438, 356] on img at bounding box center [558, 373] width 326 height 216
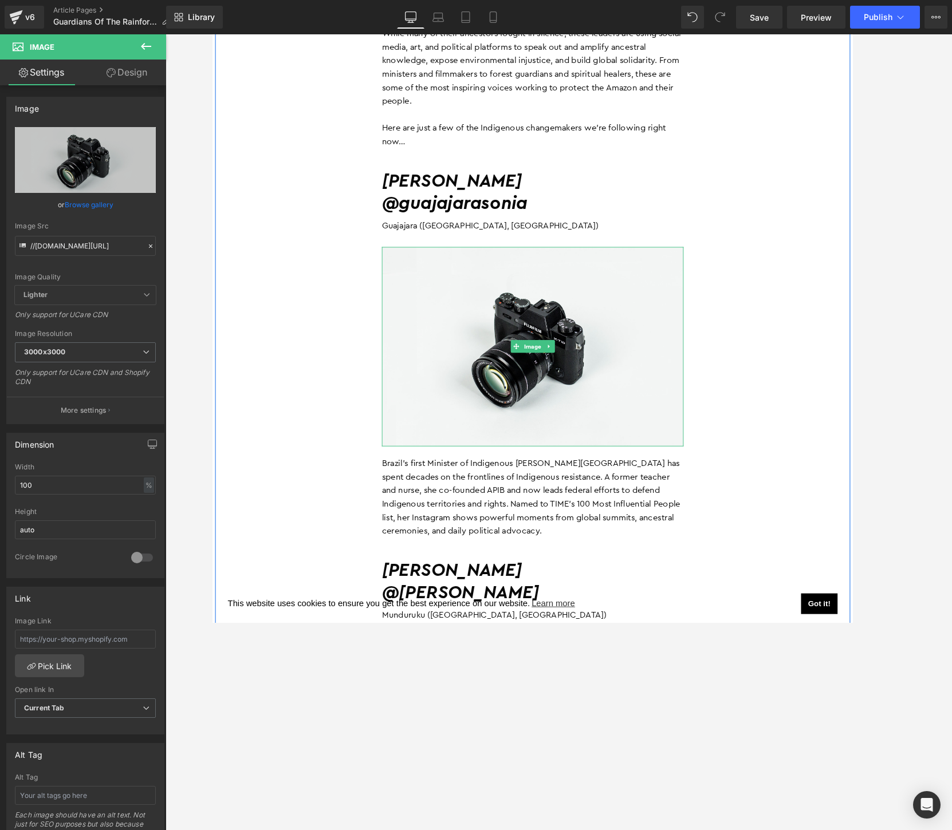
click at [103, 204] on link "Browse gallery" at bounding box center [89, 205] width 49 height 20
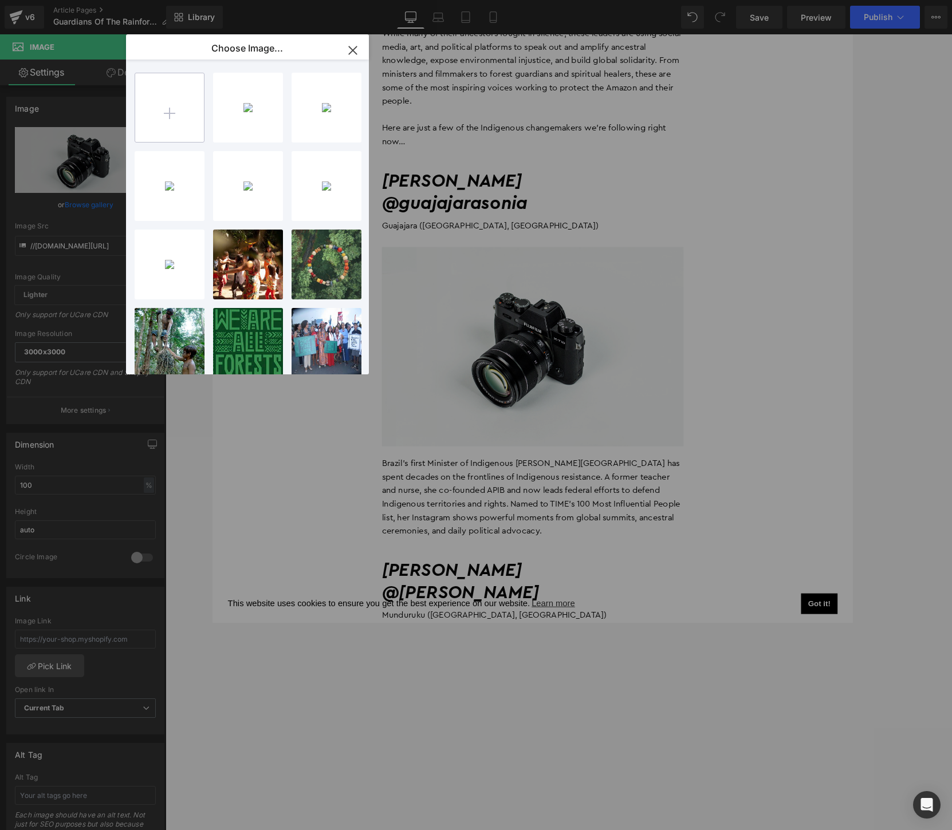
click at [170, 110] on input "file" at bounding box center [169, 107] width 69 height 69
type input "C:\fakepath\[DOMAIN_NAME]_522068908_18411762085106764_4490450213034957257_n.jpg"
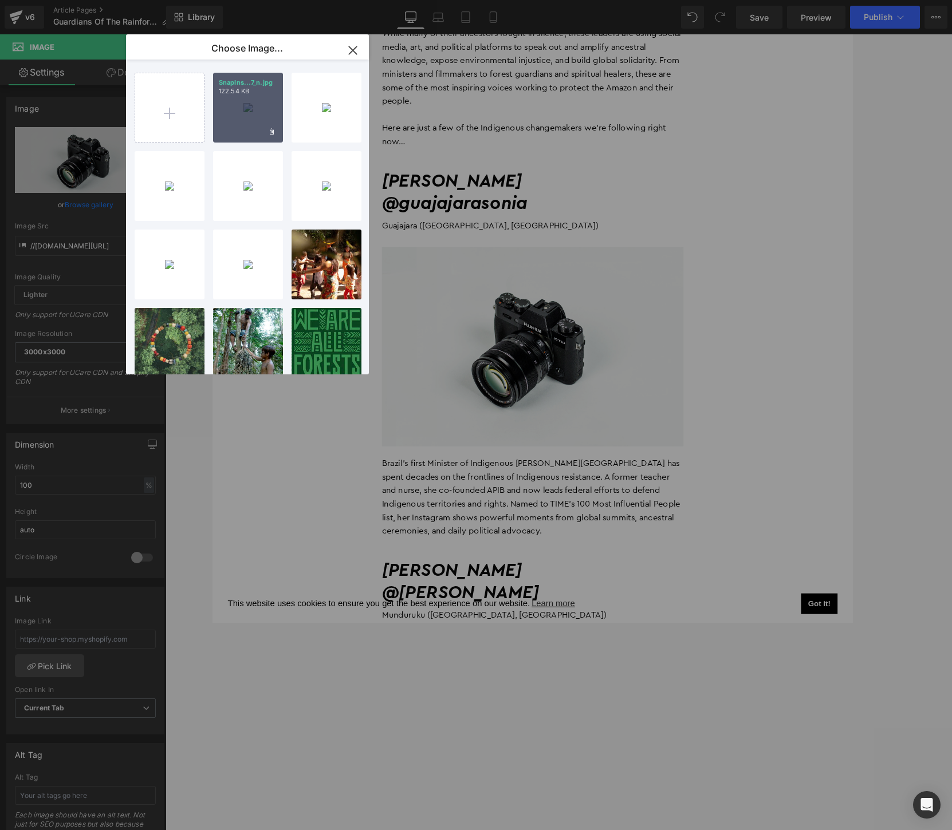
click at [246, 114] on div "SnapIns...7_n.jpg 122.54 KB" at bounding box center [248, 108] width 70 height 70
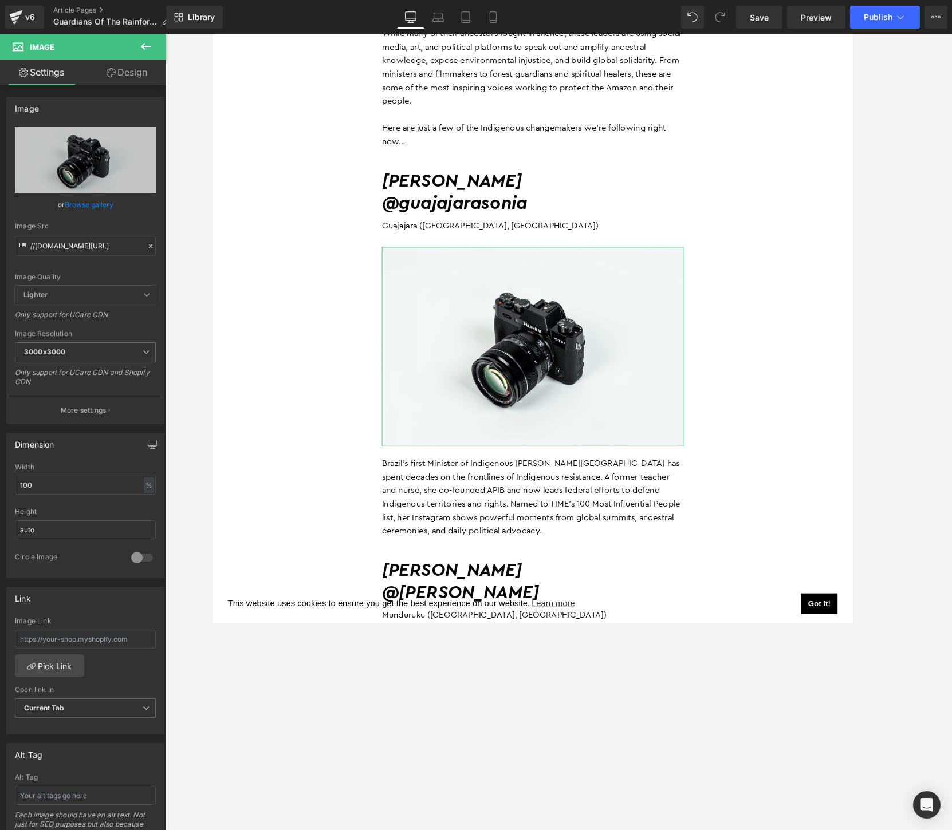
click at [89, 202] on link "Browse gallery" at bounding box center [89, 205] width 49 height 20
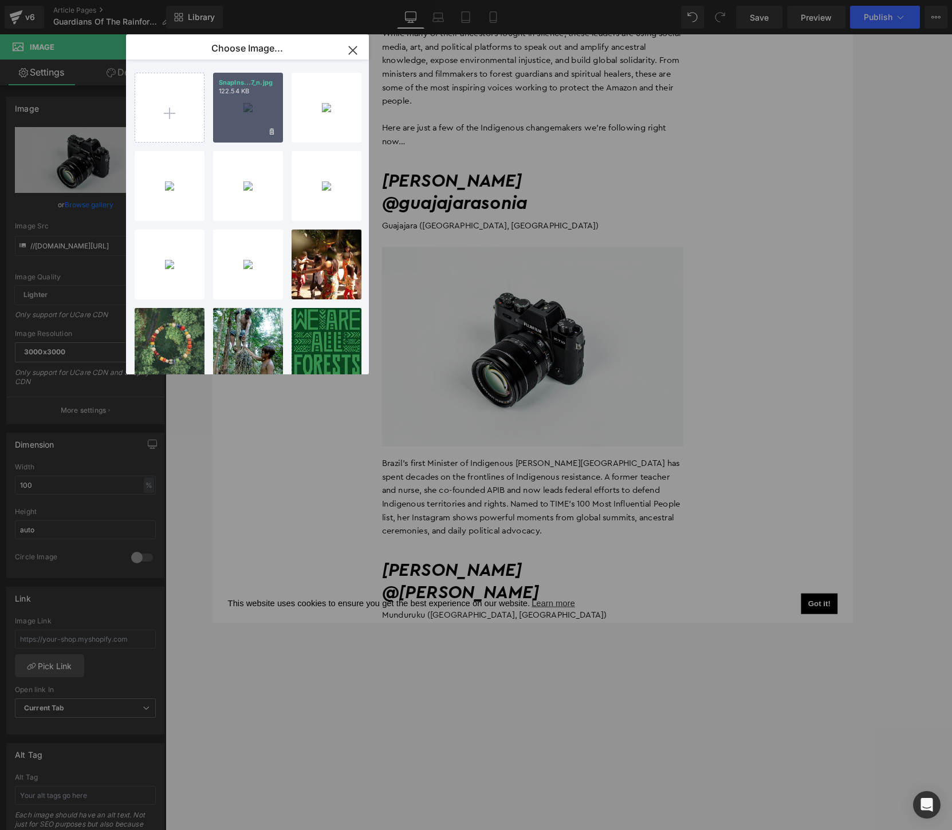
click at [245, 117] on div "SnapIns...7_n.jpg 122.54 KB" at bounding box center [248, 108] width 70 height 70
type input "[URL][DOMAIN_NAME][DOMAIN_NAME]"
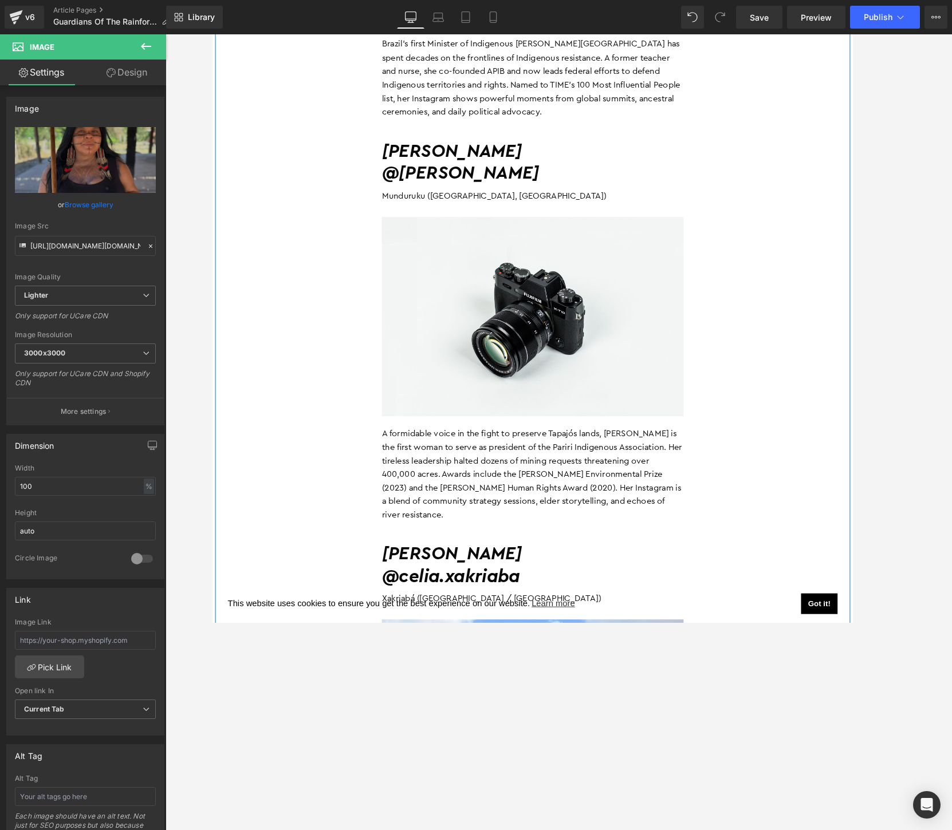
scroll to position [1328, 0]
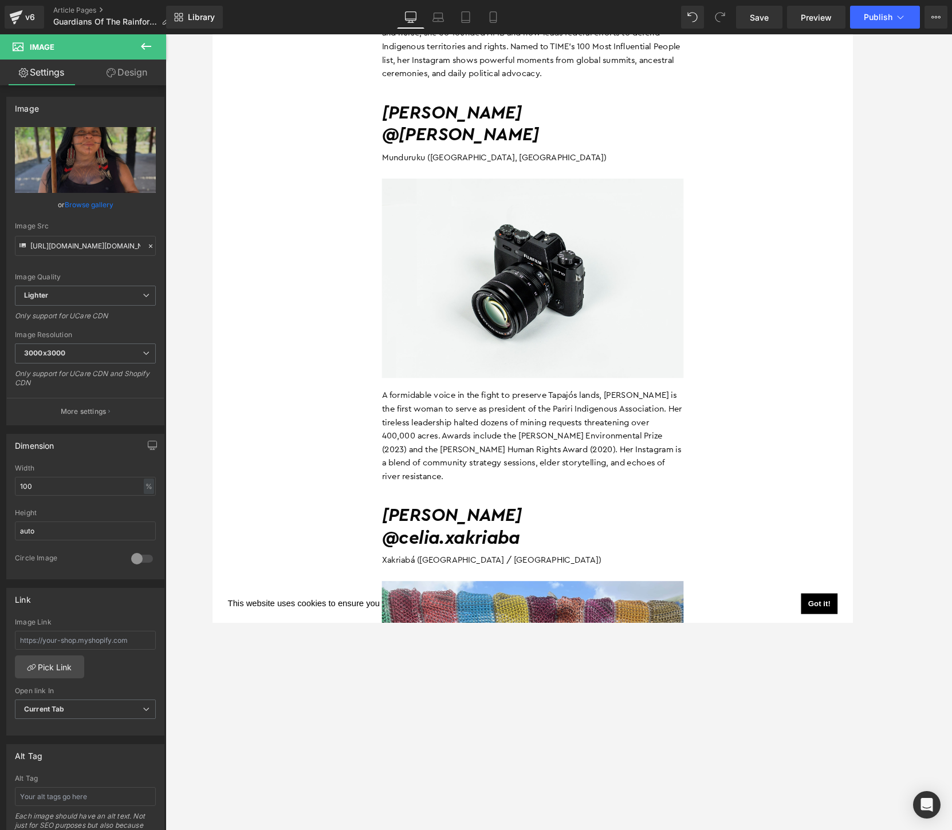
click at [81, 206] on link "Browse gallery" at bounding box center [89, 205] width 49 height 20
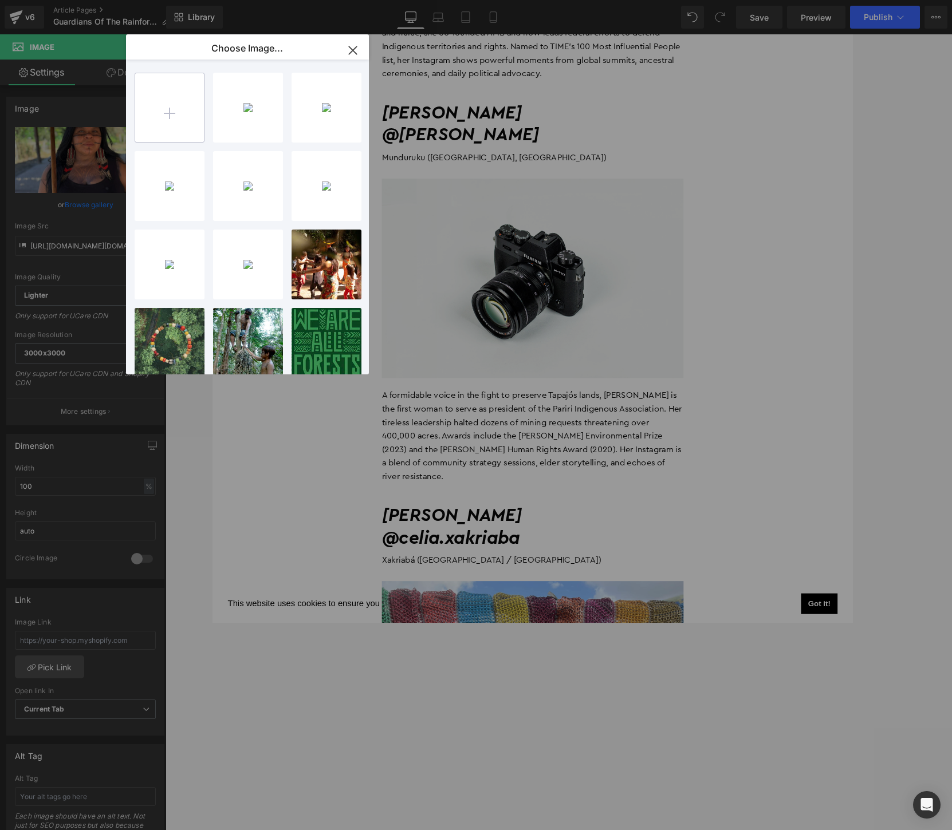
click at [173, 124] on input "file" at bounding box center [169, 107] width 69 height 69
type input "C:\fakepath\[DOMAIN_NAME]_503995505_18045815861616334_3261267949219375794_n.jpg"
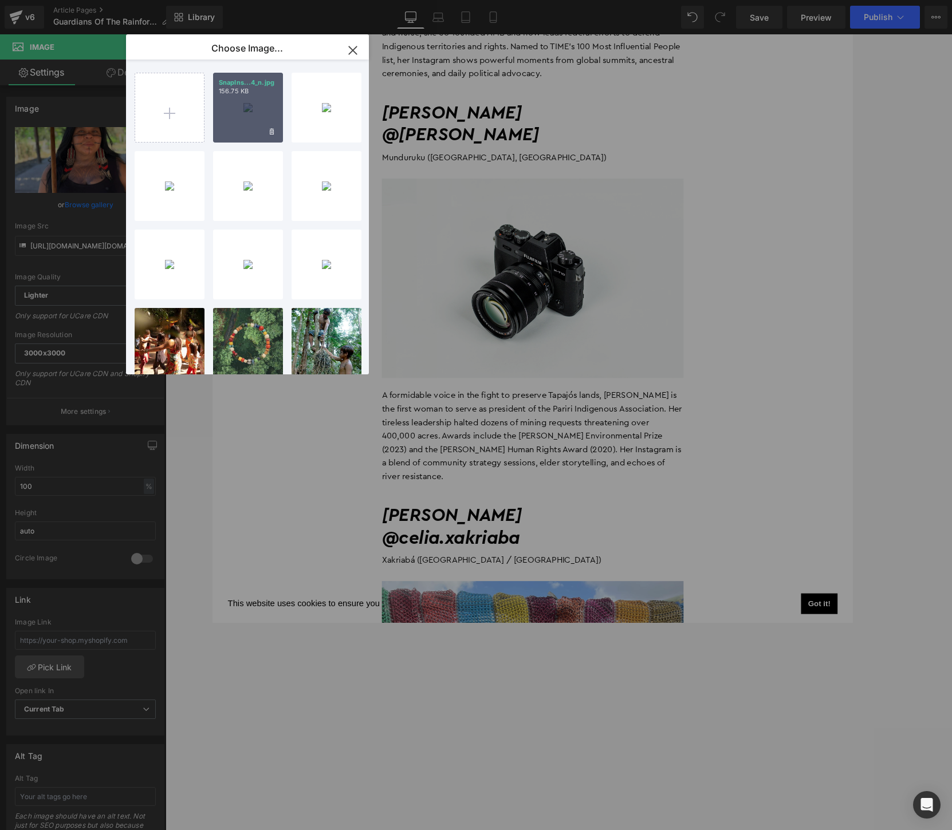
click at [262, 116] on div "SnapIns...4_n.jpg 156.75 KB" at bounding box center [248, 108] width 70 height 70
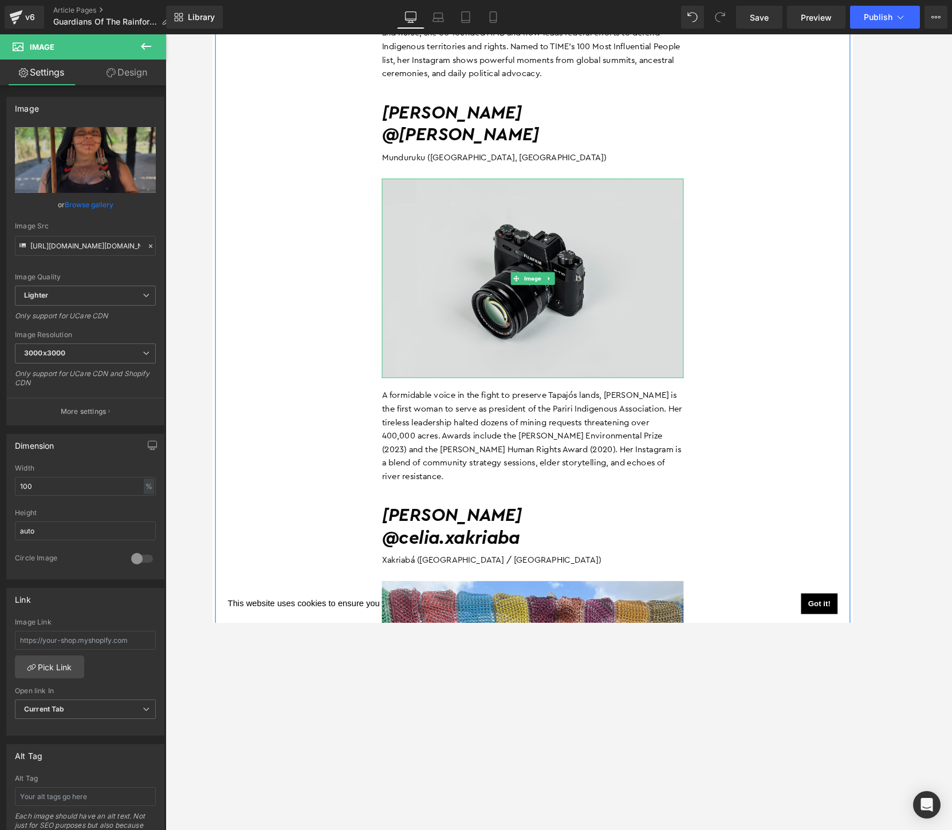
click at [510, 275] on img at bounding box center [558, 299] width 326 height 216
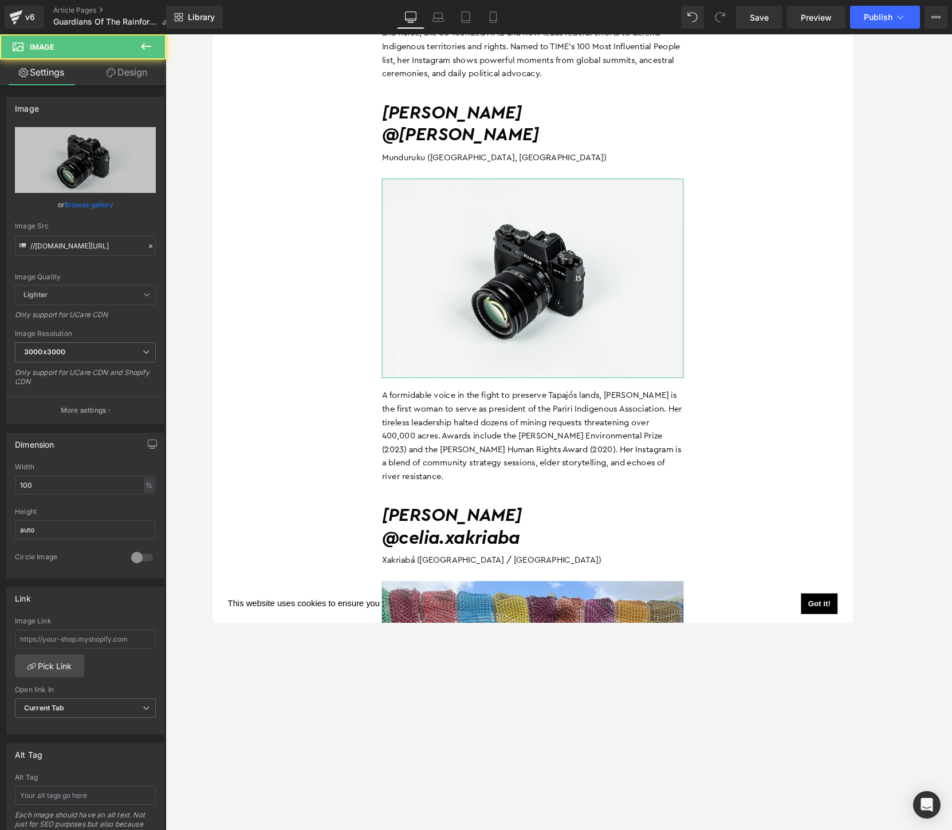
click at [98, 206] on link "Browse gallery" at bounding box center [89, 205] width 49 height 20
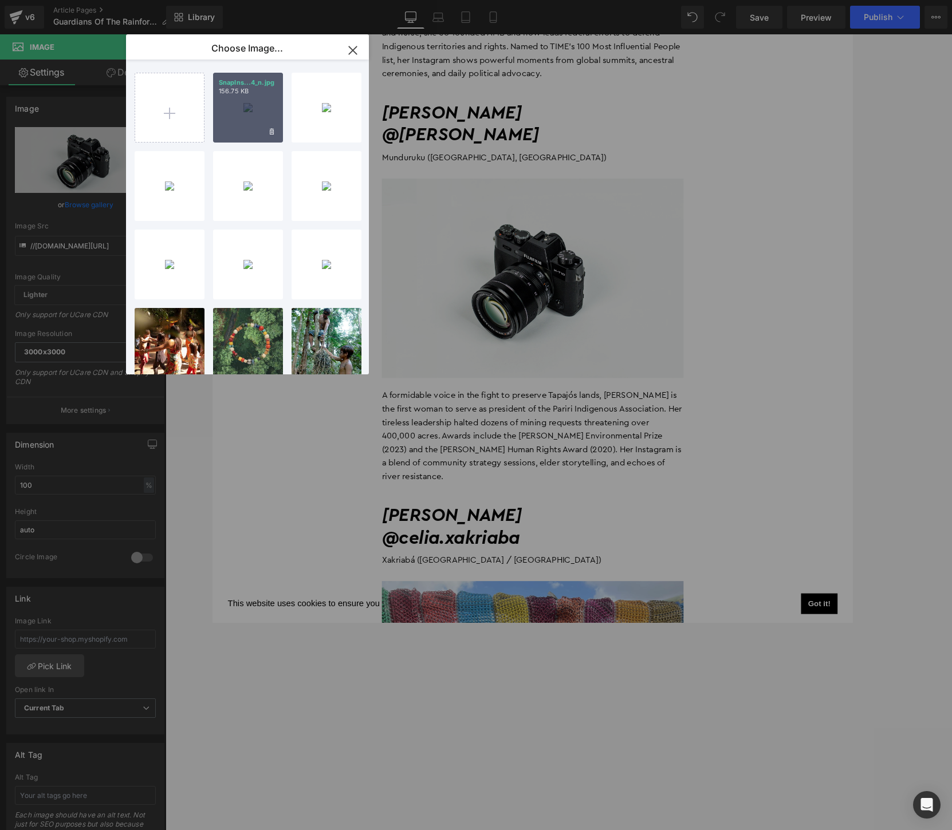
click at [257, 89] on p "156.75 KB" at bounding box center [248, 91] width 58 height 9
type input "[URL][DOMAIN_NAME][DOMAIN_NAME]"
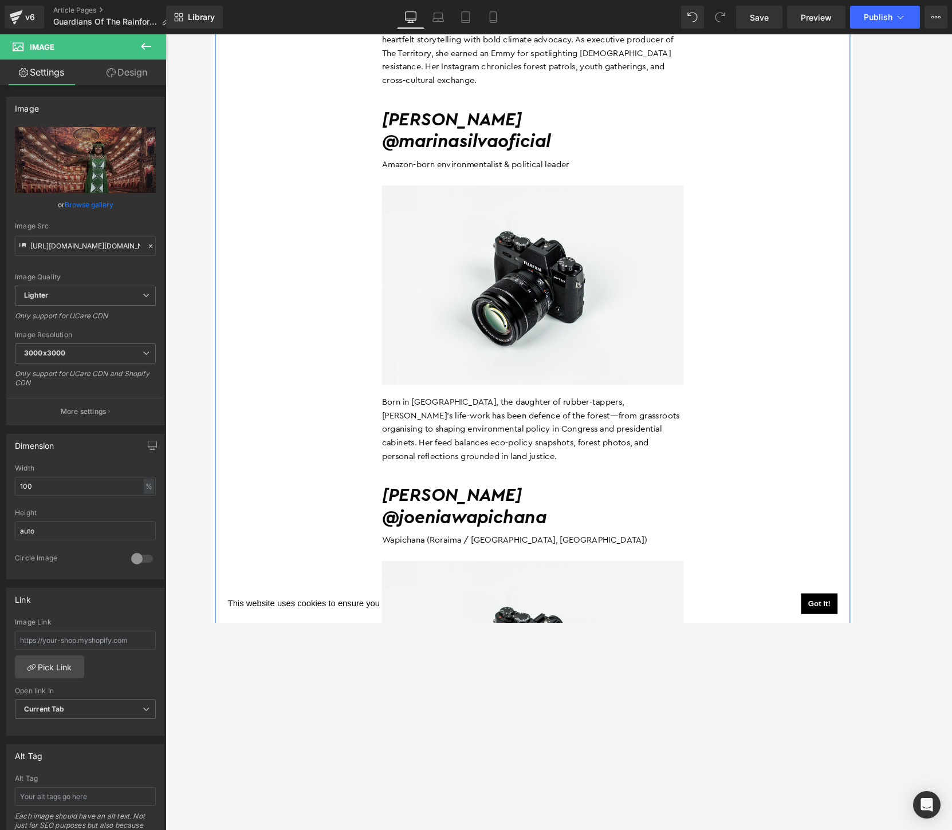
scroll to position [2814, 0]
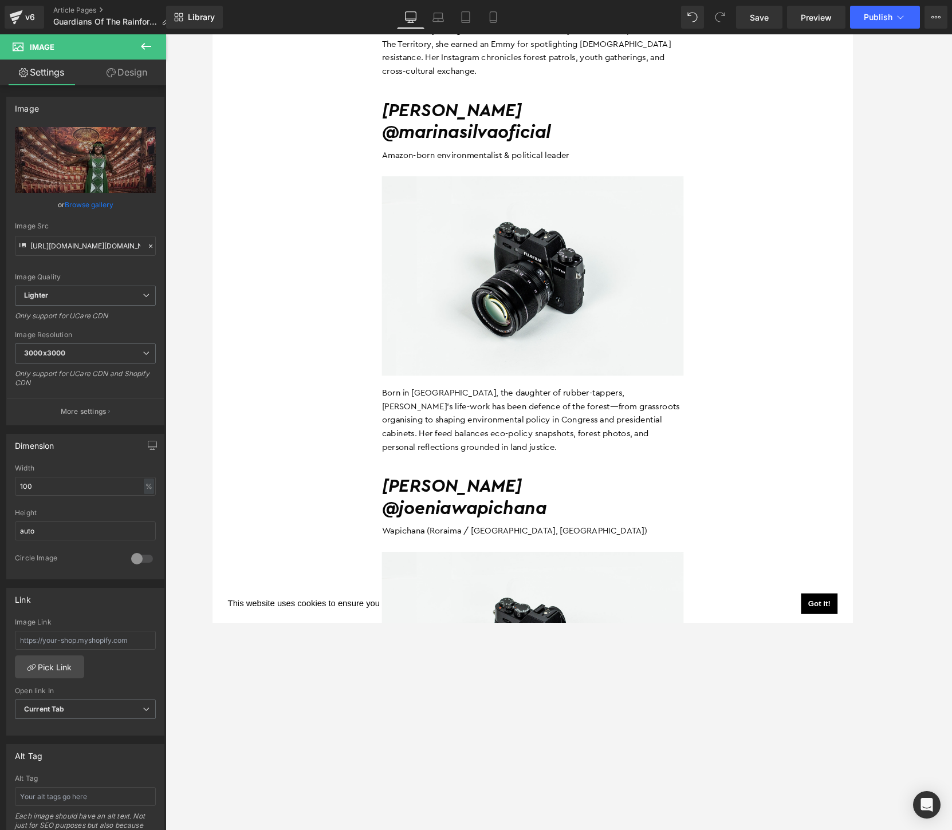
click at [742, 30] on div "Library Desktop Desktop Laptop Tablet Mobile Save Preview Publish Scheduled Vie…" at bounding box center [559, 17] width 786 height 34
click at [742, 22] on span "Save" at bounding box center [759, 17] width 19 height 12
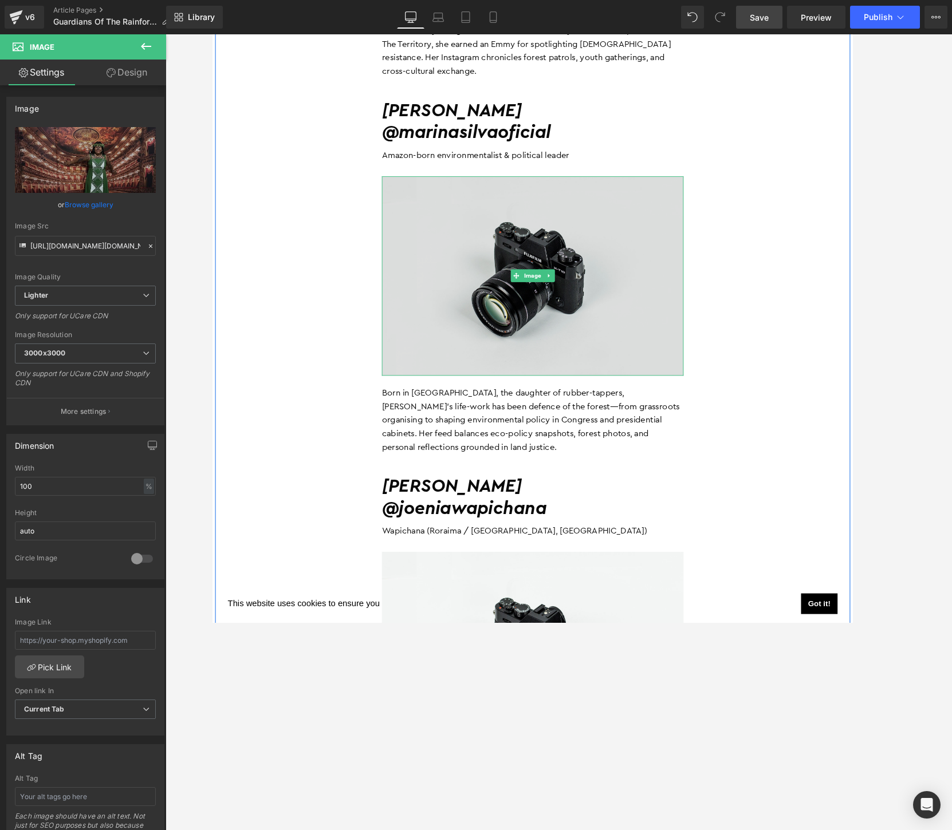
click at [529, 300] on img at bounding box center [558, 296] width 326 height 216
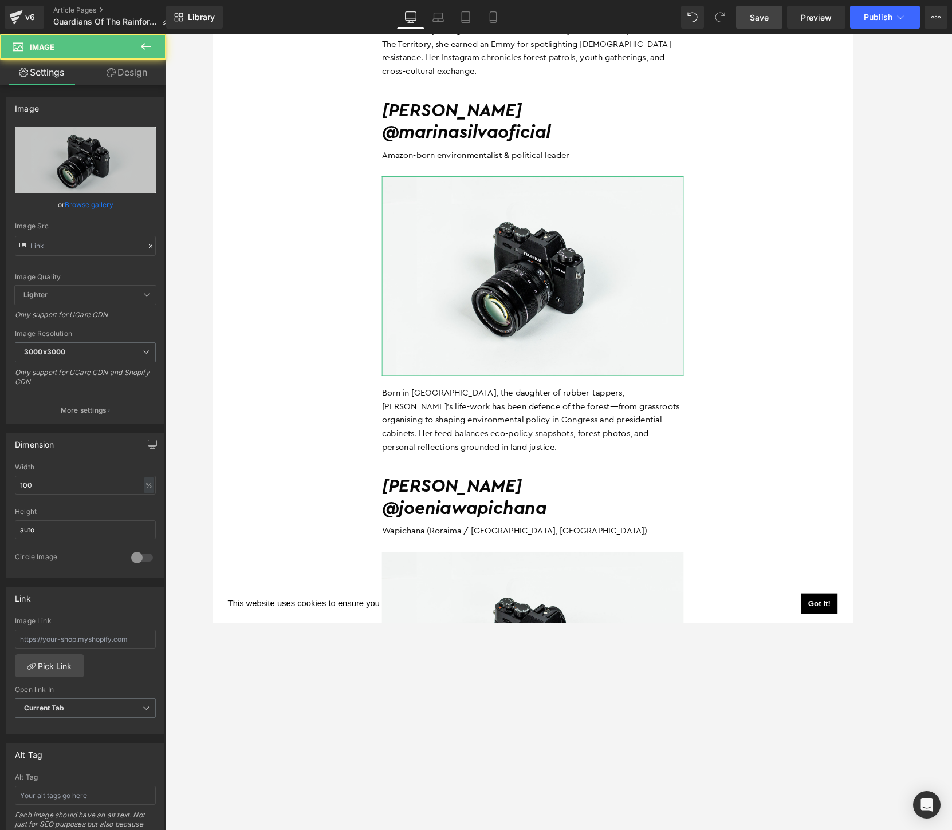
type input "//[DOMAIN_NAME][URL]"
click at [77, 203] on link "Browse gallery" at bounding box center [89, 205] width 49 height 20
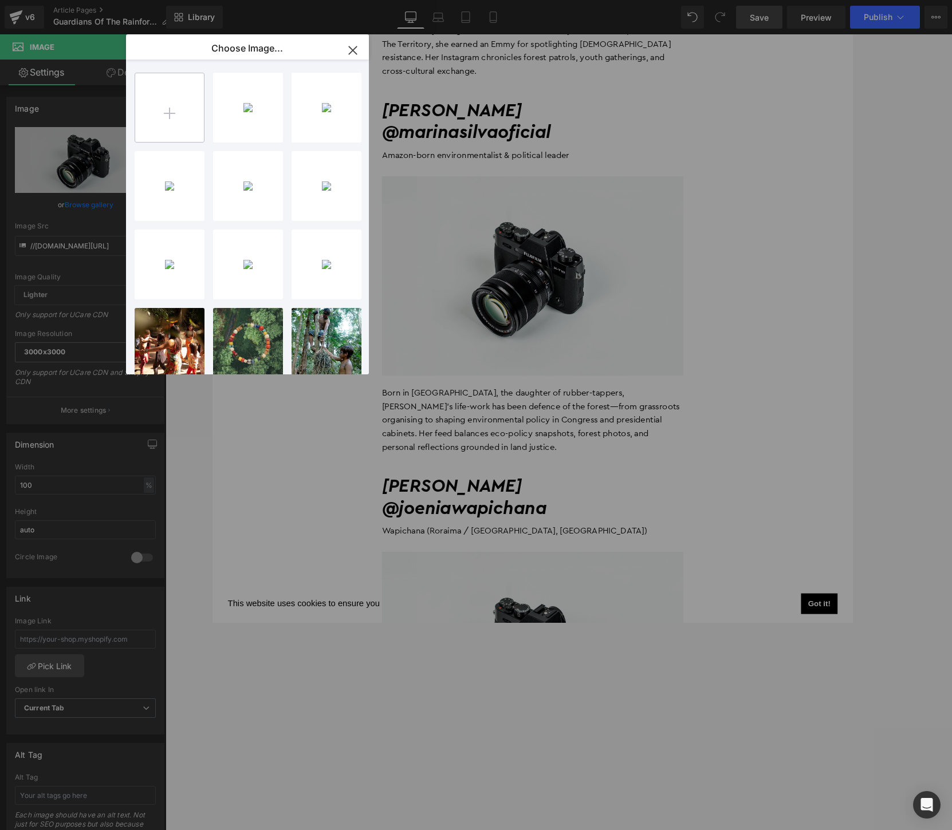
click at [167, 111] on input "file" at bounding box center [169, 107] width 69 height 69
type input "C:\fakepath\[DOMAIN_NAME]_522638115_18522093358004403_6608363060307284704_n.jpg"
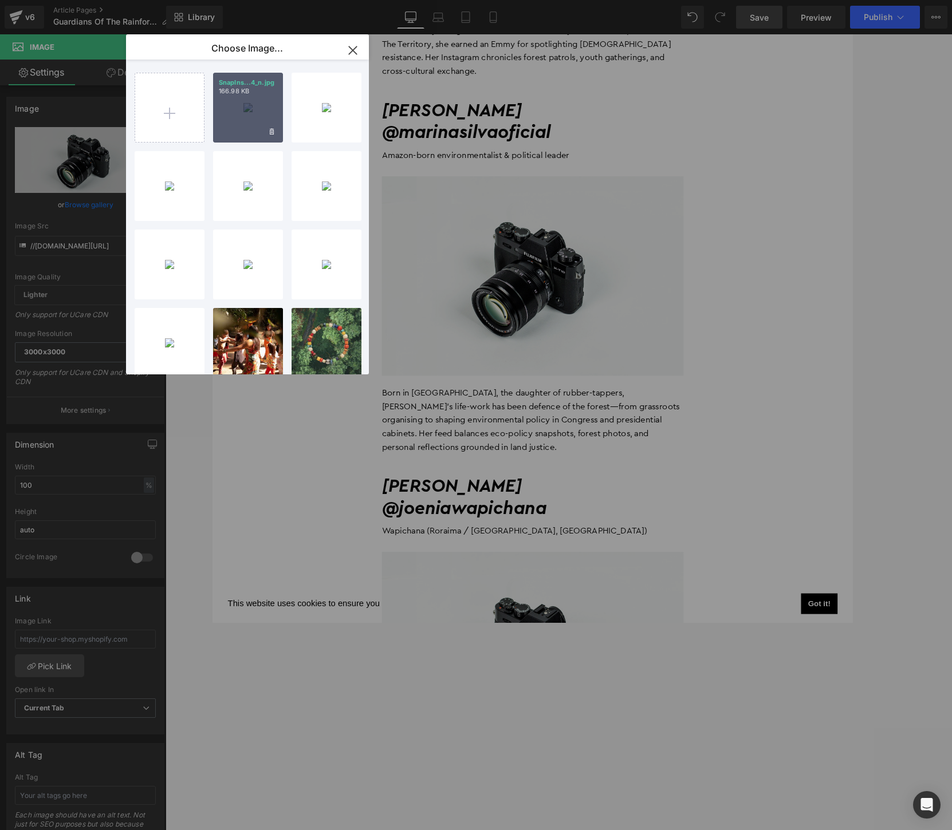
click at [240, 103] on div "SnapIns...4_n.jpg 166.98 KB" at bounding box center [248, 108] width 70 height 70
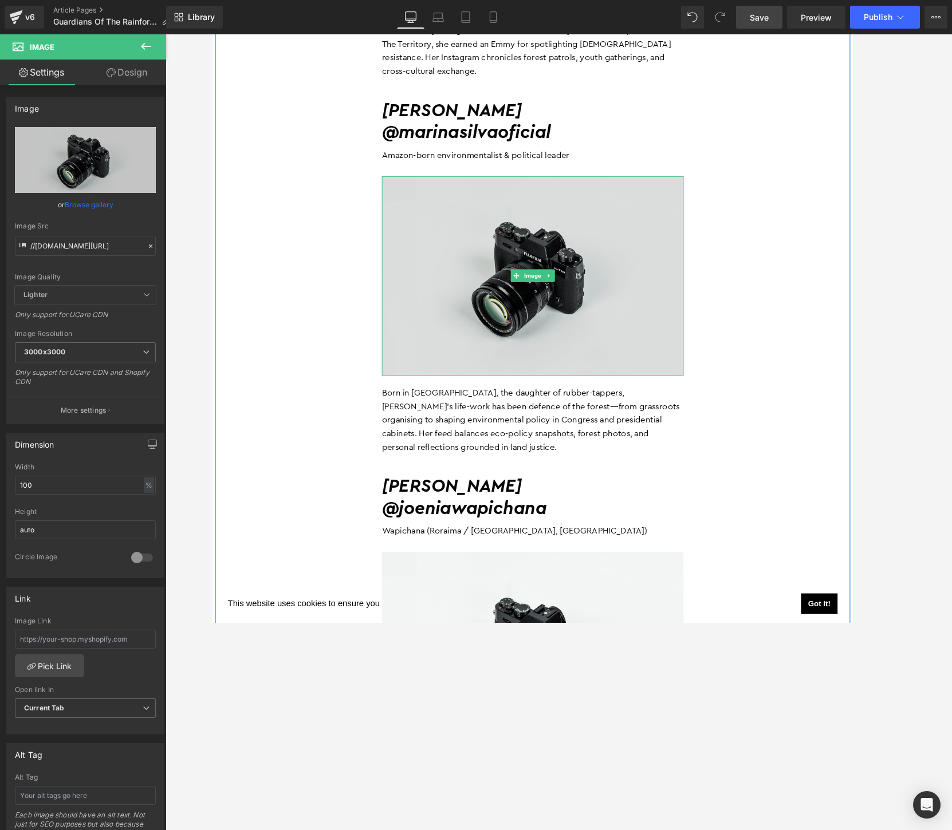
click at [549, 270] on img at bounding box center [558, 296] width 326 height 216
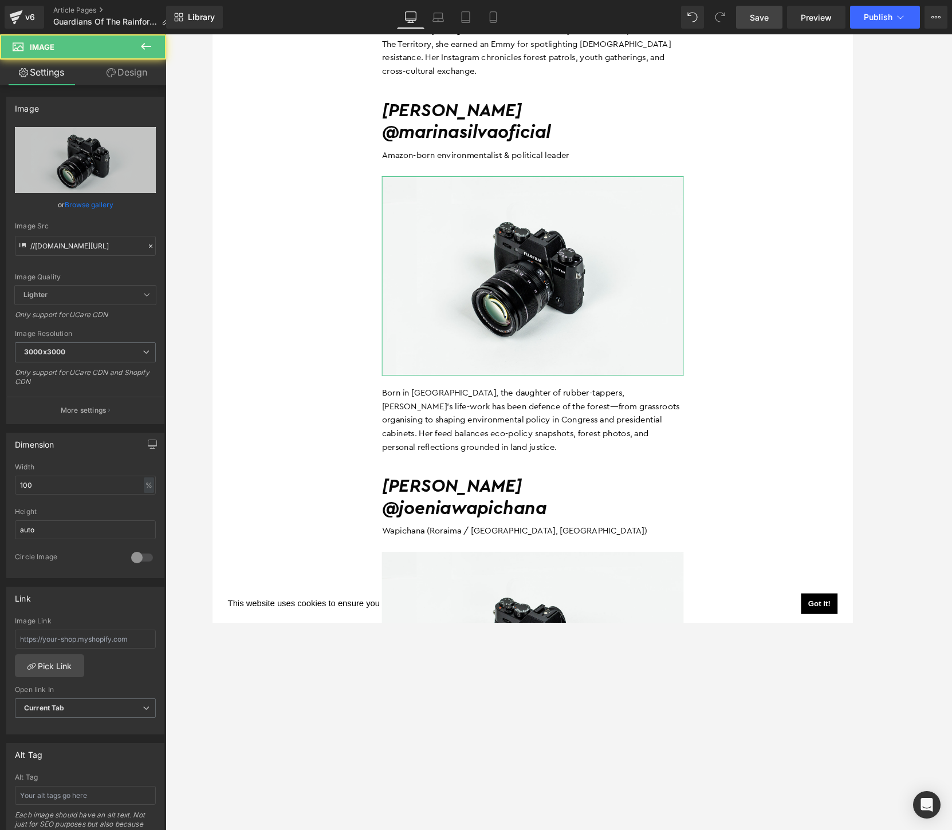
click at [79, 210] on link "Browse gallery" at bounding box center [89, 205] width 49 height 20
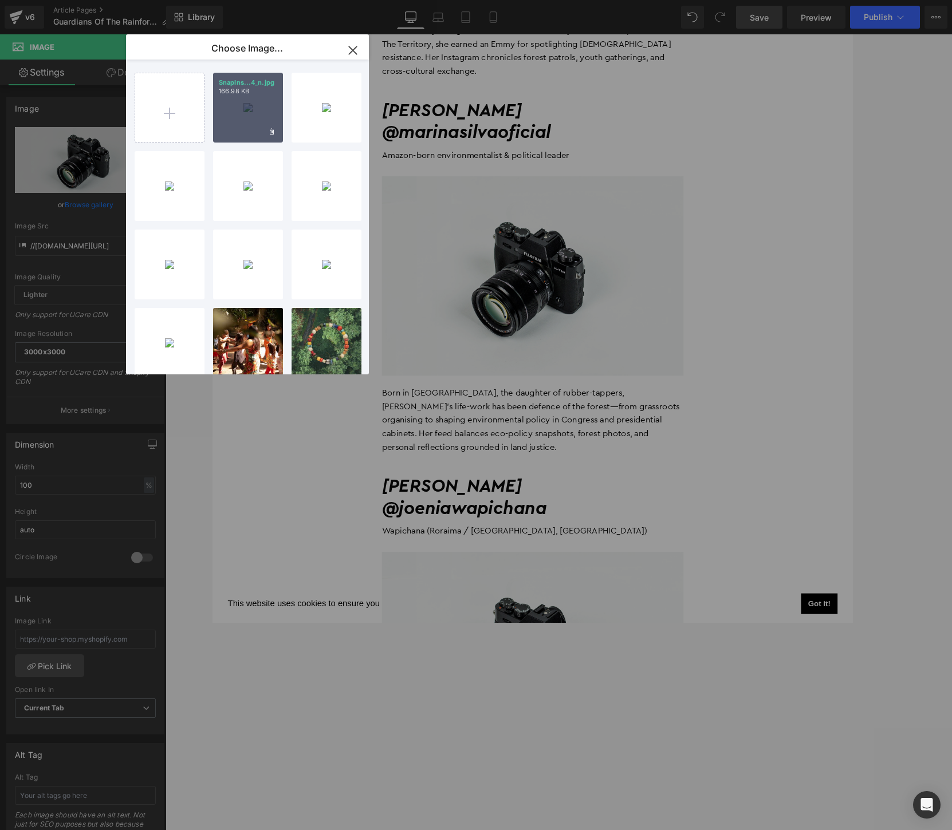
click at [231, 111] on div "SnapIns...4_n.jpg 166.98 KB" at bounding box center [248, 108] width 70 height 70
type input "[URL][DOMAIN_NAME][DOMAIN_NAME]"
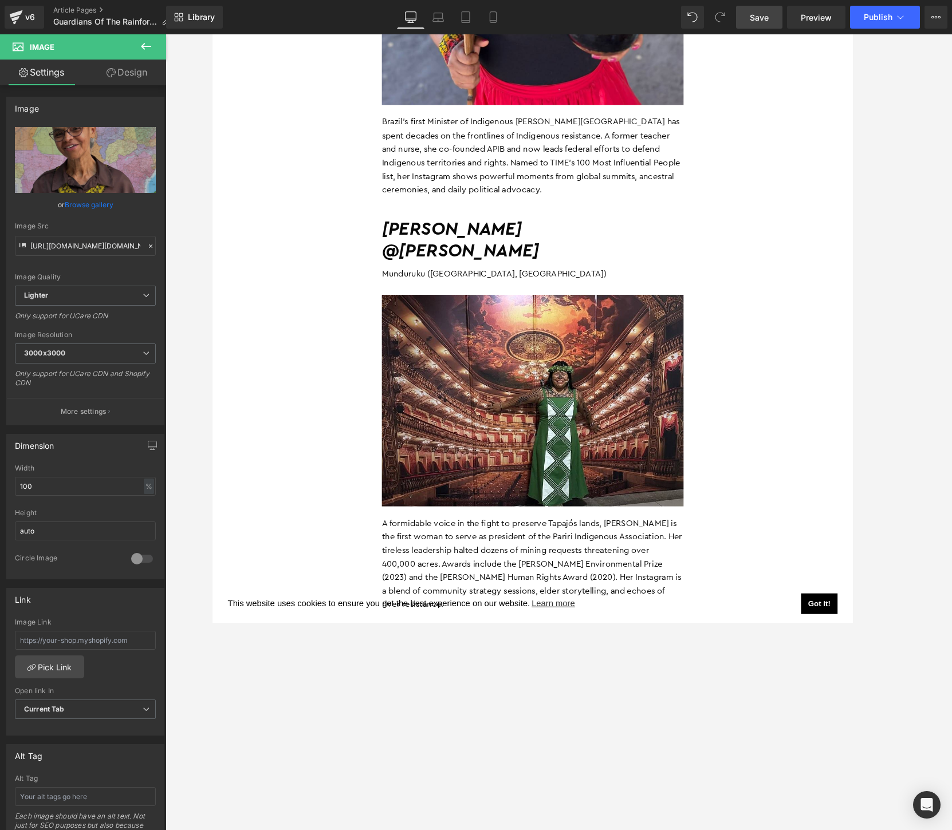
scroll to position [1051, 0]
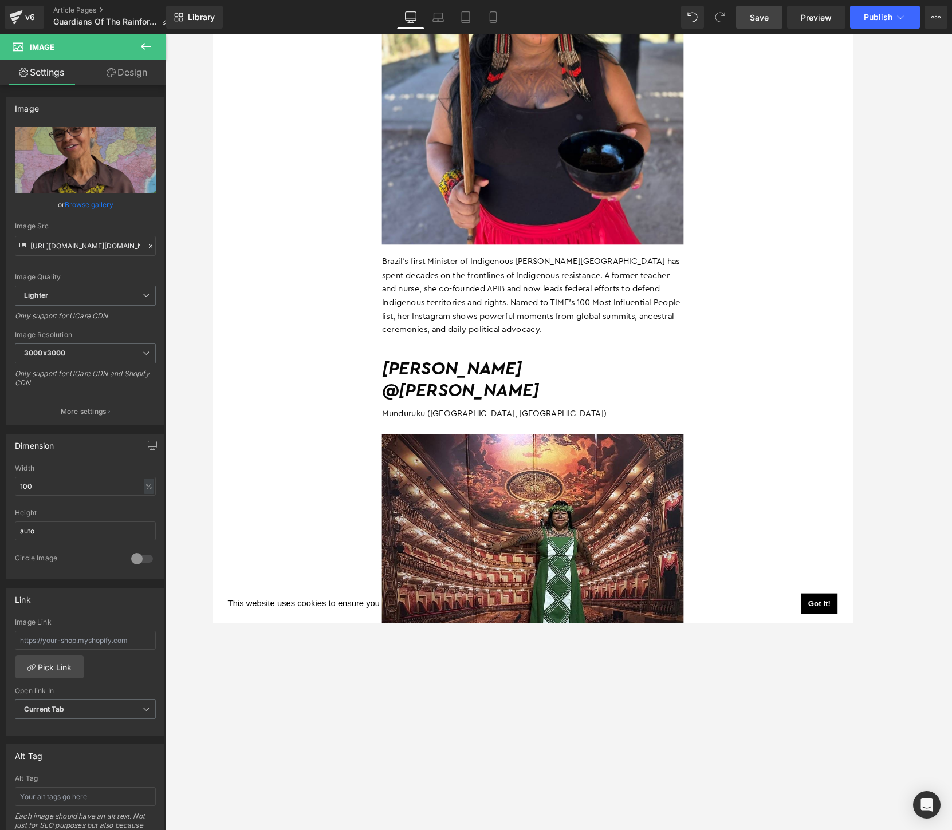
click at [742, 21] on span "Save" at bounding box center [759, 17] width 19 height 12
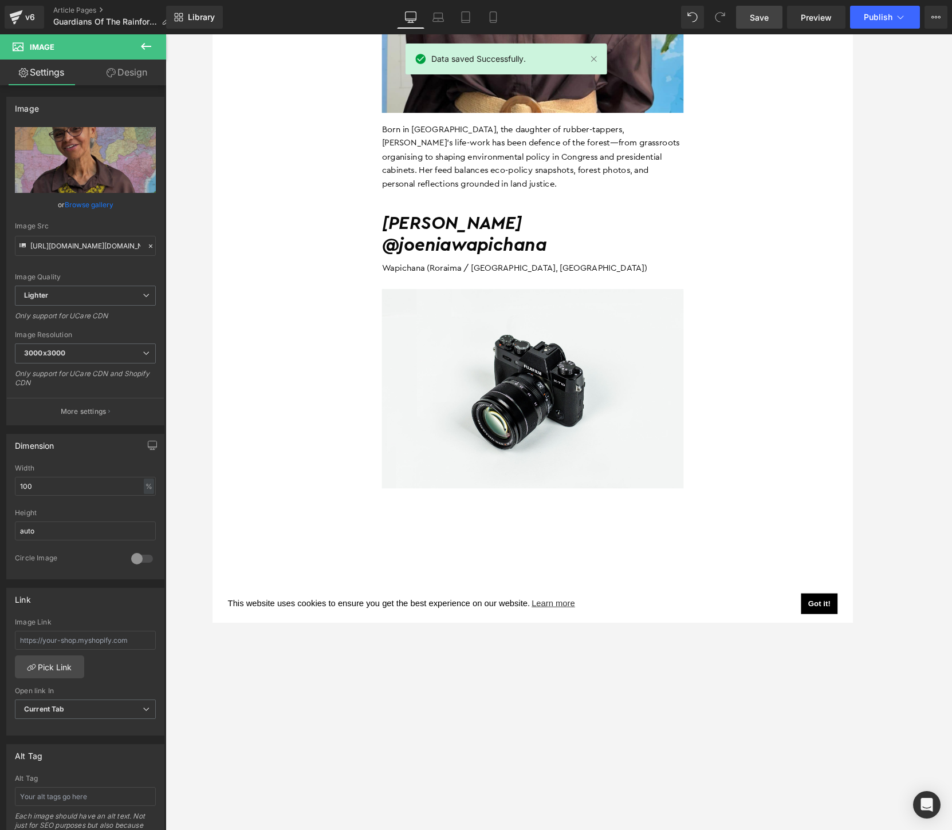
scroll to position [3253, 0]
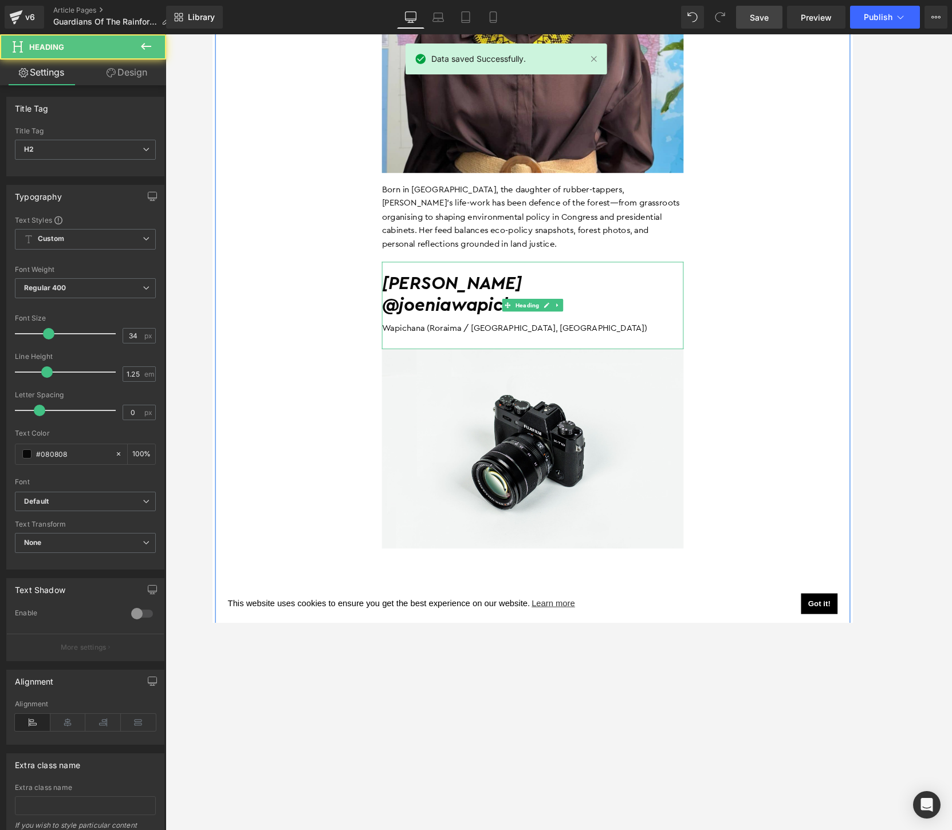
drag, startPoint x: 592, startPoint y: 274, endPoint x: 399, endPoint y: 273, distance: 193.0
click at [399, 292] on h2 "[PERSON_NAME]" at bounding box center [558, 304] width 326 height 25
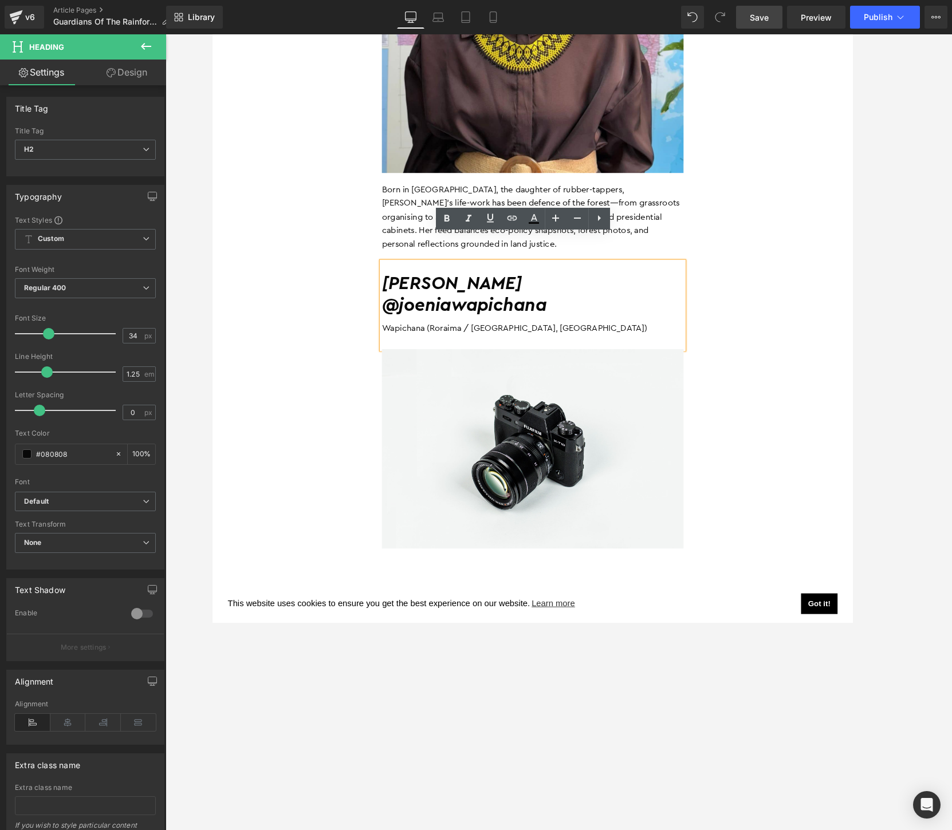
copy h2 "[PERSON_NAME]"
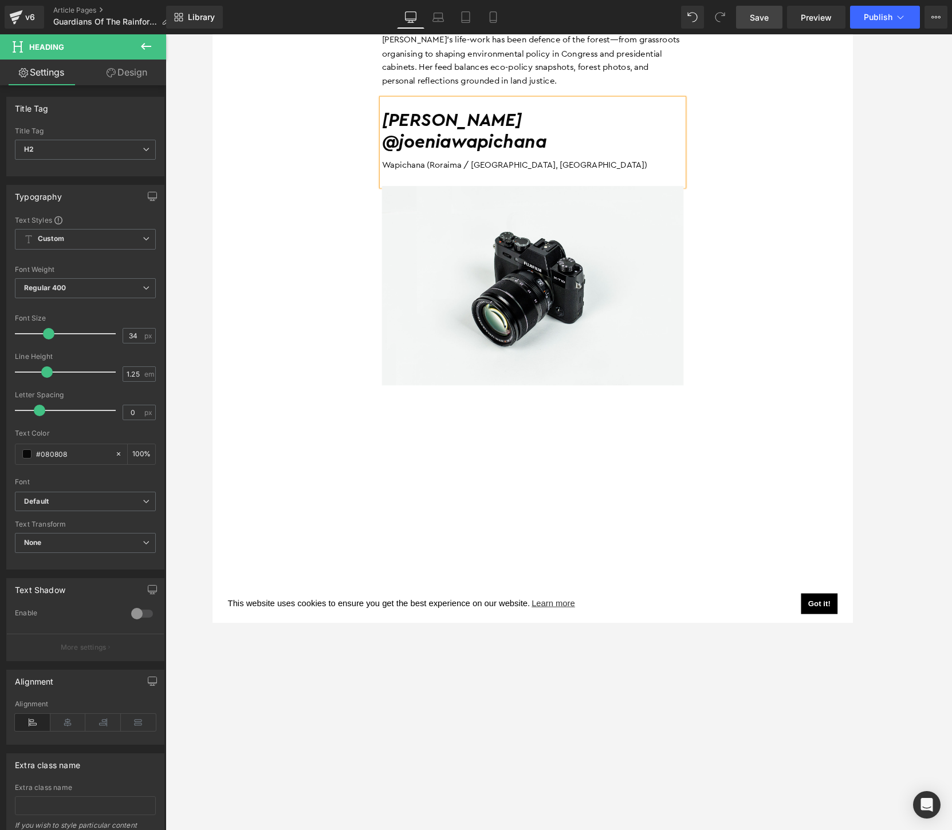
scroll to position [3431, 0]
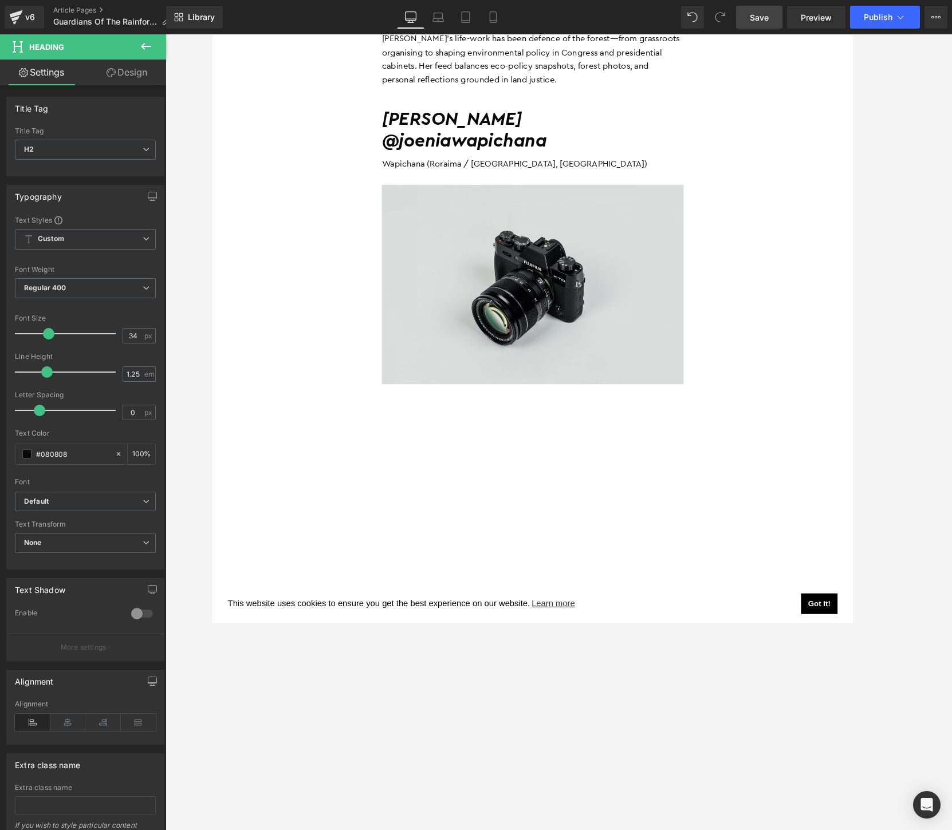
click at [459, 273] on img at bounding box center [558, 306] width 326 height 216
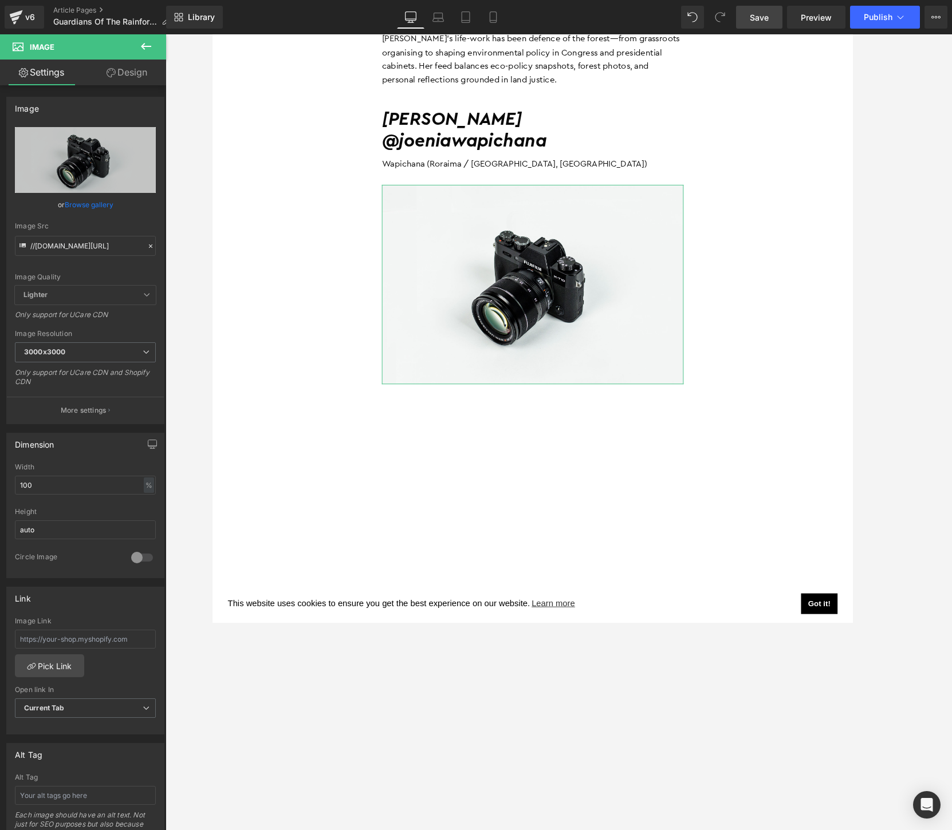
click at [88, 212] on link "Browse gallery" at bounding box center [89, 205] width 49 height 20
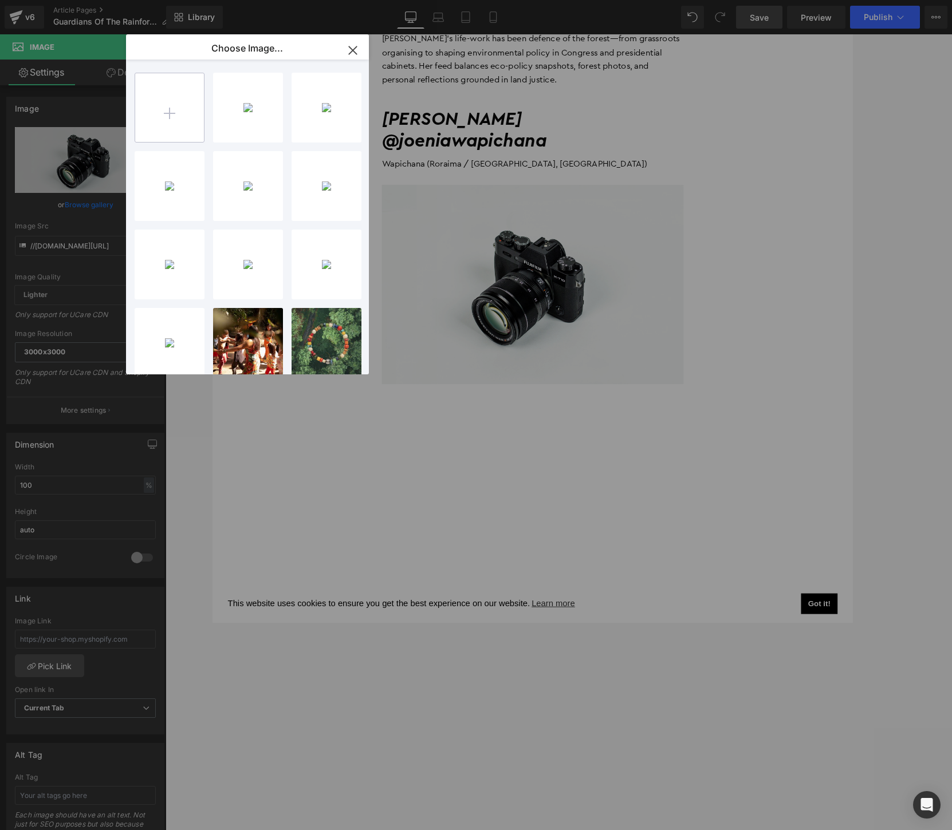
click at [175, 104] on input "file" at bounding box center [169, 107] width 69 height 69
type input "C:\fakepath\[DOMAIN_NAME]_491445163_18501128518015950_3372484524596681128_n.jpg"
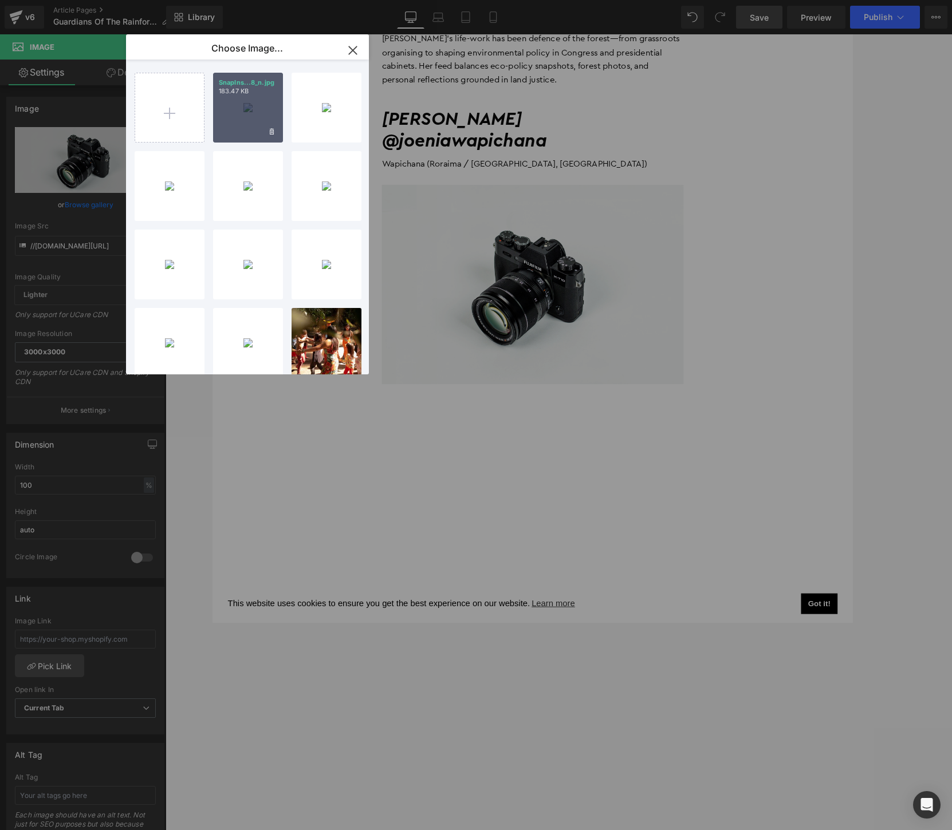
click at [255, 109] on div "SnapIns...8_n.jpg 183.47 KB" at bounding box center [248, 108] width 70 height 70
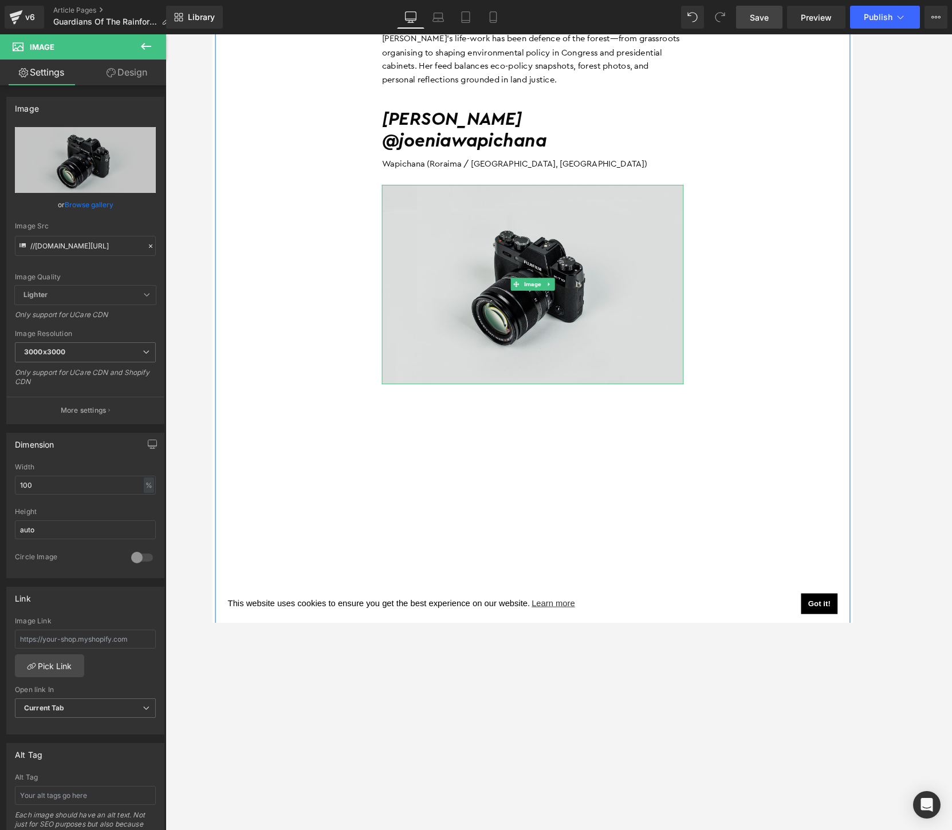
click at [615, 280] on img at bounding box center [558, 306] width 326 height 216
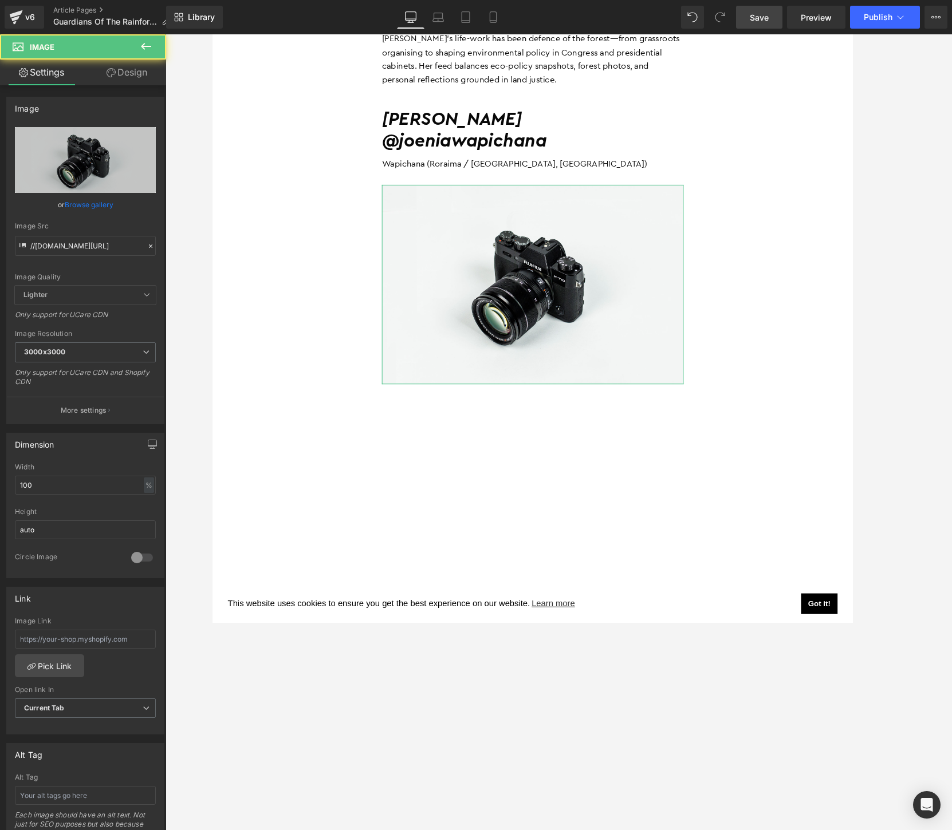
click at [93, 202] on link "Browse gallery" at bounding box center [89, 205] width 49 height 20
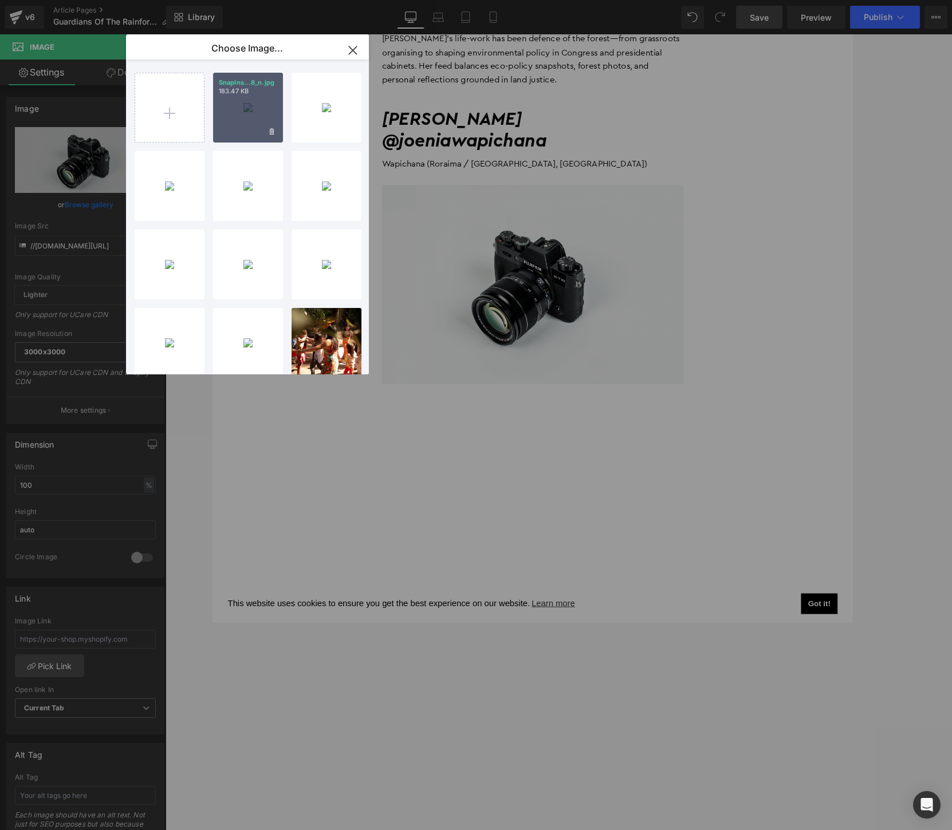
click at [237, 127] on div "SnapIns...8_n.jpg 183.47 KB" at bounding box center [248, 108] width 70 height 70
type input "[URL][DOMAIN_NAME][DOMAIN_NAME]"
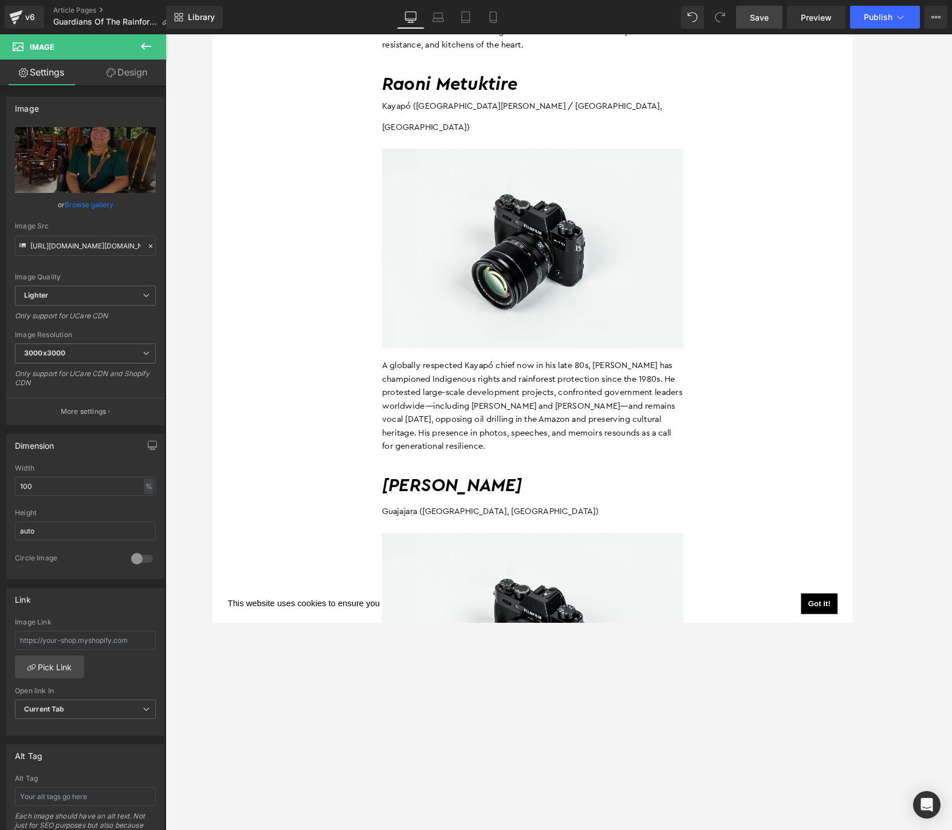
scroll to position [6120, 0]
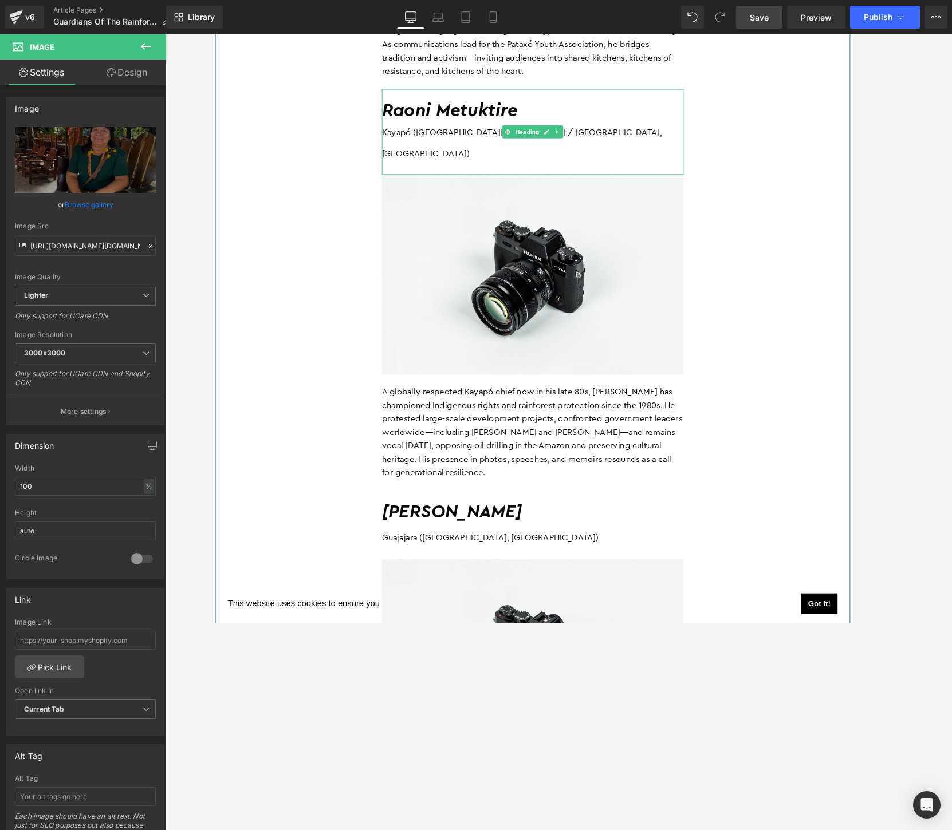
click at [549, 105] on h2 "Raoni Metuktire" at bounding box center [558, 117] width 326 height 25
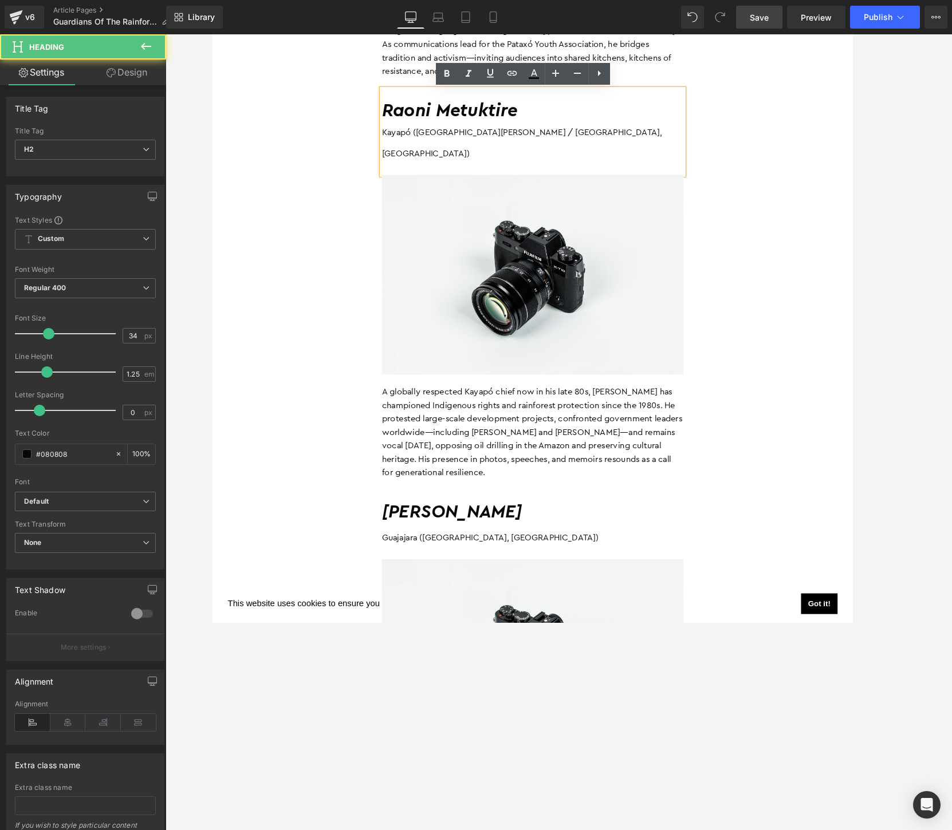
click at [412, 108] on span "Raoni Metuktire" at bounding box center [468, 117] width 147 height 19
copy span "Raoni Metuktire"
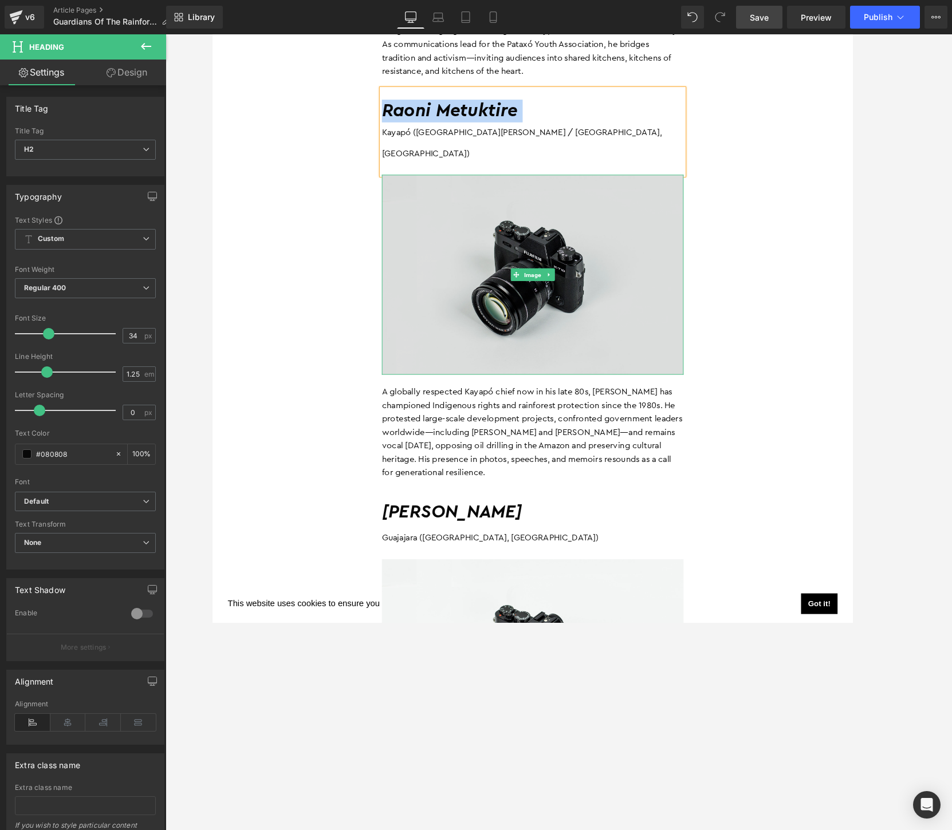
click at [562, 267] on img at bounding box center [558, 295] width 326 height 216
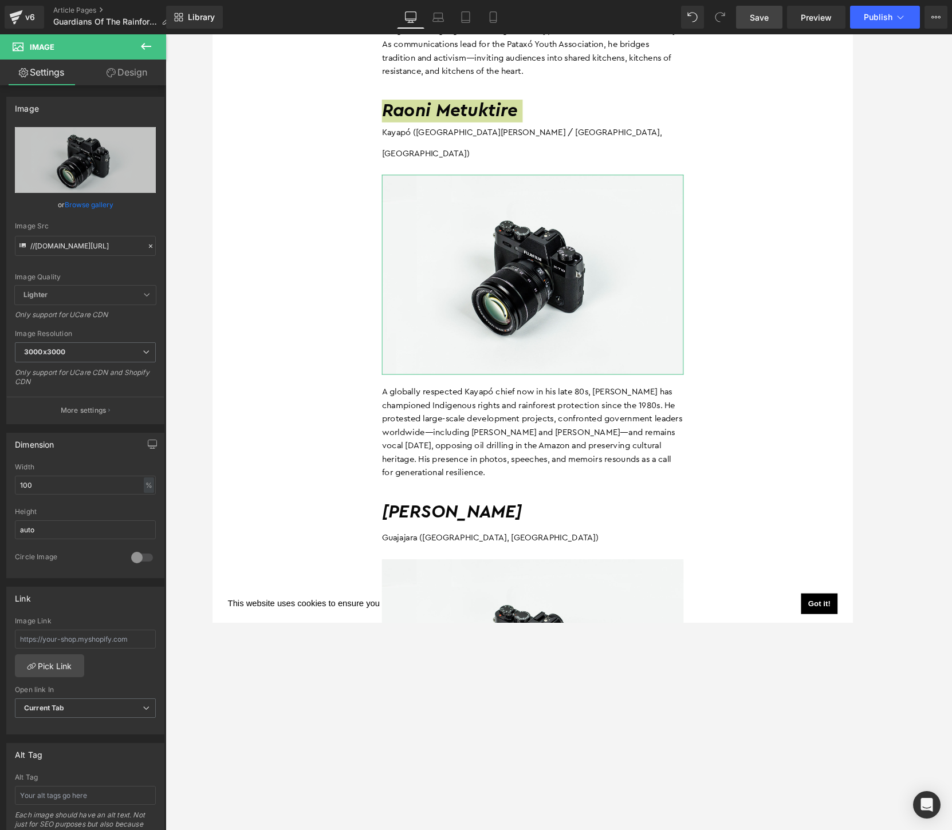
click at [78, 203] on link "Browse gallery" at bounding box center [89, 205] width 49 height 20
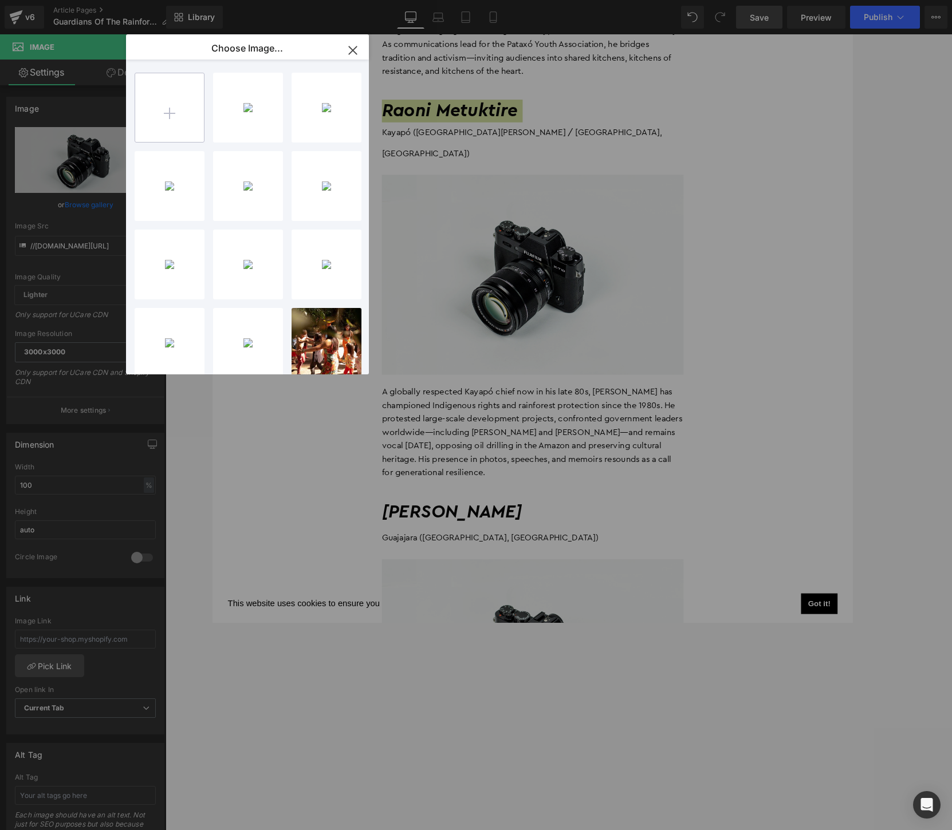
click at [183, 111] on input "file" at bounding box center [169, 107] width 69 height 69
type input "C:\fakepath\VisiteRaoni23-19.jpg"
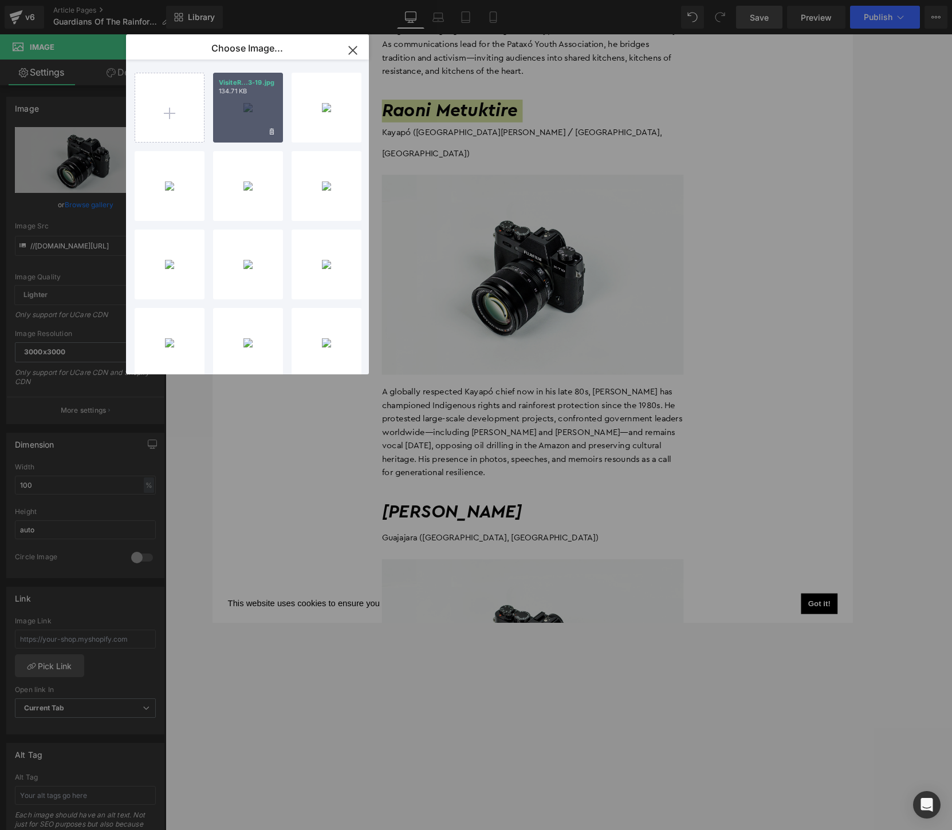
click at [231, 111] on div "VisiteR...3-19.jpg 134.71 KB" at bounding box center [248, 108] width 70 height 70
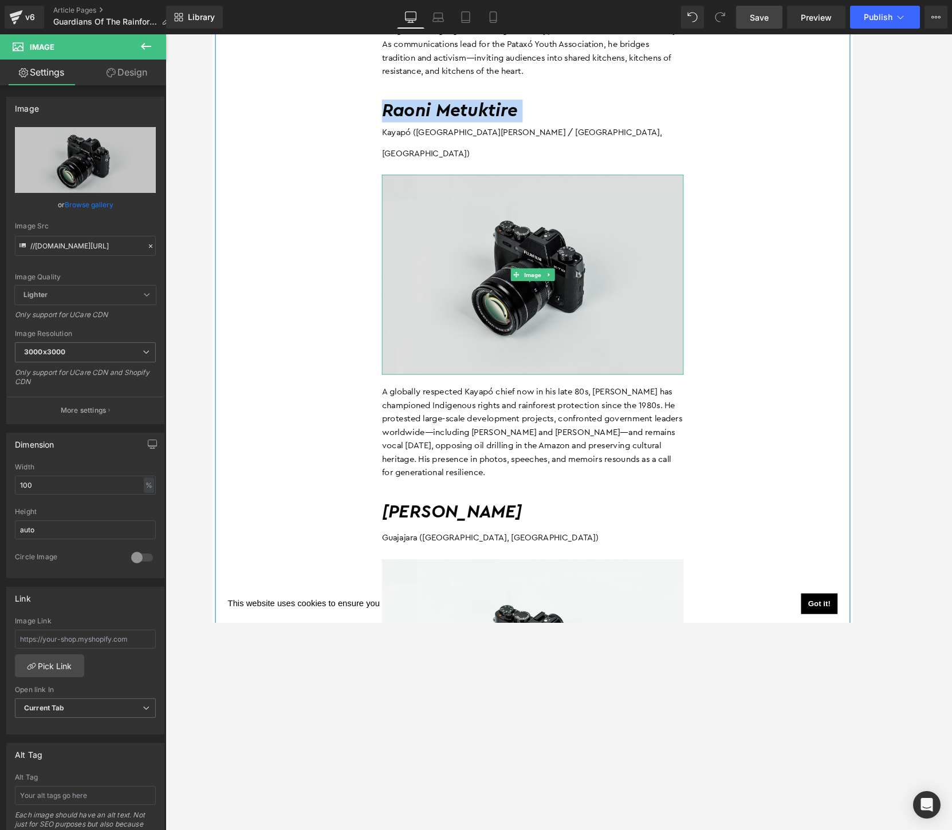
click at [523, 219] on img at bounding box center [558, 295] width 326 height 216
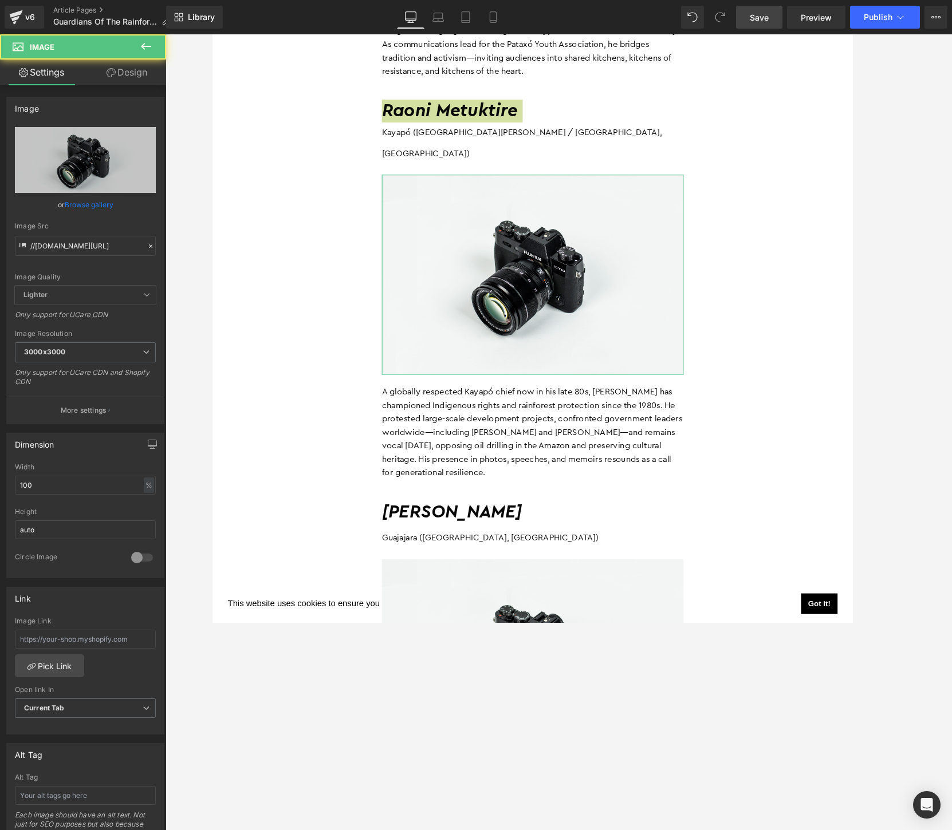
click at [97, 203] on link "Browse gallery" at bounding box center [89, 205] width 49 height 20
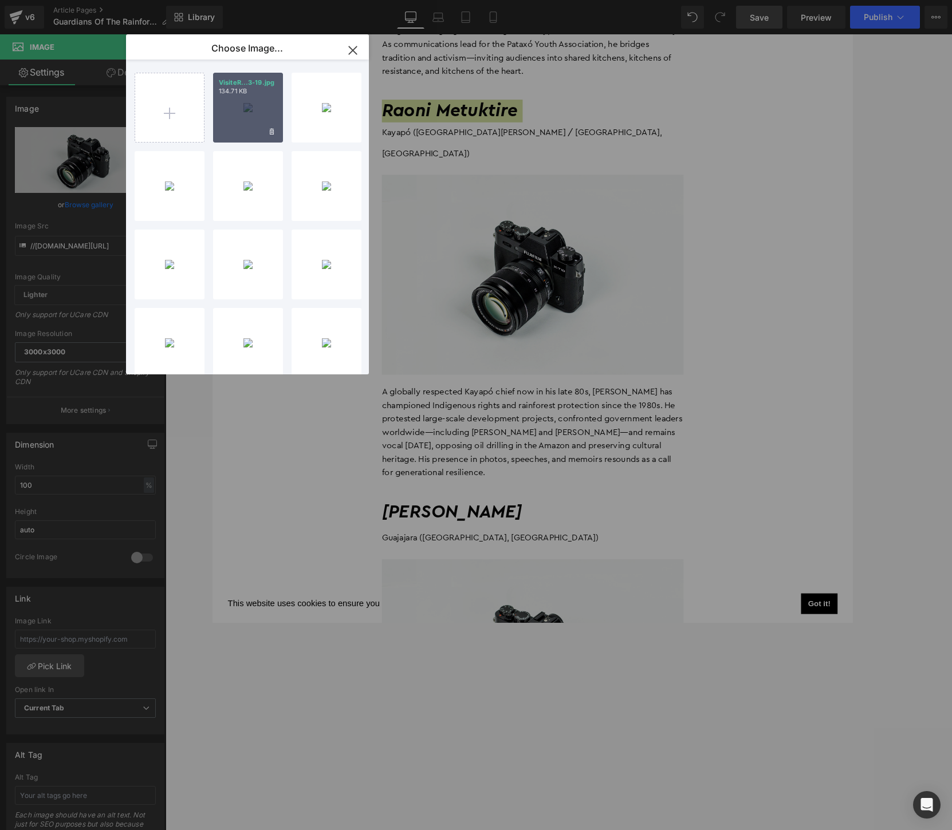
click at [245, 93] on p "134.71 KB" at bounding box center [248, 91] width 58 height 9
type input "[URL][DOMAIN_NAME]"
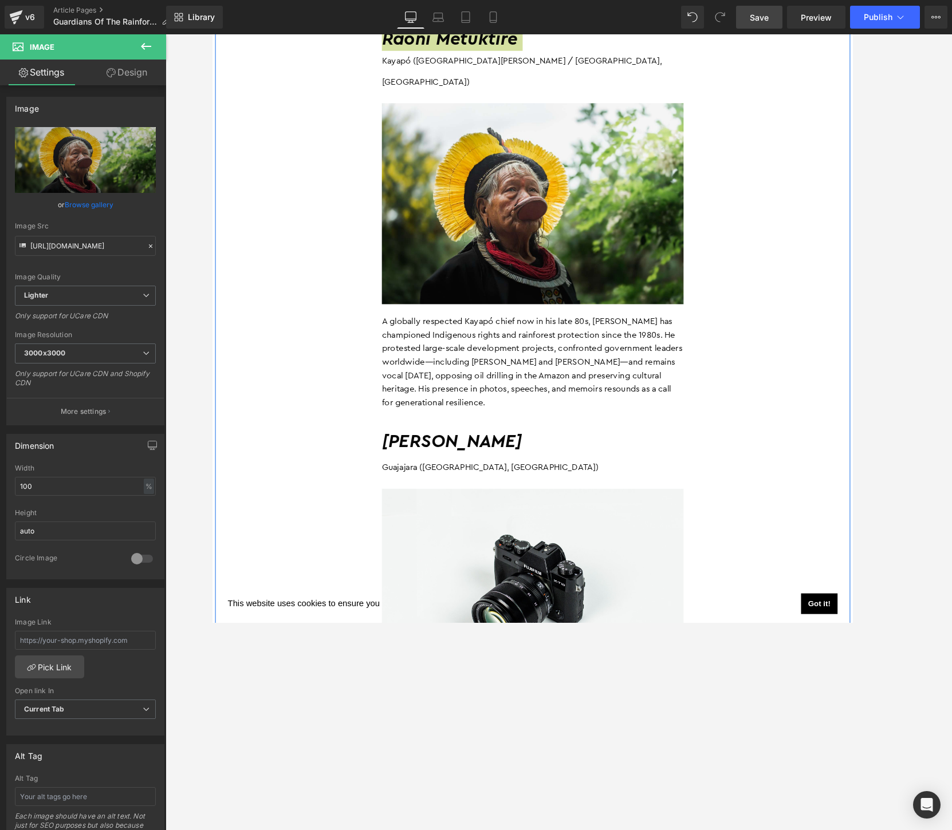
scroll to position [6239, 0]
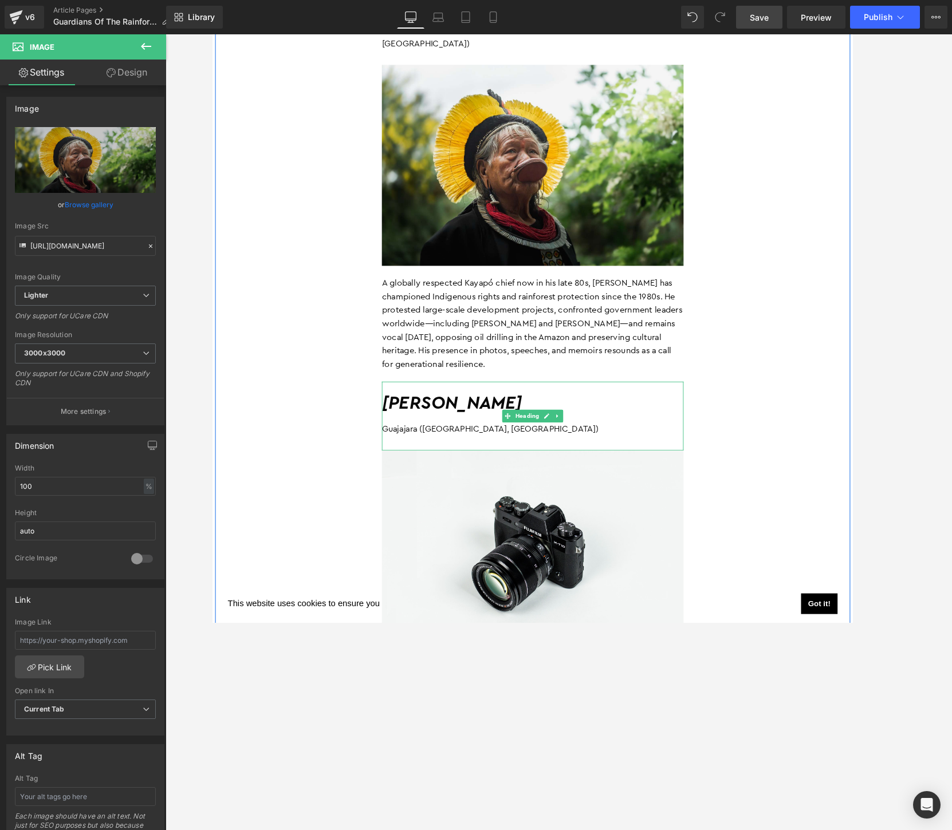
click at [648, 422] on h2 "[PERSON_NAME]" at bounding box center [558, 434] width 326 height 25
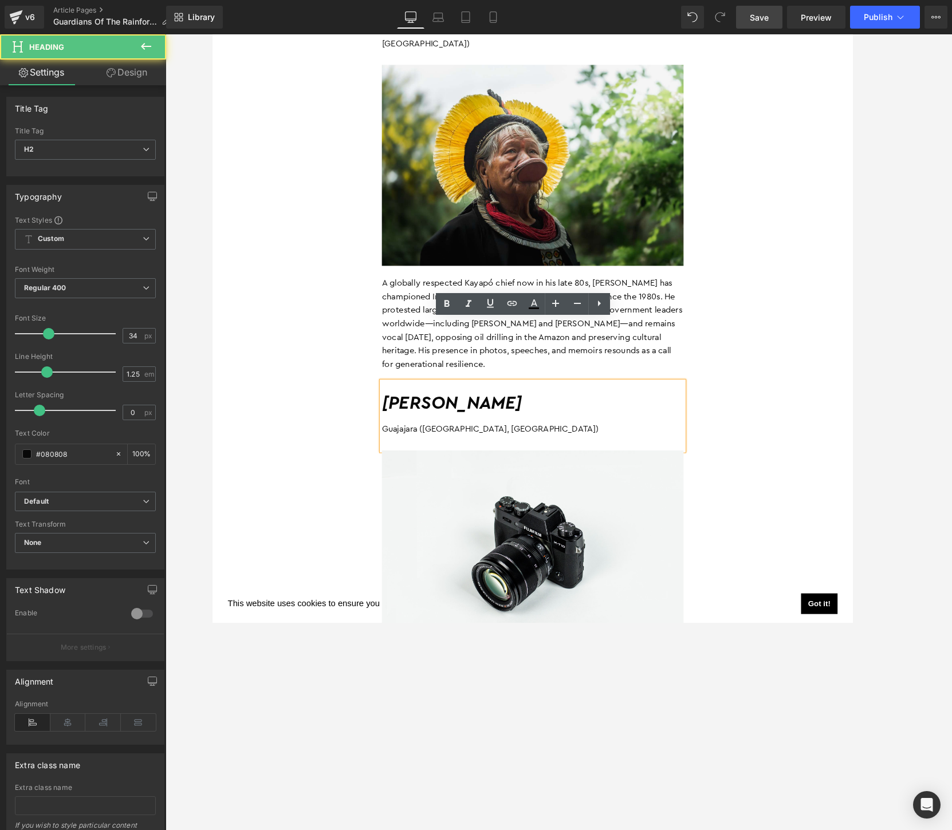
click at [648, 422] on h2 "[PERSON_NAME]" at bounding box center [558, 434] width 326 height 25
copy h2 "[PERSON_NAME]"
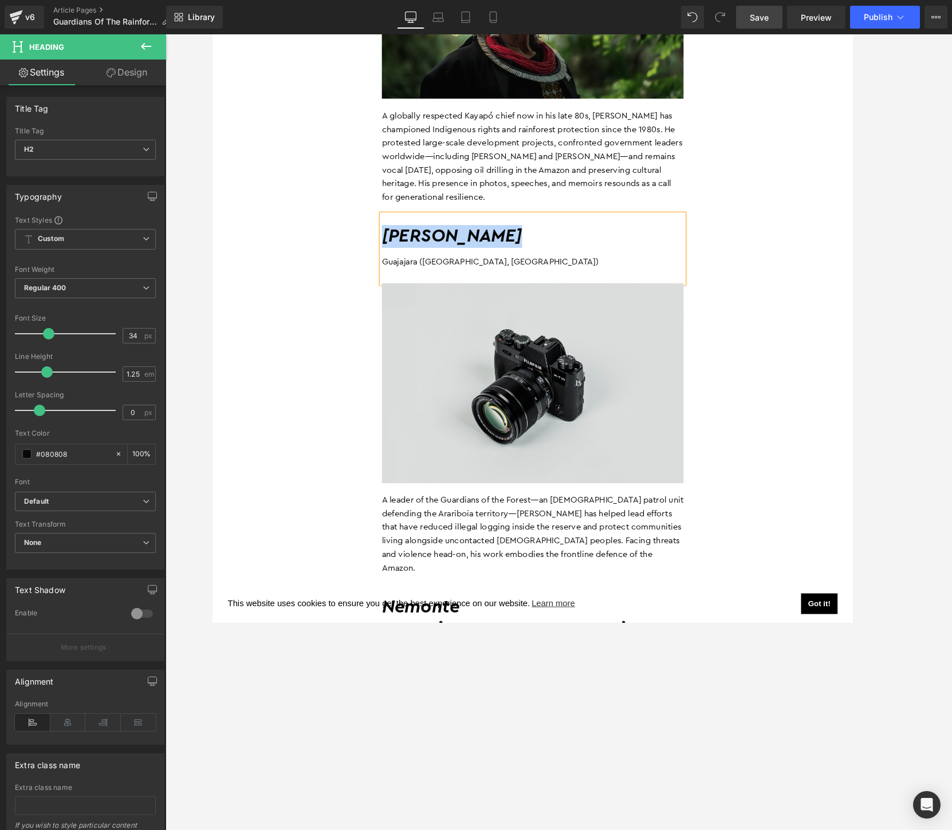
scroll to position [6424, 0]
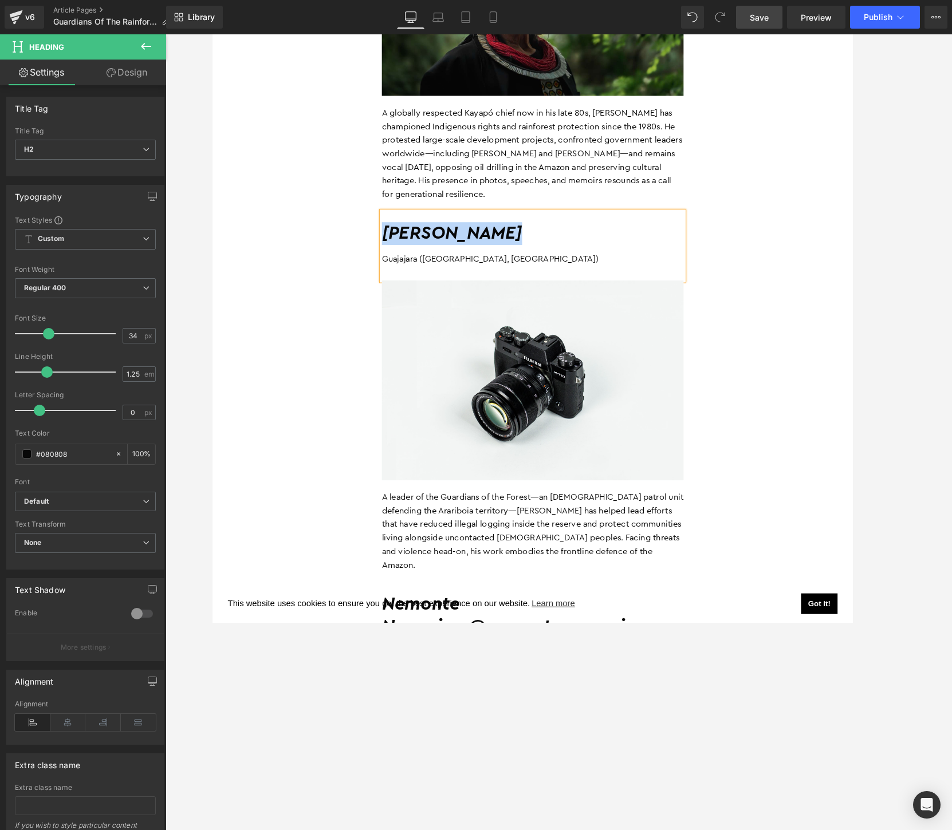
click at [519, 355] on img at bounding box center [558, 409] width 326 height 216
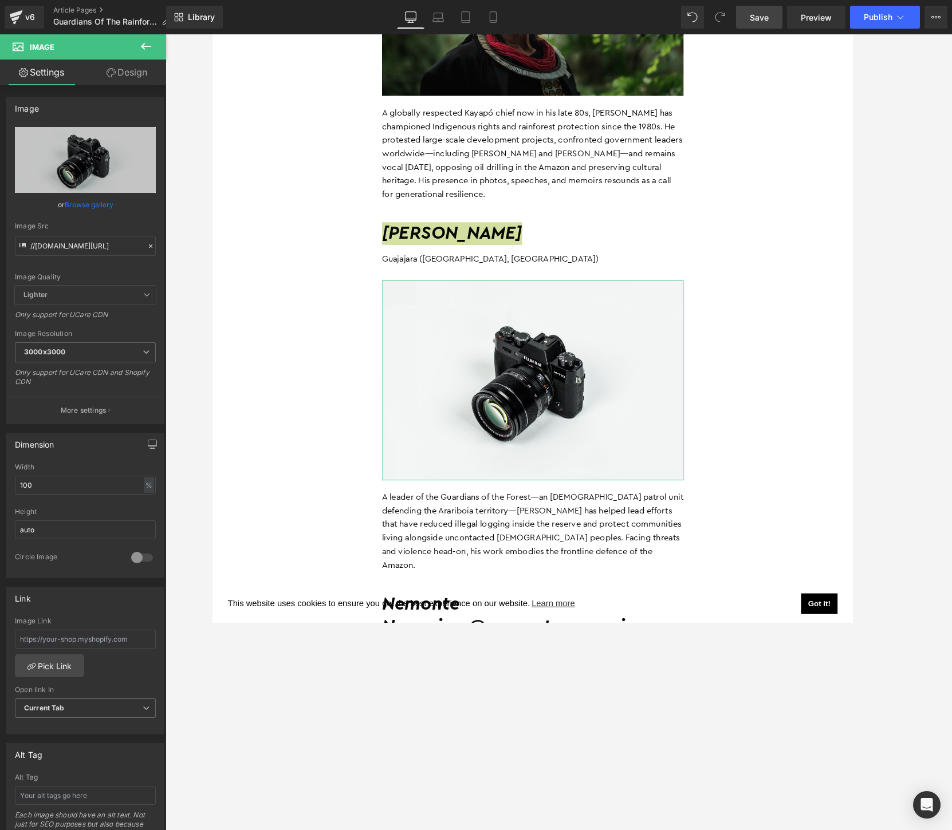
click at [81, 206] on link "Browse gallery" at bounding box center [89, 205] width 49 height 20
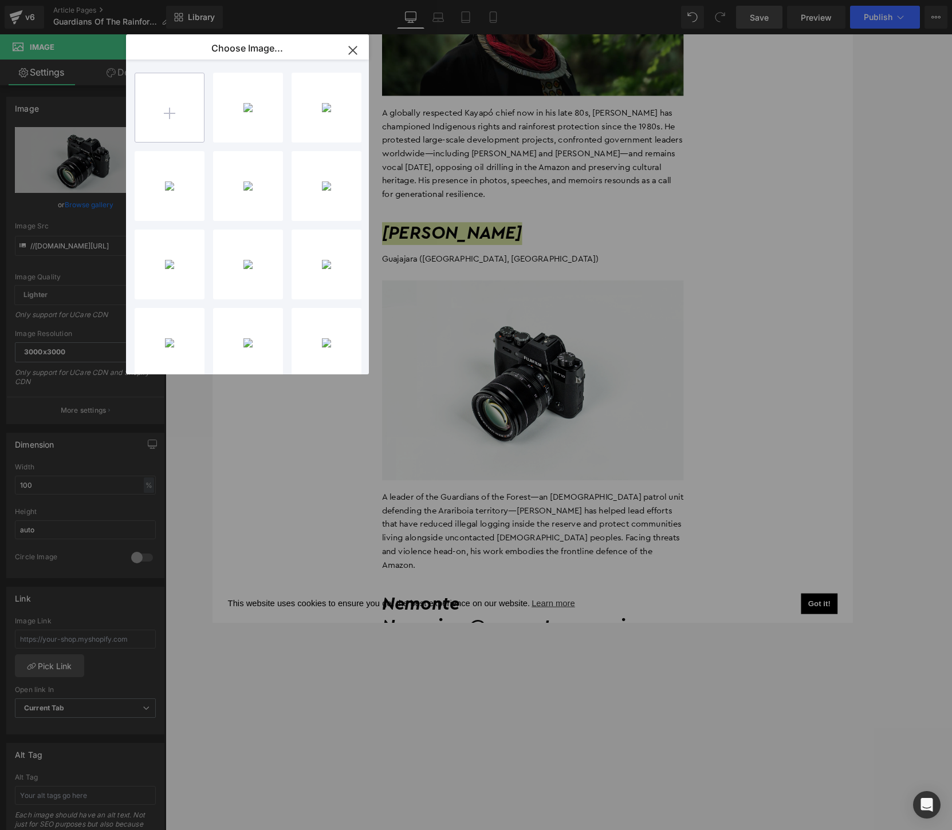
click at [159, 118] on input "file" at bounding box center [169, 107] width 69 height 69
type input "C:\fakepath\Guardines3.width-1025.jpg"
click at [242, 105] on div "Guardin...025.jpg 98.13 KB" at bounding box center [248, 108] width 70 height 70
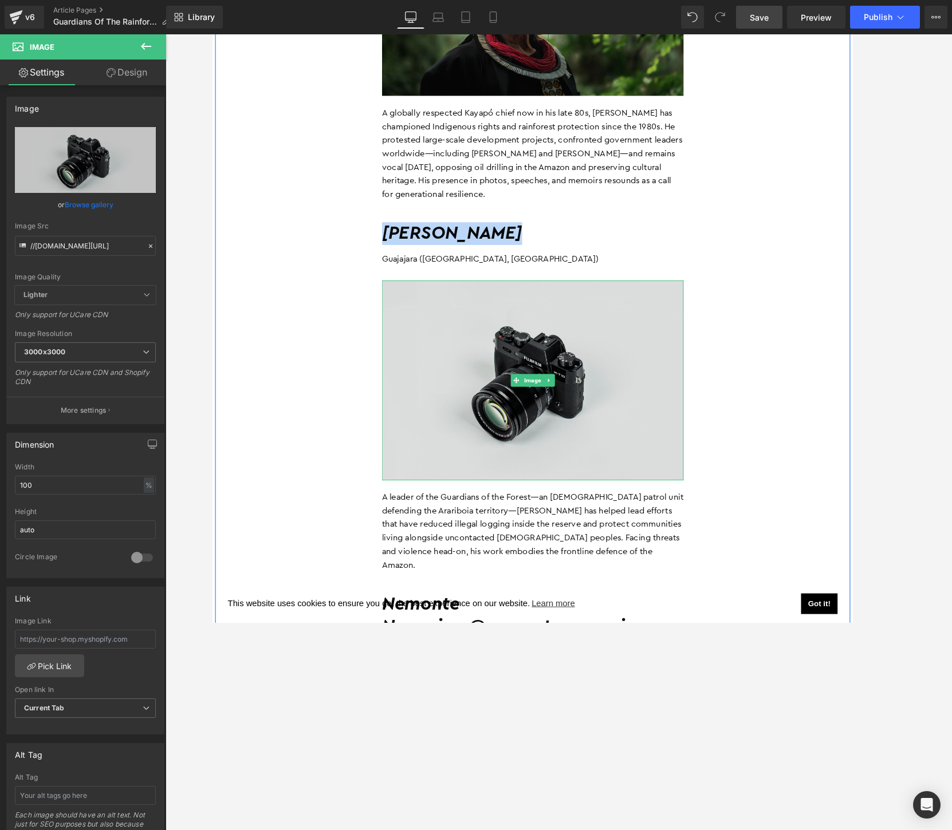
click at [556, 368] on img at bounding box center [558, 409] width 326 height 216
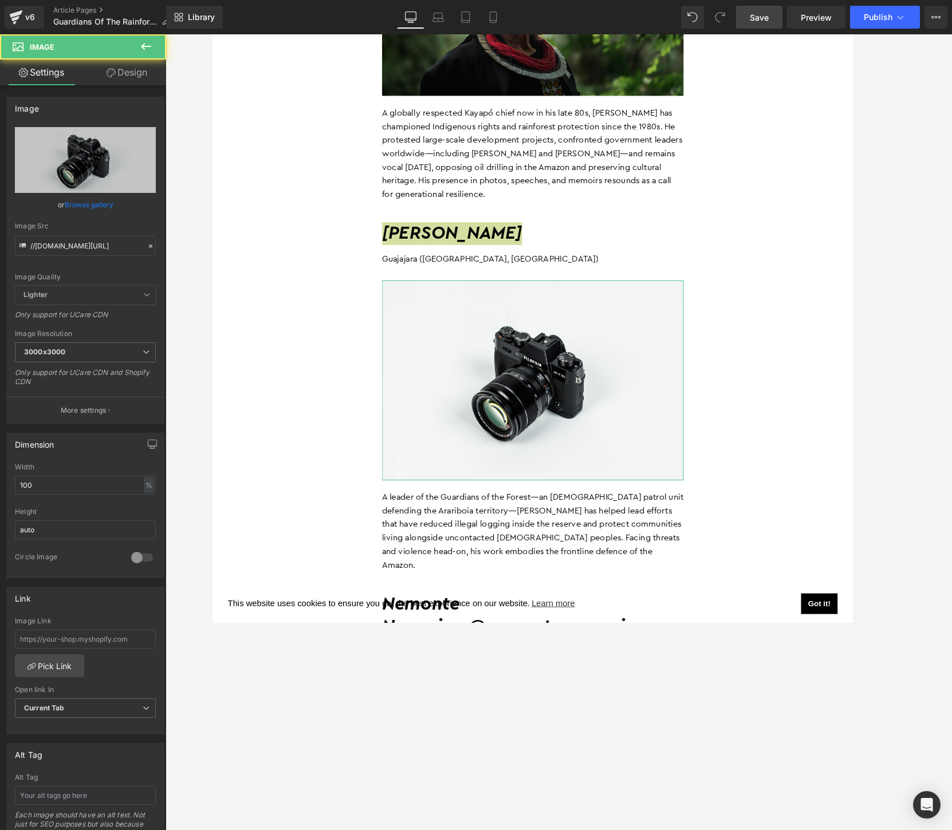
click at [105, 199] on link "Browse gallery" at bounding box center [89, 205] width 49 height 20
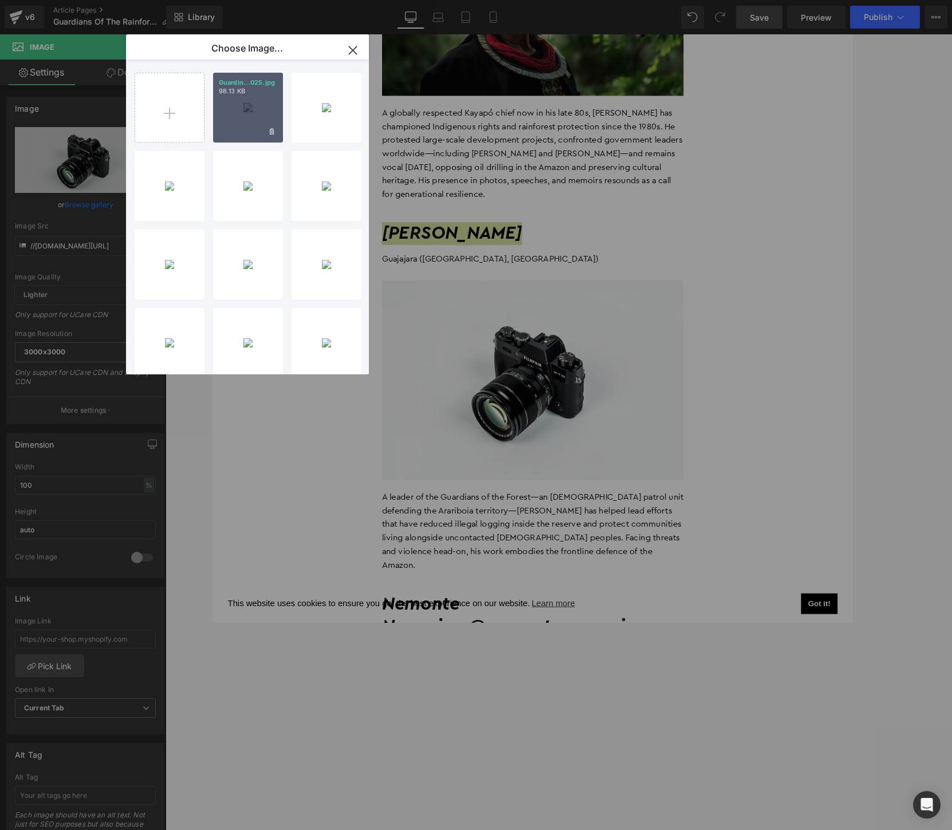
click at [243, 115] on div "Guardin...025.jpg 98.13 KB" at bounding box center [248, 108] width 70 height 70
type input "[URL][DOMAIN_NAME]"
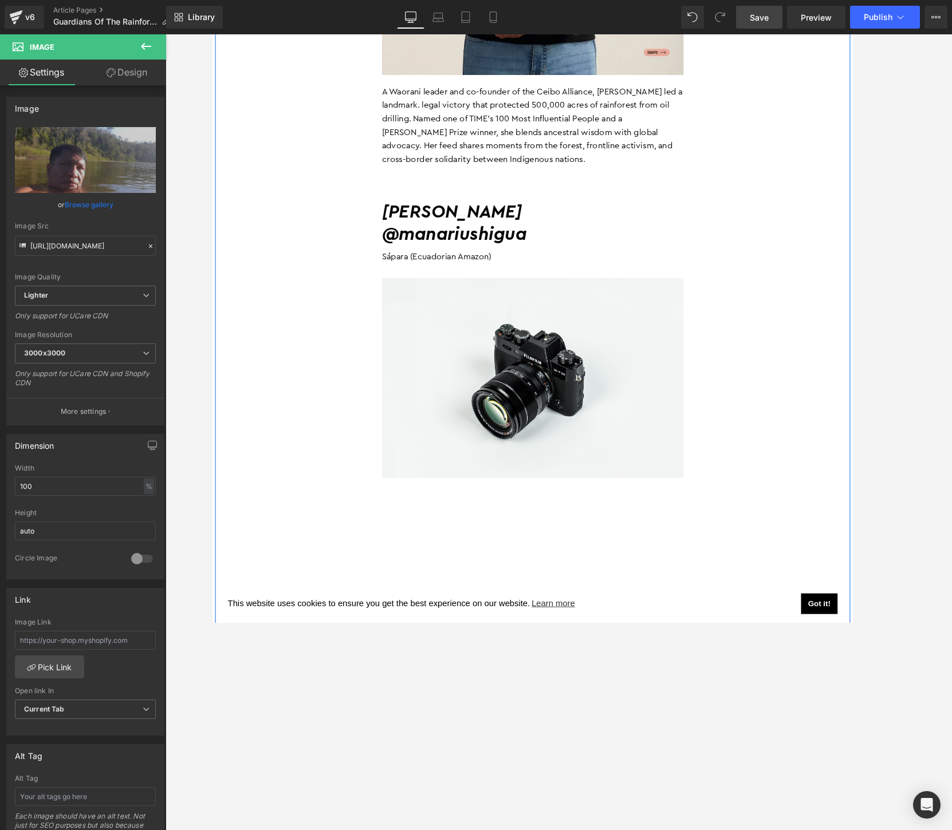
scroll to position [7442, 0]
drag, startPoint x: 577, startPoint y: 165, endPoint x: 640, endPoint y: 184, distance: 65.4
click at [640, 205] on div "[PERSON_NAME] @manariushigua Sápara (Ecuadorian Amazon) Heading" at bounding box center [558, 252] width 326 height 95
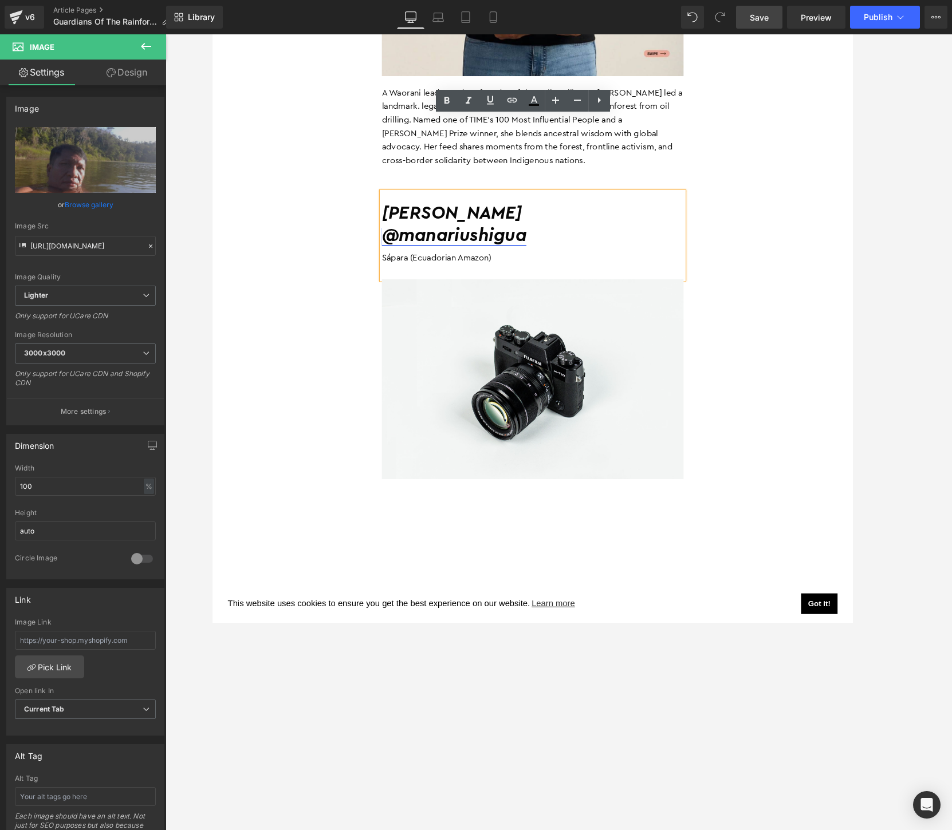
click at [556, 241] on h2 "@manariushigua" at bounding box center [558, 253] width 326 height 25
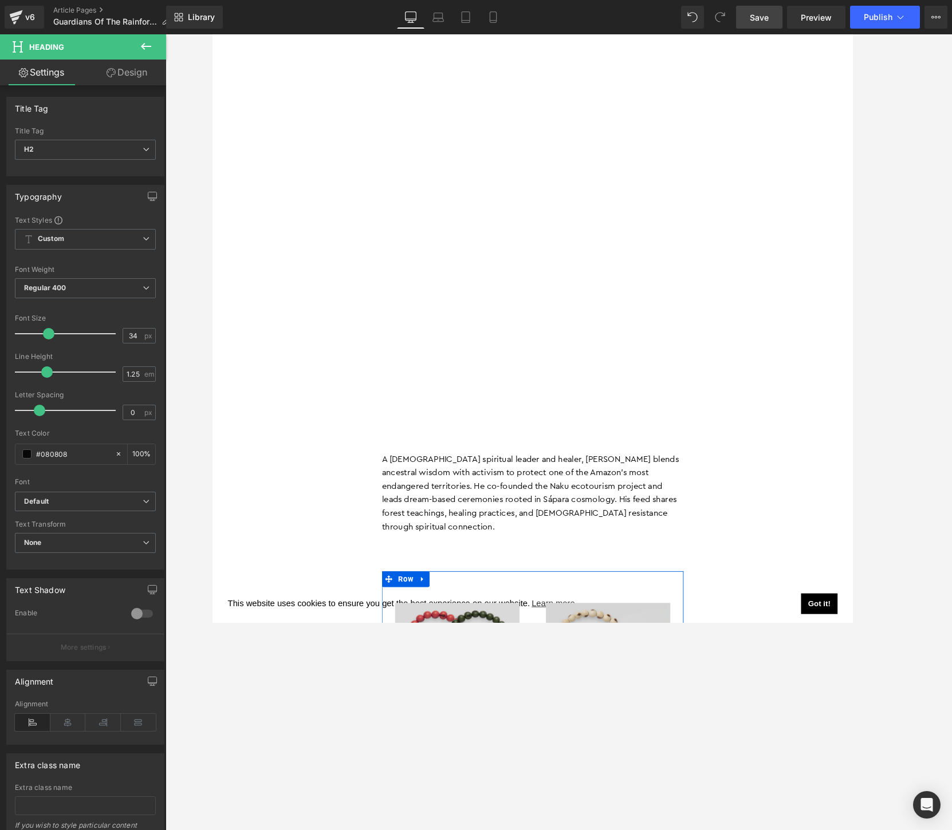
scroll to position [7609, 0]
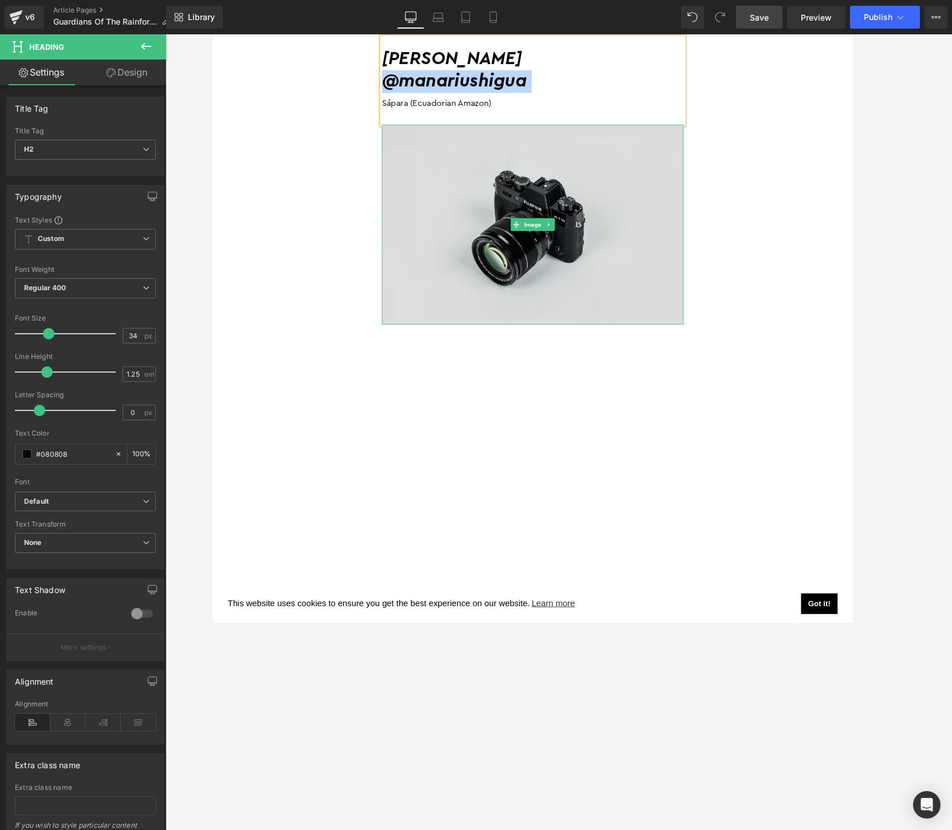
click at [554, 190] on img at bounding box center [558, 240] width 326 height 216
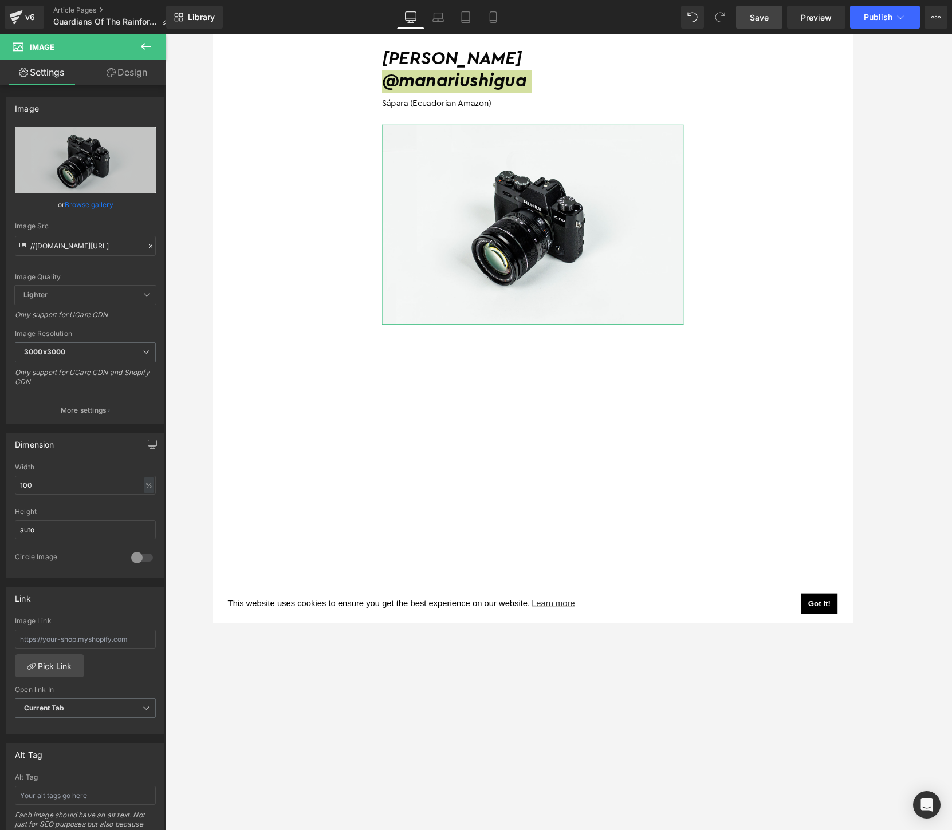
click at [72, 203] on link "Browse gallery" at bounding box center [89, 205] width 49 height 20
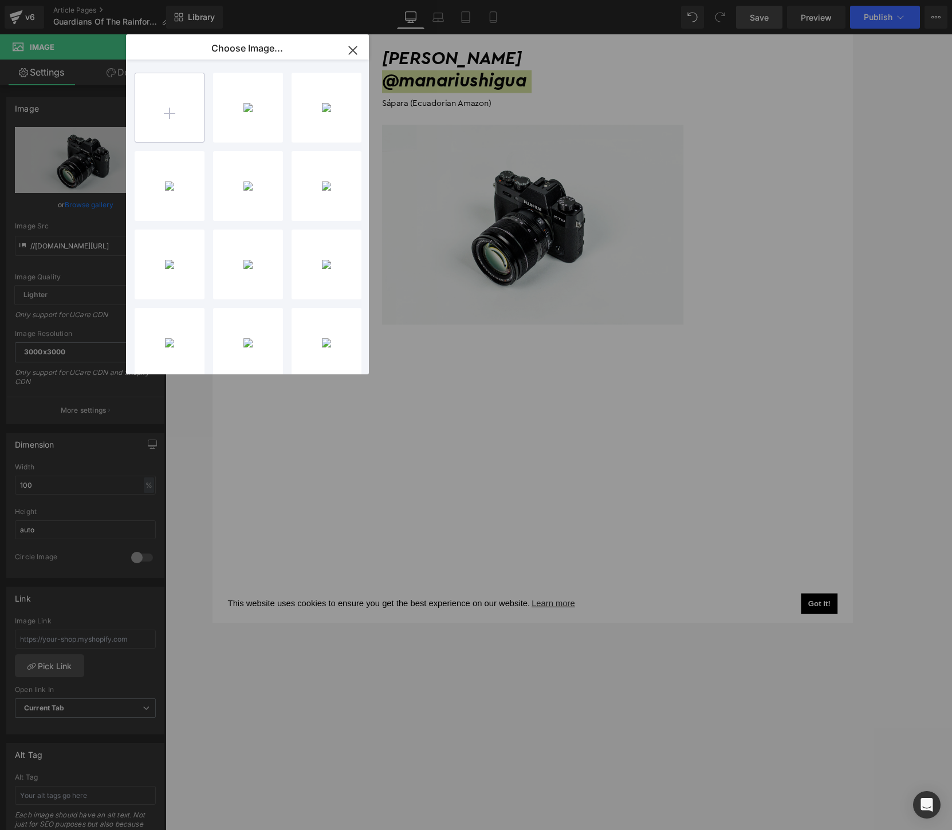
click at [172, 114] on input "file" at bounding box center [169, 107] width 69 height 69
type input "C:\fakepath\[DOMAIN_NAME]_525005389_18513076282045996_2516038069961284878_n.jpg"
click at [237, 112] on div "SnapIns...8_n.jpg 303.15 KB" at bounding box center [248, 108] width 70 height 70
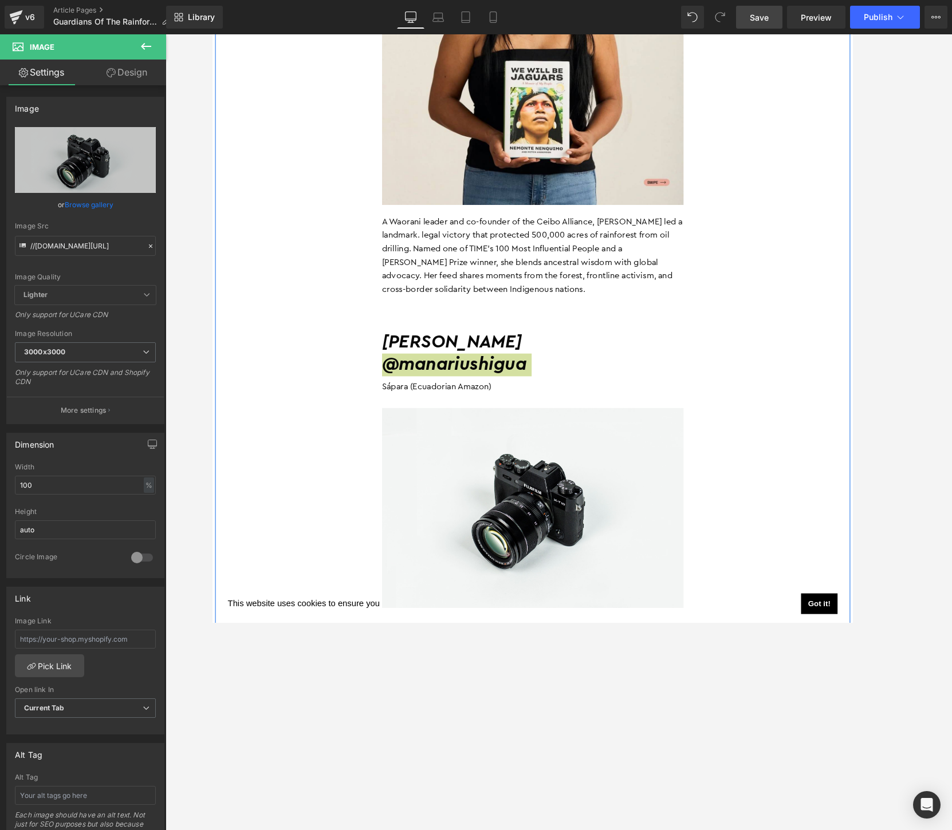
scroll to position [7300, 0]
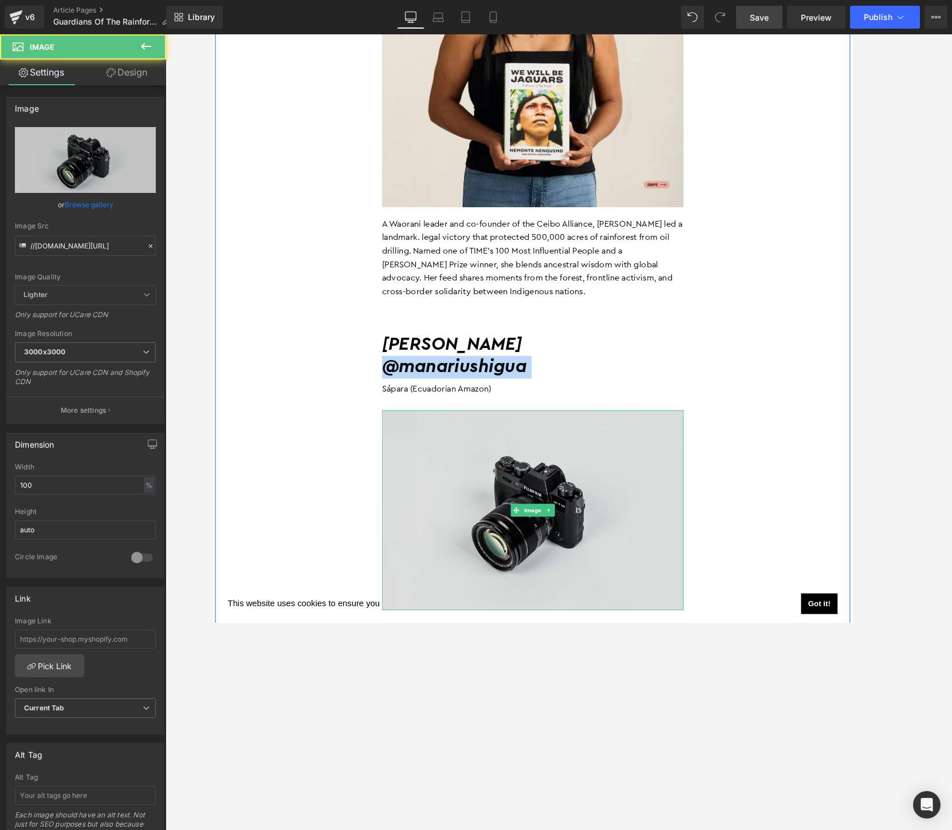
click at [544, 475] on img at bounding box center [558, 550] width 326 height 216
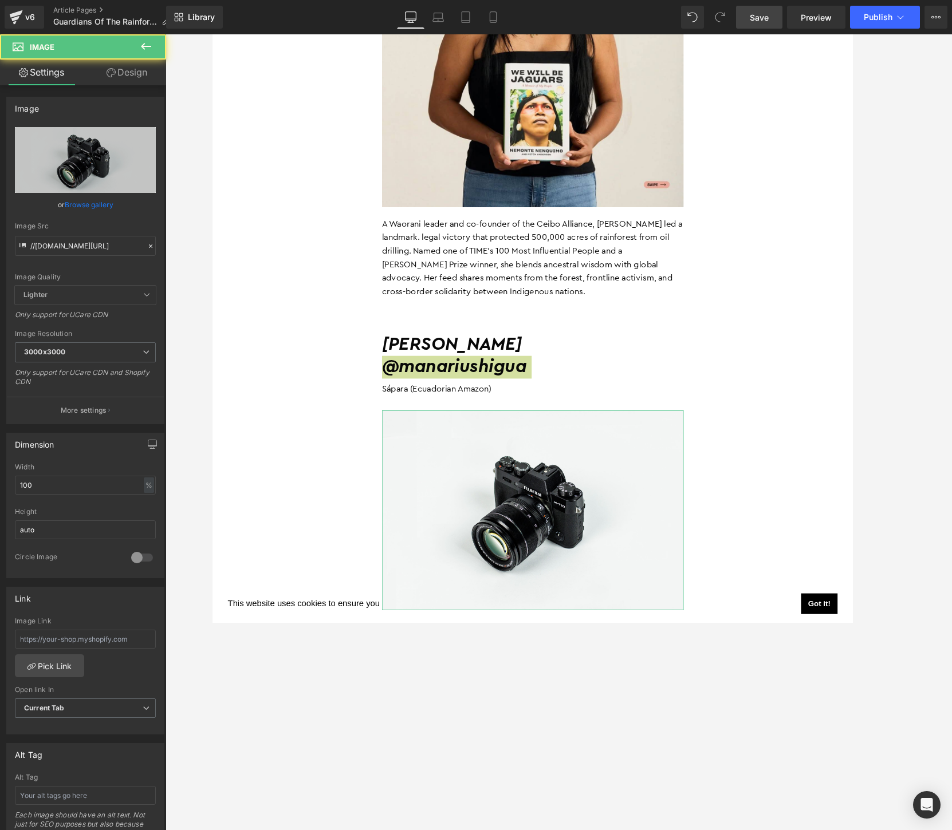
click at [78, 207] on link "Browse gallery" at bounding box center [89, 205] width 49 height 20
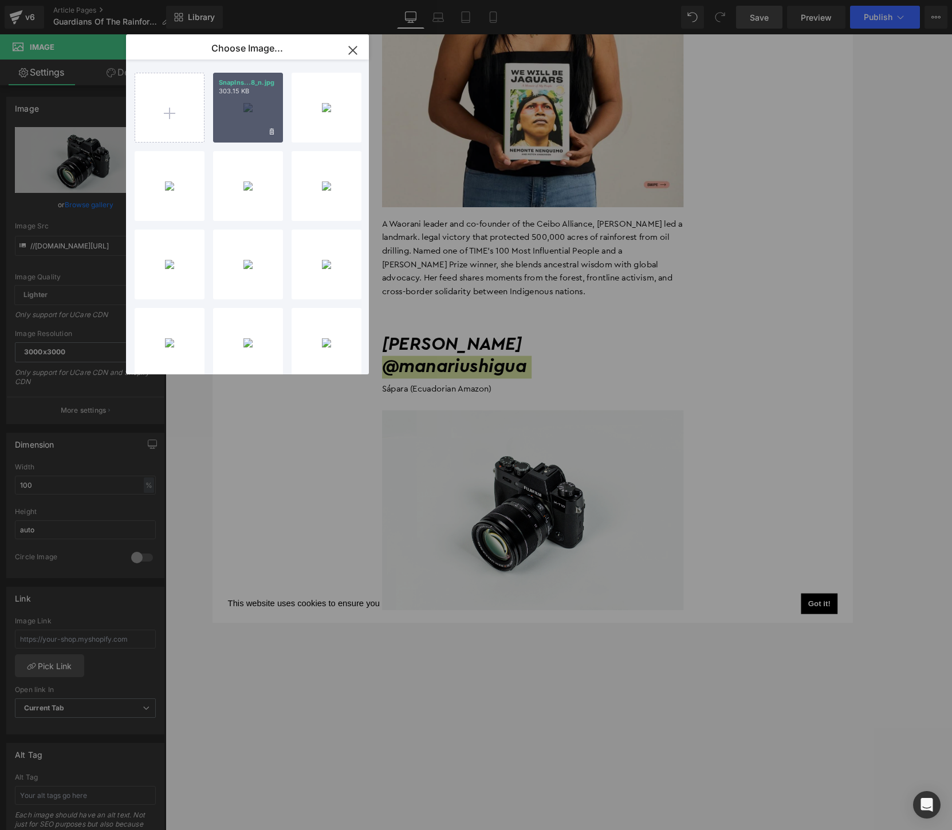
click at [258, 105] on div "SnapIns...8_n.jpg 303.15 KB" at bounding box center [248, 108] width 70 height 70
type input "[URL][DOMAIN_NAME][DOMAIN_NAME]"
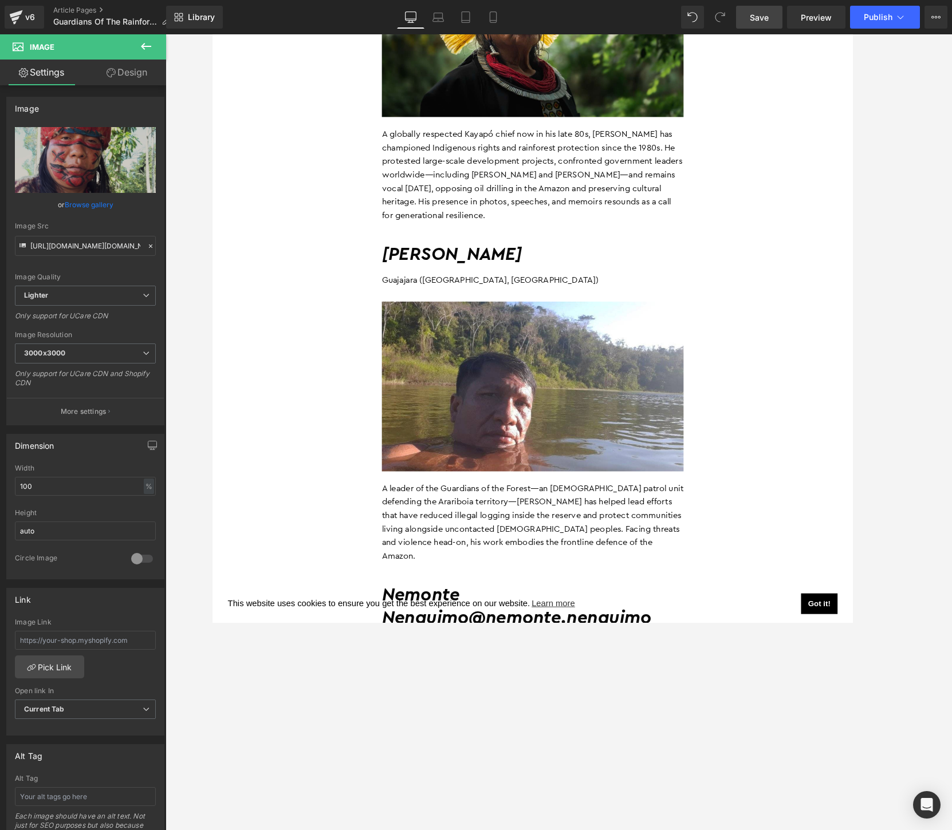
scroll to position [6669, 0]
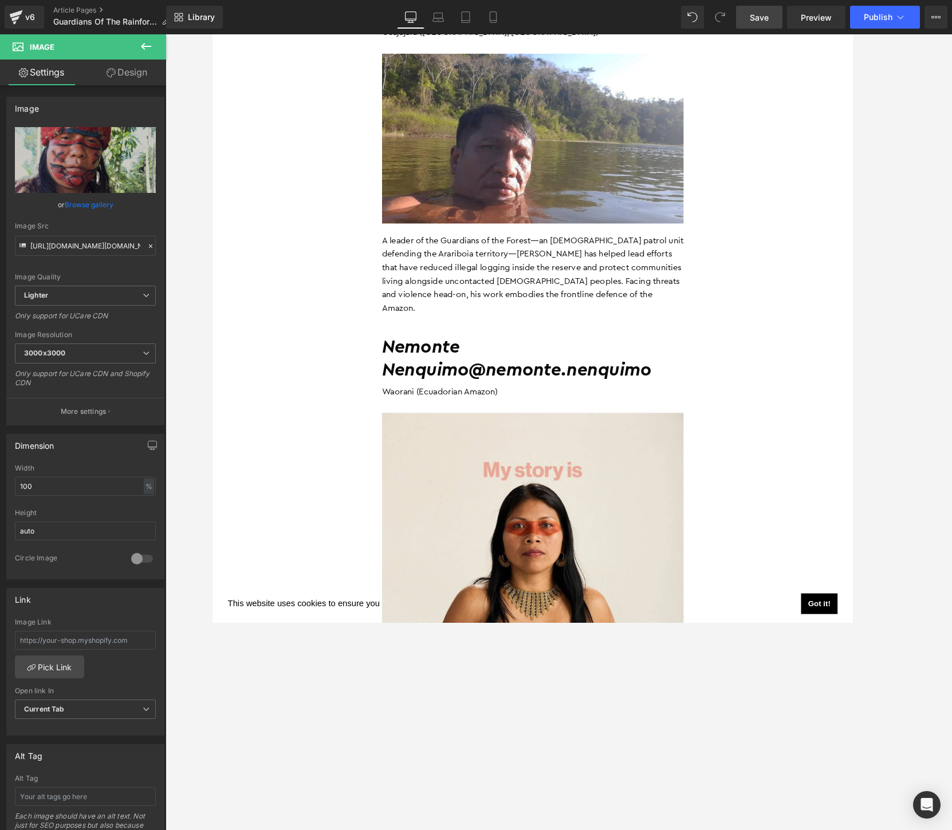
click at [742, 19] on span "Save" at bounding box center [759, 17] width 19 height 12
click at [742, 18] on span "Preview" at bounding box center [816, 17] width 31 height 12
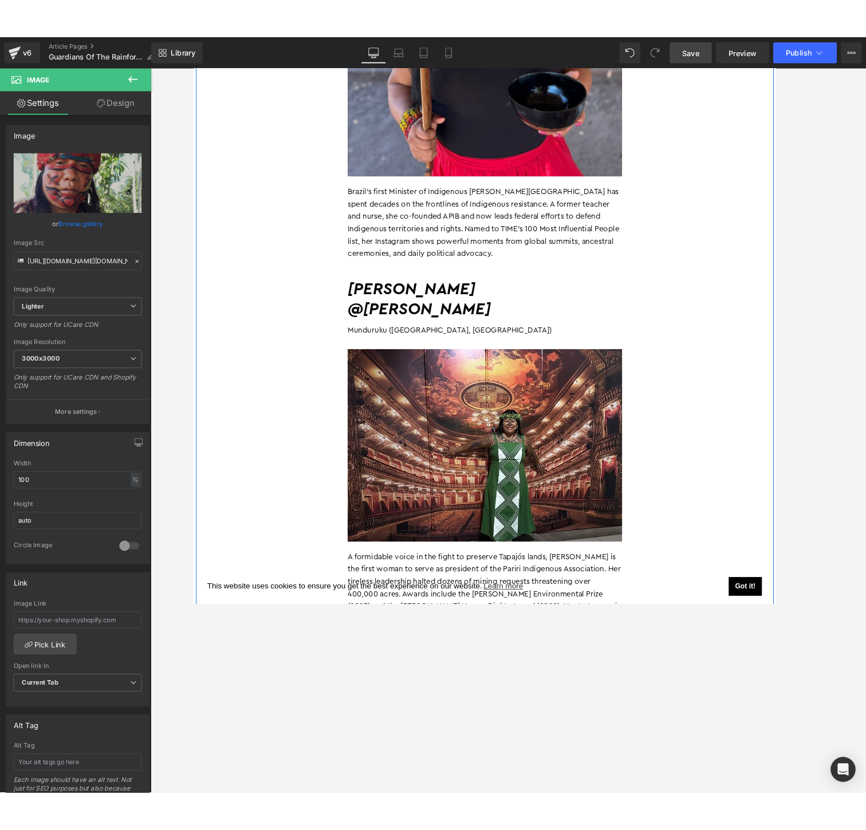
scroll to position [1190, 0]
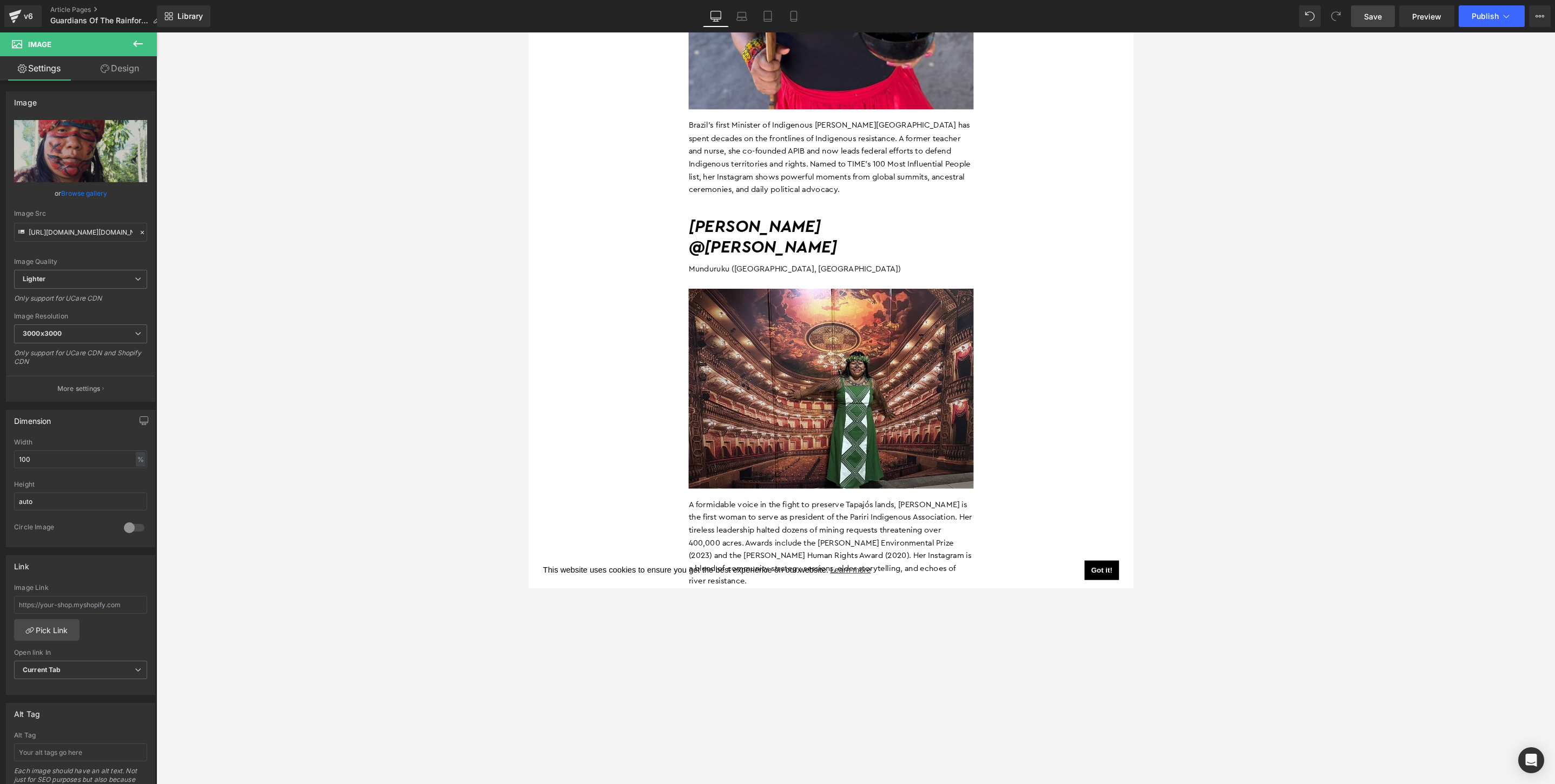
click at [701, 21] on link "Save" at bounding box center [1373, 16] width 43 height 22
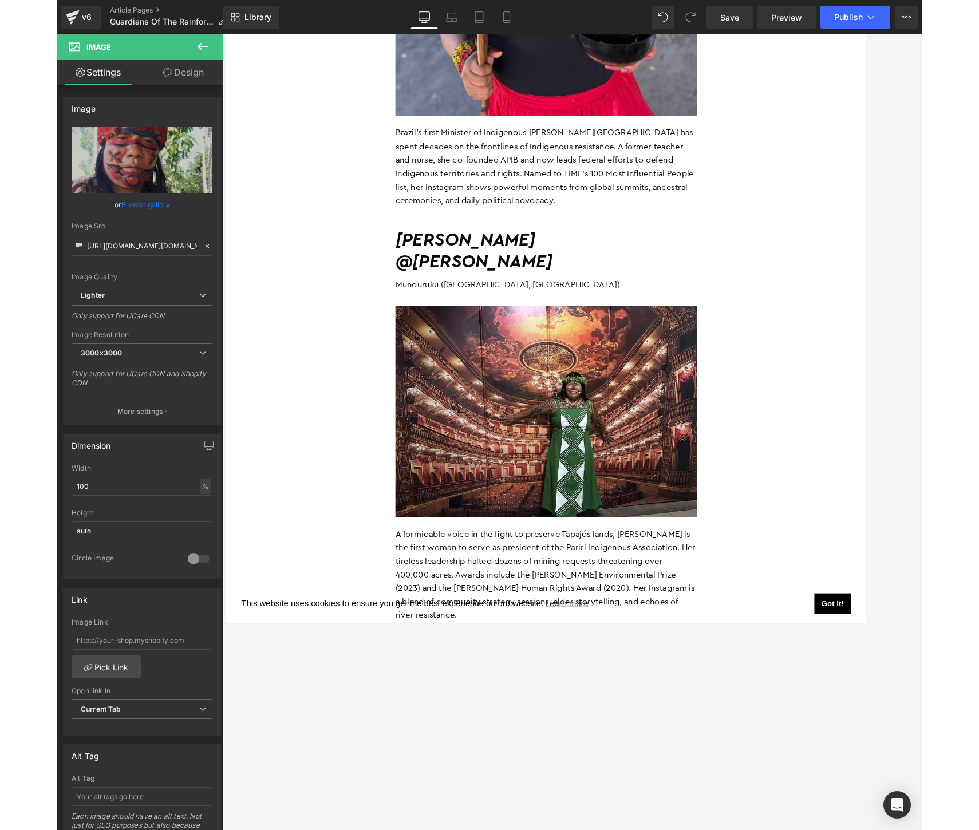
scroll to position [0, 0]
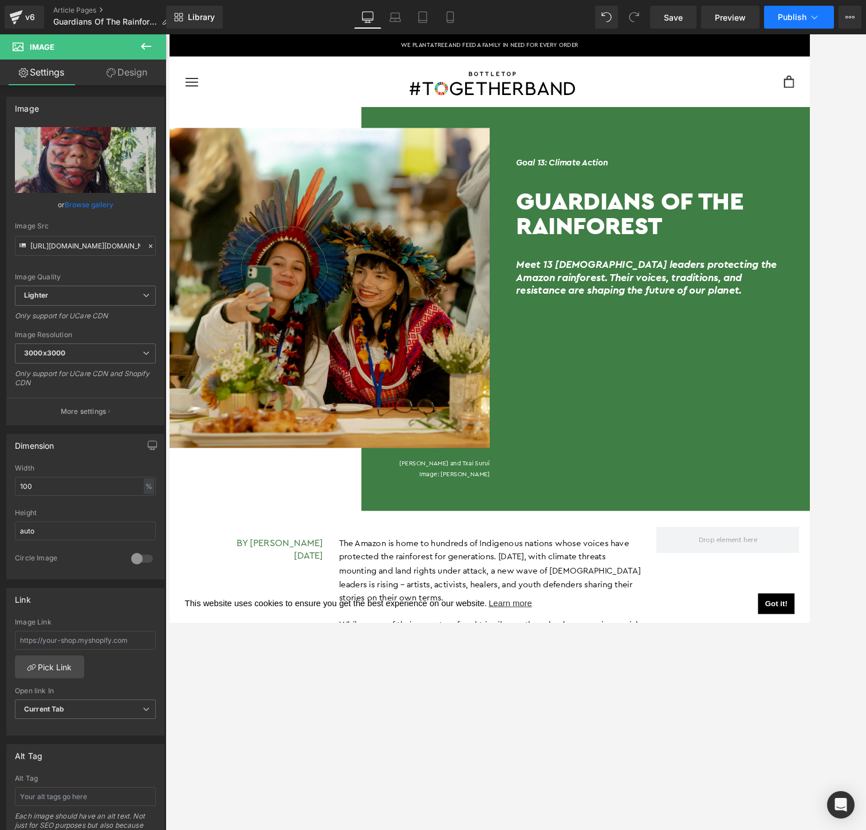
click at [742, 18] on span "Publish" at bounding box center [792, 17] width 29 height 9
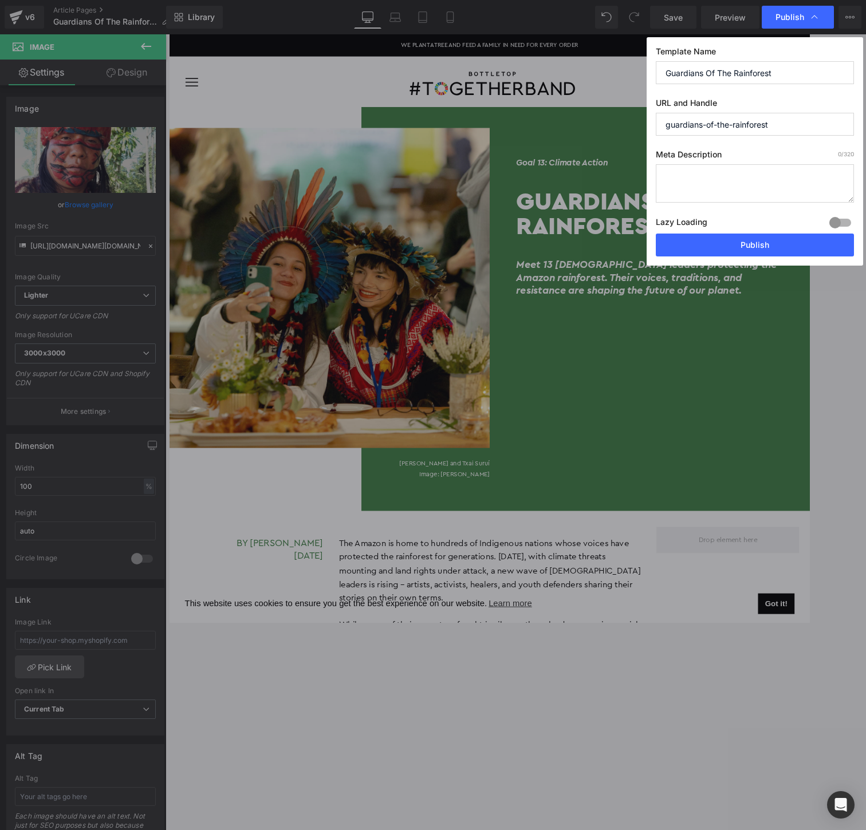
drag, startPoint x: 802, startPoint y: 128, endPoint x: 636, endPoint y: 127, distance: 166.7
click at [636, 127] on div "Publish Template Name Guardians Of The Rainforest URL and Handle guardians-of-t…" at bounding box center [433, 415] width 866 height 830
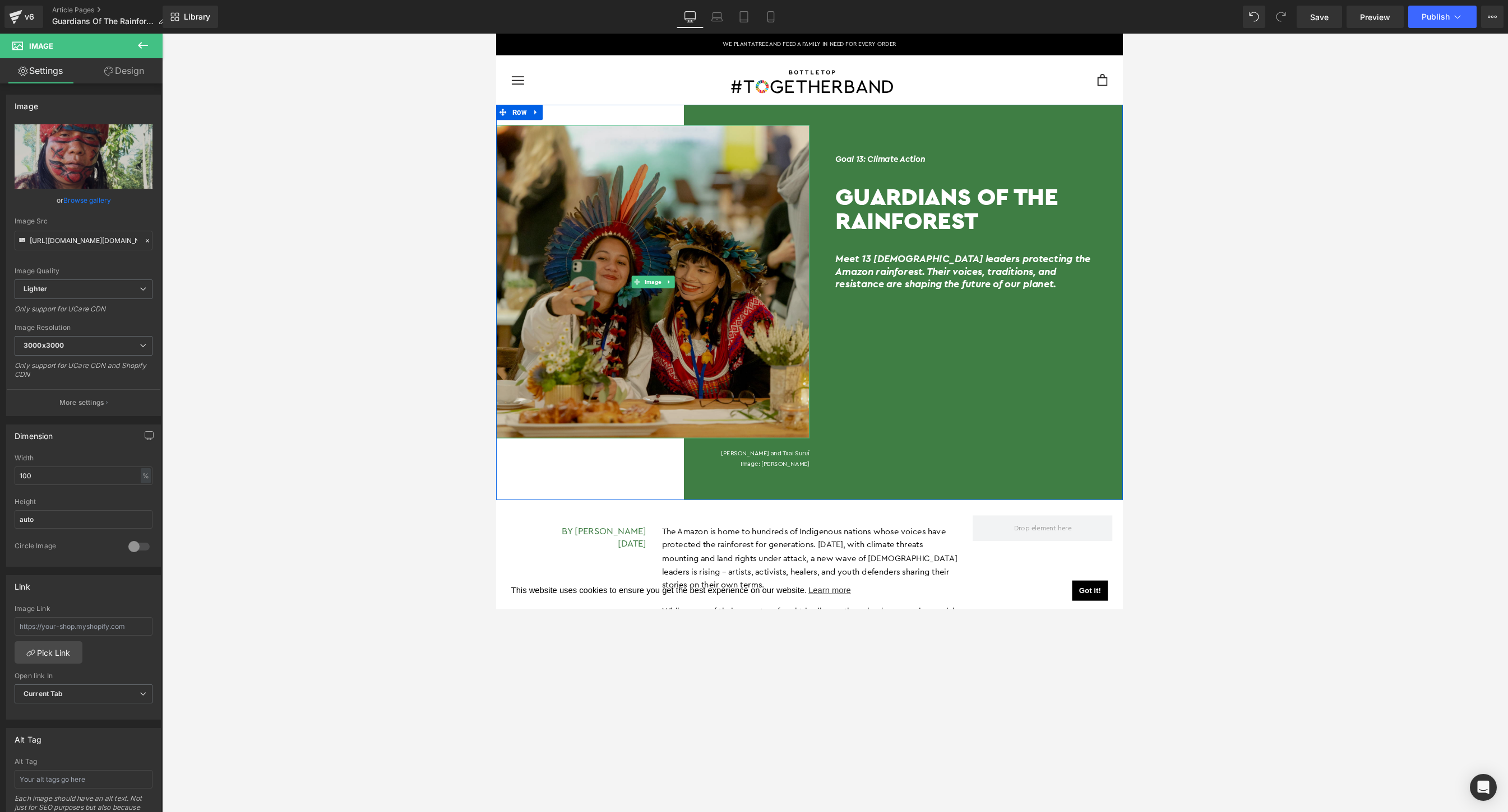
click at [615, 309] on img at bounding box center [664, 302] width 340 height 339
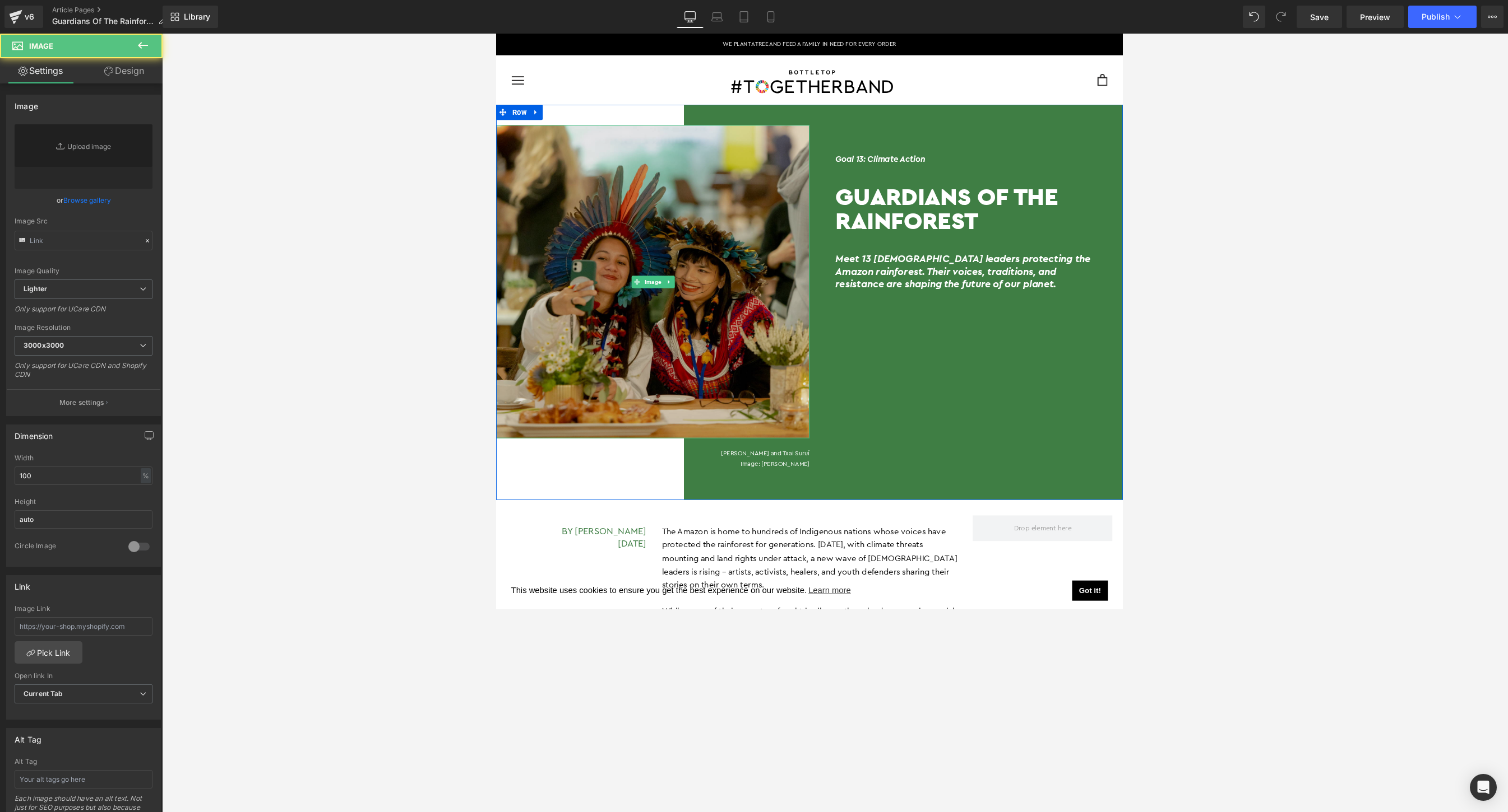
type input "[URL][DOMAIN_NAME]"
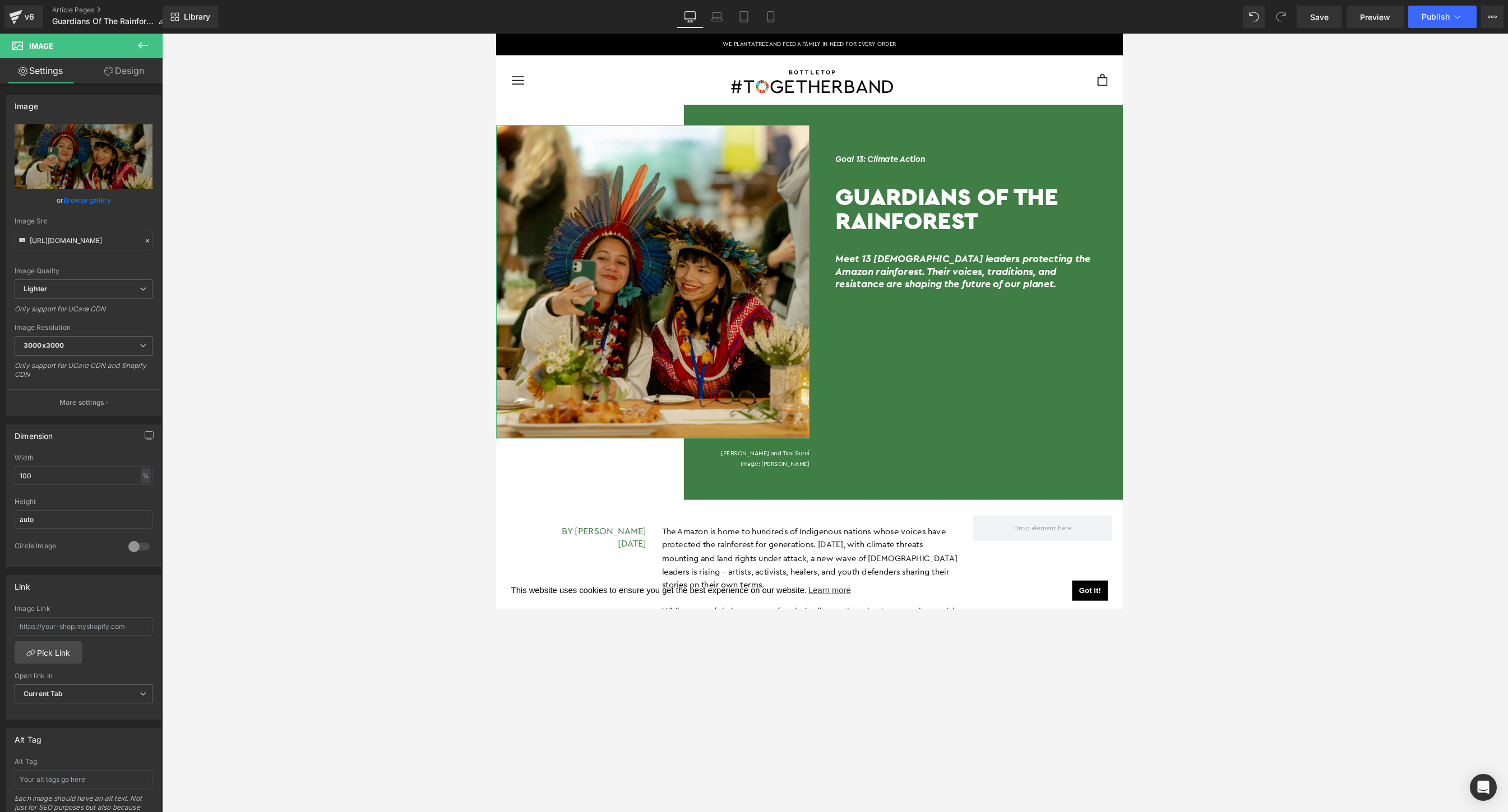
click at [67, 194] on link "Browse gallery" at bounding box center [87, 201] width 48 height 20
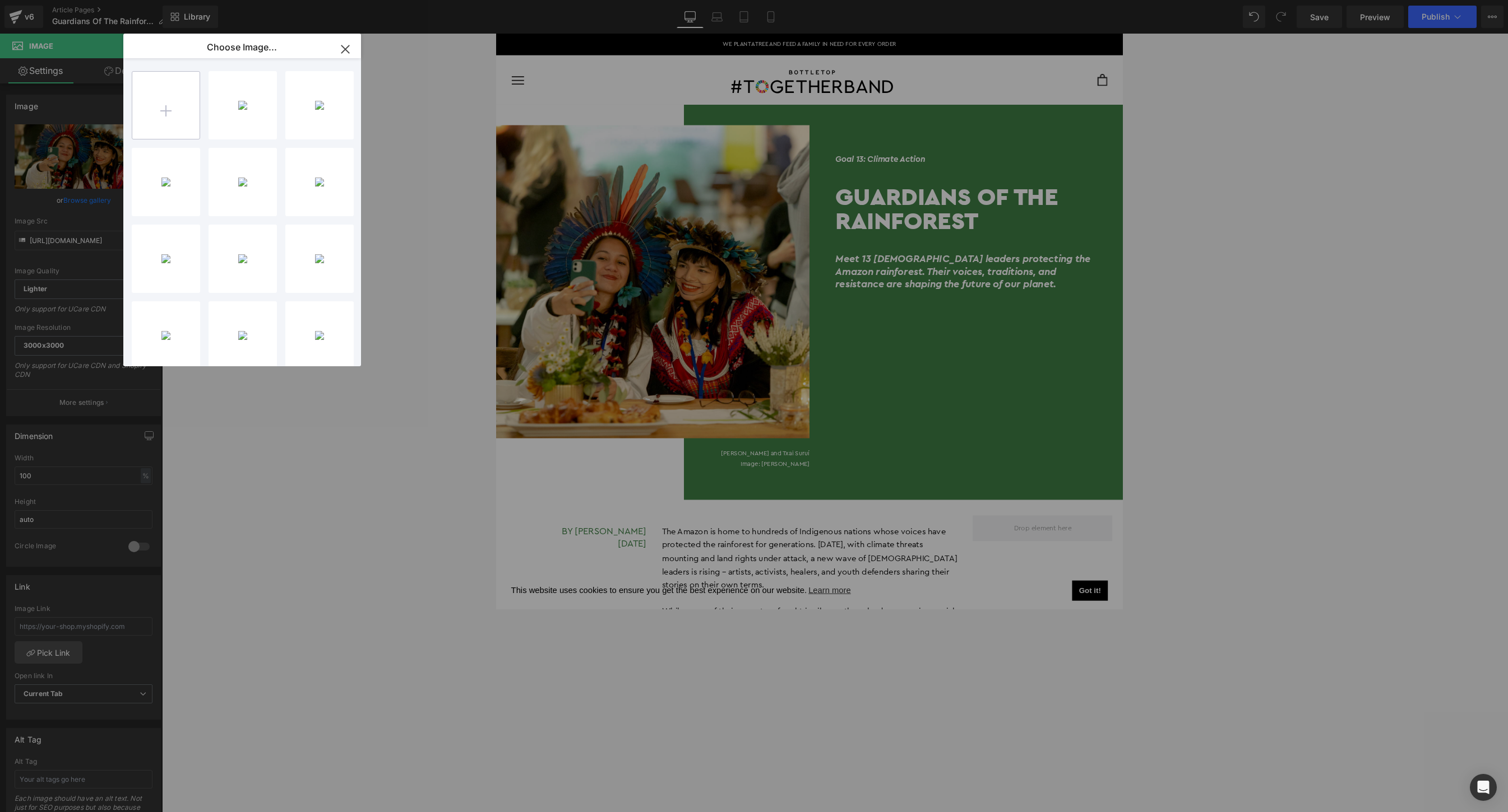
click at [162, 103] on input "file" at bounding box center [165, 105] width 68 height 68
type input "C:\fakepath\Screen Shot [DATE] 8.59.11 PM.png"
click at [238, 125] on div "Screen ...PM.png 2.11 MB" at bounding box center [243, 106] width 69 height 68
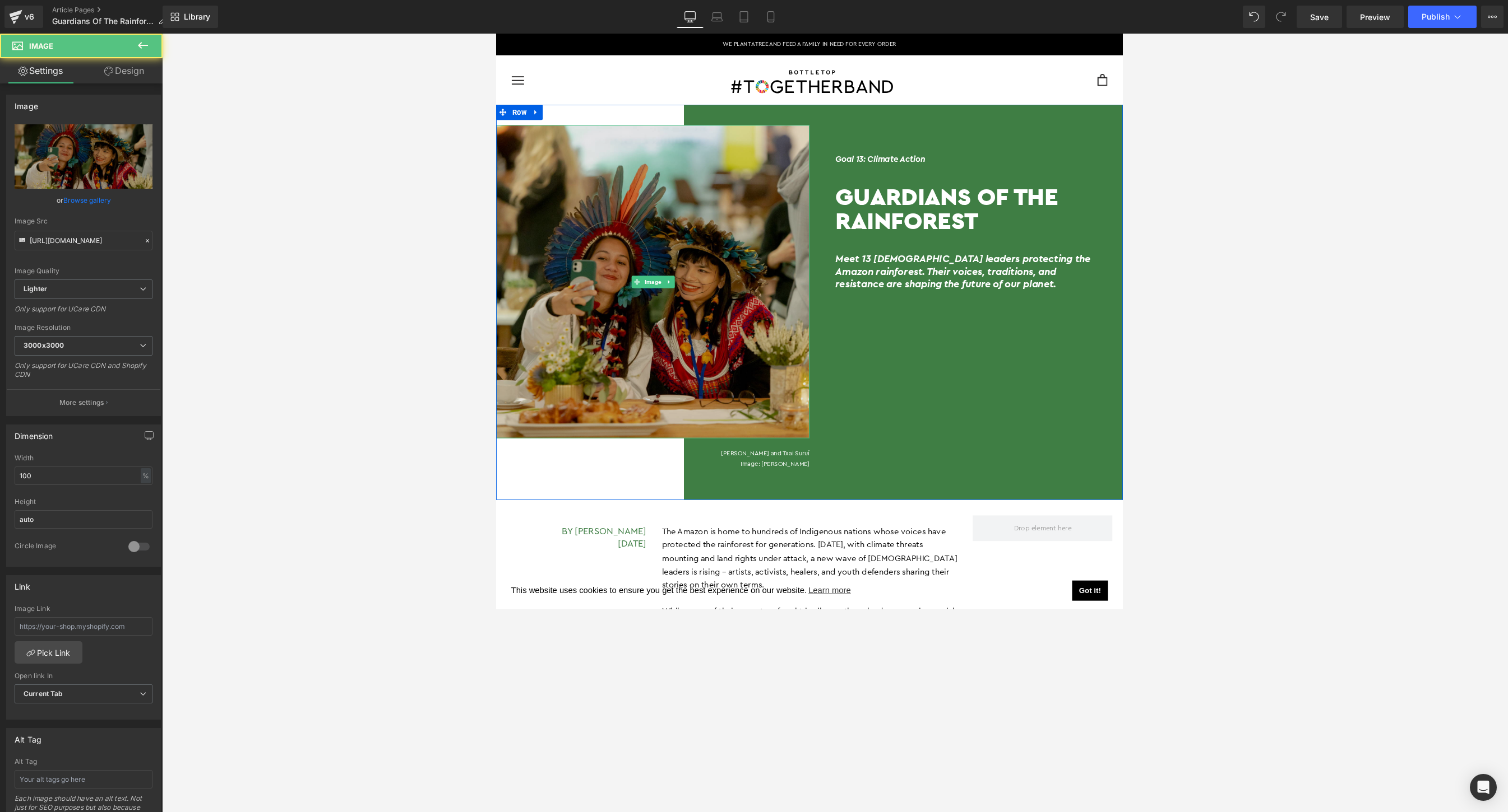
click at [597, 344] on img at bounding box center [664, 302] width 340 height 339
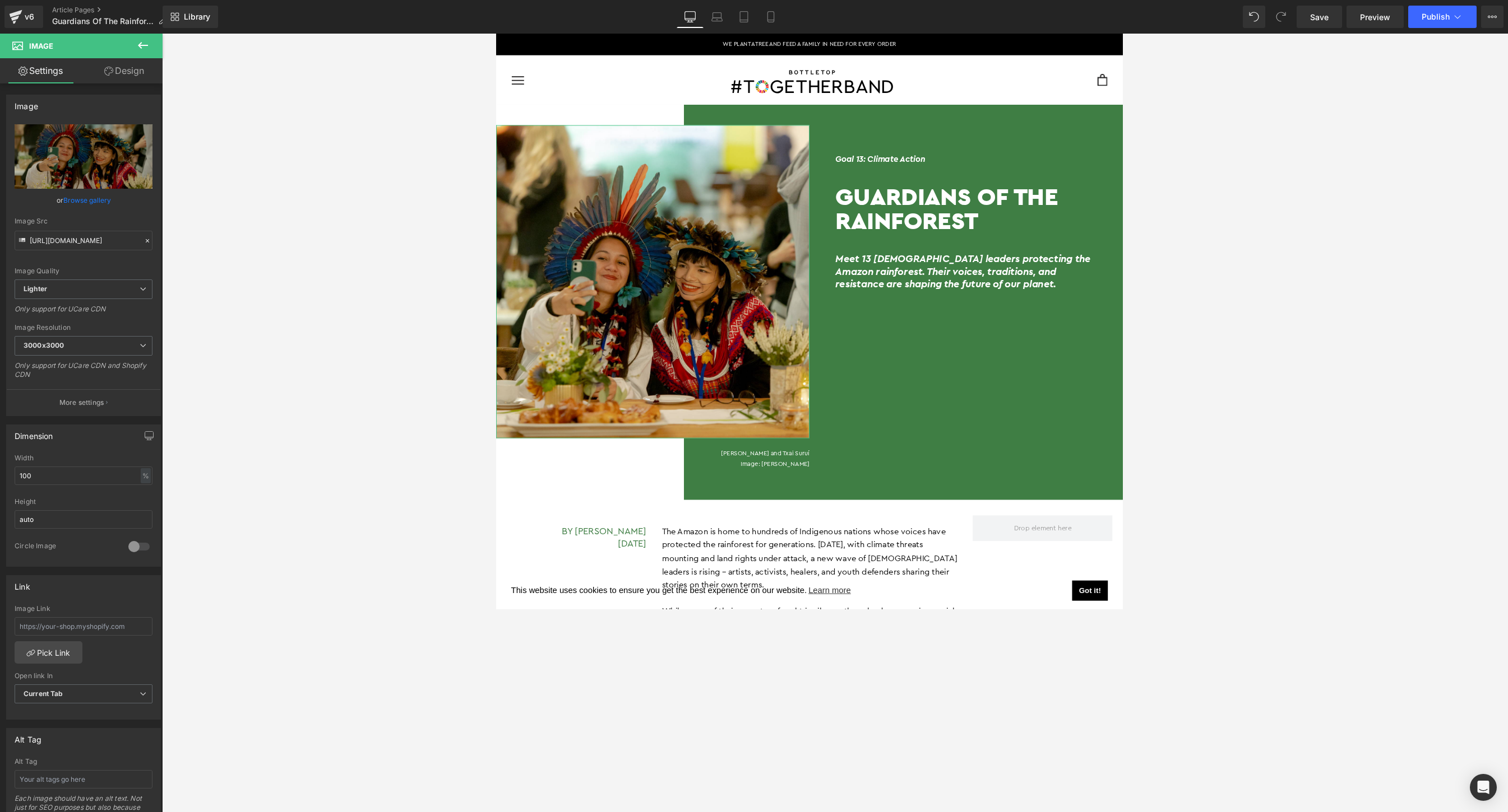
click at [74, 198] on link "Browse gallery" at bounding box center [87, 201] width 48 height 20
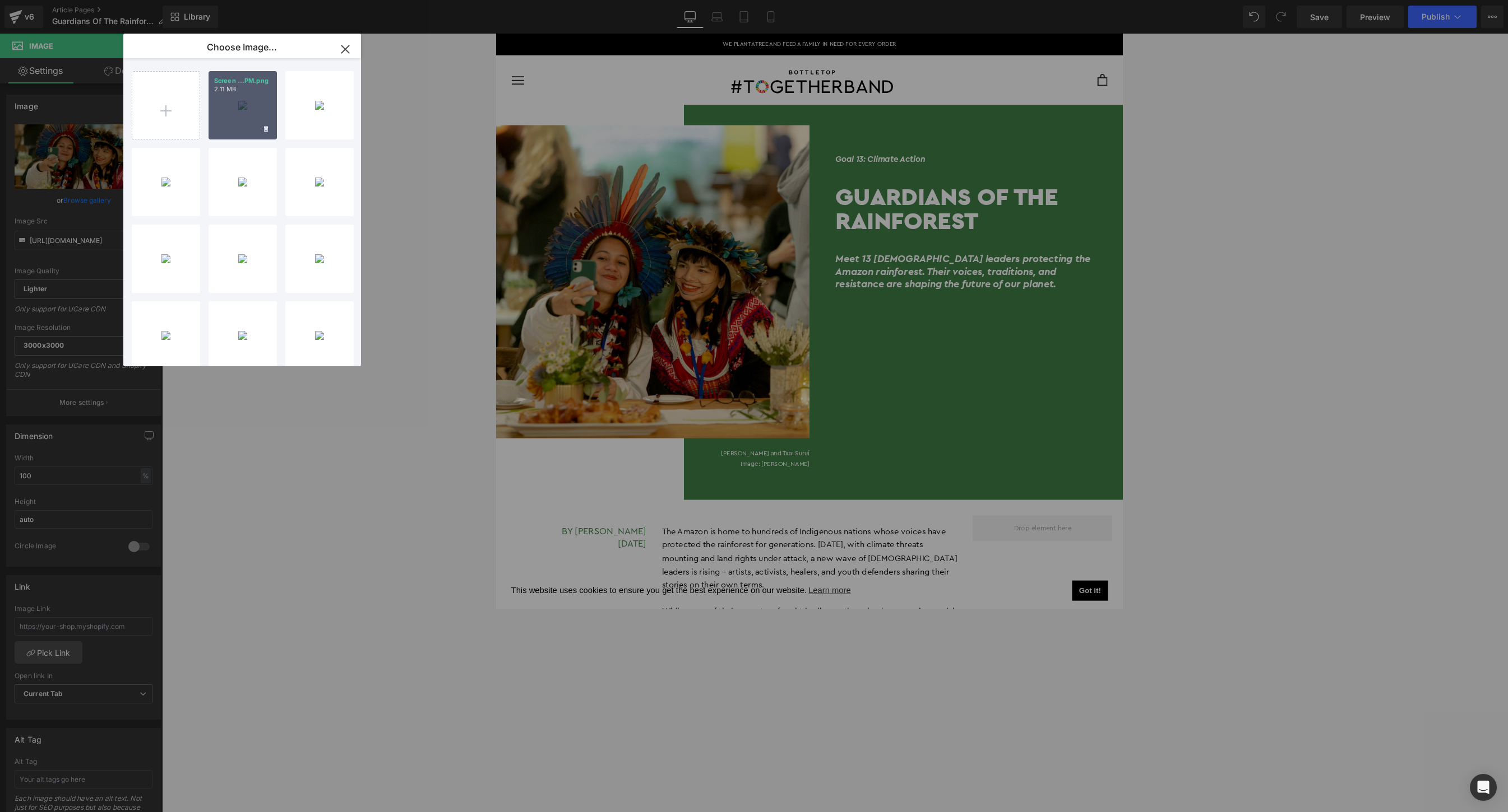
click at [248, 103] on div "Screen ...PM.png 2.11 MB" at bounding box center [243, 106] width 69 height 68
type input "[URL][DOMAIN_NAME]"
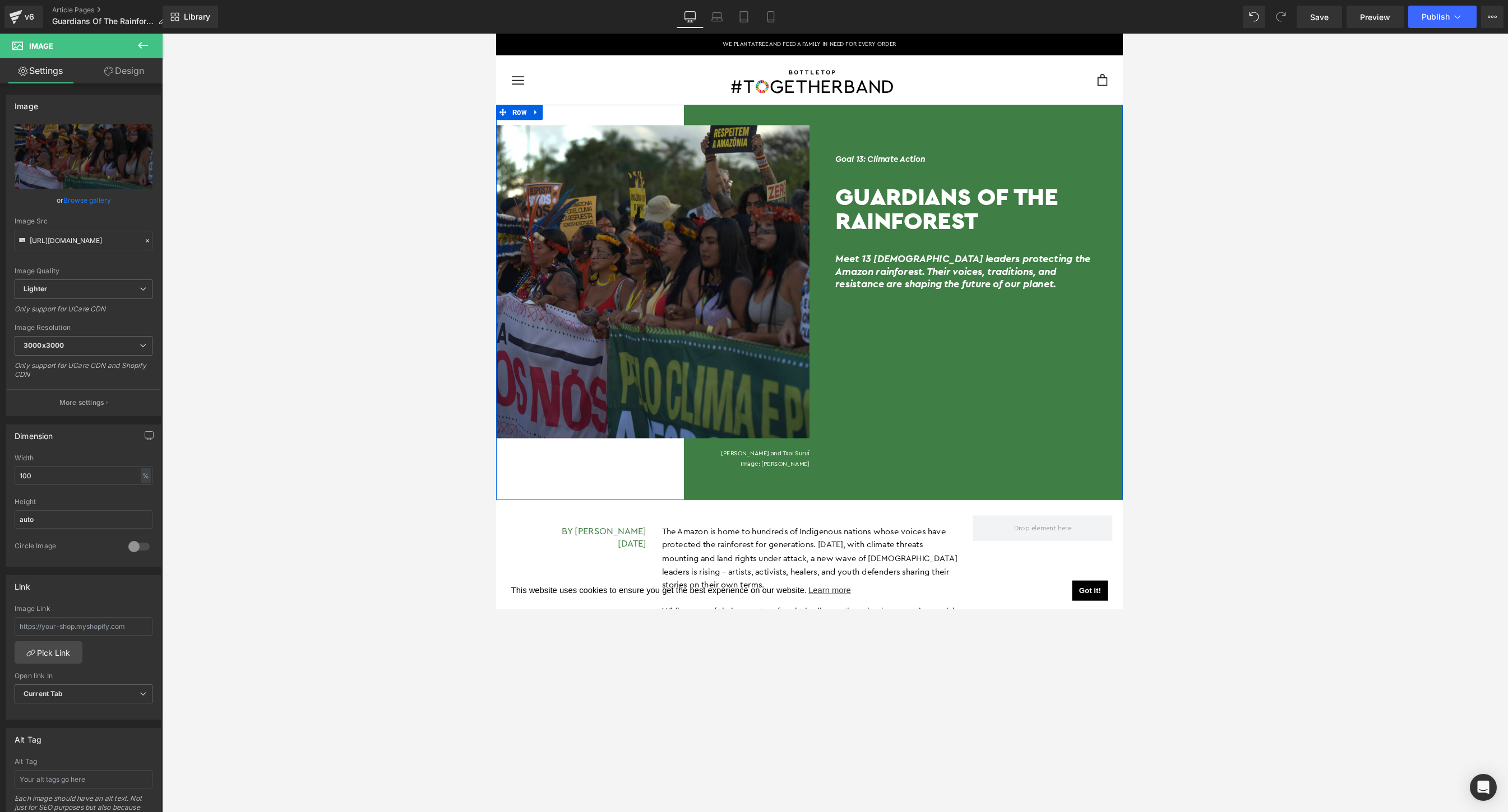
click at [726, 498] on p "Image: [PERSON_NAME]" at bounding box center [664, 499] width 340 height 11
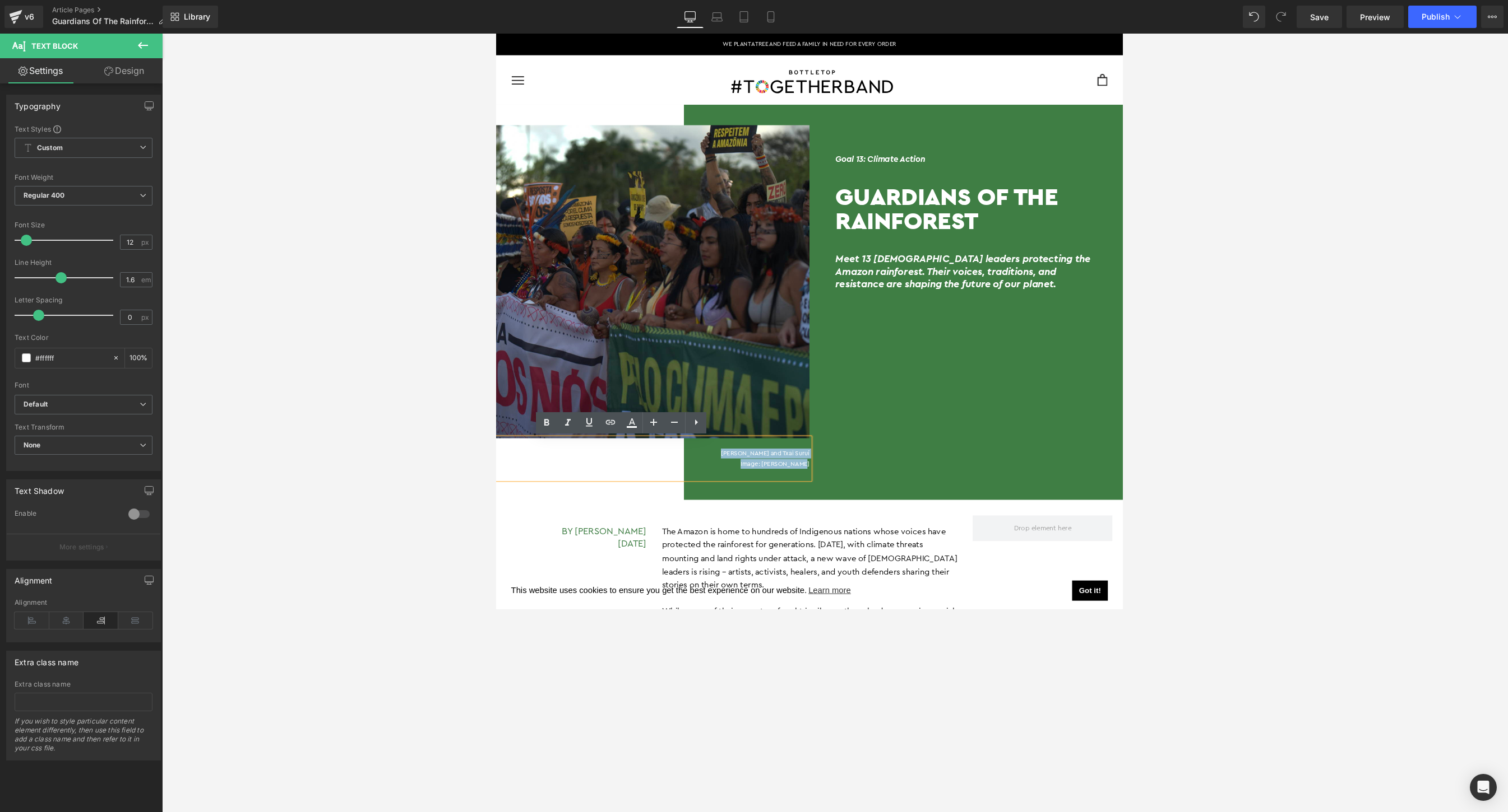
drag, startPoint x: 749, startPoint y: 491, endPoint x: 841, endPoint y: 507, distance: 93.4
click at [726, 507] on div "Image [PERSON_NAME] and Txai Suruí Image: [PERSON_NAME] Text Block Goal 13: Cli…" at bounding box center [834, 324] width 678 height 428
click at [726, 510] on div "Goal 13: Climate Action Heading Guardians Of The Rainforest Heading Meet 13 [DE…" at bounding box center [1004, 324] width 340 height 383
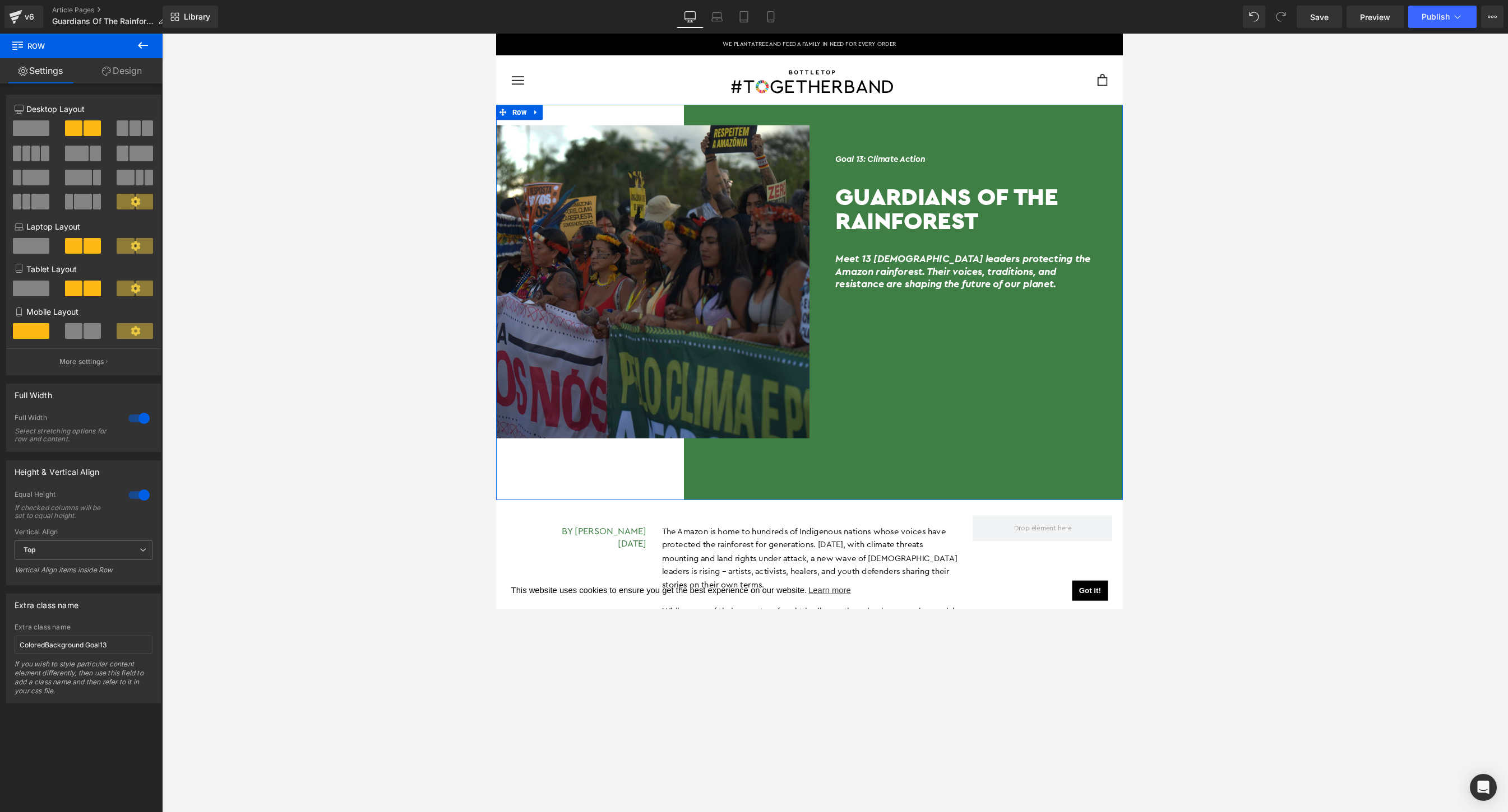
click at [726, 516] on div "Image Text Block Goal 13: Climate Action Heading Guardians Of The Rainforest He…" at bounding box center [834, 324] width 678 height 428
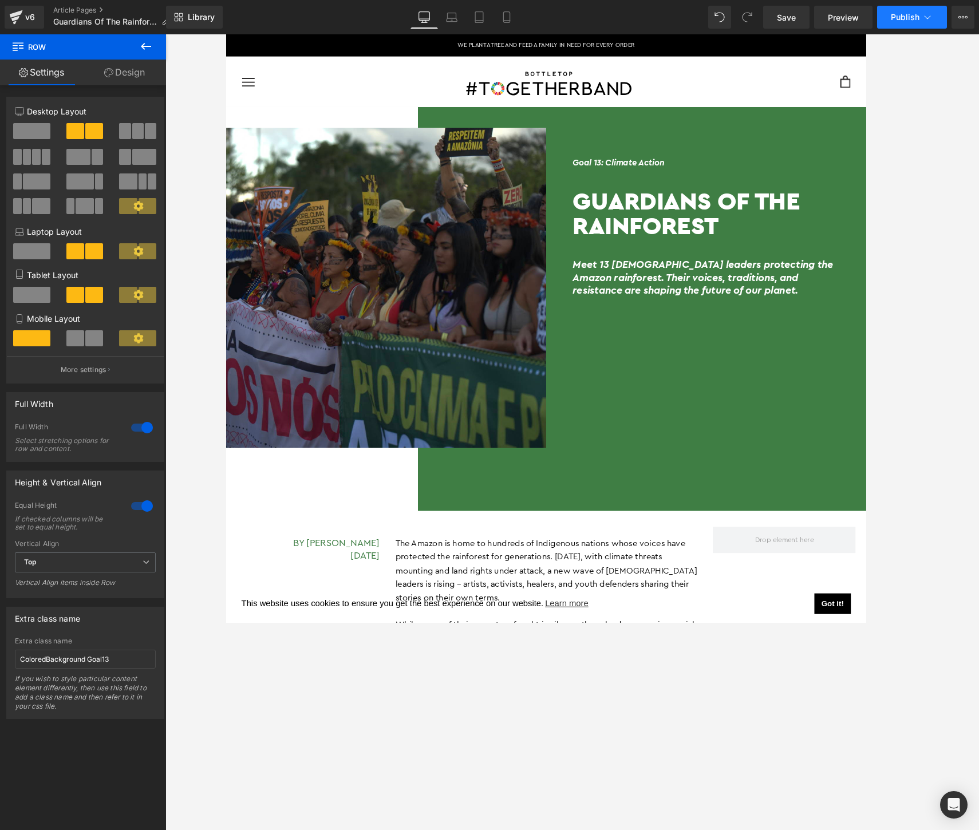
click at [742, 17] on span "Publish" at bounding box center [905, 17] width 29 height 9
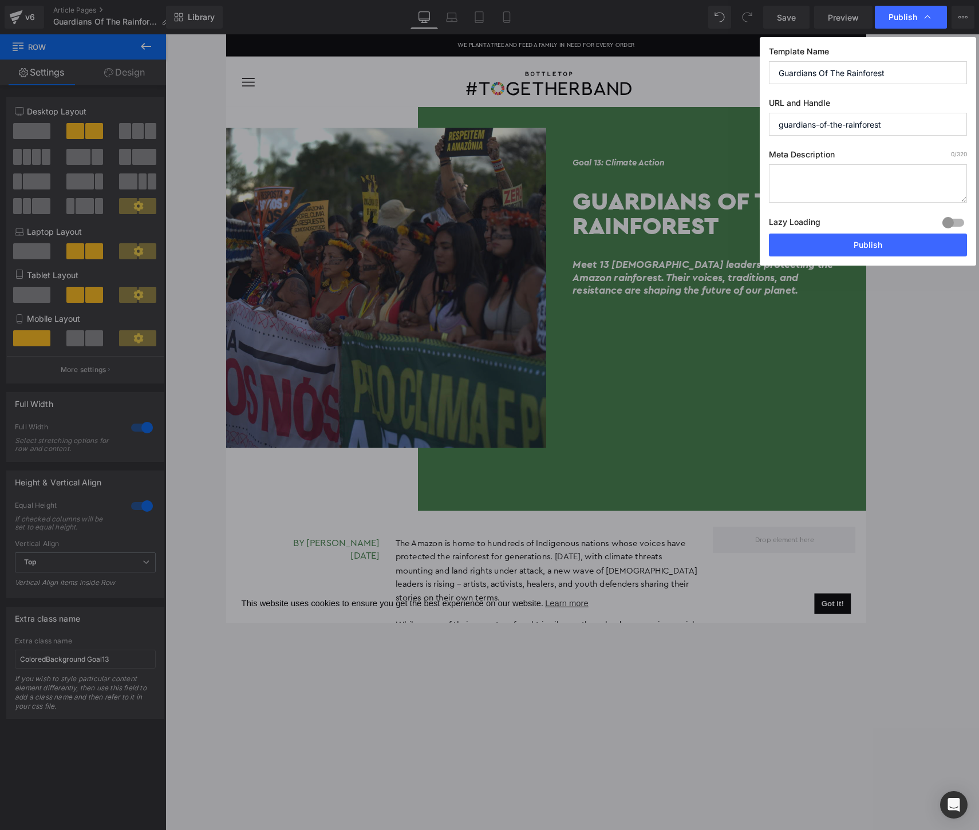
drag, startPoint x: 903, startPoint y: 122, endPoint x: 725, endPoint y: 122, distance: 178.1
click at [725, 122] on div "Publish Template Name Guardians Of The Rainforest URL and Handle guardians-of-t…" at bounding box center [489, 415] width 979 height 830
paste input "amazon-indigenous-voices"
type input "amazon-indigenous-voices"
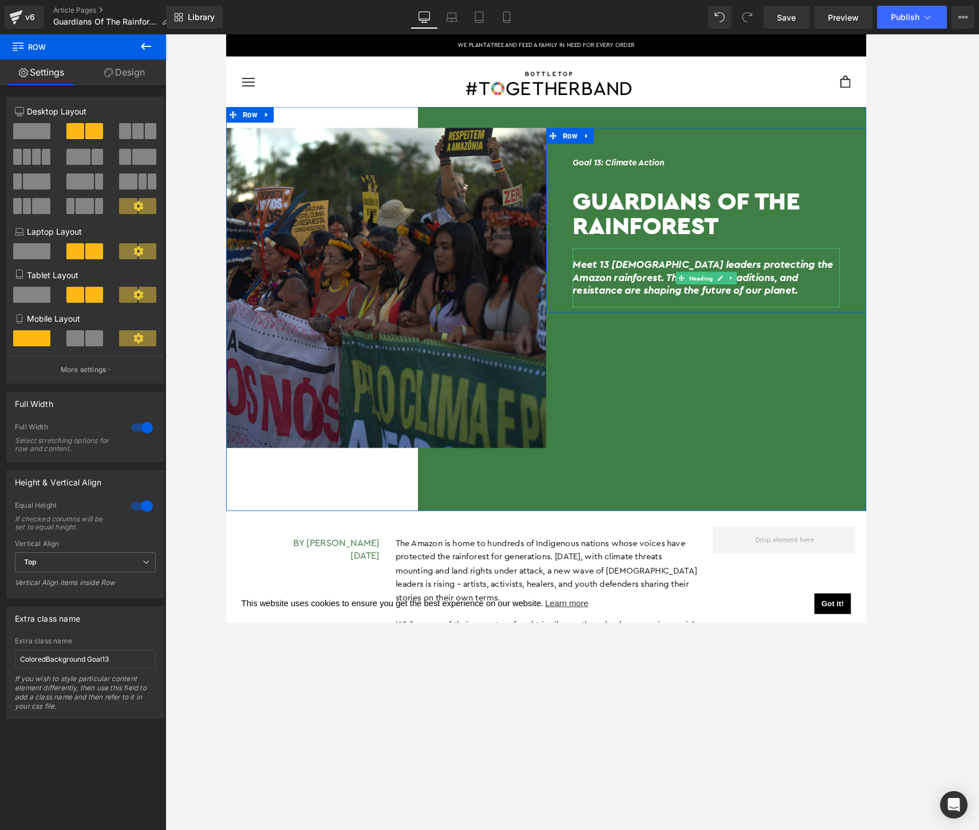
click at [597, 279] on div "Goal 13: Climate Action Heading Guardians Of The Rainforest Heading Meet 13 [DE…" at bounding box center [745, 241] width 347 height 177
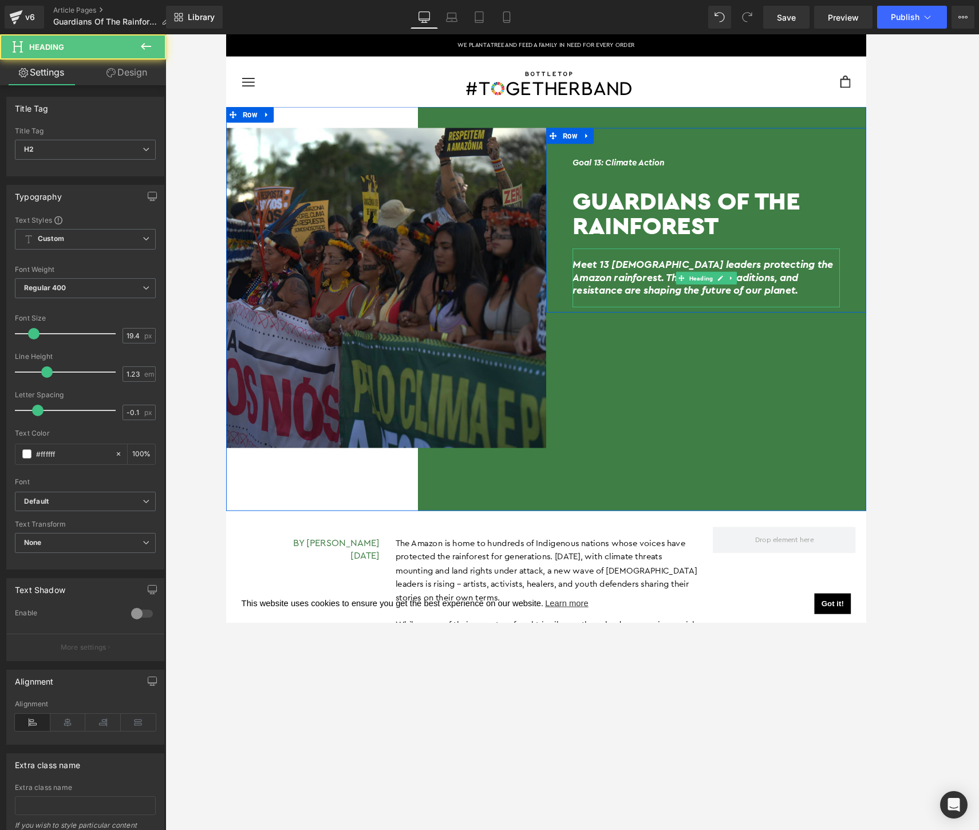
click at [606, 281] on h2 "Meet 13 [DEMOGRAPHIC_DATA] leaders protecting the Amazon rainforest. Their voic…" at bounding box center [745, 298] width 289 height 41
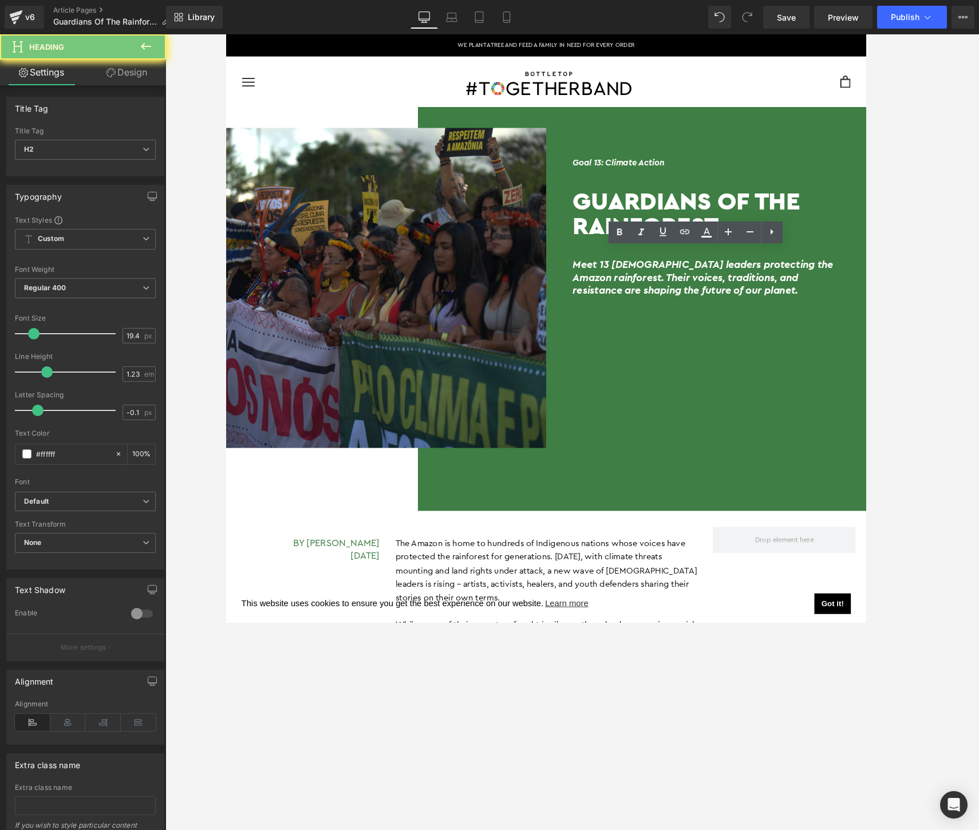
click at [606, 281] on h2 "Meet 13 [DEMOGRAPHIC_DATA] leaders protecting the Amazon rainforest. Their voic…" at bounding box center [745, 298] width 289 height 41
click at [742, 315] on h2 "Meet 13 [DEMOGRAPHIC_DATA] leaders protecting the Amazon rainforest. Their voic…" at bounding box center [745, 298] width 289 height 41
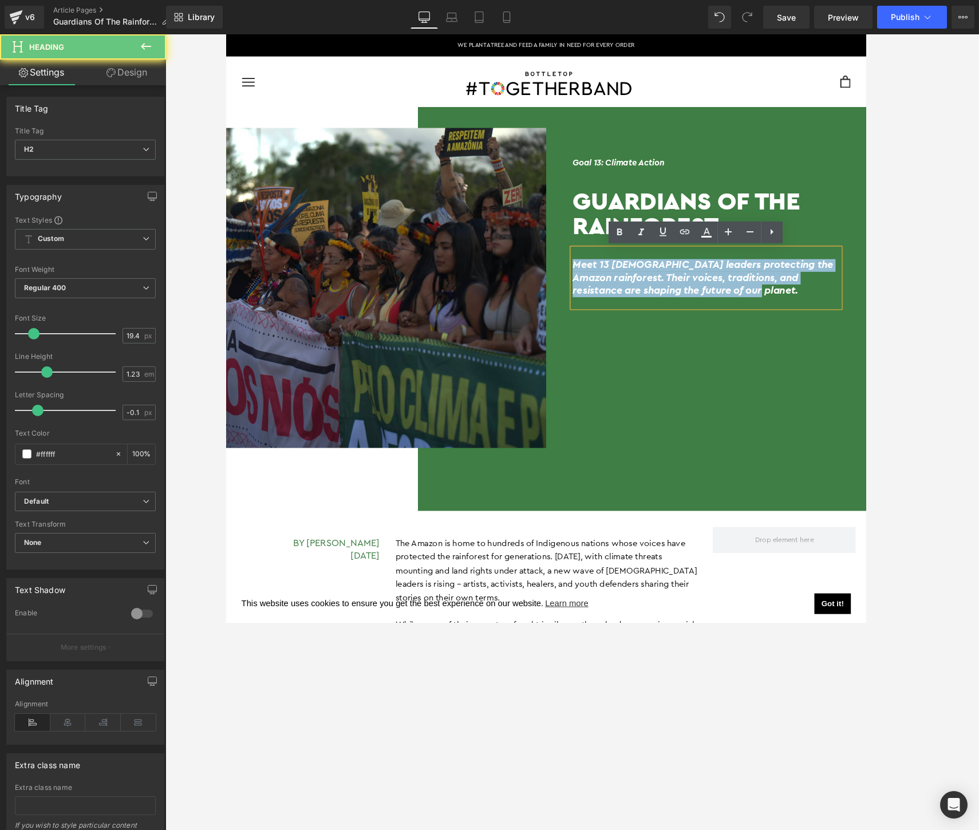
click at [742, 315] on h2 "Meet 13 [DEMOGRAPHIC_DATA] leaders protecting the Amazon rainforest. Their voic…" at bounding box center [745, 298] width 289 height 41
copy h2 "Meet 13 [DEMOGRAPHIC_DATA] leaders protecting the Amazon rainforest. Their voic…"
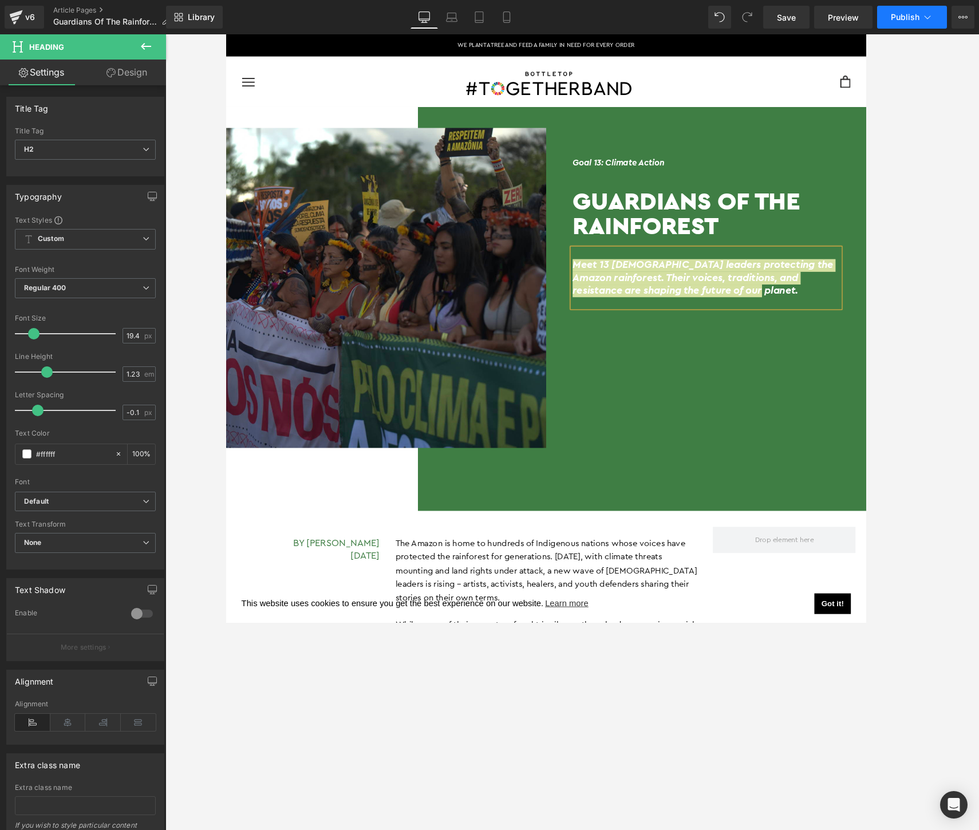
click at [742, 15] on span "Publish" at bounding box center [905, 17] width 29 height 9
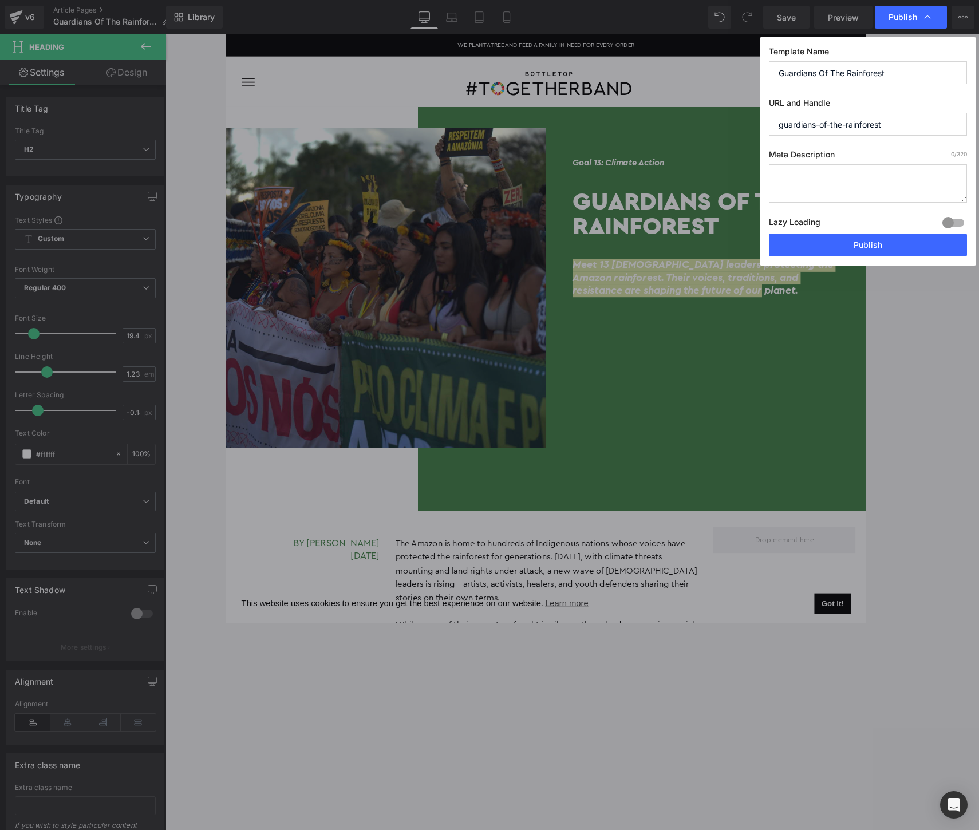
click at [742, 181] on textarea at bounding box center [868, 183] width 198 height 38
paste textarea "Meet 13 [DEMOGRAPHIC_DATA] leaders protecting the Amazon rainforest. Their voic…"
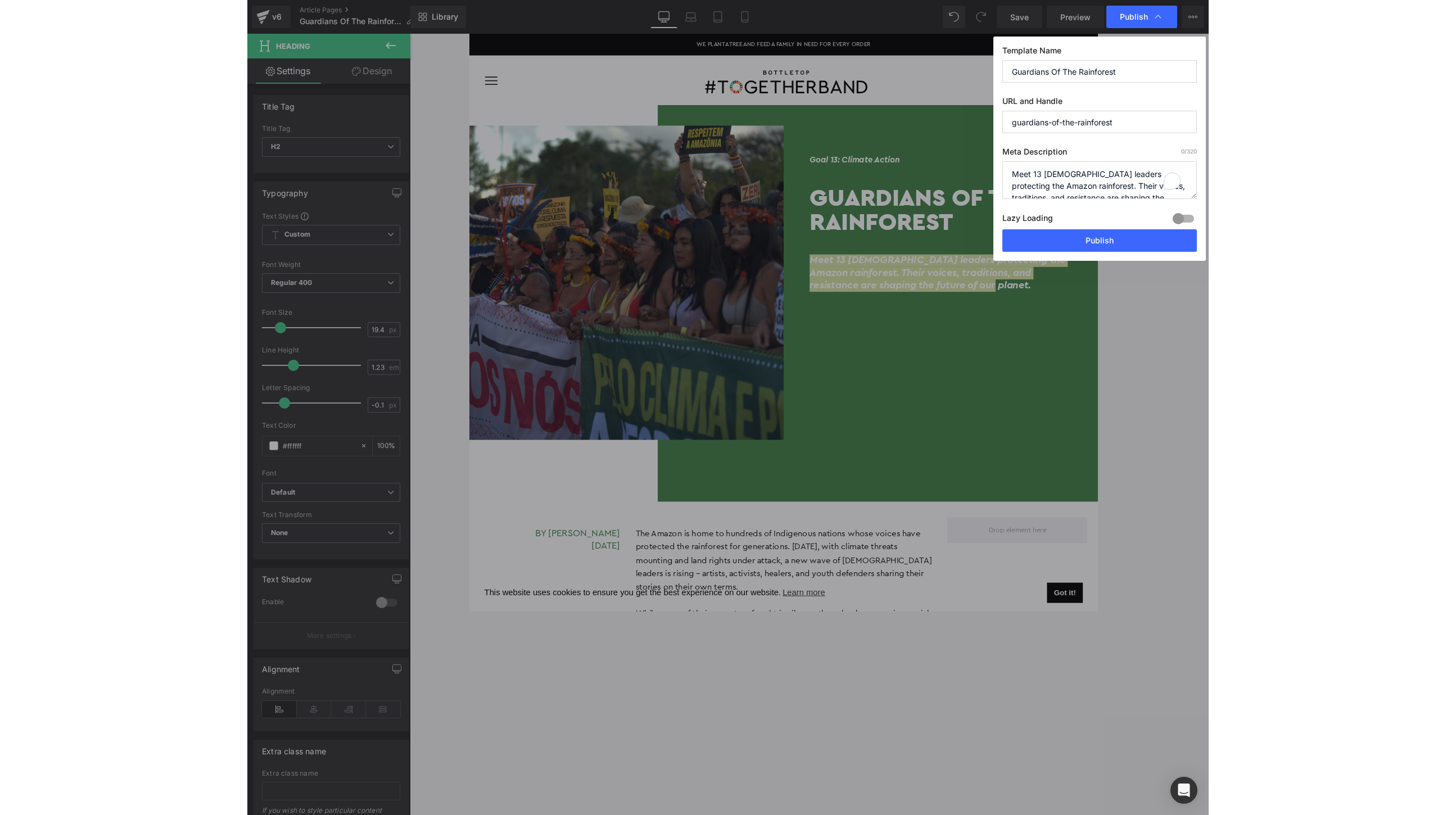
scroll to position [16, 0]
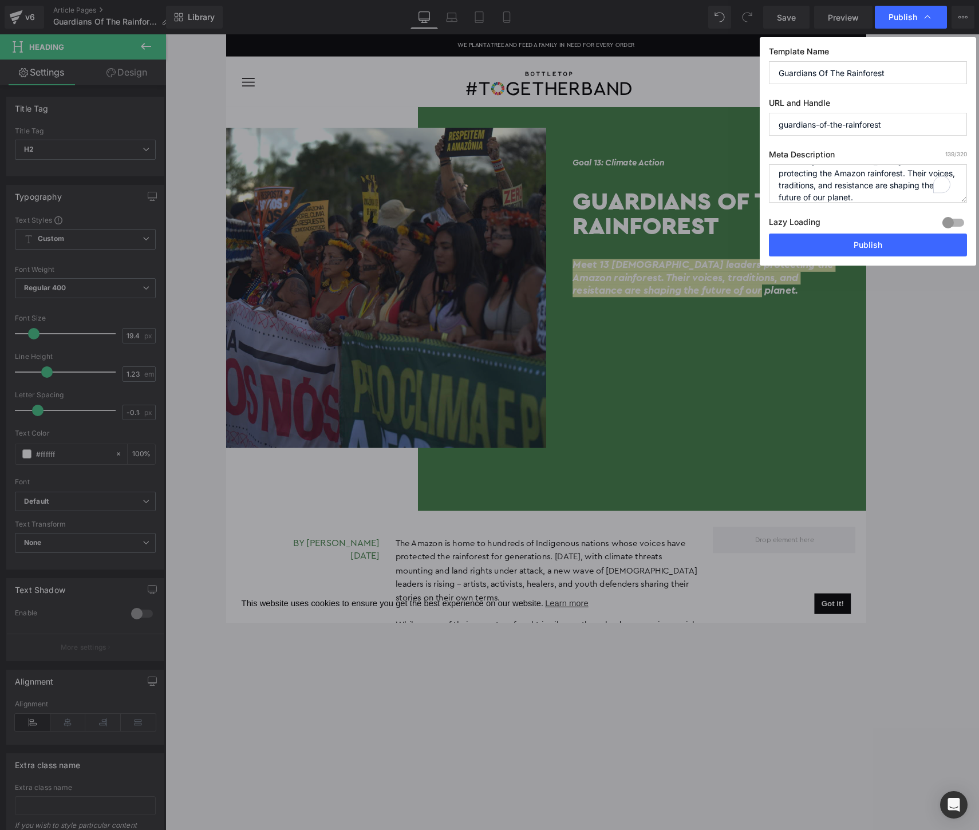
type textarea "Meet 13 [DEMOGRAPHIC_DATA] leaders protecting the Amazon rainforest. Their voic…"
drag, startPoint x: 914, startPoint y: 124, endPoint x: 774, endPoint y: 123, distance: 139.8
click at [742, 123] on input "guardians-of-the-rainforest" at bounding box center [868, 124] width 198 height 23
type input "amazon-indigenous-voices"
click at [742, 241] on button "Publish" at bounding box center [868, 245] width 198 height 23
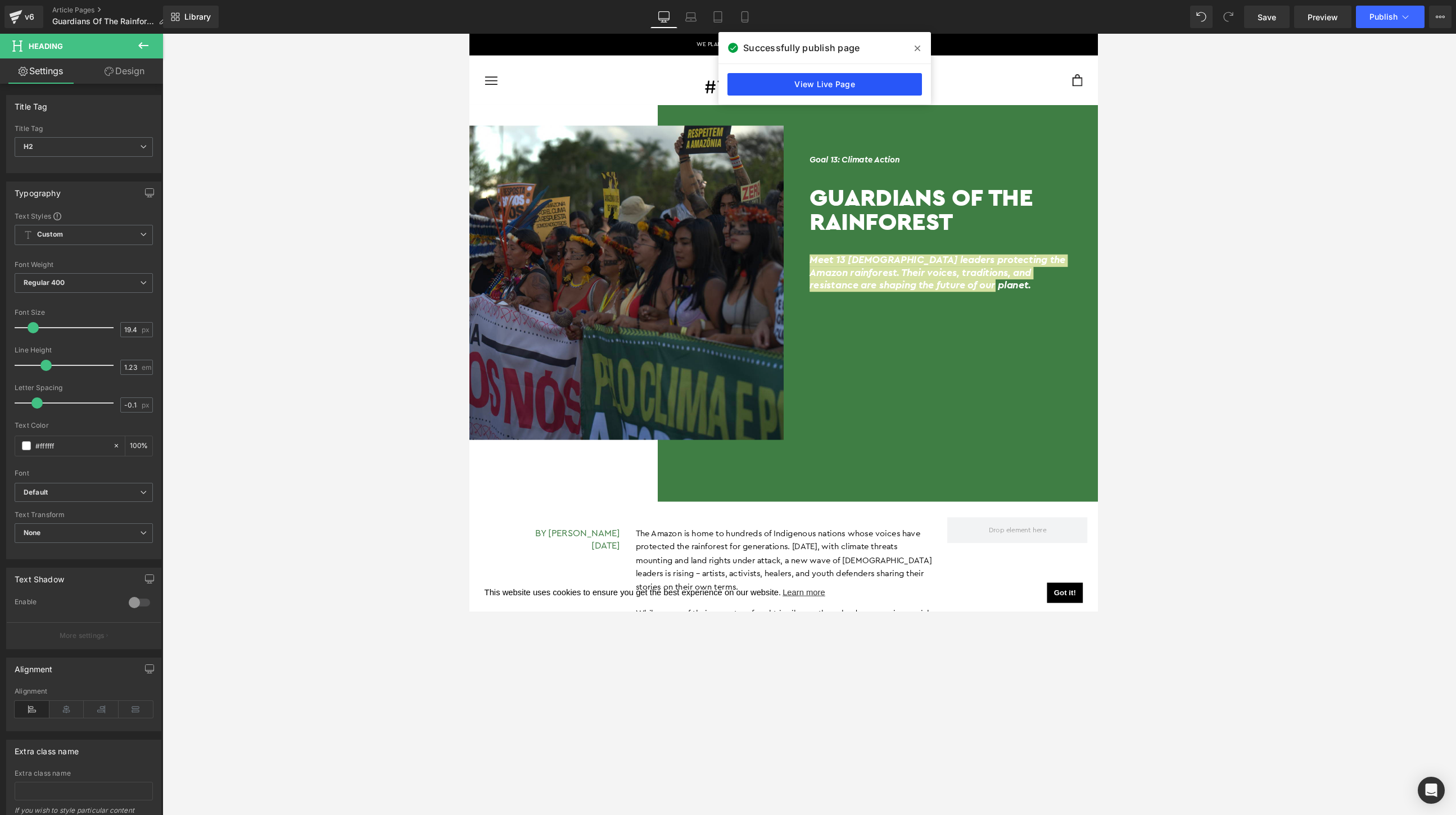
click at [728, 81] on link "View Live Page" at bounding box center [825, 83] width 194 height 23
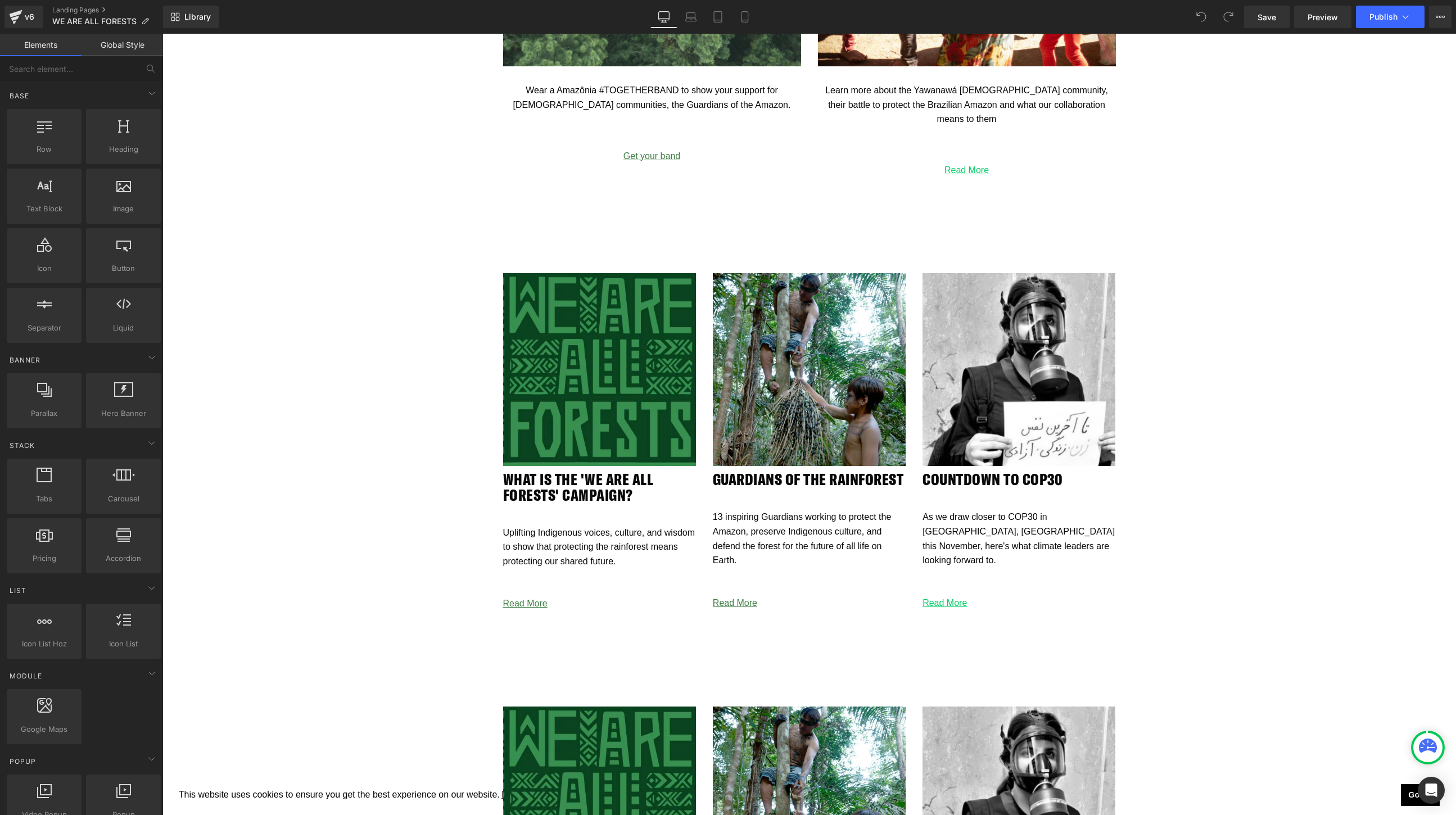
scroll to position [2131, 0]
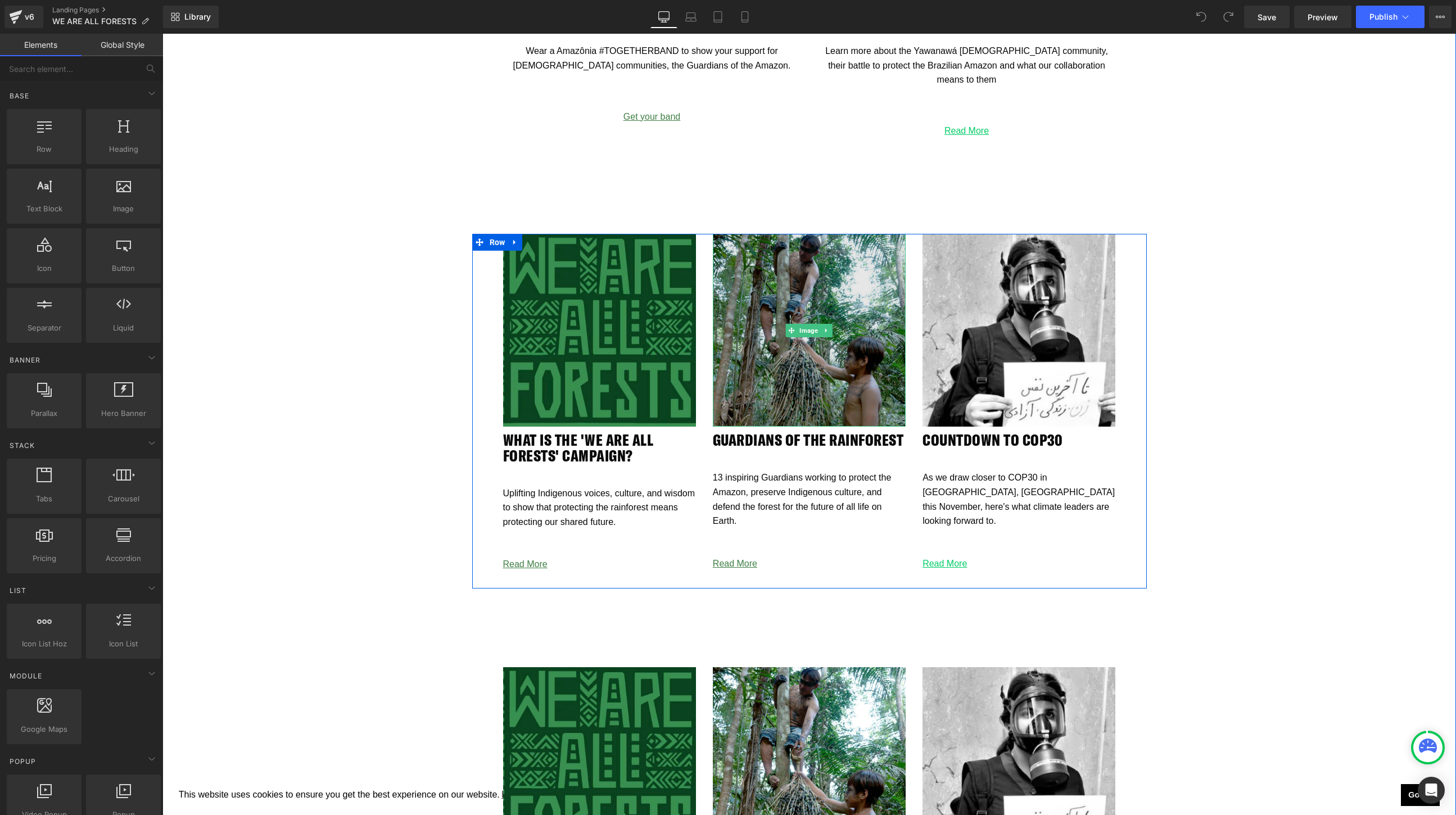
click at [840, 330] on img at bounding box center [809, 330] width 192 height 192
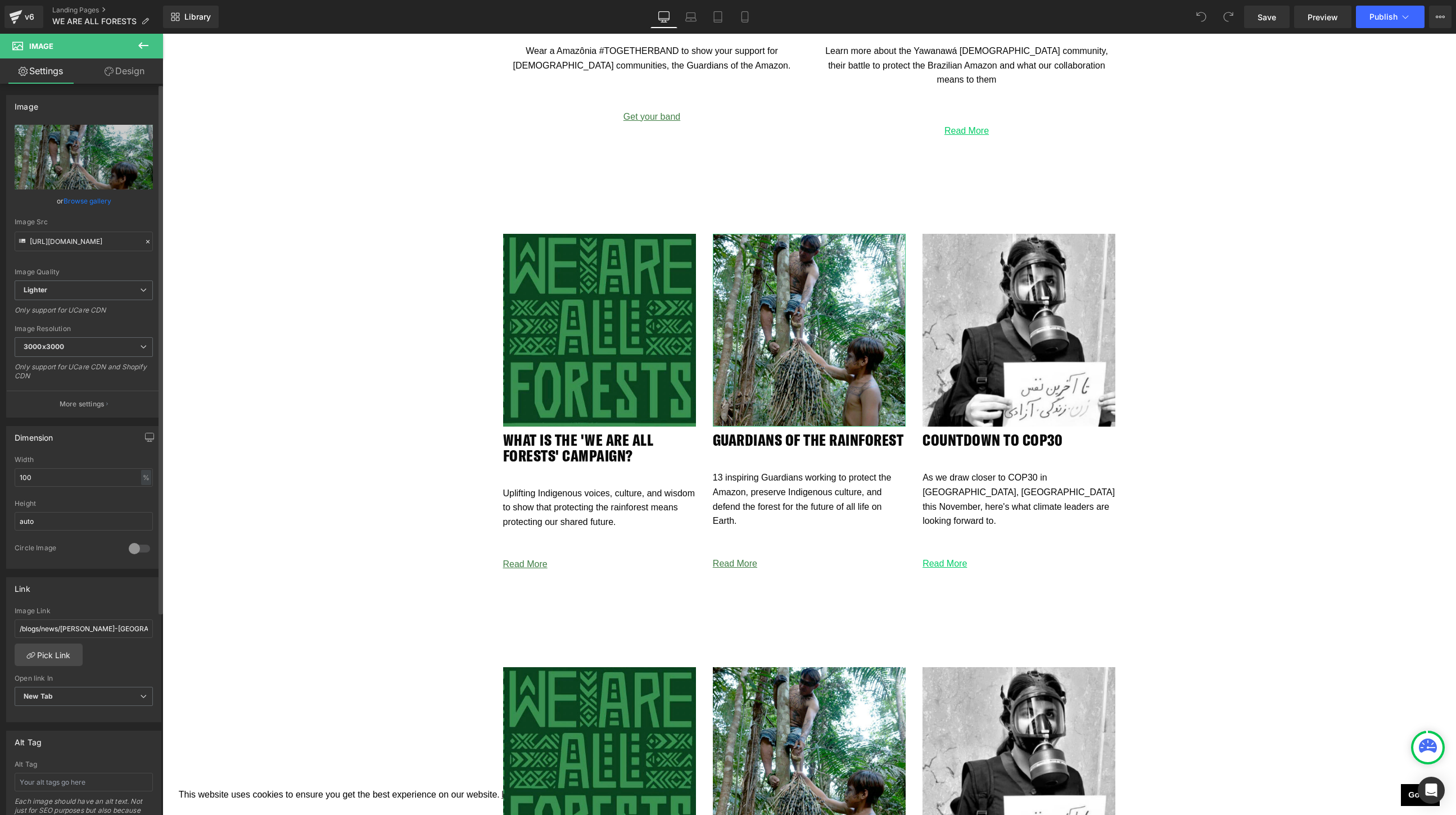
click at [83, 198] on link "Browse gallery" at bounding box center [87, 201] width 48 height 20
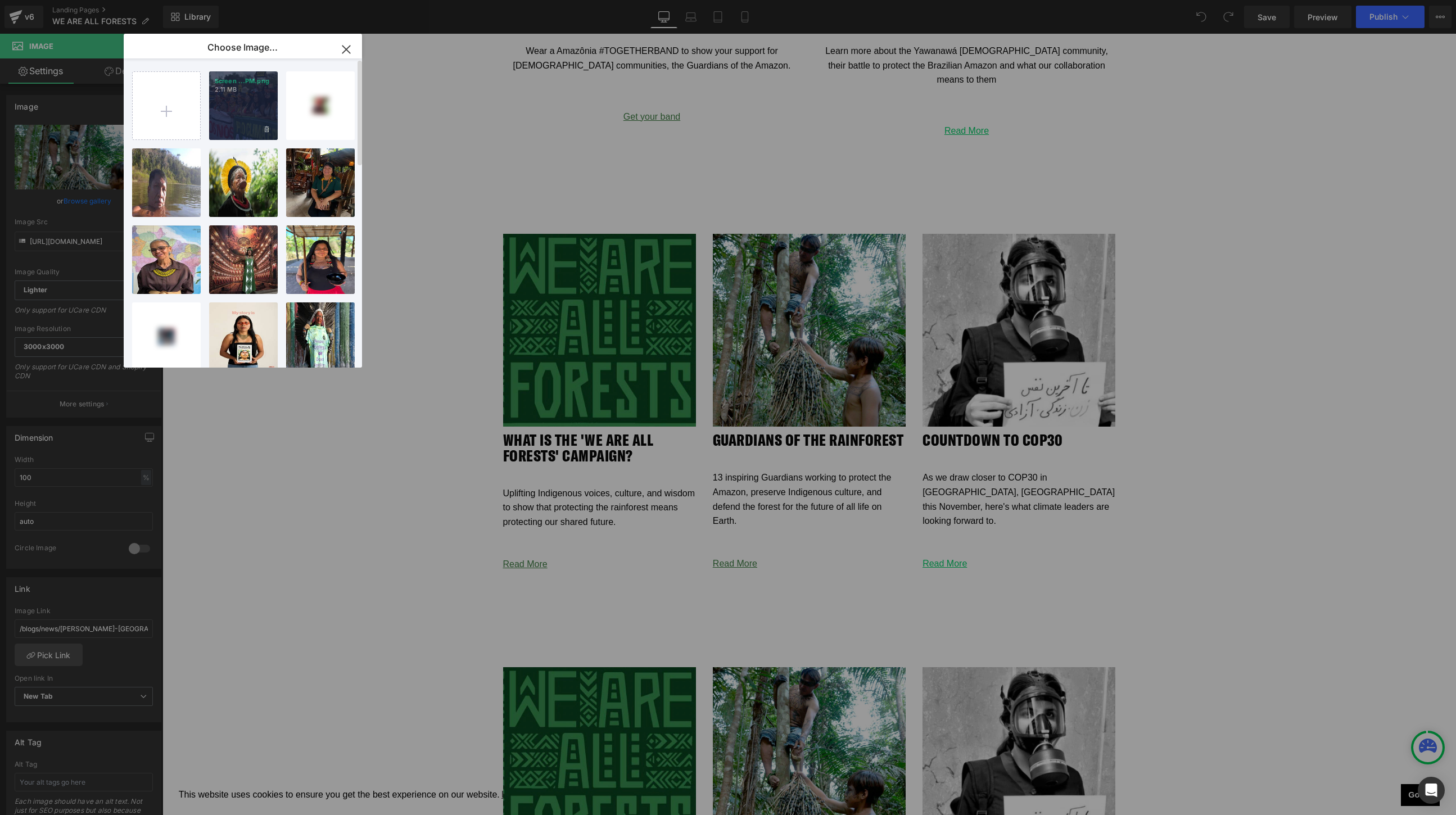
click at [0, 0] on div "Screen ...PM.png 2.11 MB" at bounding box center [0, 0] width 0 height 0
type input "[URL][DOMAIN_NAME]"
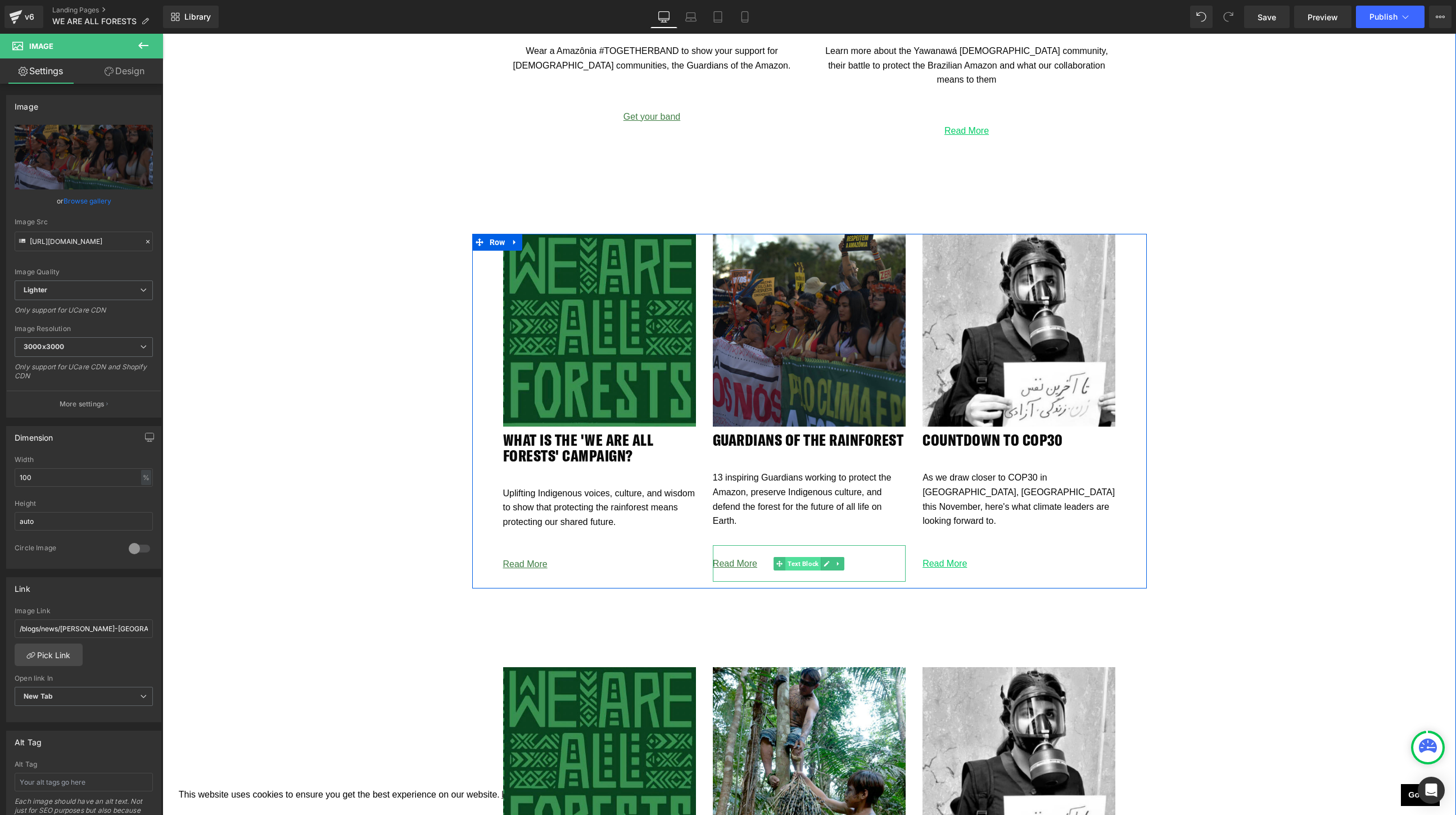
click at [802, 562] on span "Text Block" at bounding box center [803, 565] width 35 height 14
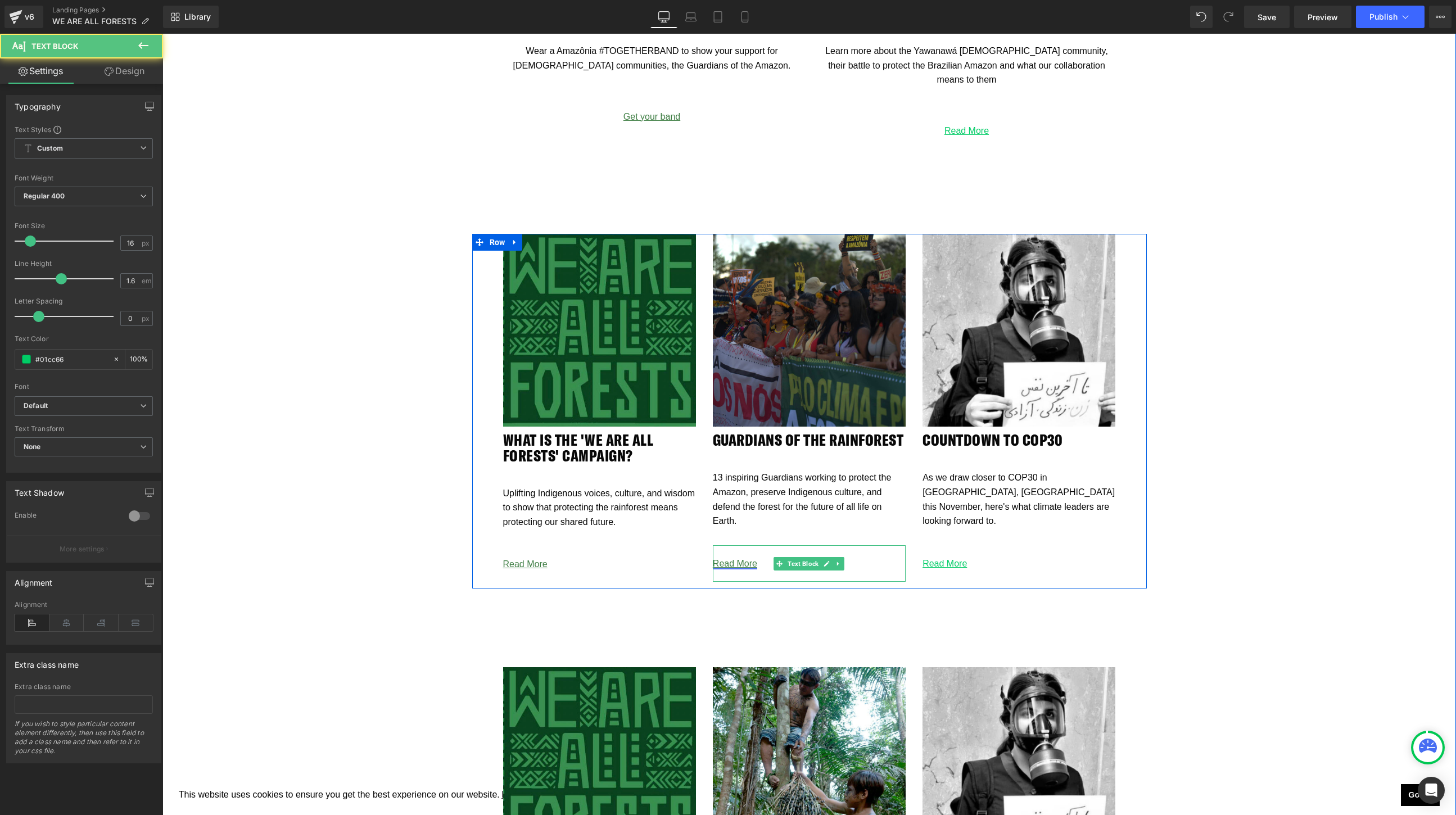
click at [745, 563] on link "Read More" at bounding box center [734, 564] width 44 height 10
click at [839, 562] on icon at bounding box center [838, 564] width 6 height 7
click at [738, 562] on link "Read More" at bounding box center [734, 564] width 44 height 10
click at [809, 564] on icon at bounding box center [810, 565] width 6 height 6
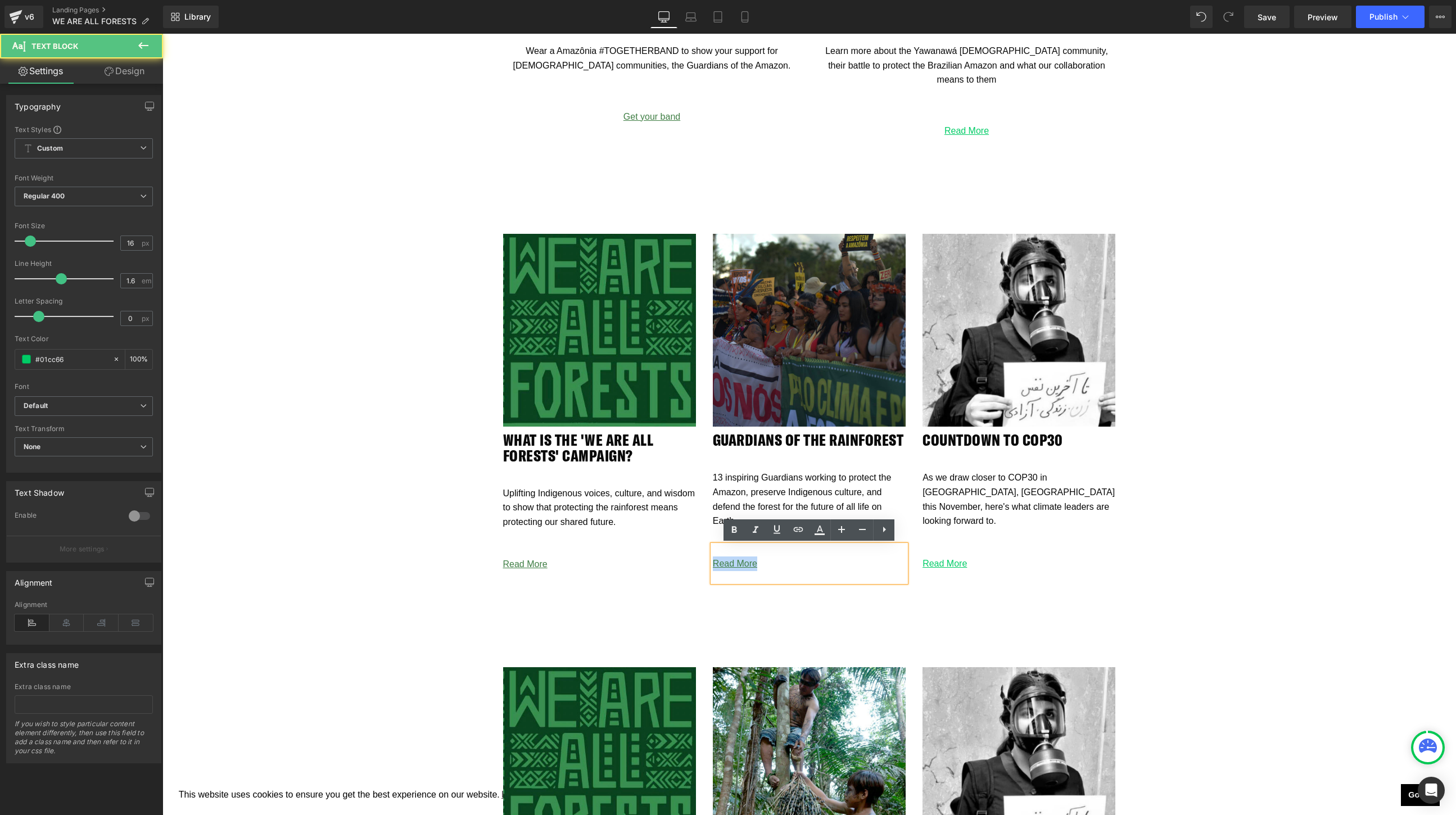
drag, startPoint x: 782, startPoint y: 575, endPoint x: 705, endPoint y: 562, distance: 78.1
click at [705, 562] on div "Image GUARDIANS OF THE RAINFOREST Heading 13 inspiring Guardians working to pro…" at bounding box center [810, 408] width 210 height 349
click at [798, 390] on icon at bounding box center [856, 384] width 192 height 11
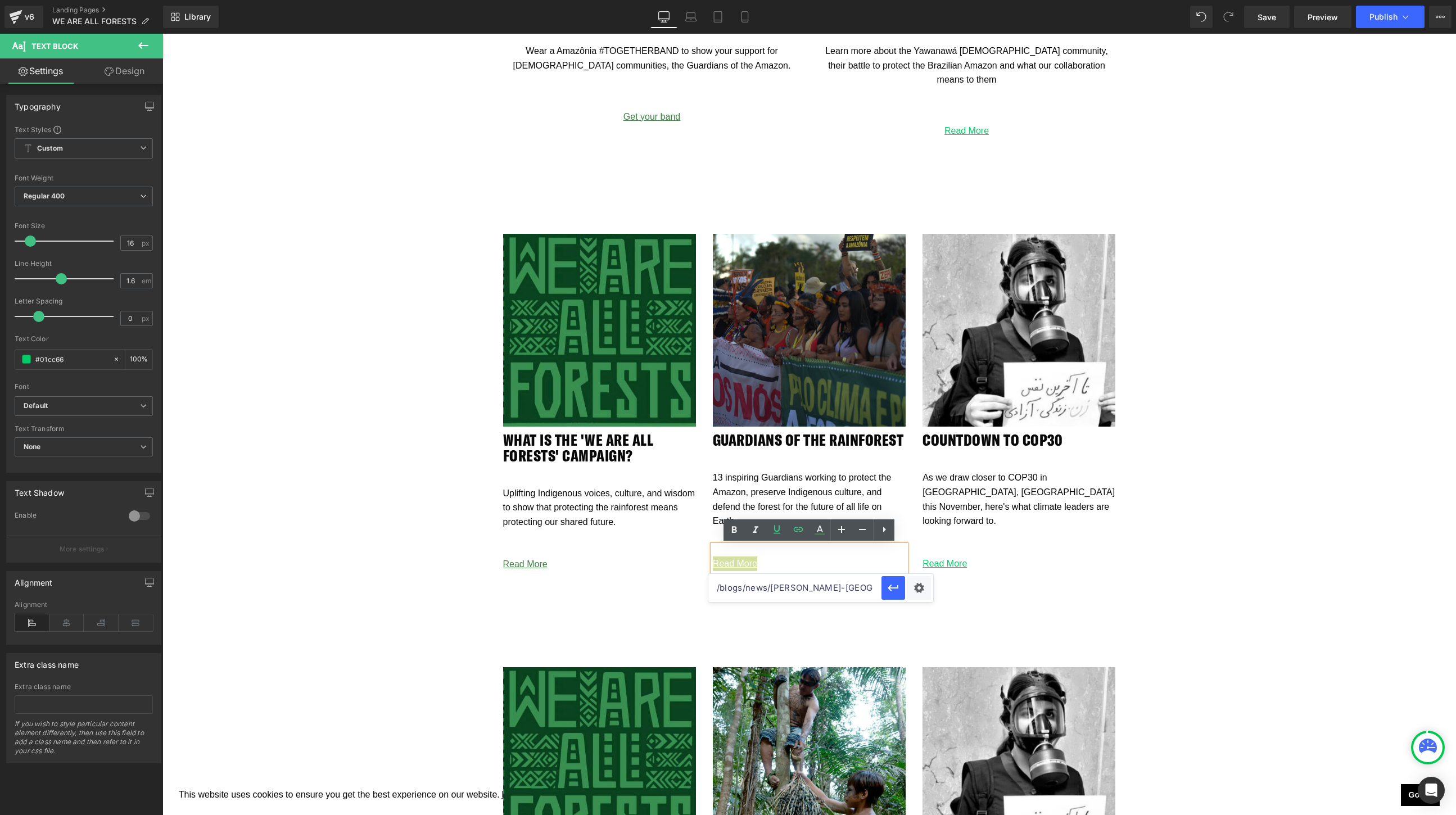
paste input "https://togetherband.org/blogs/news/amazon-indigenous-voices?_ab=0&key=17563248…"
drag, startPoint x: 752, startPoint y: 588, endPoint x: 916, endPoint y: 588, distance: 164.0
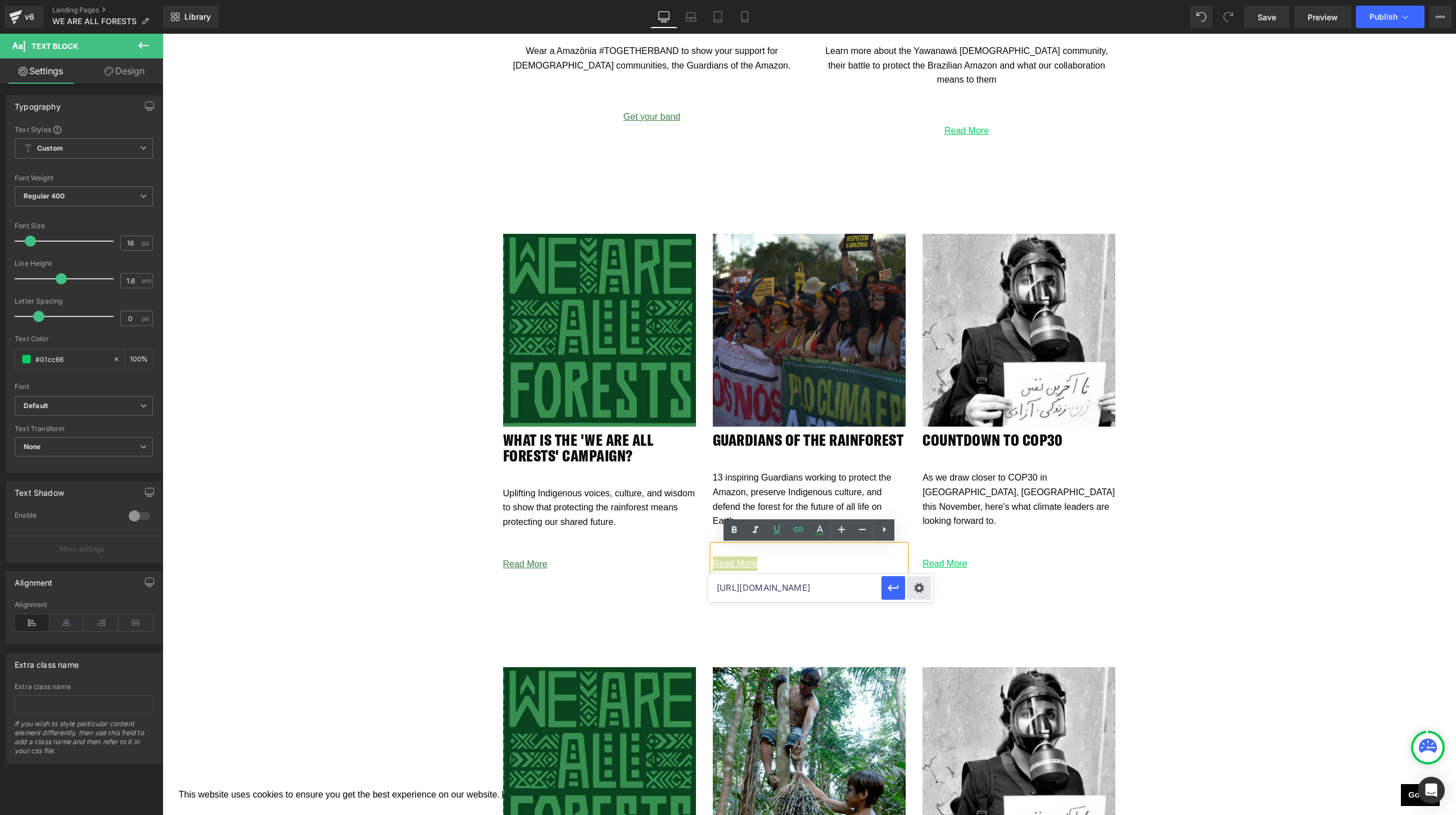
type input "https://togetherband.org/blogs/news/amazon-indigenous-voices"
click at [0, 0] on div "Text Color Highlight Color #333333 Choose Image... Back to Library Insert Scree…" at bounding box center [0, 0] width 0 height 0
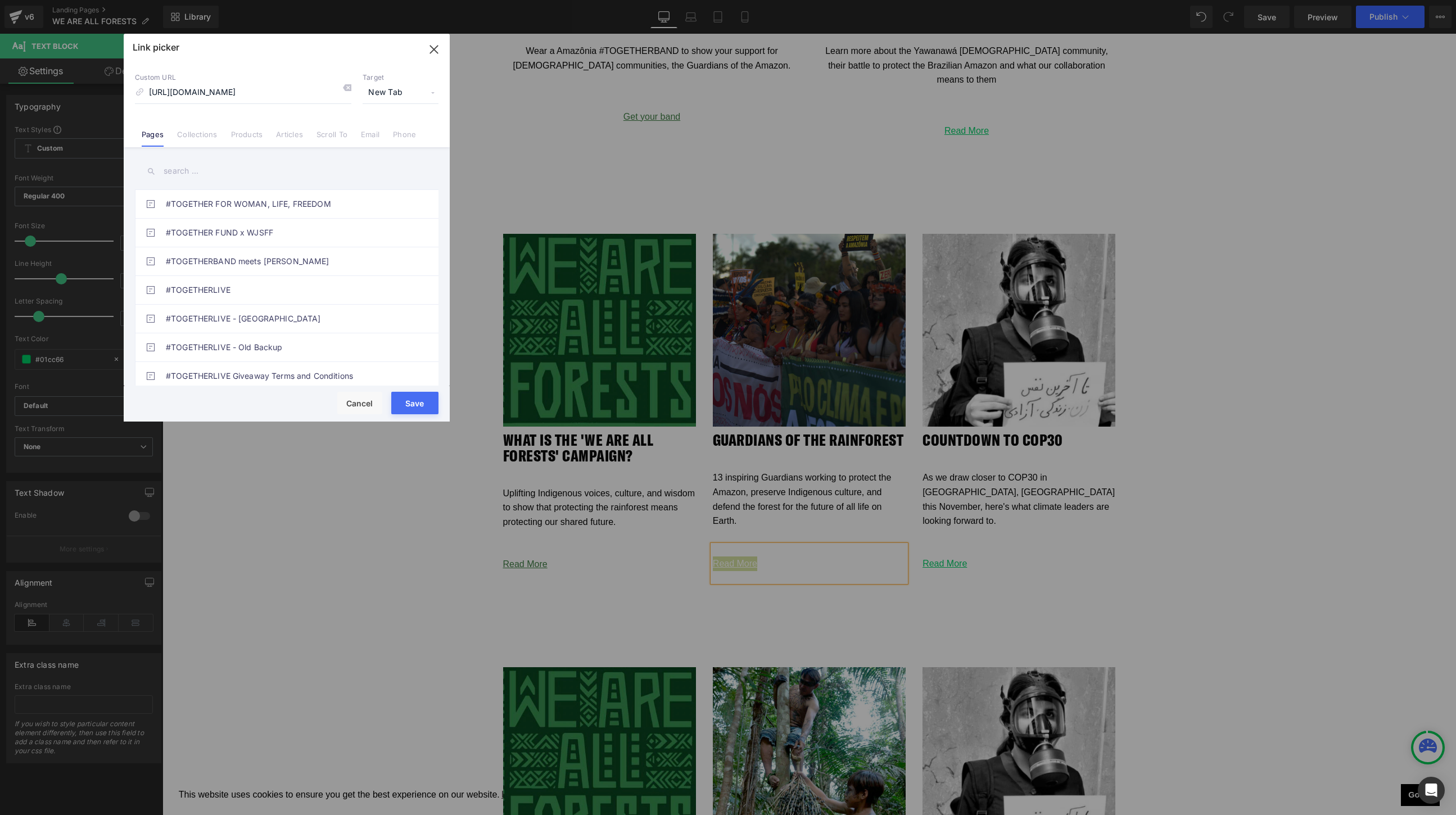
scroll to position [0, 0]
click at [0, 0] on button "Save" at bounding box center [0, 0] width 0 height 0
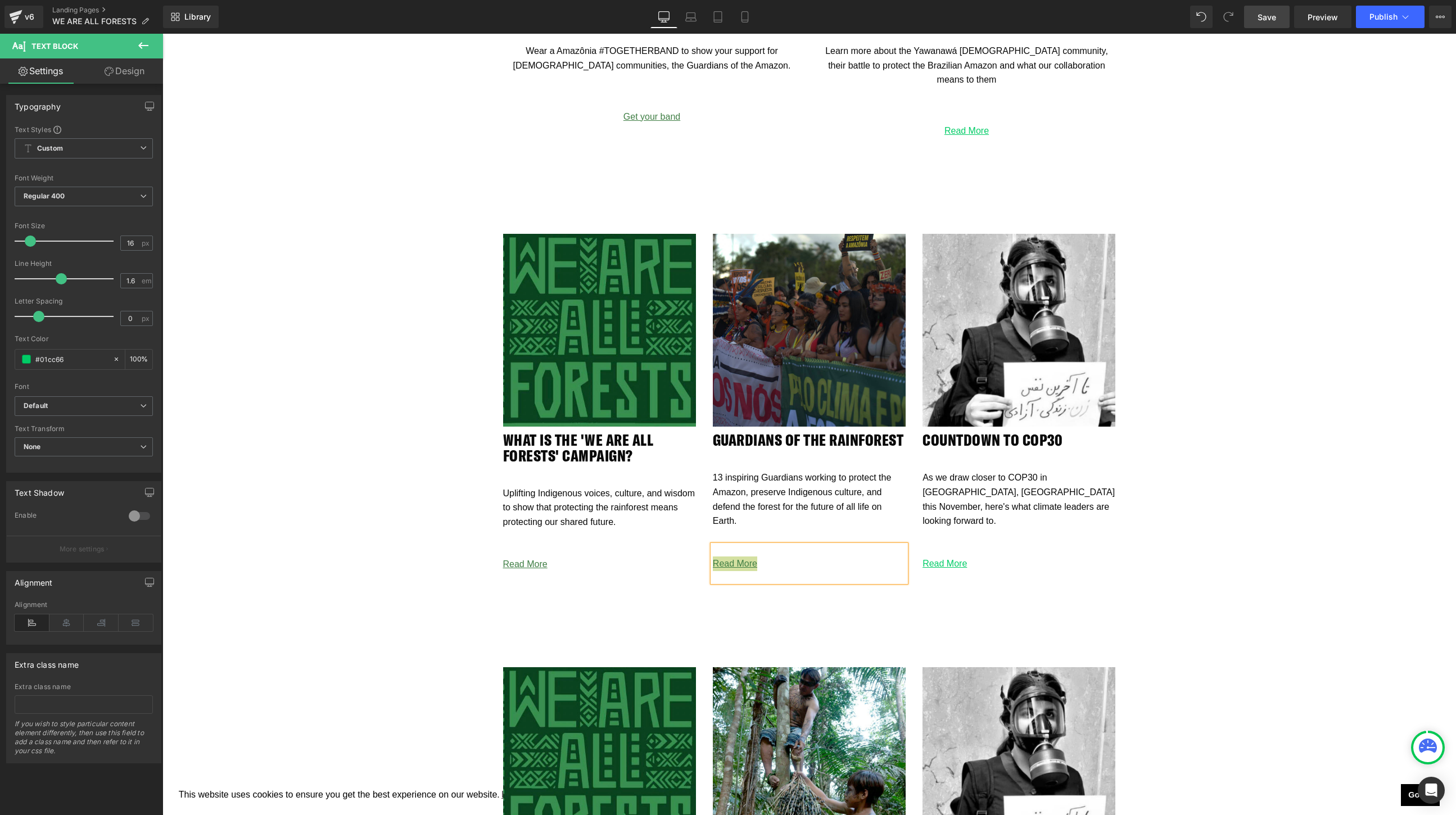
click at [849, 21] on span "Save" at bounding box center [1267, 17] width 19 height 12
click at [849, 16] on span "Preview" at bounding box center [1322, 17] width 30 height 12
